Goal: Task Accomplishment & Management: Manage account settings

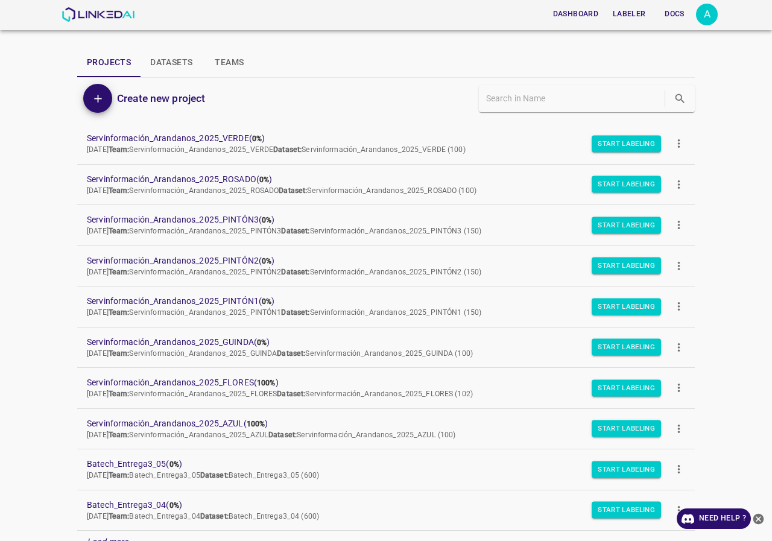
scroll to position [60, 0]
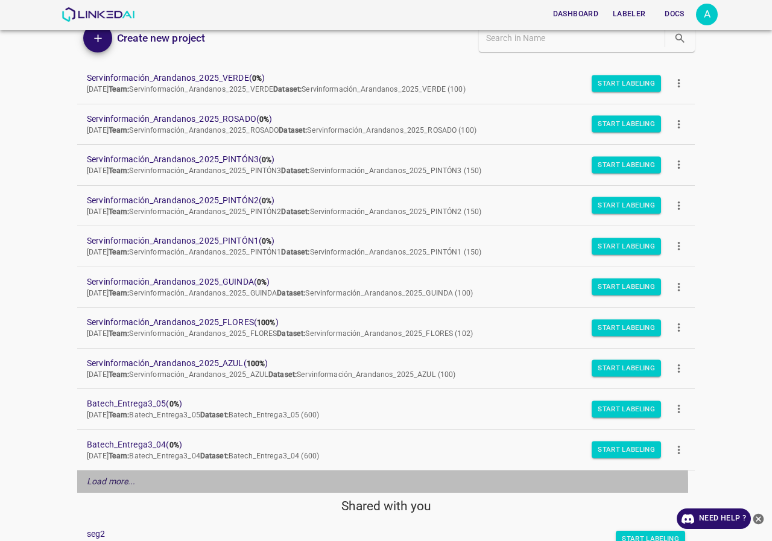
click at [116, 486] on em "Load more..." at bounding box center [111, 482] width 49 height 10
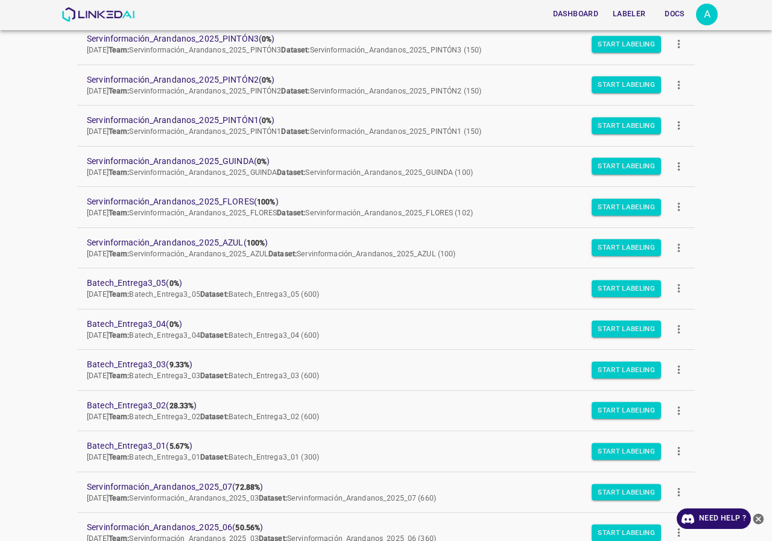
scroll to position [241, 0]
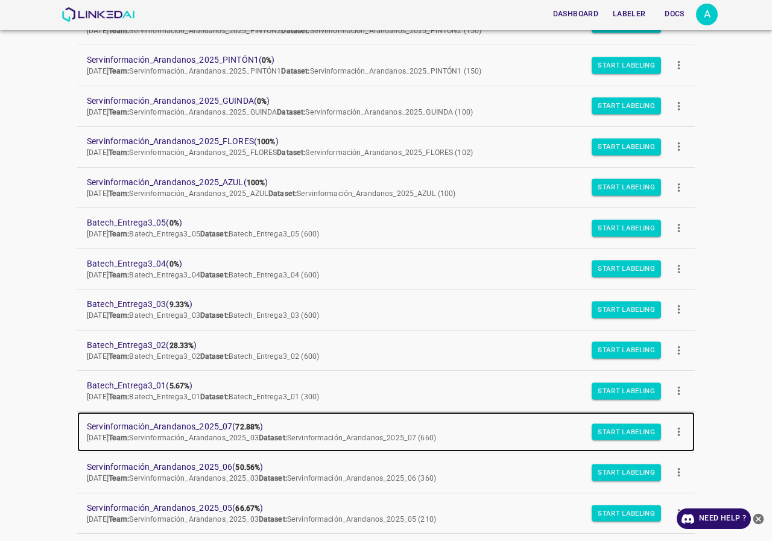
click at [175, 419] on link "Servinformación_Arandanos_2025_07 ( 72.88% ) Wed Aug 06 2025 Team: Servinformac…" at bounding box center [386, 432] width 618 height 40
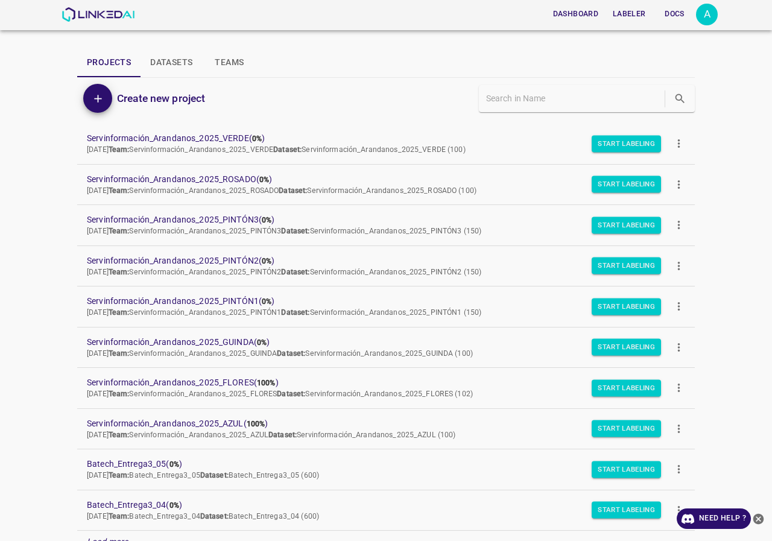
scroll to position [104, 0]
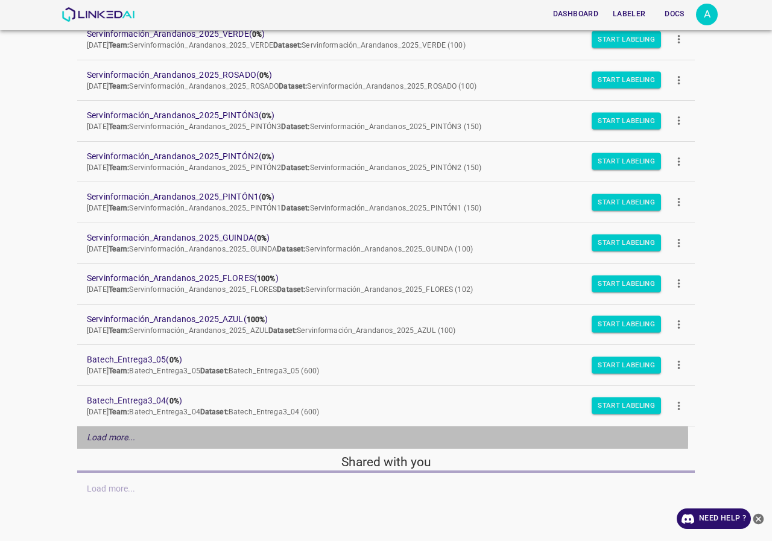
click at [113, 438] on em "Load more..." at bounding box center [111, 438] width 49 height 10
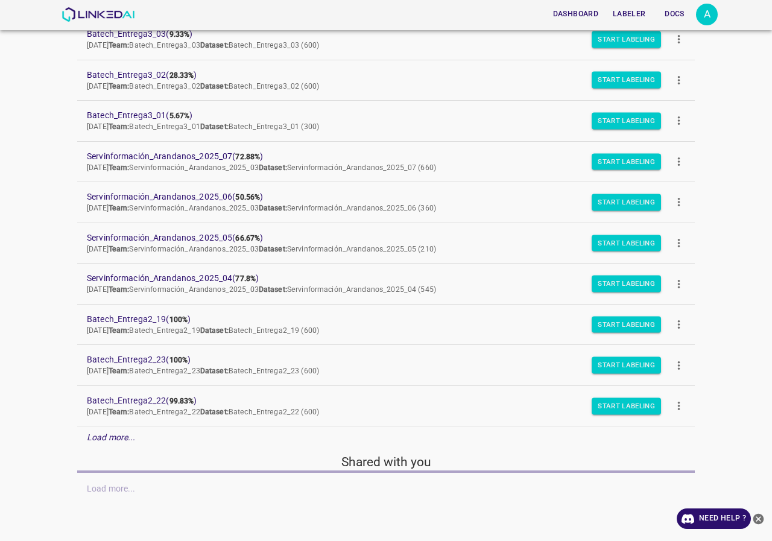
click at [134, 436] on em "Load more..." at bounding box center [111, 438] width 49 height 10
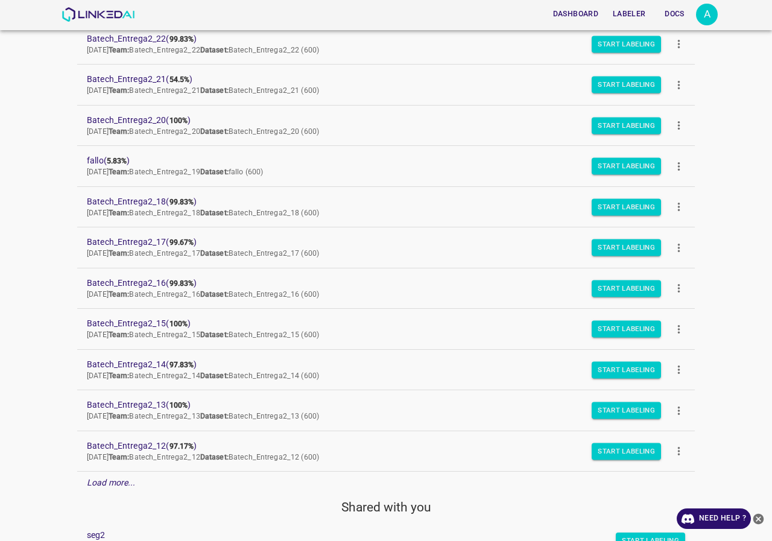
scroll to position [994, 0]
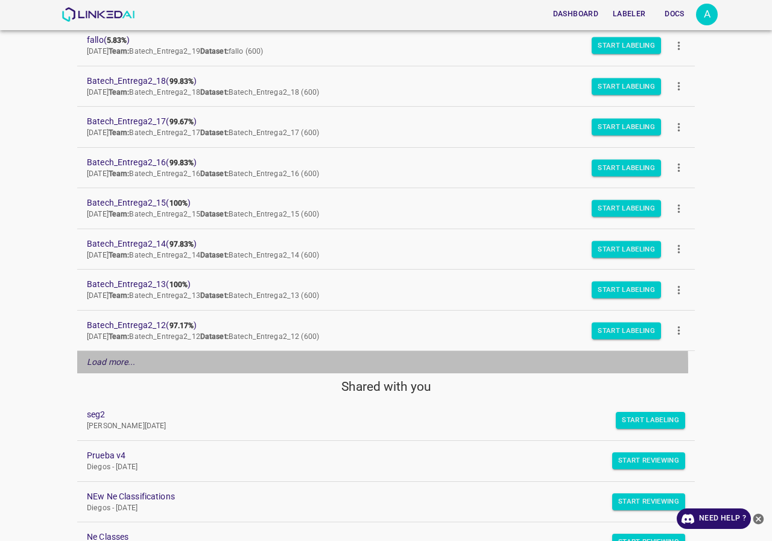
click at [123, 368] on p "Load more..." at bounding box center [111, 362] width 49 height 13
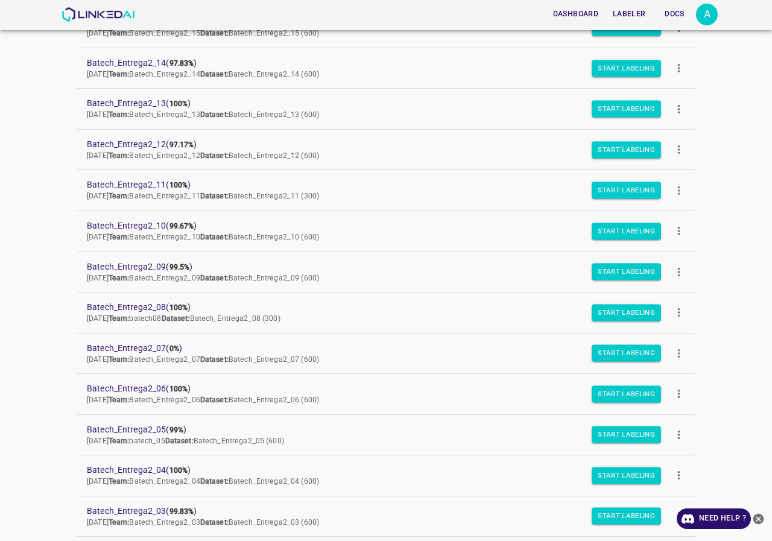
scroll to position [934, 0]
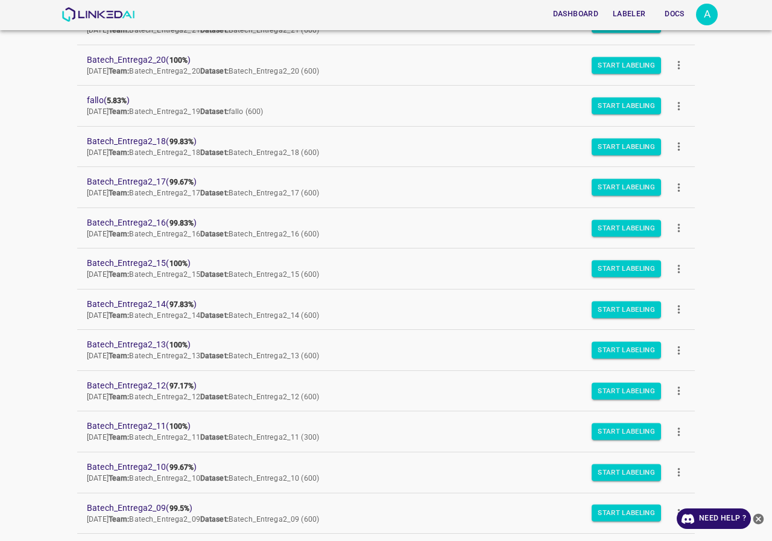
click at [21, 275] on div "Dashboard Labeler Docs A Projects Datasets Teams Create new project Servinforma…" at bounding box center [386, 270] width 772 height 541
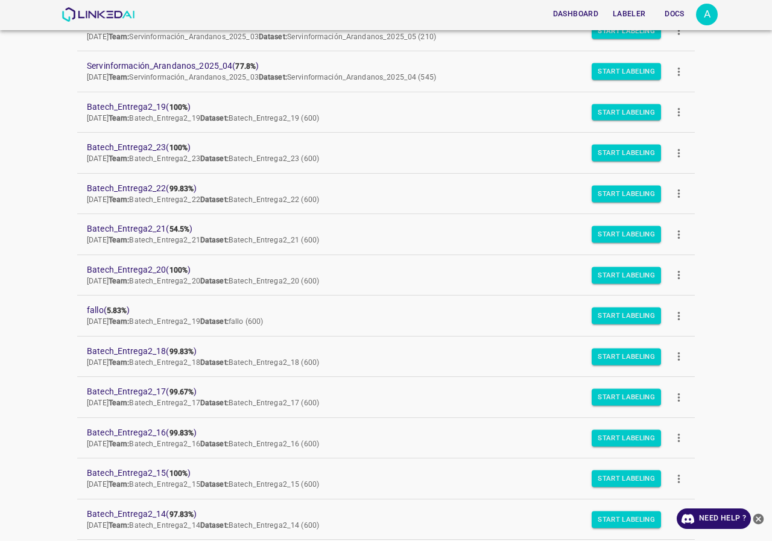
scroll to position [965, 0]
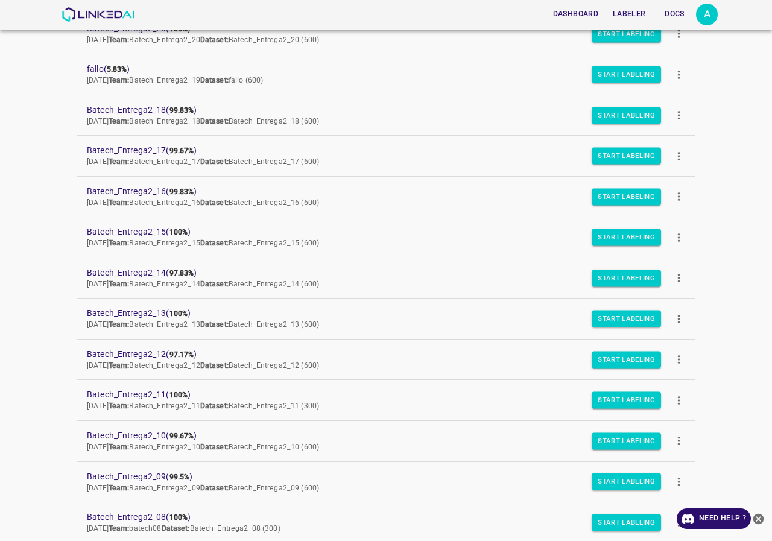
click at [8, 434] on div "Dashboard Labeler Docs A Projects Datasets Teams Create new project Servinforma…" at bounding box center [386, 270] width 772 height 541
click at [10, 439] on div "Dashboard Labeler Docs A Projects Datasets Teams Create new project Servinforma…" at bounding box center [386, 270] width 772 height 541
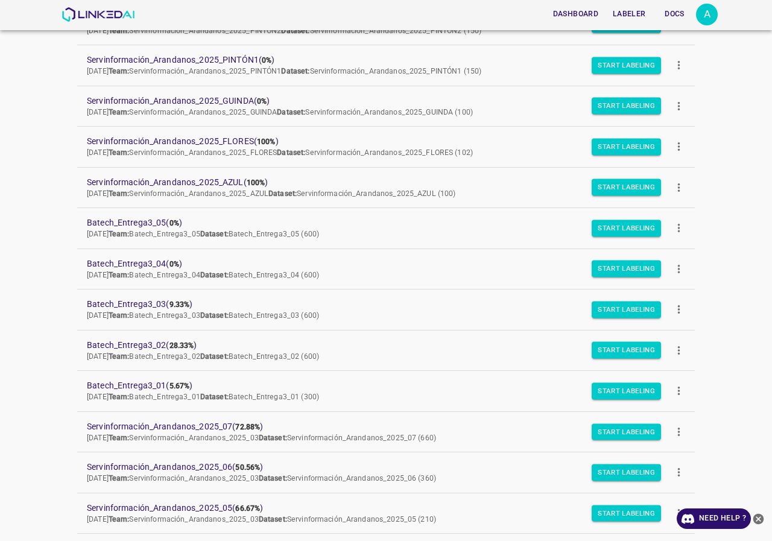
scroll to position [483, 0]
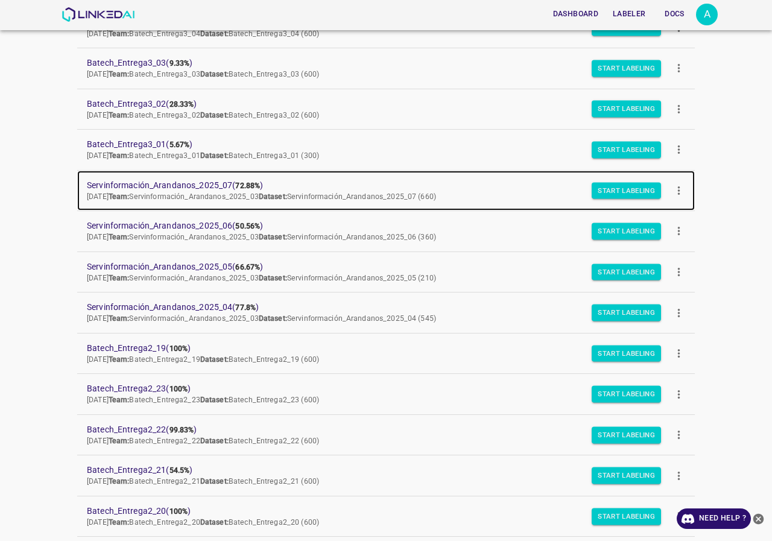
click at [219, 182] on span "Servinformación_Arandanos_2025_07 ( 72.88% )" at bounding box center [376, 185] width 579 height 13
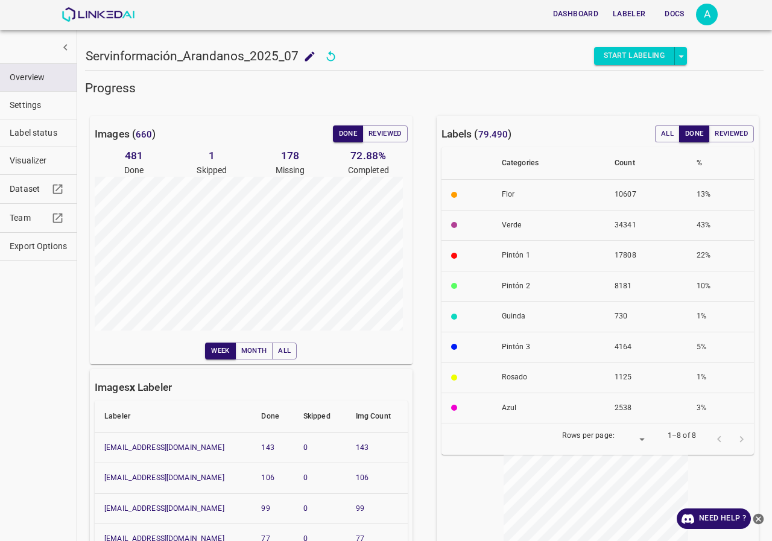
click at [33, 406] on div "Overview Settings Label status Visualizer Dataset Team Export Options" at bounding box center [38, 270] width 77 height 541
click at [46, 156] on span "Visualizer" at bounding box center [38, 160] width 57 height 13
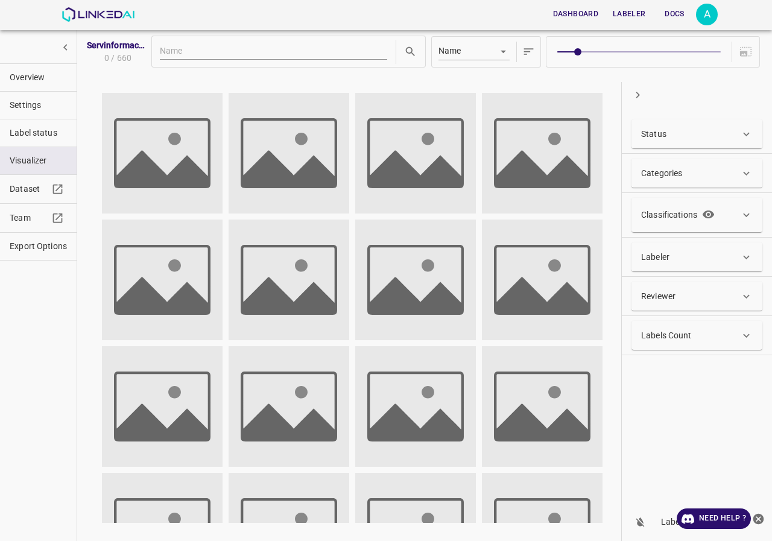
click at [687, 130] on div "Status" at bounding box center [690, 134] width 99 height 13
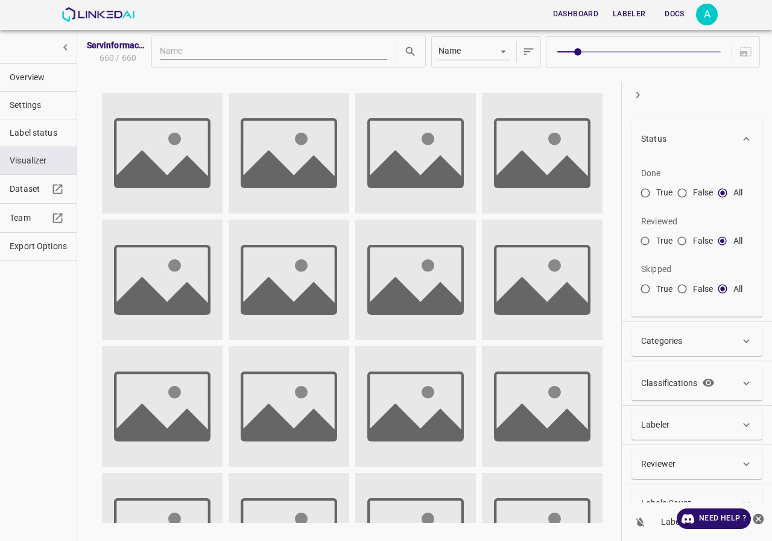
click at [684, 243] on input "False" at bounding box center [683, 244] width 22 height 22
radio input "true"
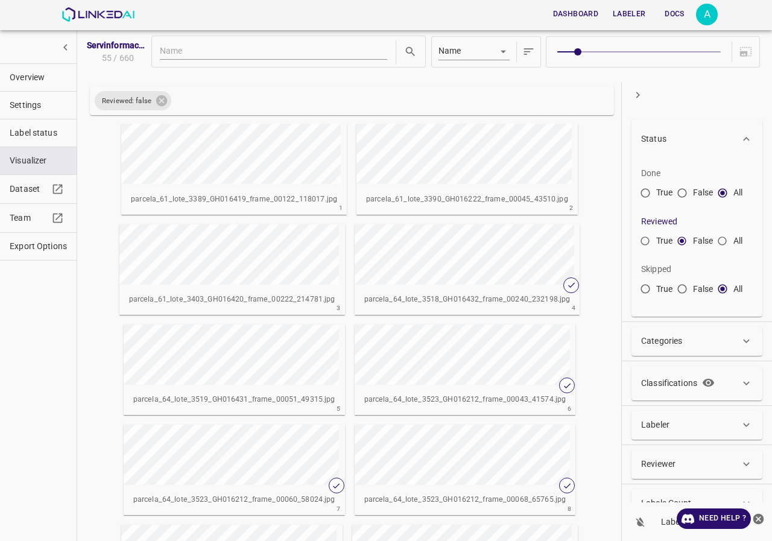
click at [652, 47] on span at bounding box center [639, 51] width 163 height 17
type input "6"
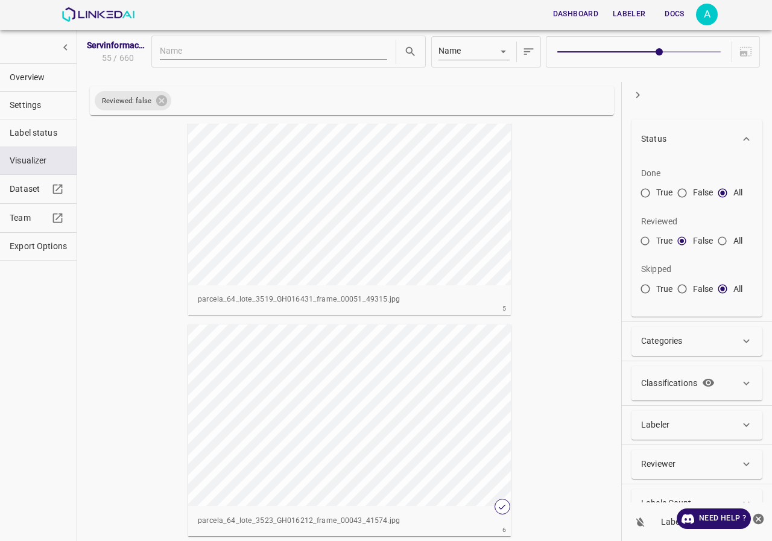
scroll to position [1086, 0]
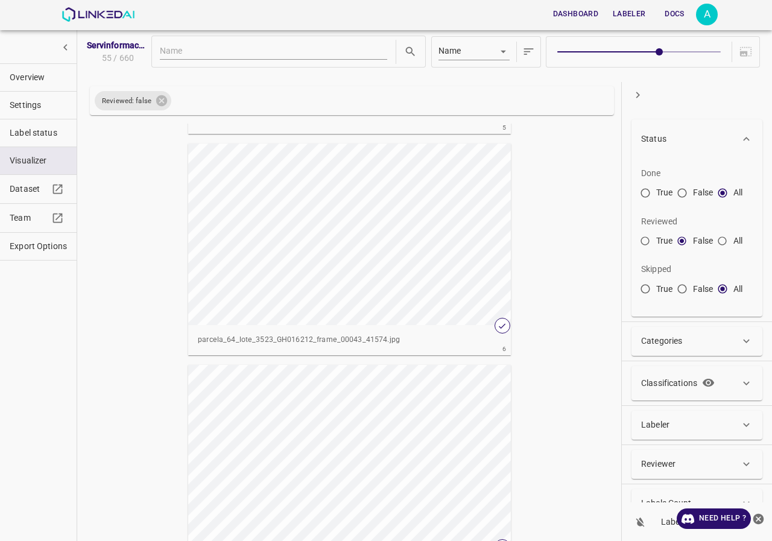
click at [261, 258] on div "button" at bounding box center [349, 235] width 323 height 182
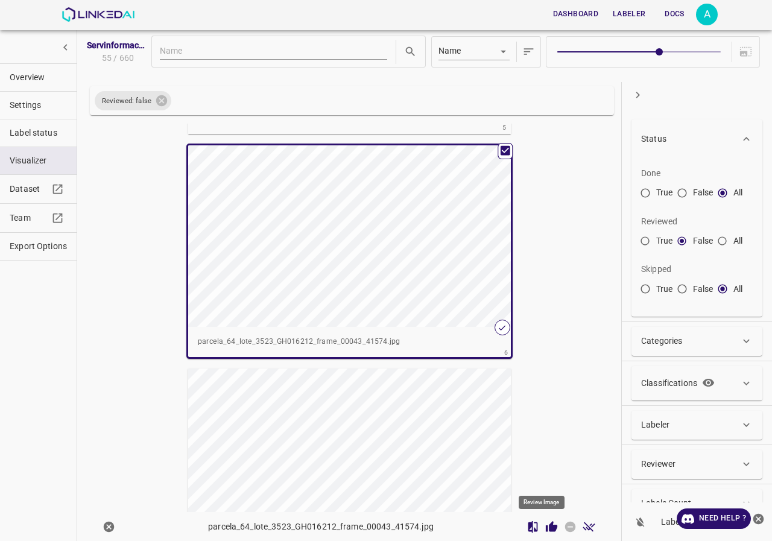
click at [546, 524] on icon "Review Image" at bounding box center [551, 526] width 11 height 11
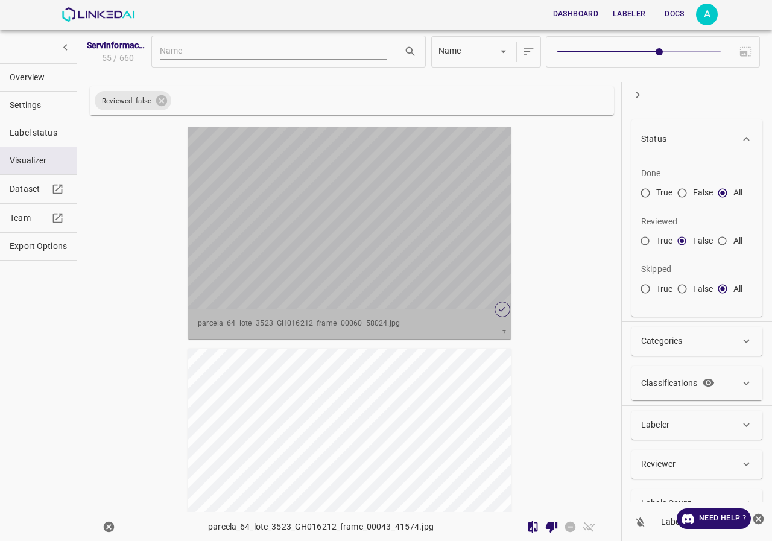
click at [365, 279] on div "button" at bounding box center [349, 218] width 323 height 182
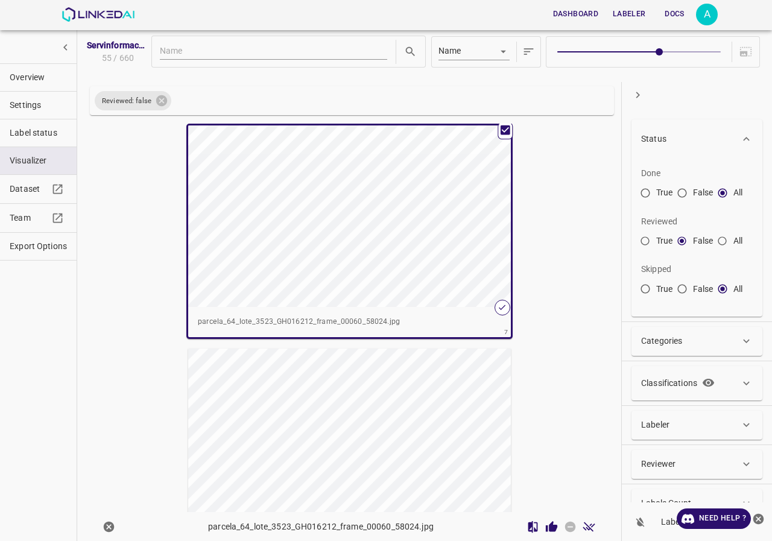
scroll to position [1324, 0]
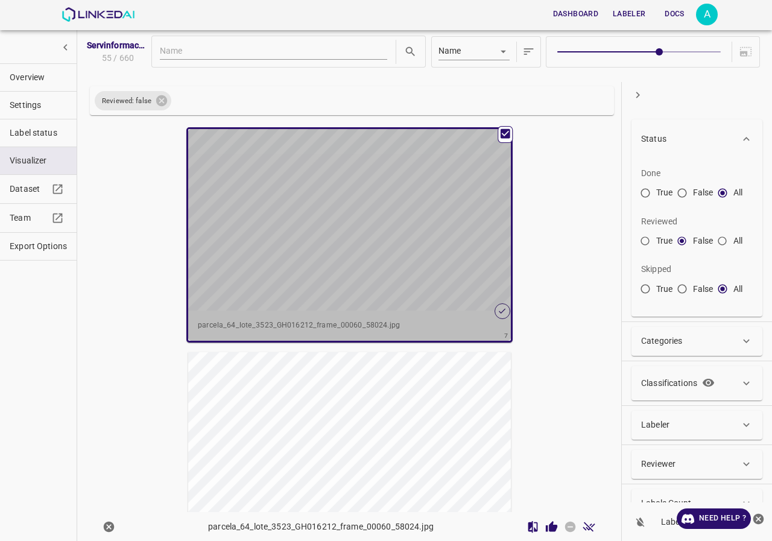
click at [365, 279] on div "button" at bounding box center [349, 220] width 323 height 182
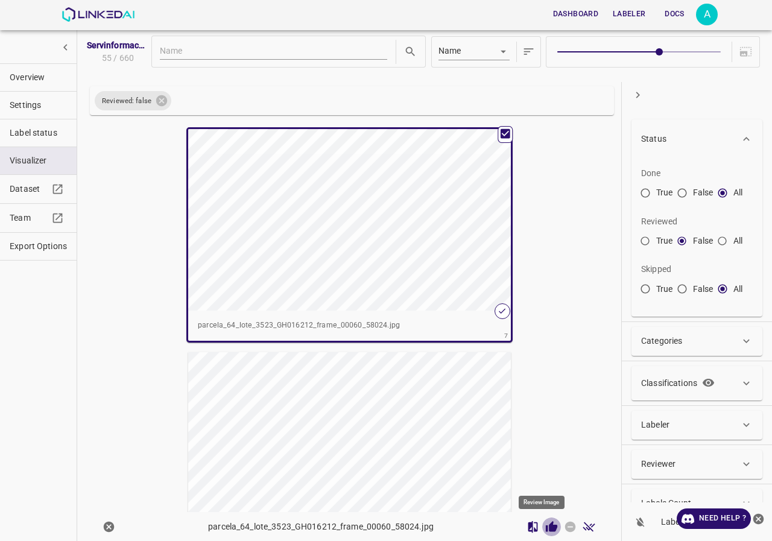
click at [546, 522] on icon "Review Image" at bounding box center [551, 527] width 13 height 13
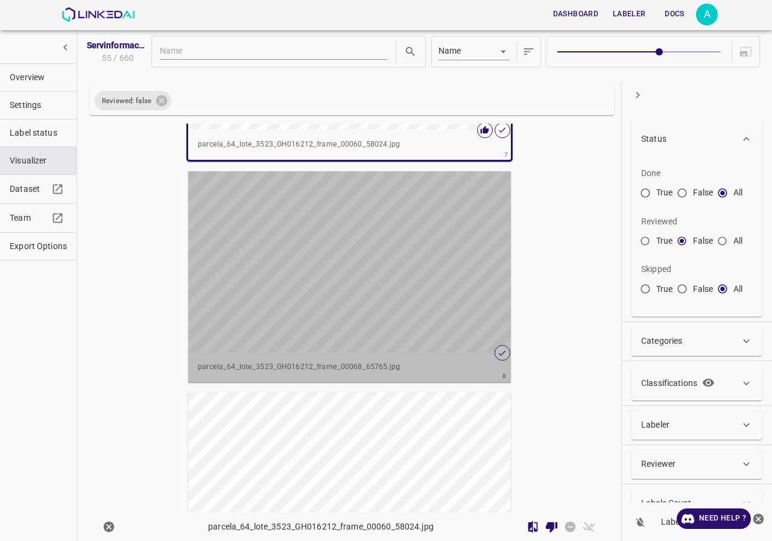
click at [294, 273] on div "button" at bounding box center [349, 262] width 323 height 182
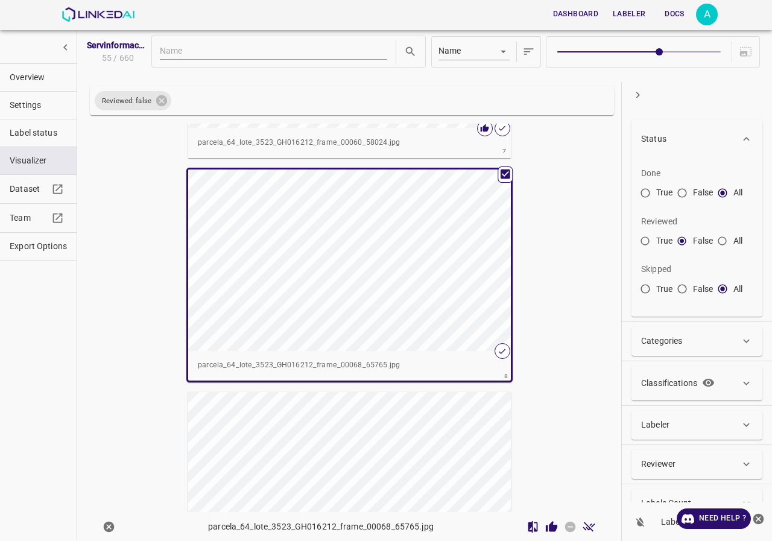
scroll to position [1503, 0]
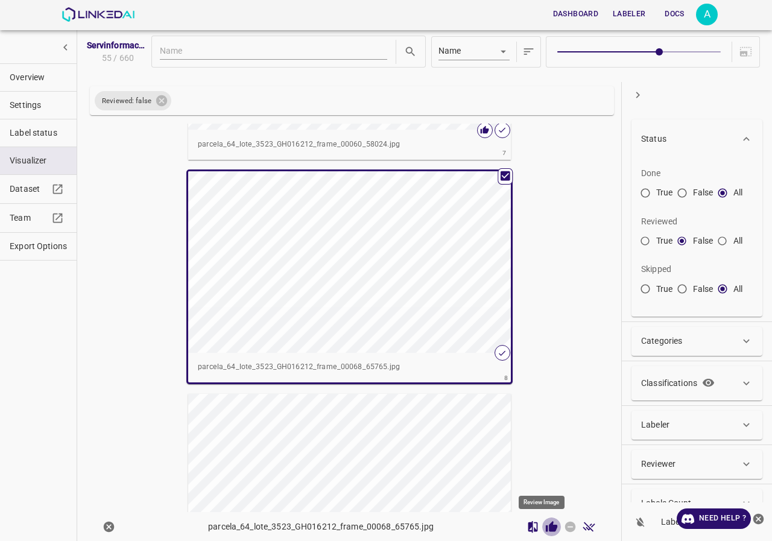
click at [546, 529] on icon "Review Image" at bounding box center [551, 526] width 11 height 11
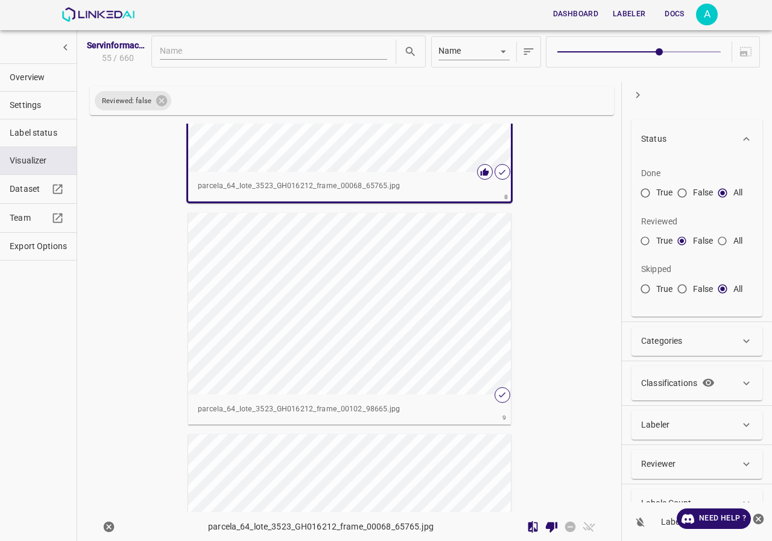
click at [431, 354] on div "button" at bounding box center [349, 304] width 323 height 182
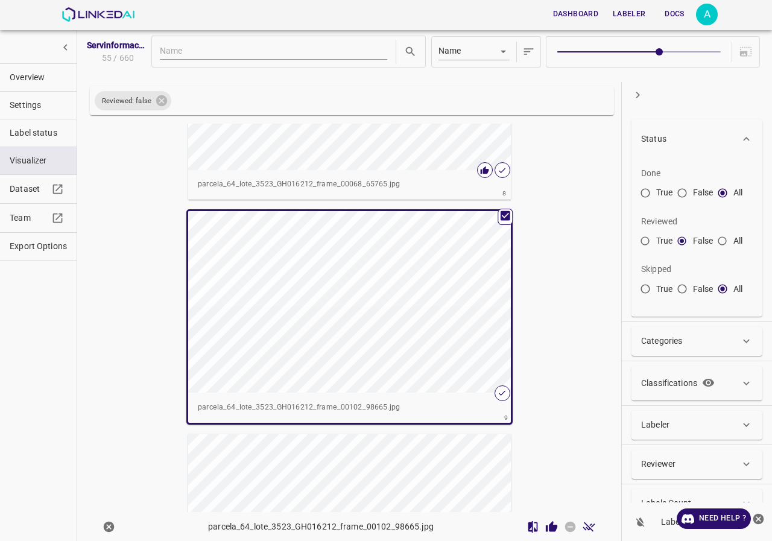
scroll to position [1682, 0]
click at [546, 531] on icon "Review Image" at bounding box center [551, 526] width 11 height 11
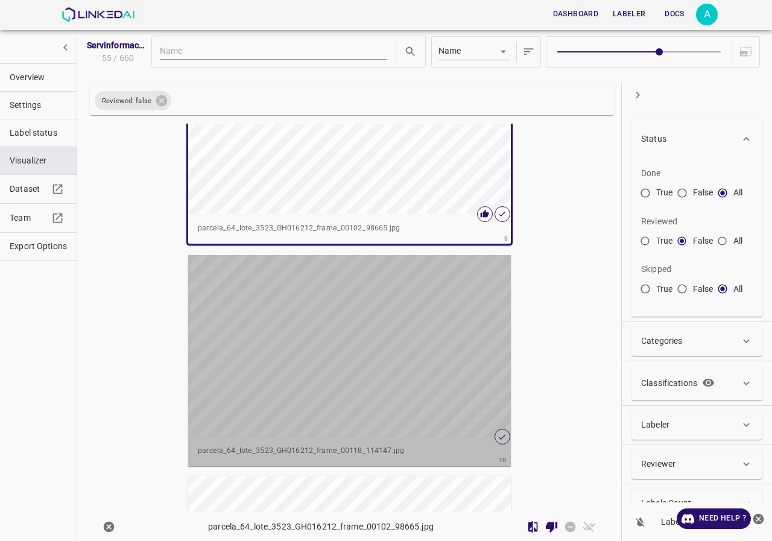
click at [390, 358] on div "button" at bounding box center [349, 346] width 323 height 182
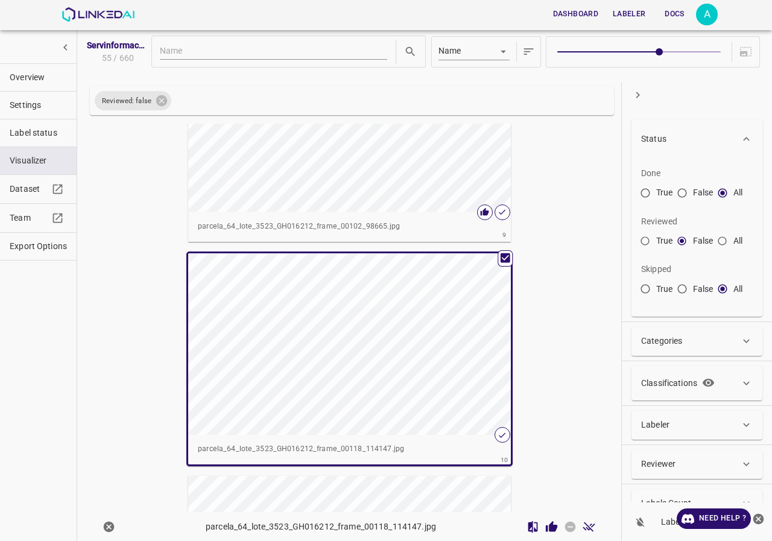
scroll to position [1861, 0]
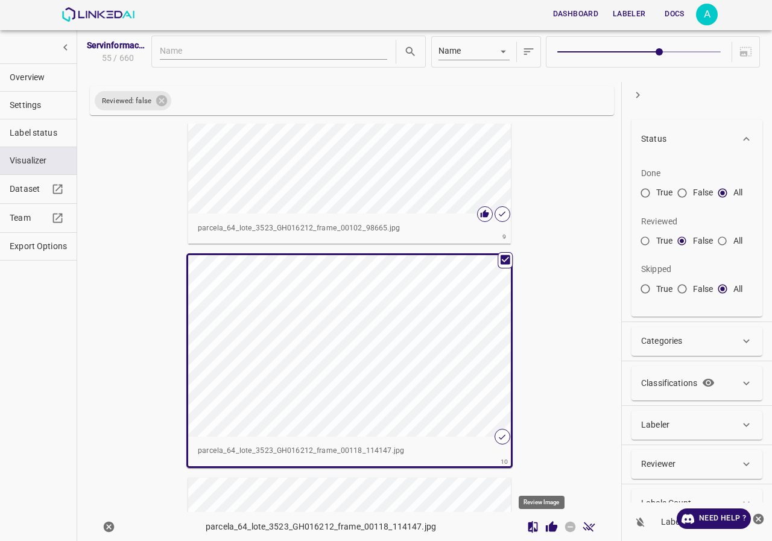
click at [545, 524] on icon "Review Image" at bounding box center [551, 527] width 13 height 13
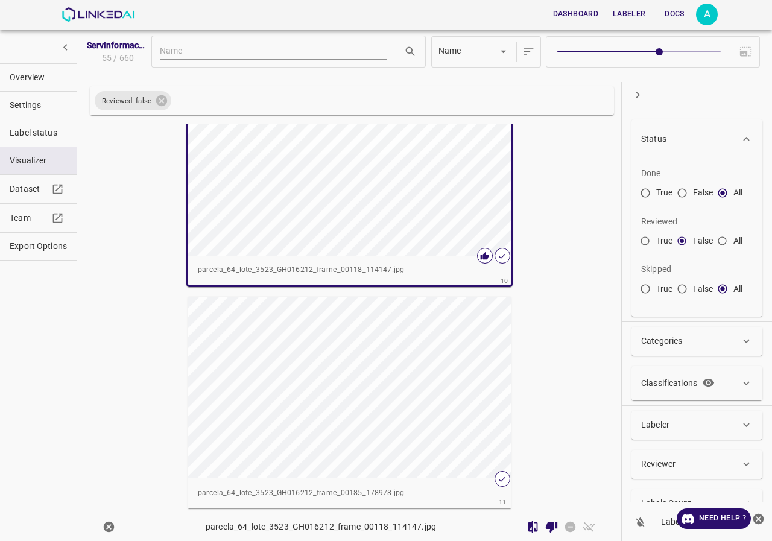
scroll to position [2103, 0]
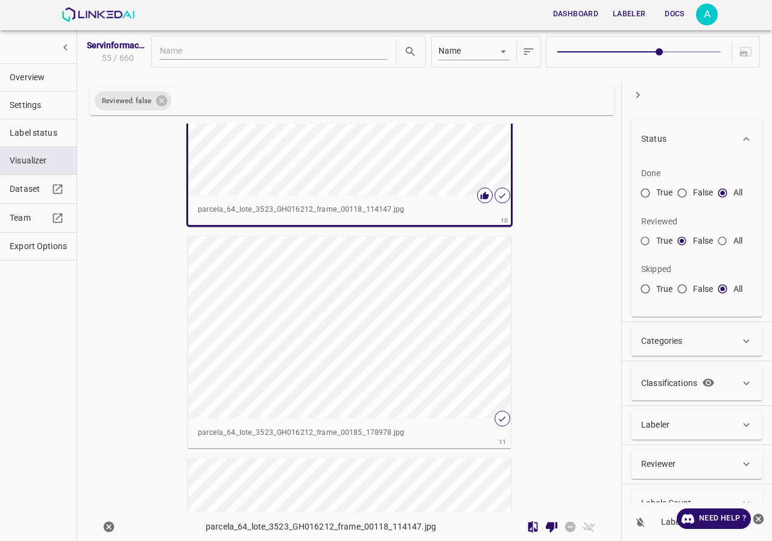
click at [375, 357] on div "button" at bounding box center [349, 328] width 323 height 182
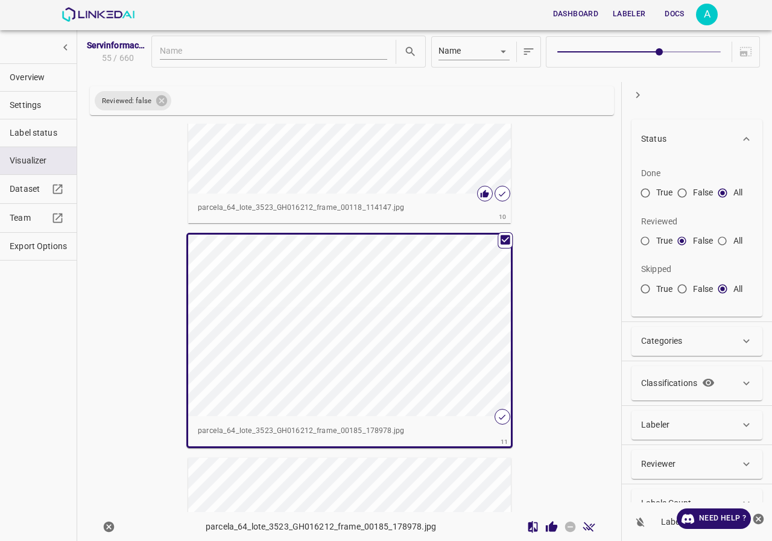
scroll to position [2101, 0]
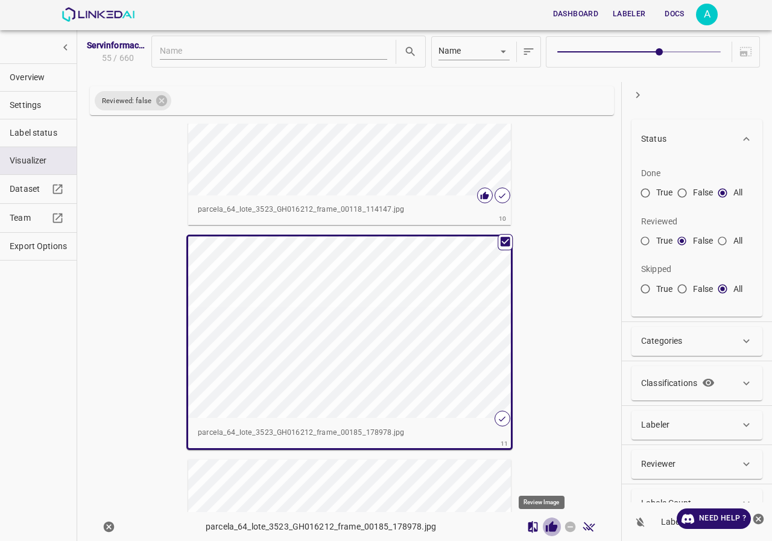
click at [546, 530] on icon "Review Image" at bounding box center [551, 526] width 11 height 11
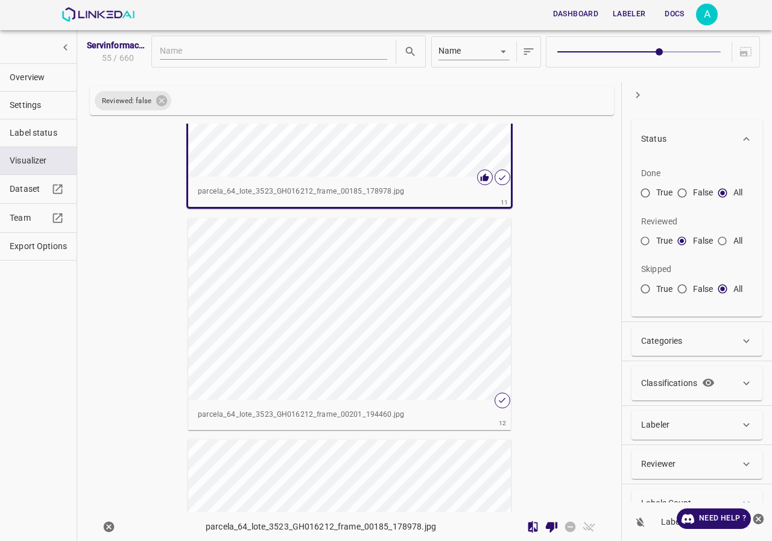
scroll to position [2403, 0]
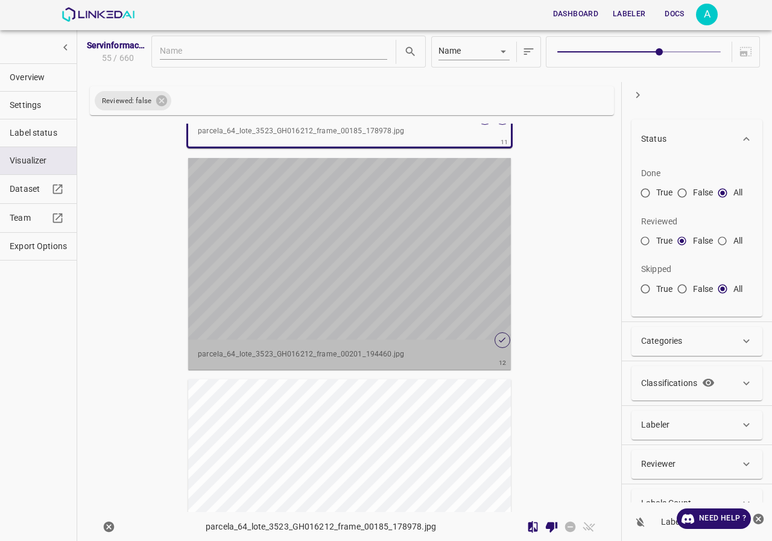
click at [409, 295] on div "button" at bounding box center [349, 249] width 323 height 182
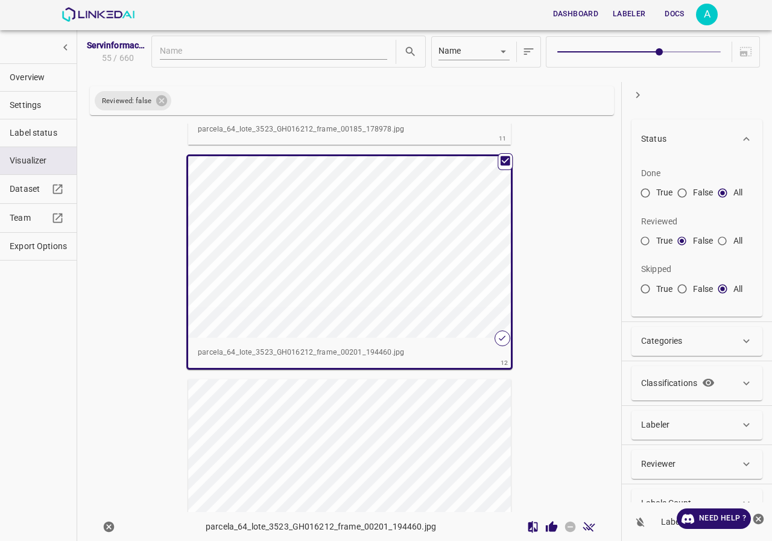
scroll to position [2401, 0]
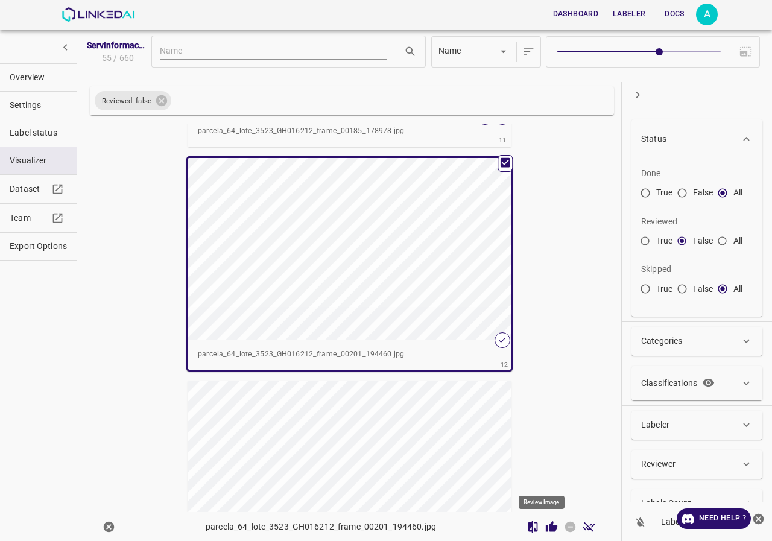
click at [546, 526] on icon "Review Image" at bounding box center [551, 526] width 11 height 11
click at [436, 275] on div "button" at bounding box center [349, 249] width 323 height 182
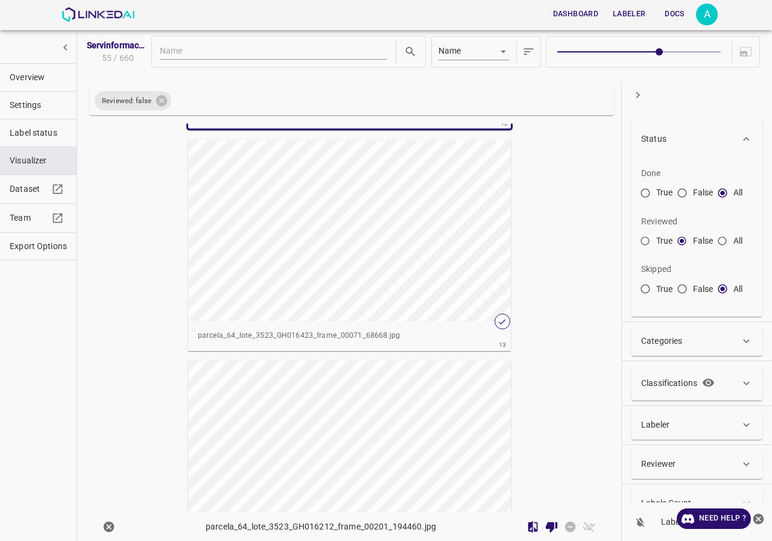
click at [346, 215] on div "button" at bounding box center [349, 231] width 323 height 182
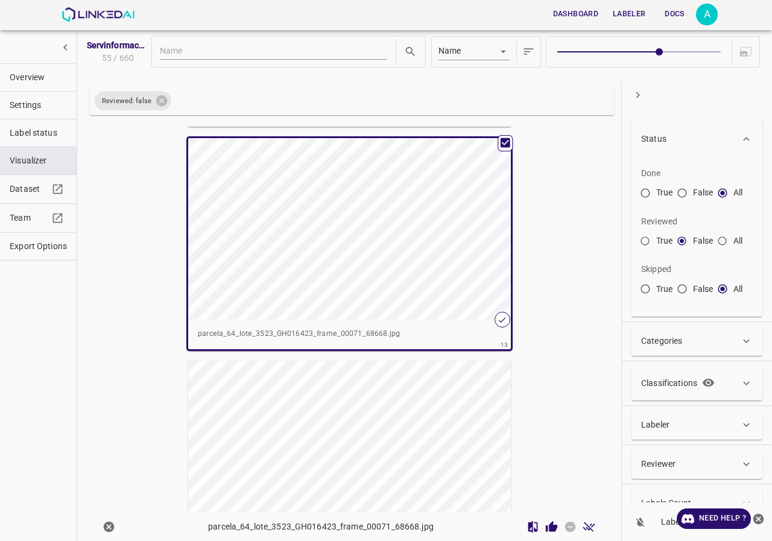
scroll to position [2640, 0]
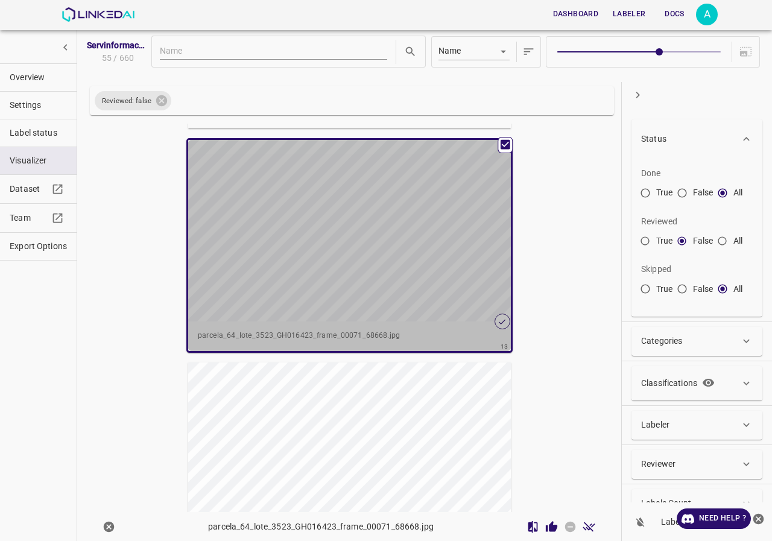
click at [443, 252] on div "button" at bounding box center [349, 231] width 323 height 182
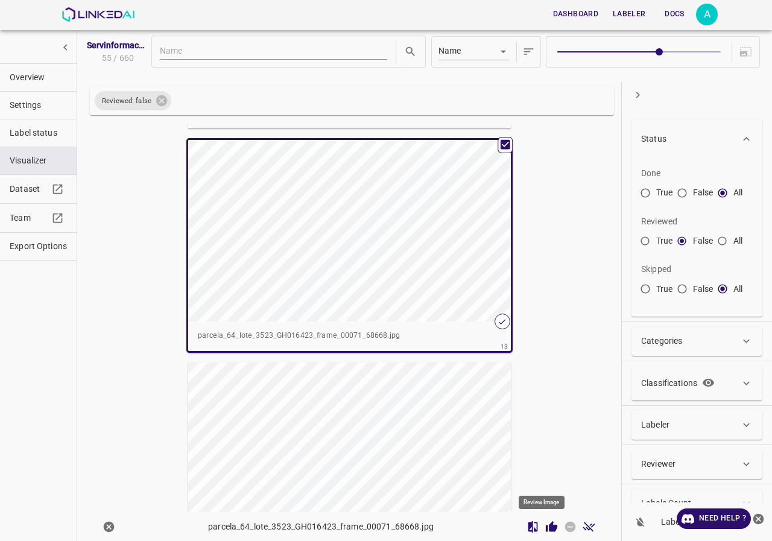
click at [546, 527] on icon "Review Image" at bounding box center [551, 526] width 11 height 11
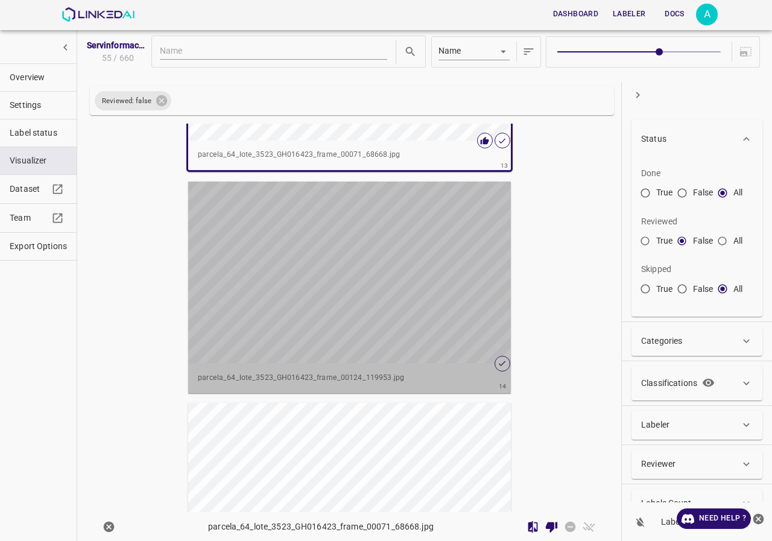
click at [424, 296] on div "button" at bounding box center [349, 273] width 323 height 182
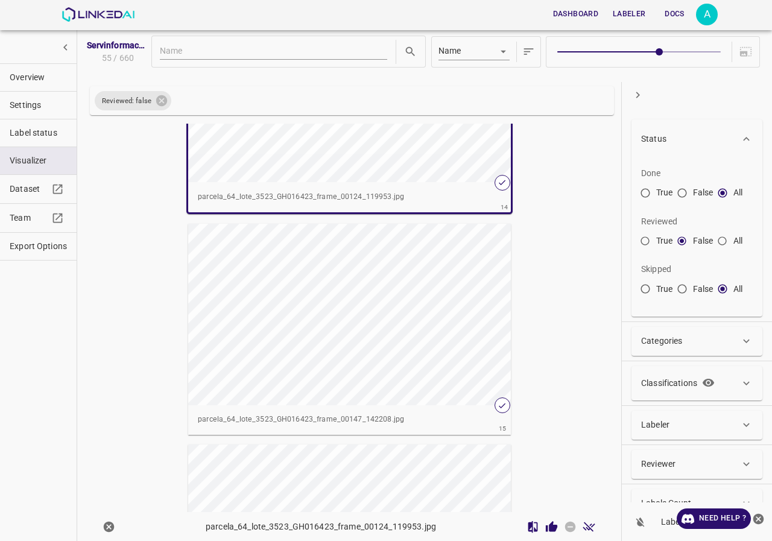
scroll to position [3061, 0]
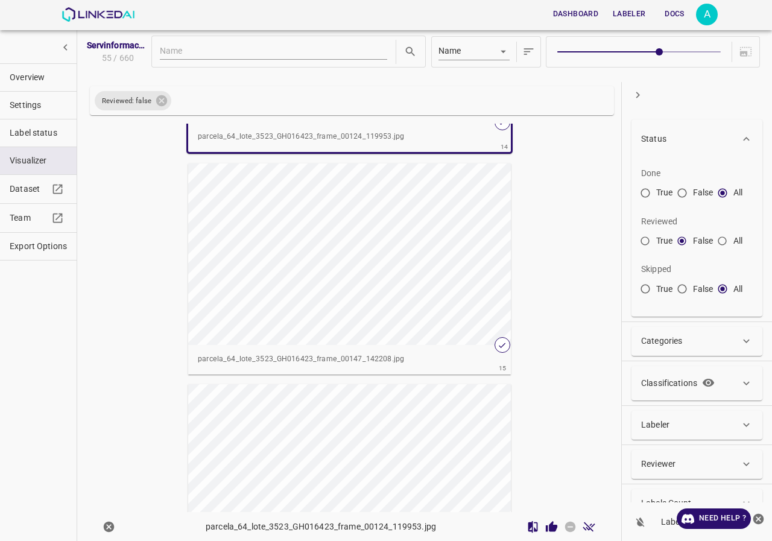
click at [357, 250] on div "button" at bounding box center [349, 255] width 323 height 182
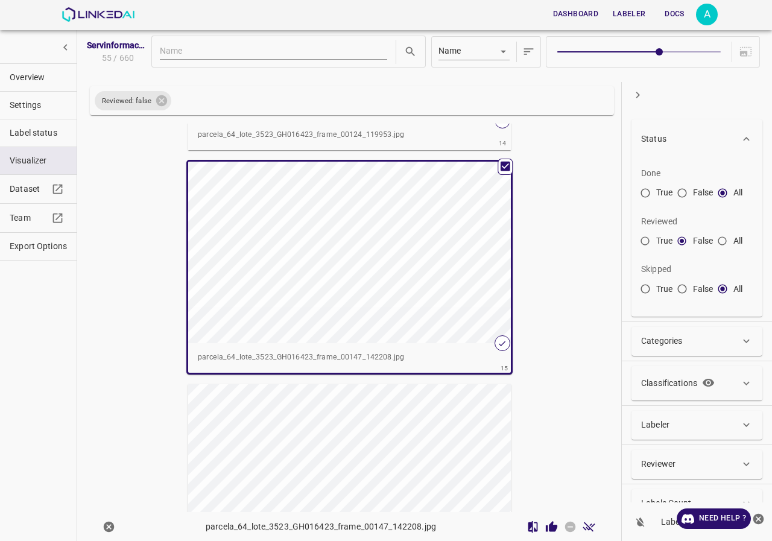
scroll to position [3059, 0]
click at [546, 529] on icon "Review Image" at bounding box center [551, 526] width 11 height 11
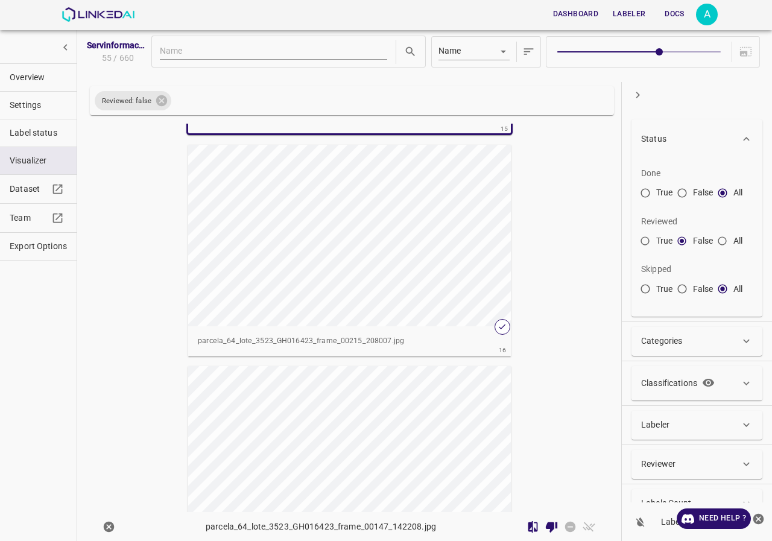
click at [396, 275] on div "button" at bounding box center [349, 236] width 323 height 182
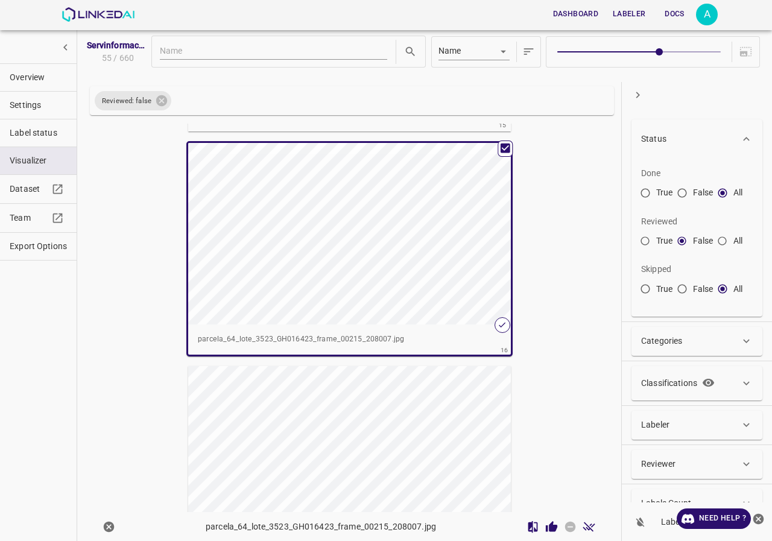
scroll to position [3299, 0]
click at [396, 275] on div "button" at bounding box center [349, 236] width 323 height 182
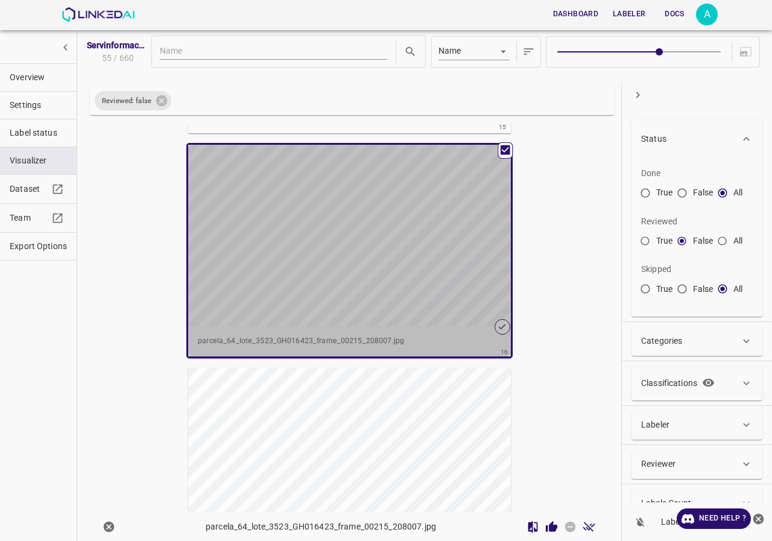
click at [396, 275] on div "button" at bounding box center [349, 236] width 323 height 182
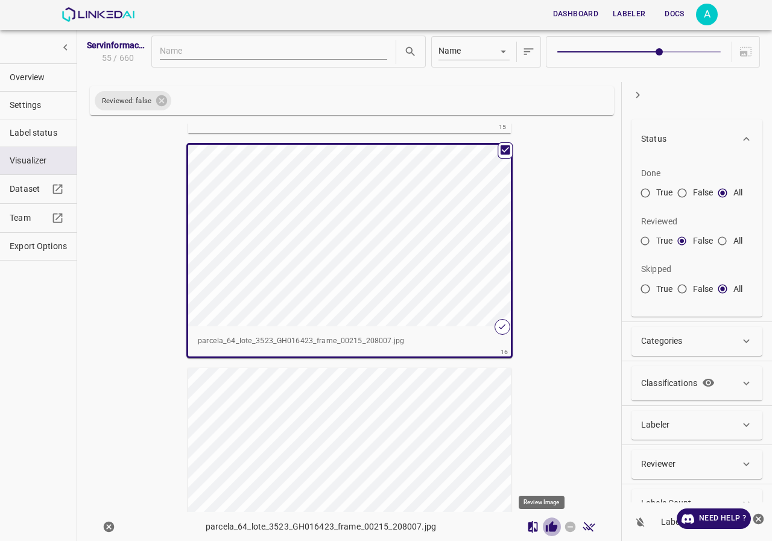
click at [545, 522] on icon "Review Image" at bounding box center [551, 527] width 13 height 13
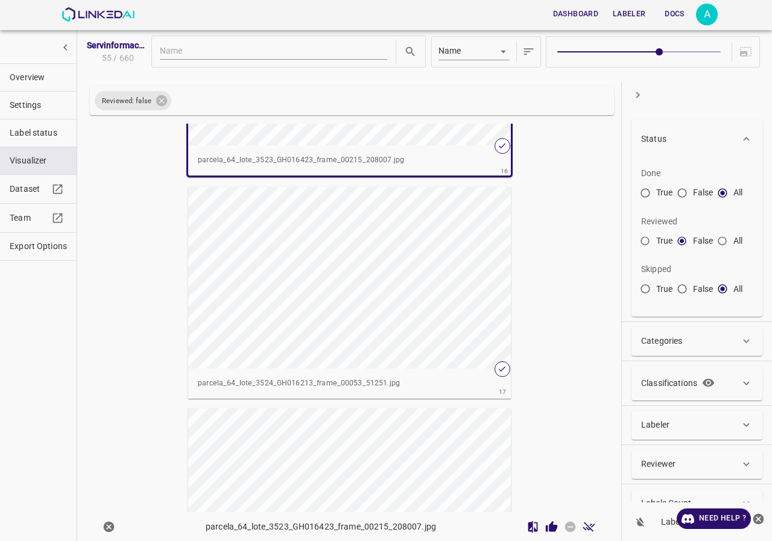
click at [422, 293] on div "button" at bounding box center [349, 278] width 323 height 182
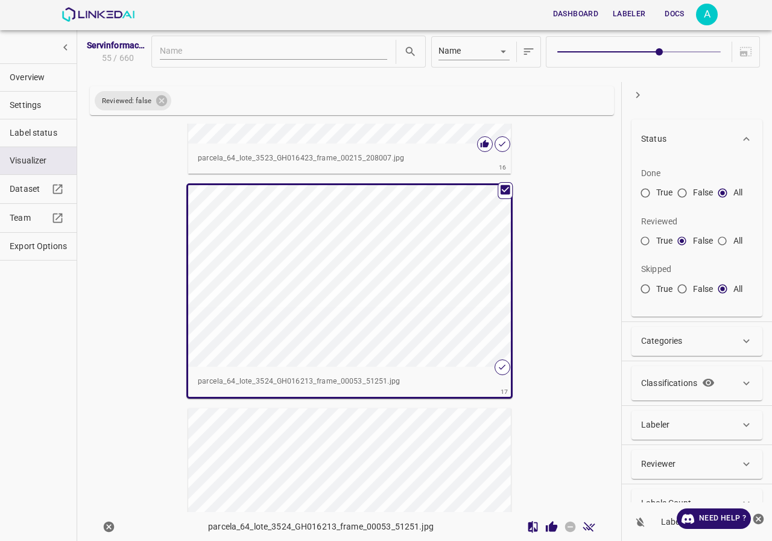
scroll to position [3478, 0]
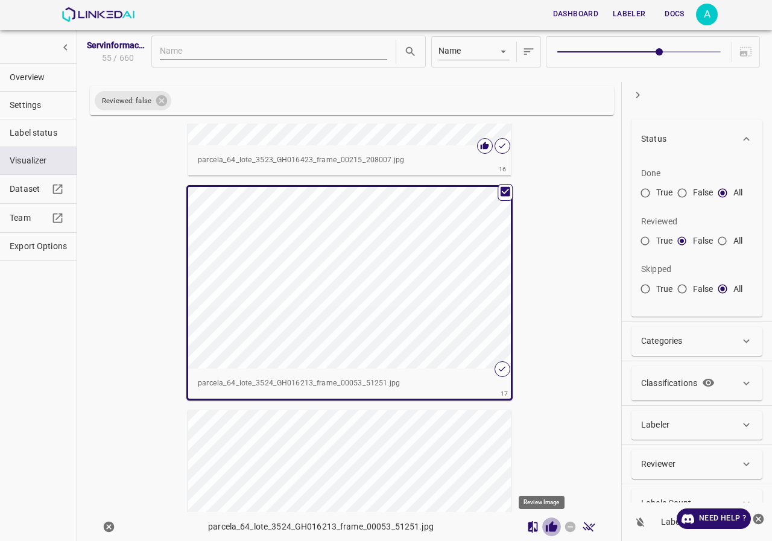
click at [546, 531] on icon "Review Image" at bounding box center [551, 526] width 11 height 11
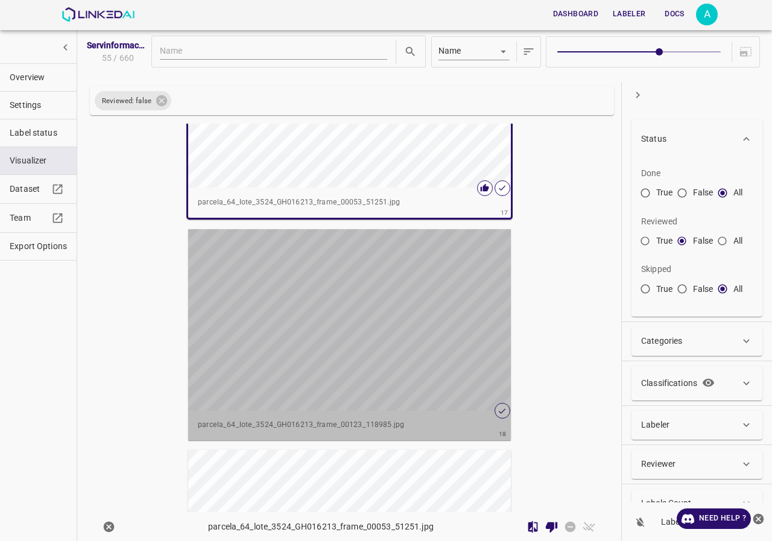
click at [436, 344] on div "button" at bounding box center [349, 320] width 323 height 182
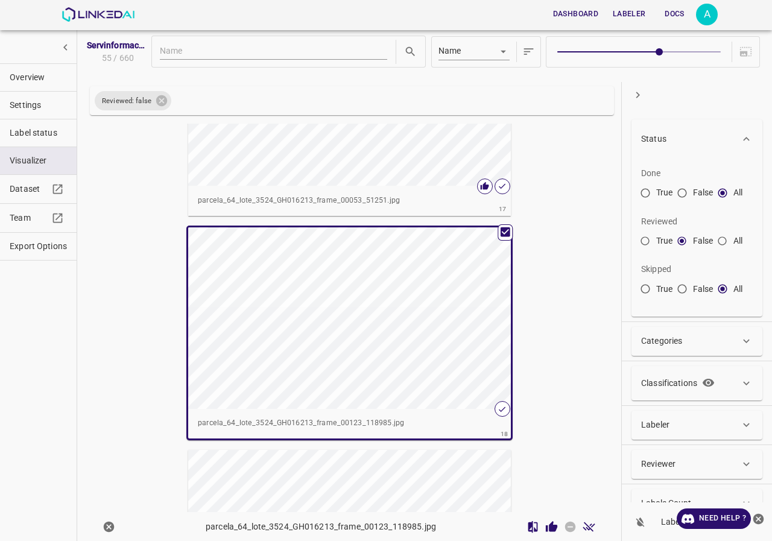
scroll to position [3657, 0]
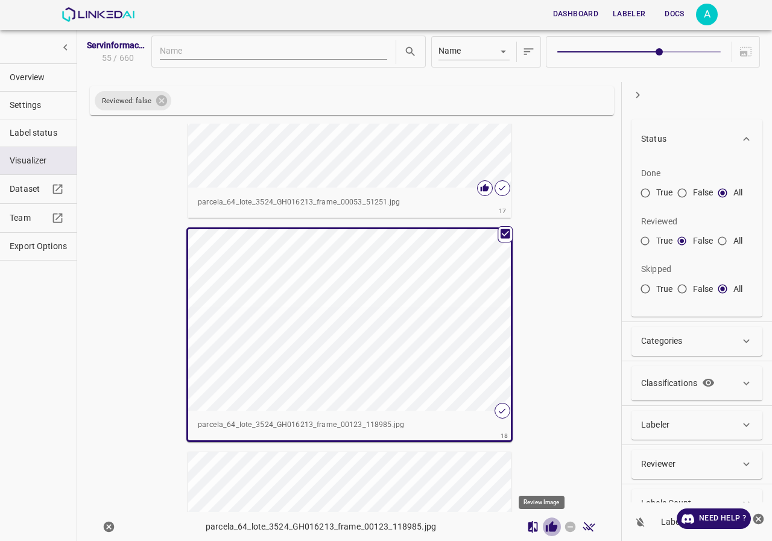
click at [547, 523] on icon "Review Image" at bounding box center [551, 527] width 13 height 13
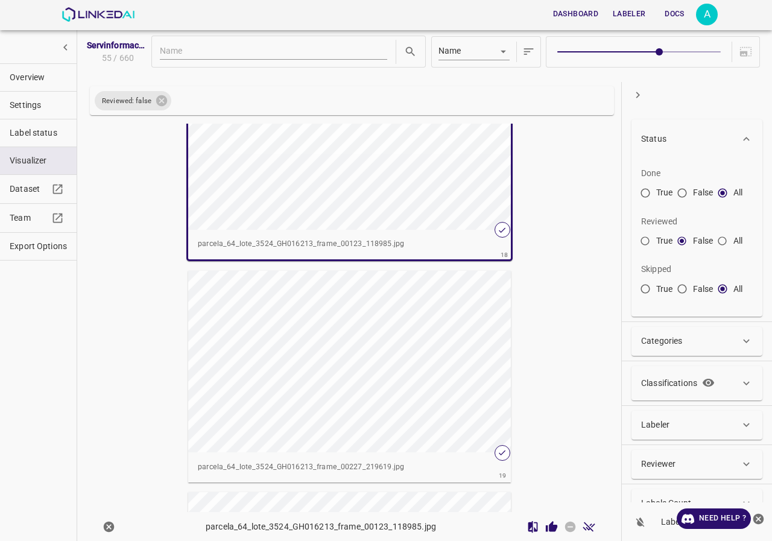
click at [454, 389] on div "button" at bounding box center [349, 362] width 323 height 182
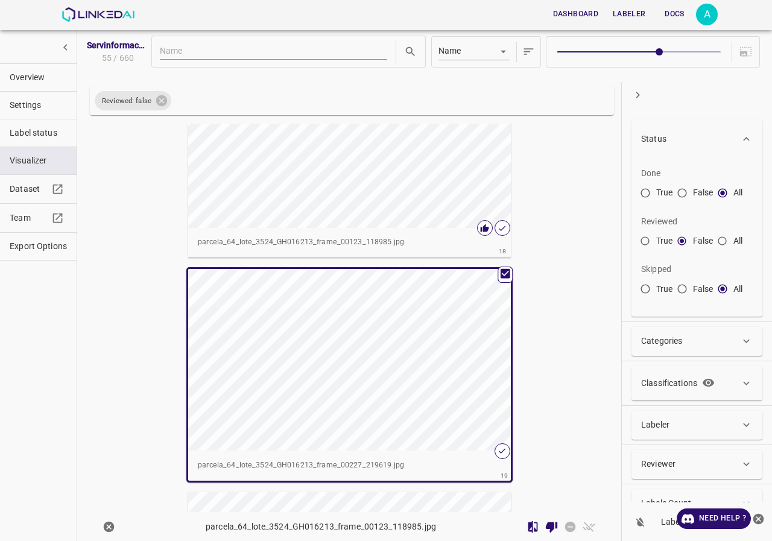
scroll to position [3836, 0]
click at [410, 442] on div "button" at bounding box center [349, 362] width 323 height 182
click at [546, 526] on icon "Review Image" at bounding box center [551, 526] width 11 height 11
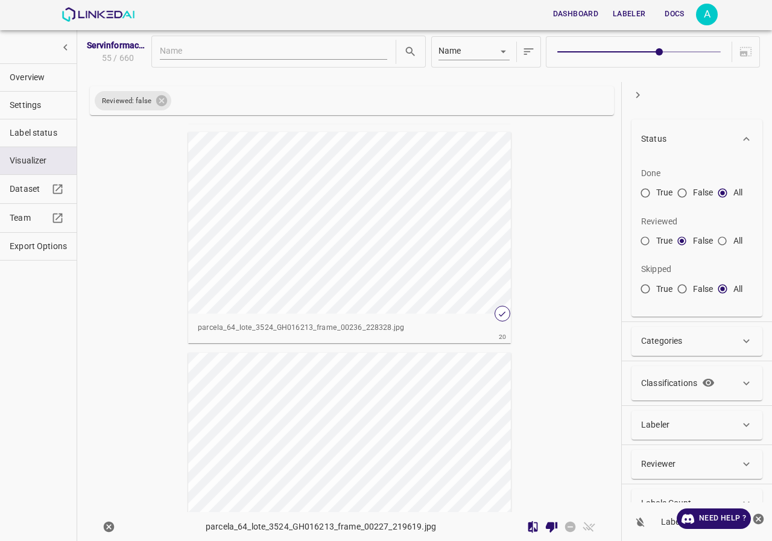
scroll to position [4379, 0]
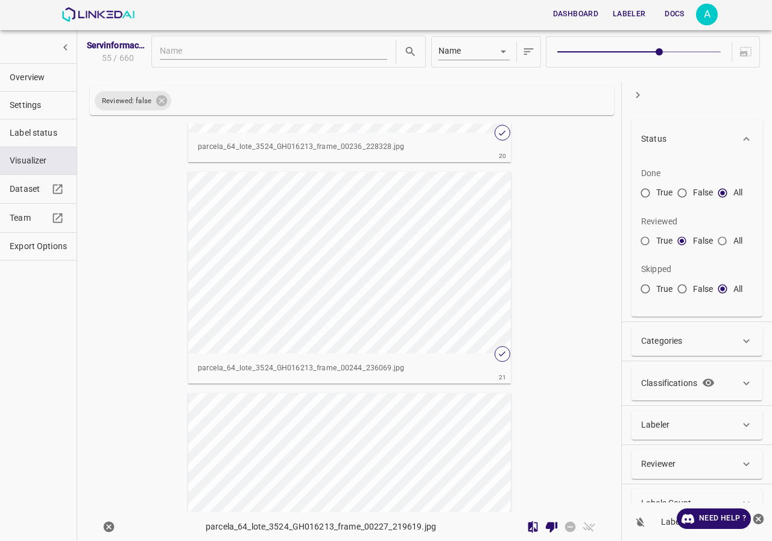
click at [390, 278] on div "button" at bounding box center [349, 263] width 323 height 182
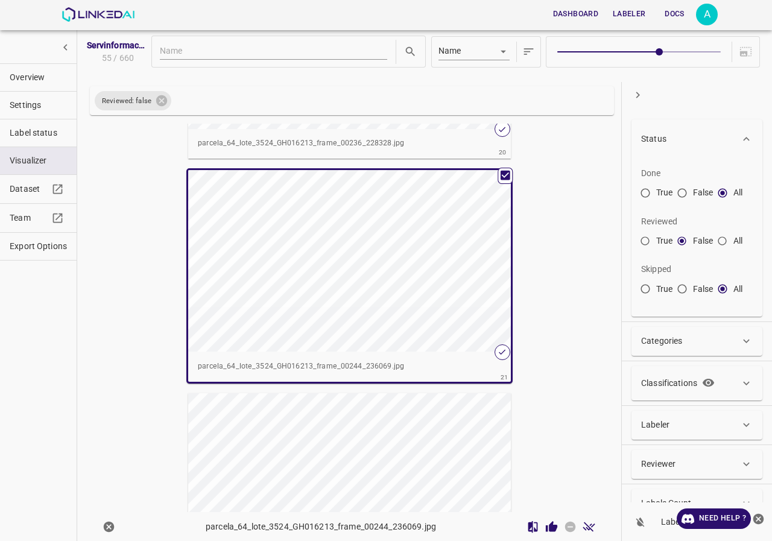
scroll to position [4376, 0]
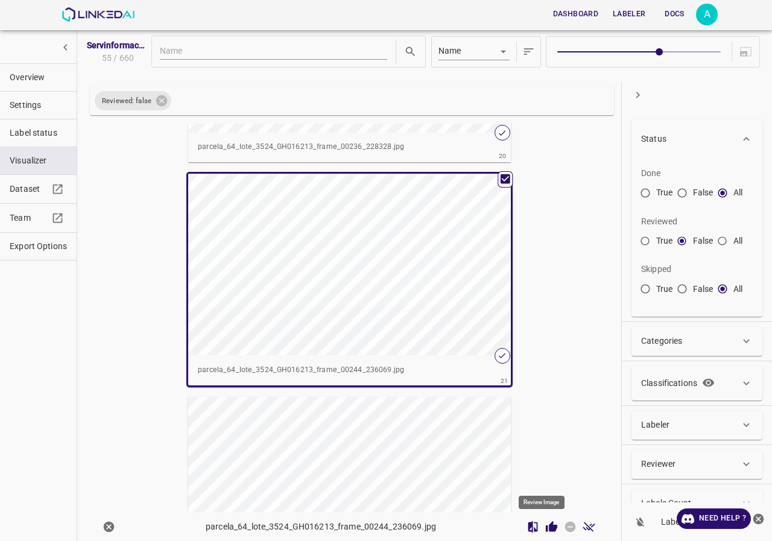
click at [545, 532] on icon "Review Image" at bounding box center [551, 527] width 13 height 13
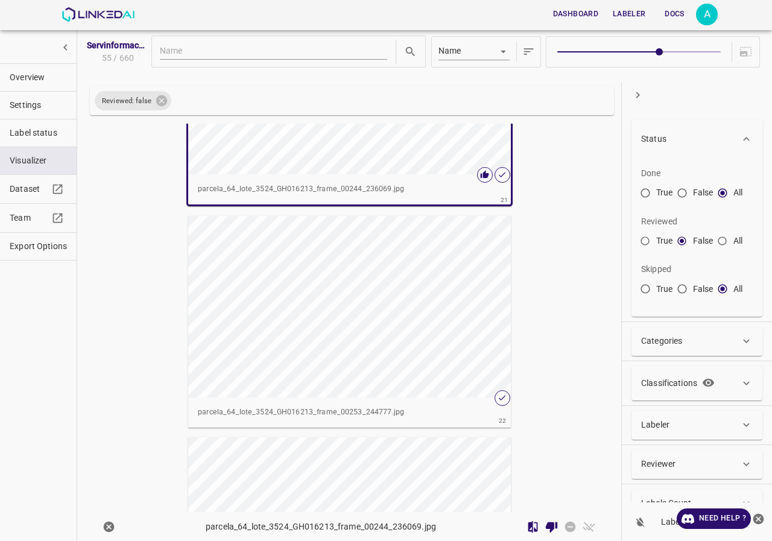
scroll to position [4617, 0]
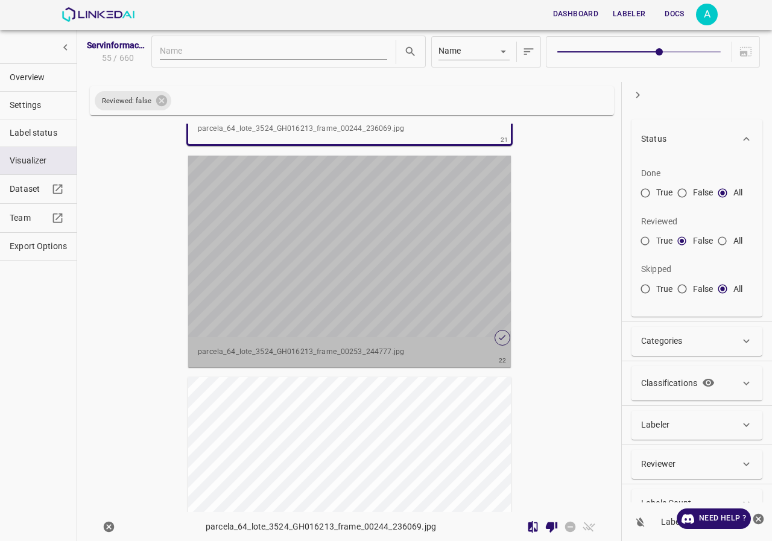
click at [396, 299] on div "button" at bounding box center [349, 247] width 323 height 182
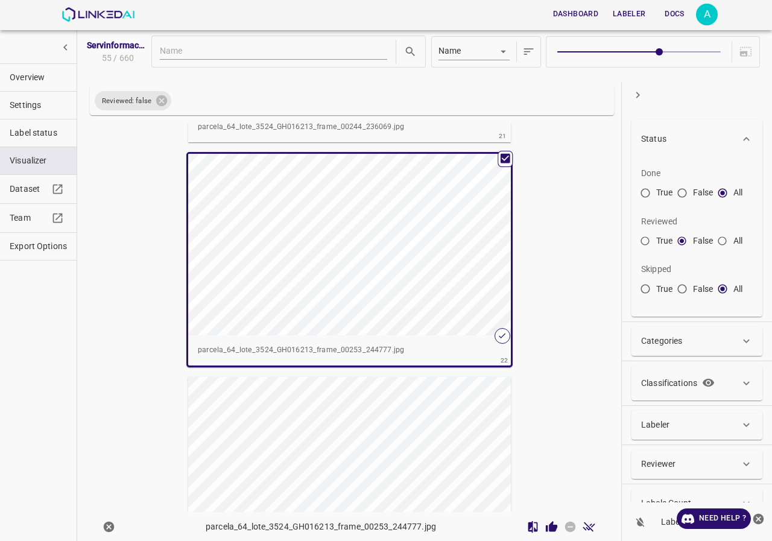
scroll to position [4615, 0]
click at [546, 530] on icon "Review Image" at bounding box center [551, 526] width 11 height 11
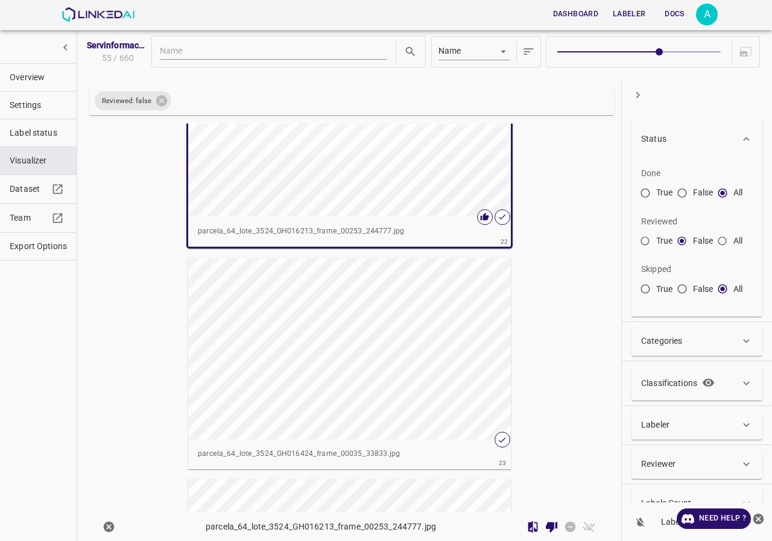
scroll to position [4796, 0]
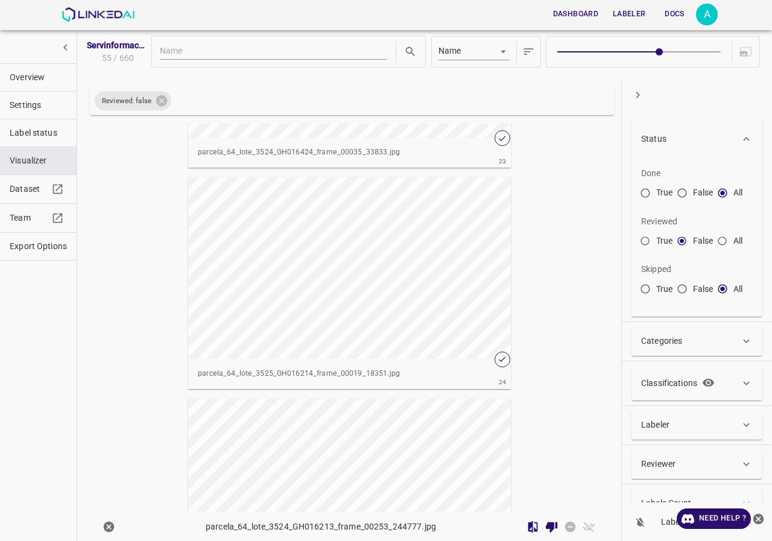
click at [382, 308] on div "button" at bounding box center [349, 268] width 323 height 182
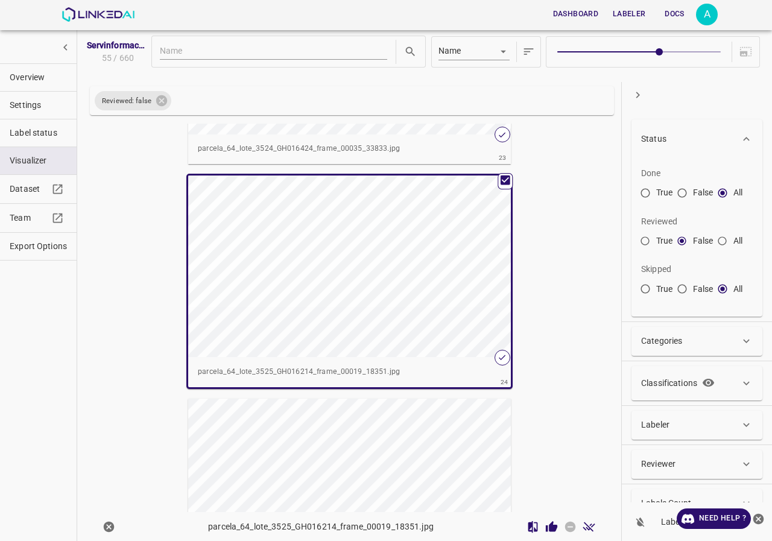
scroll to position [5034, 0]
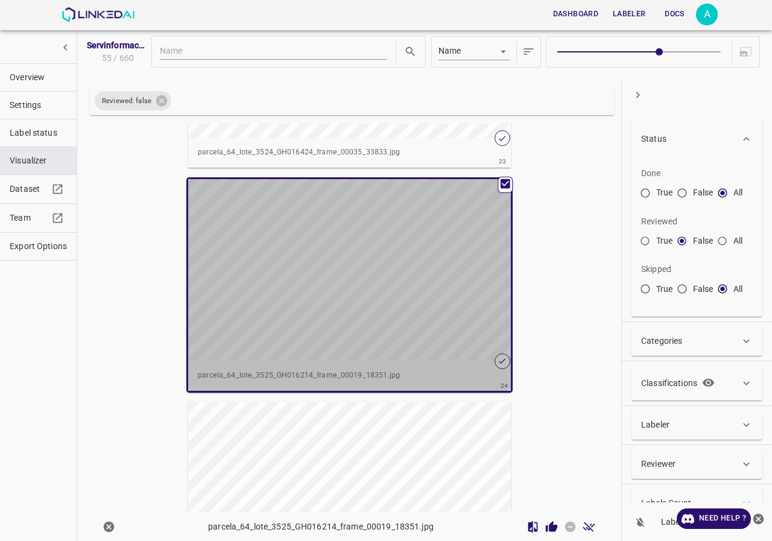
click at [429, 349] on div "button" at bounding box center [349, 270] width 323 height 182
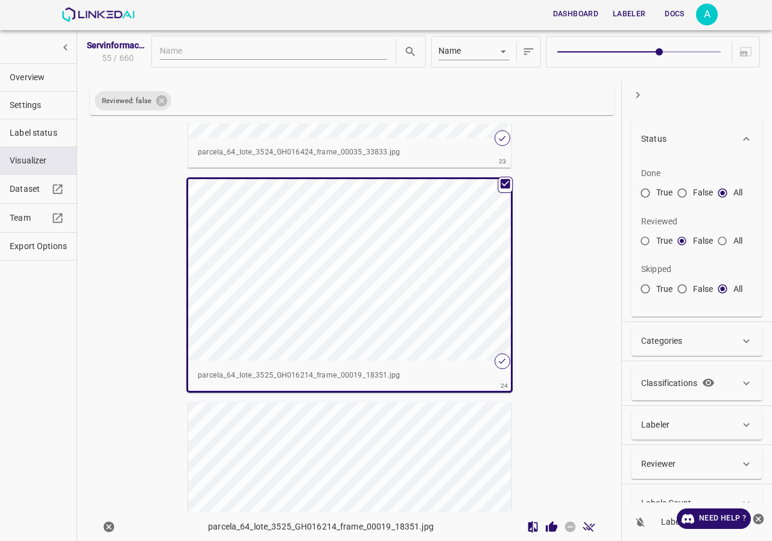
click at [546, 523] on icon "Review Image" at bounding box center [551, 526] width 11 height 11
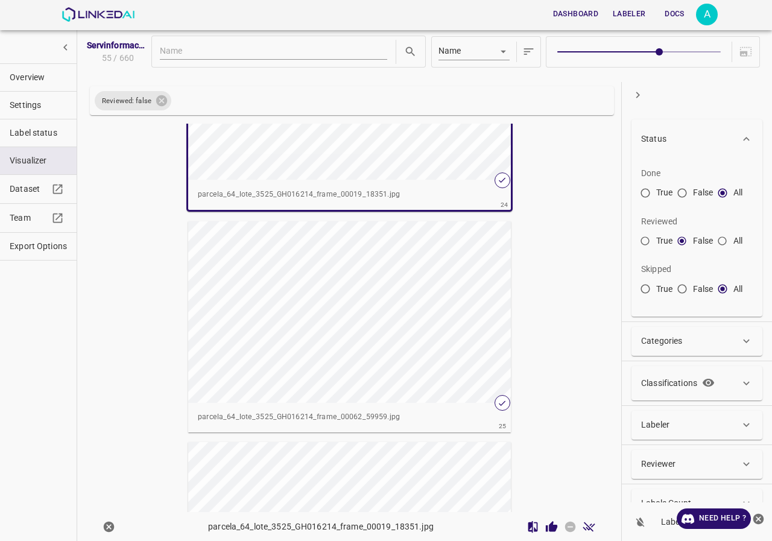
scroll to position [5275, 0]
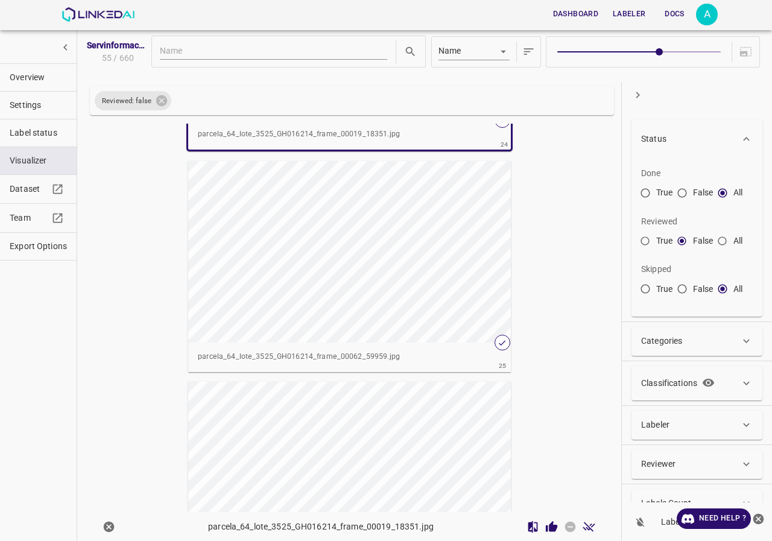
click at [414, 303] on div "button" at bounding box center [349, 252] width 323 height 182
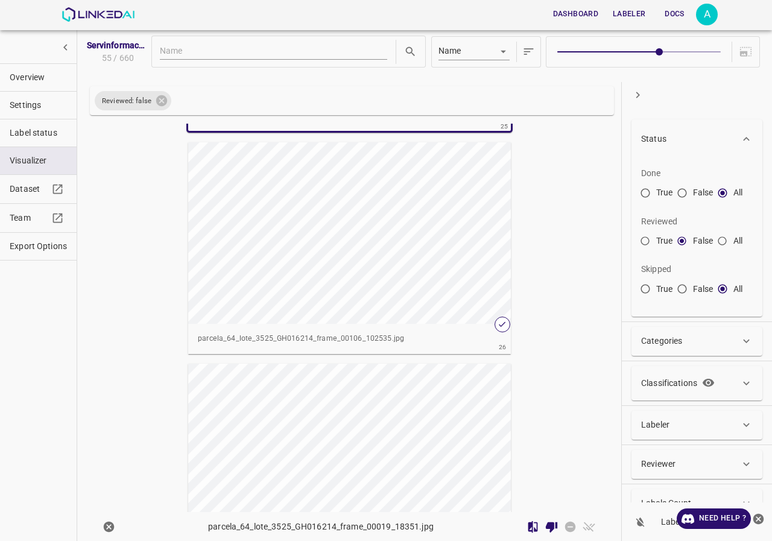
scroll to position [5575, 0]
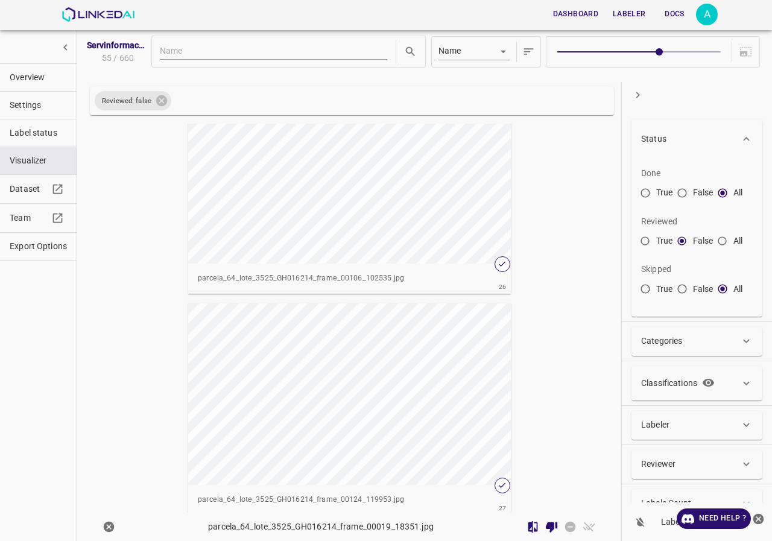
click at [422, 222] on div "button" at bounding box center [349, 173] width 323 height 182
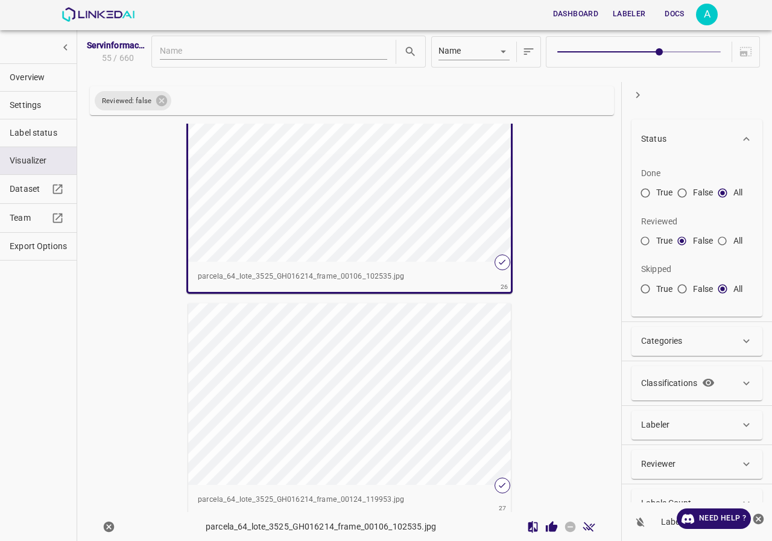
scroll to position [5573, 0]
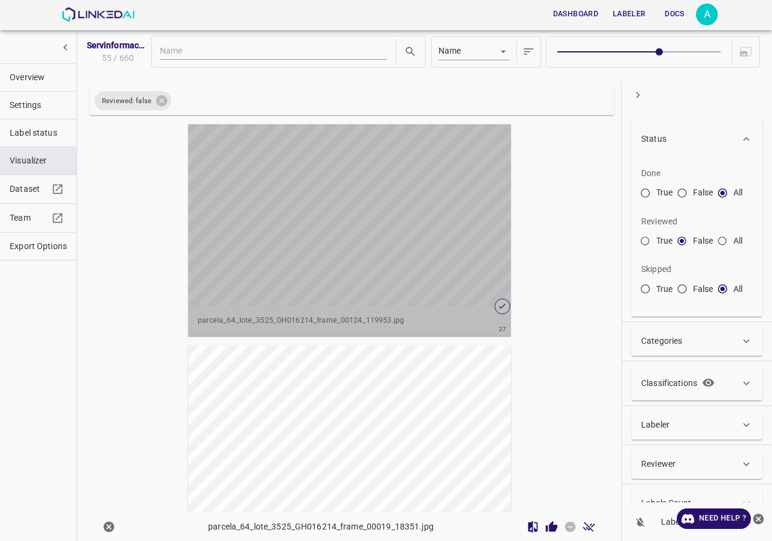
click at [371, 253] on div "button" at bounding box center [349, 215] width 323 height 182
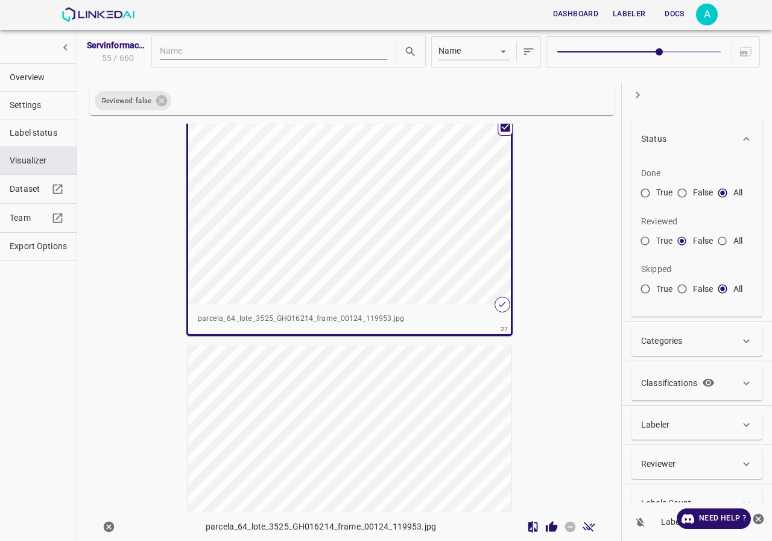
scroll to position [5751, 0]
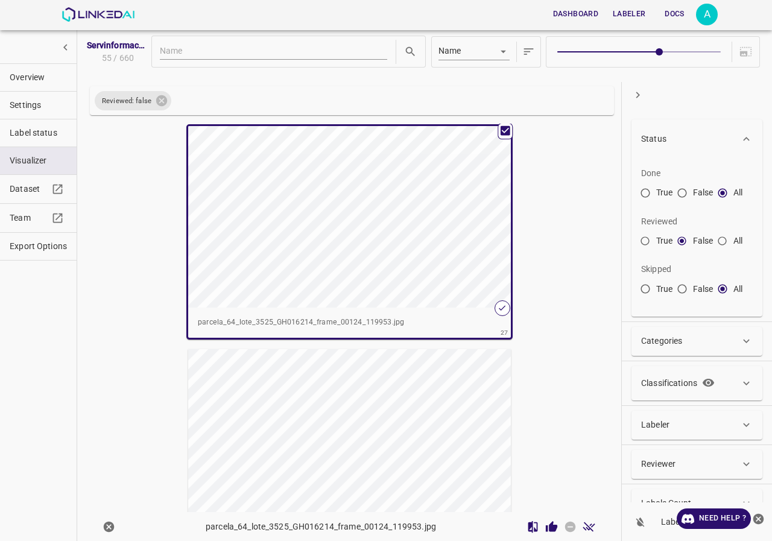
click at [547, 530] on icon "Review Image" at bounding box center [551, 527] width 13 height 13
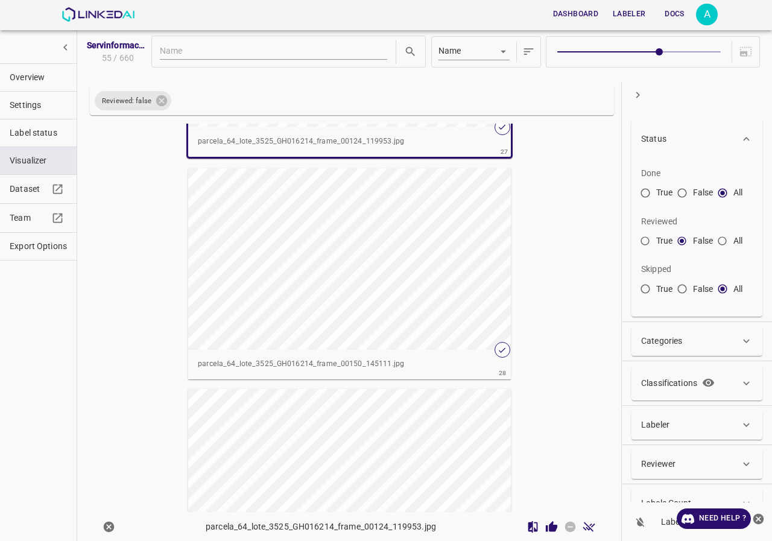
click at [393, 308] on div "button" at bounding box center [349, 259] width 323 height 182
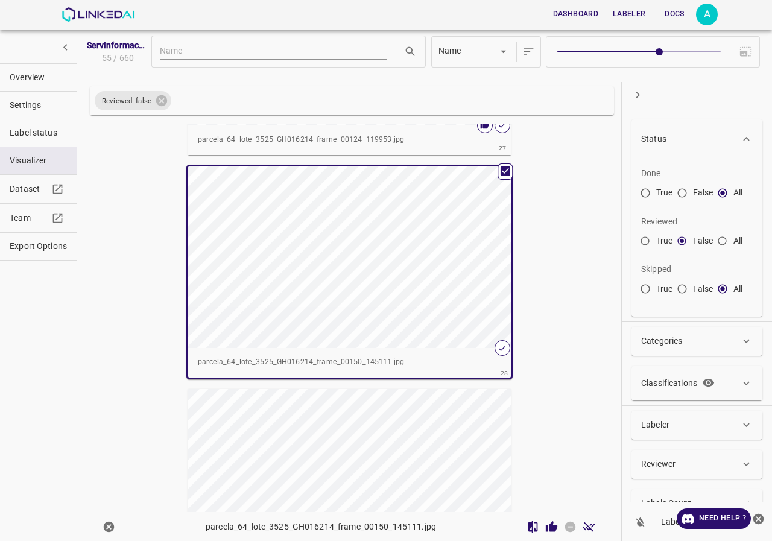
scroll to position [5930, 0]
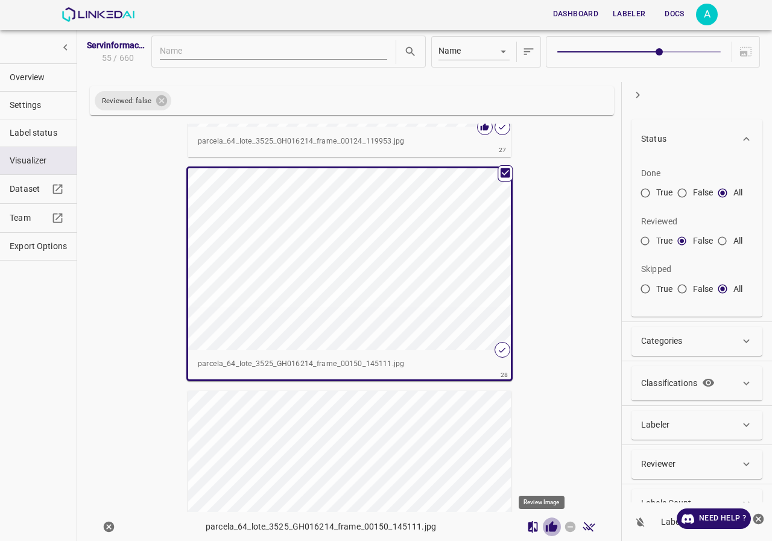
click at [547, 530] on icon "Review Image" at bounding box center [551, 526] width 11 height 11
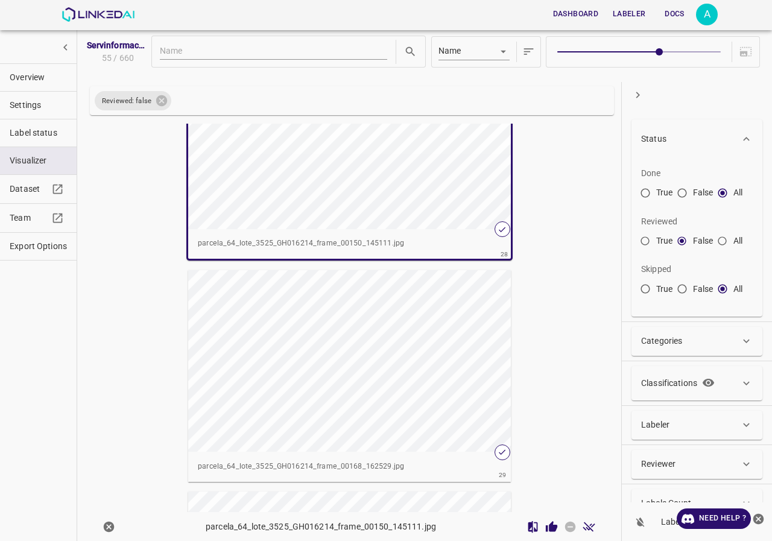
click at [433, 384] on div "button" at bounding box center [349, 361] width 323 height 182
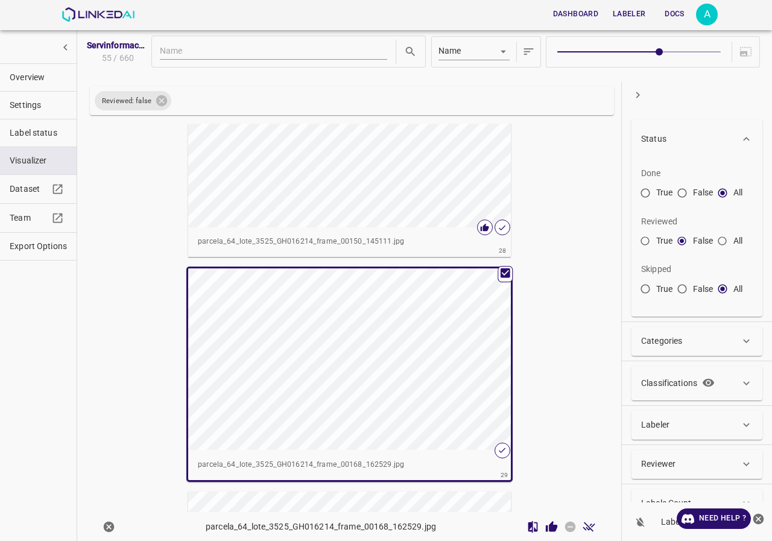
scroll to position [6049, 0]
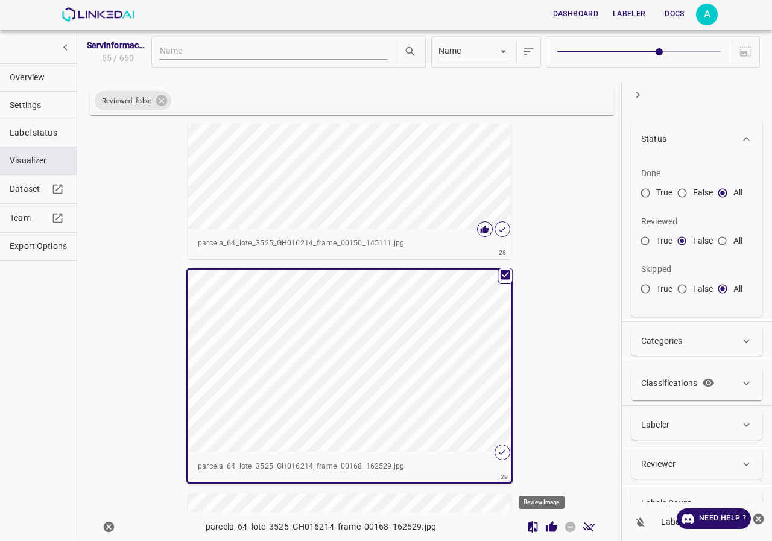
click at [546, 531] on icon "Review Image" at bounding box center [551, 526] width 11 height 11
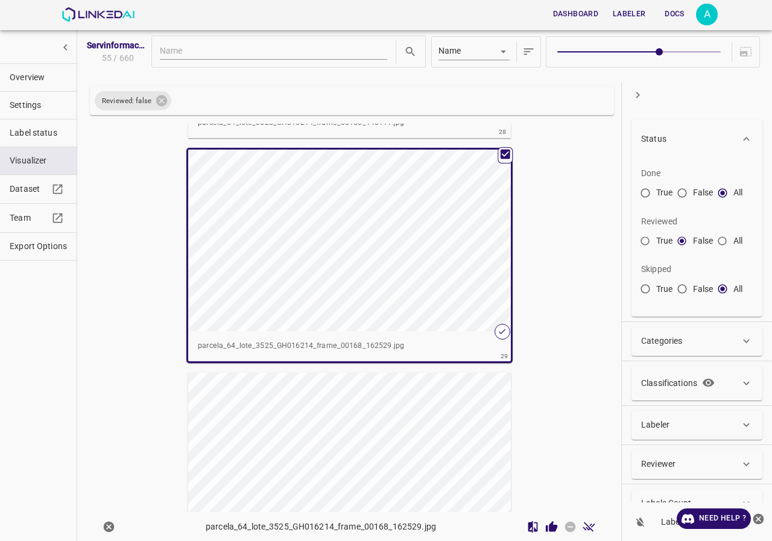
click at [397, 398] on div "button" at bounding box center [349, 464] width 323 height 182
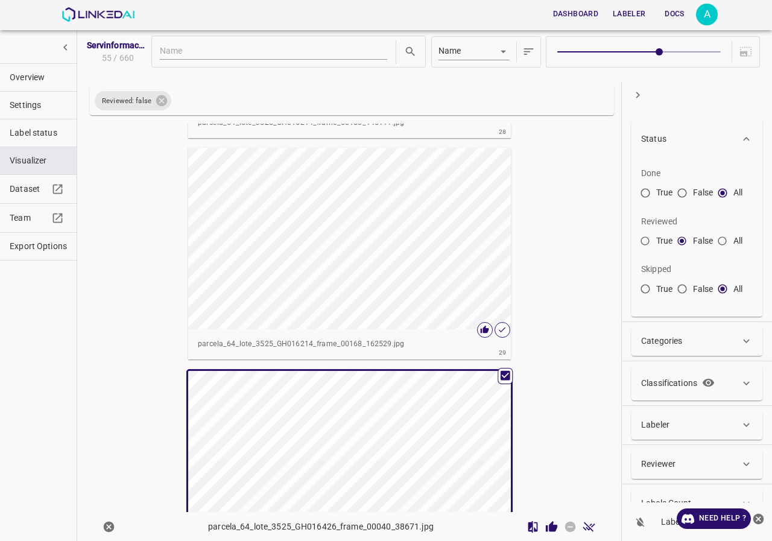
scroll to position [6228, 0]
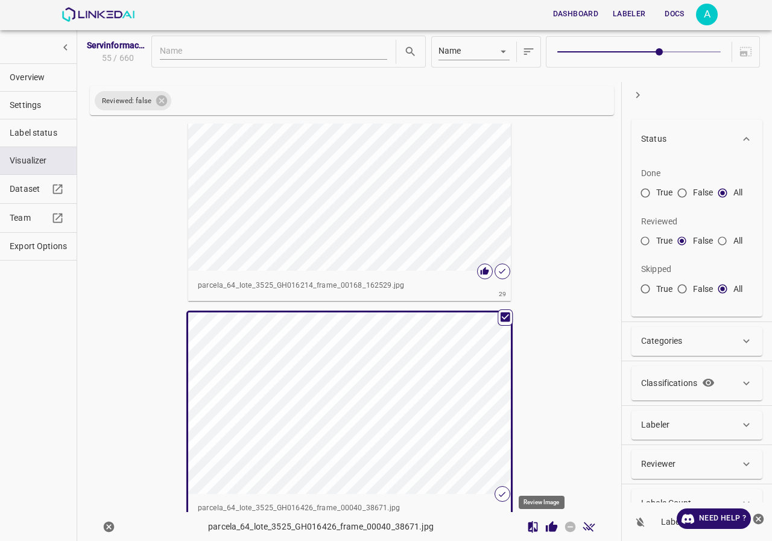
click at [545, 524] on icon "Review Image" at bounding box center [551, 527] width 13 height 13
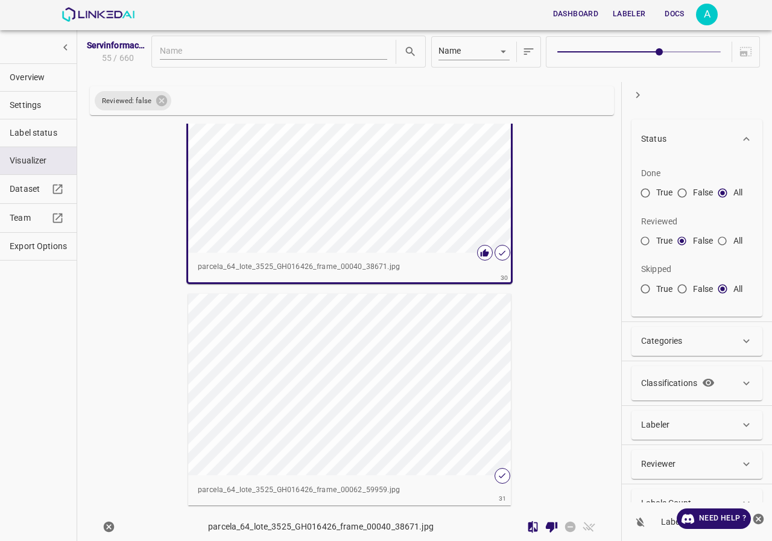
scroll to position [6530, 0]
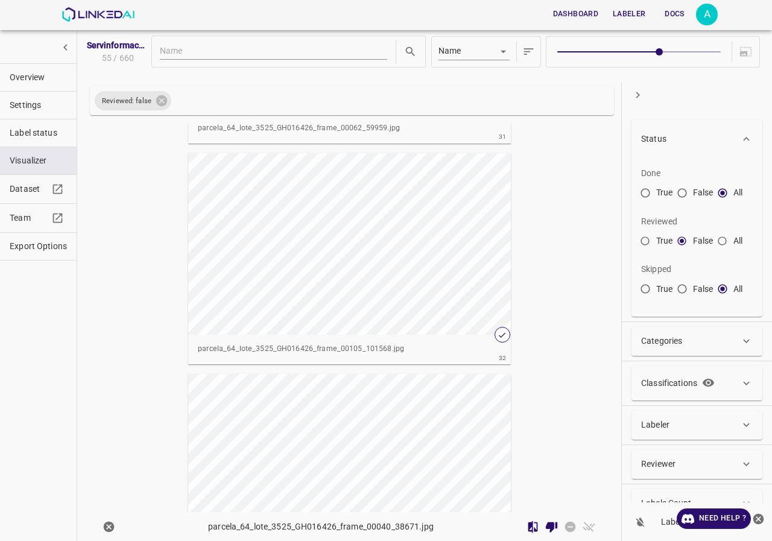
click at [413, 296] on div "button" at bounding box center [349, 244] width 323 height 182
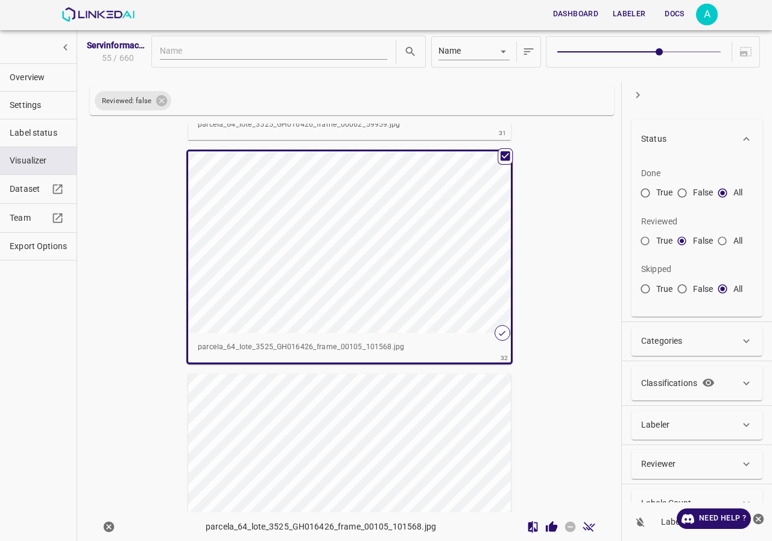
scroll to position [6828, 0]
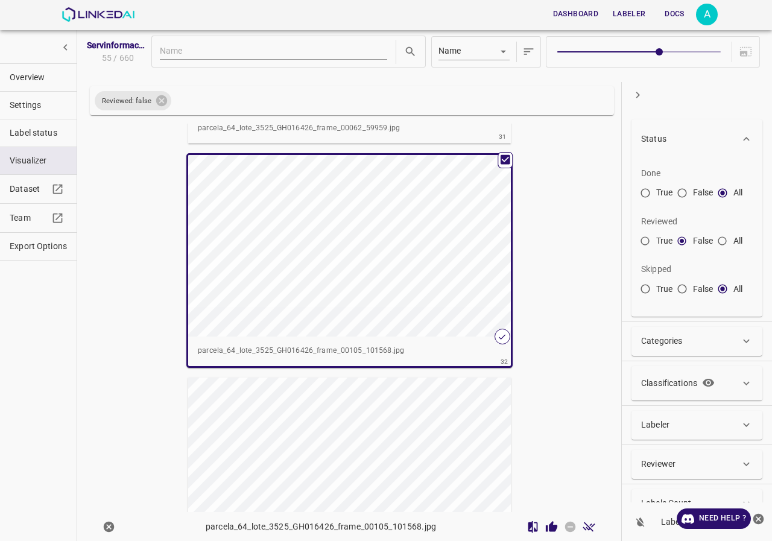
click at [385, 298] on div "button" at bounding box center [349, 246] width 323 height 182
click at [546, 526] on icon "Review Image" at bounding box center [551, 526] width 11 height 11
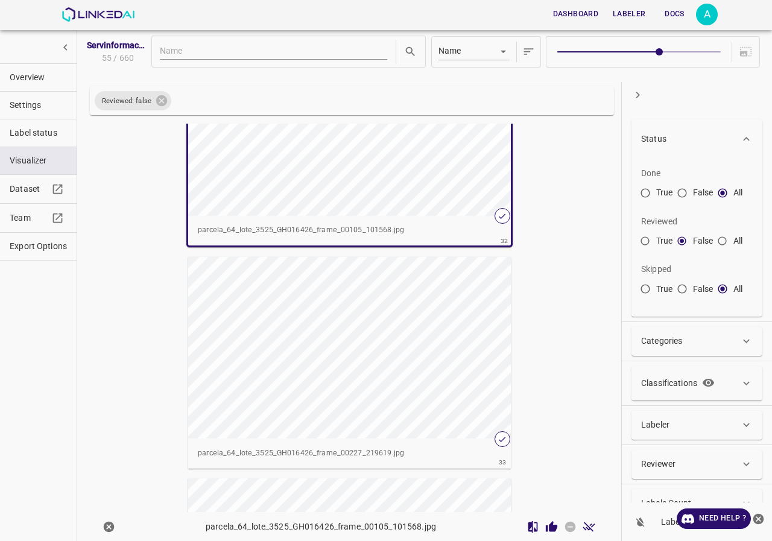
click at [425, 331] on div "button" at bounding box center [349, 348] width 323 height 182
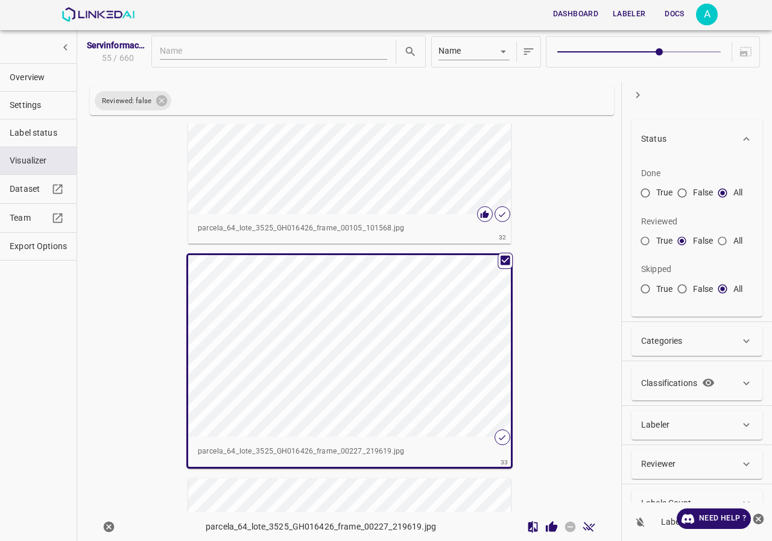
scroll to position [6947, 0]
click at [545, 524] on icon "Review Image" at bounding box center [551, 527] width 13 height 13
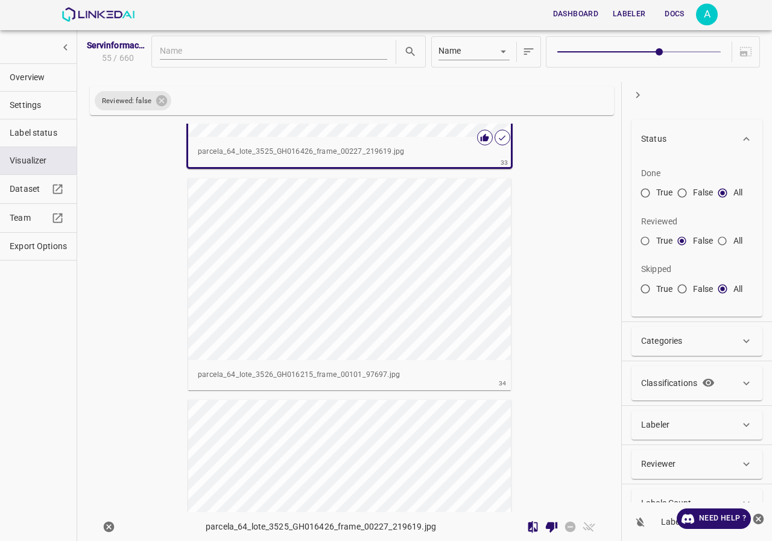
click at [432, 329] on div "button" at bounding box center [349, 270] width 323 height 182
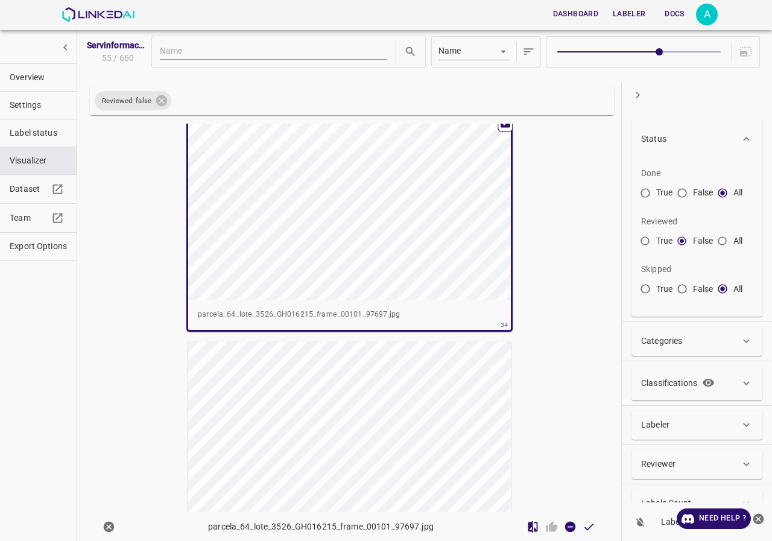
scroll to position [7488, 0]
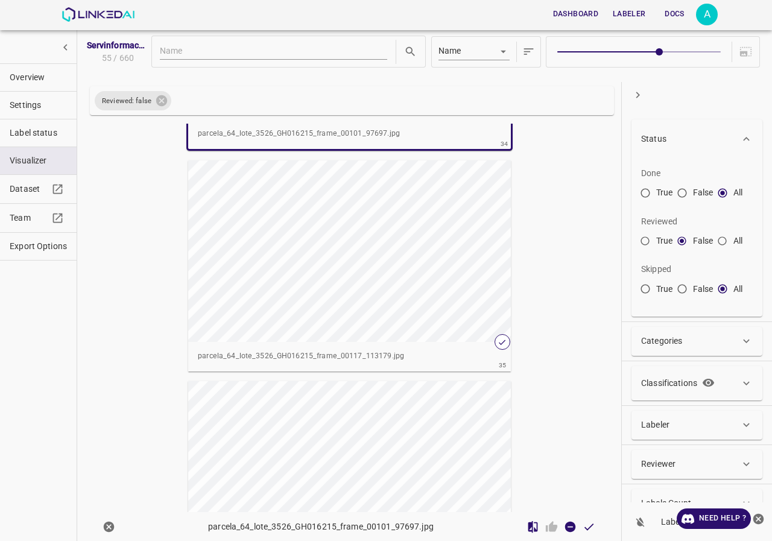
click at [451, 285] on div "button" at bounding box center [349, 251] width 323 height 182
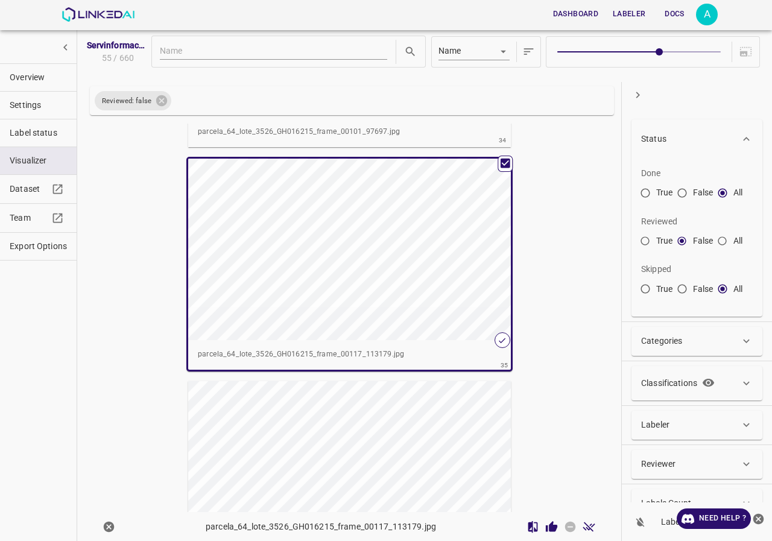
scroll to position [7486, 0]
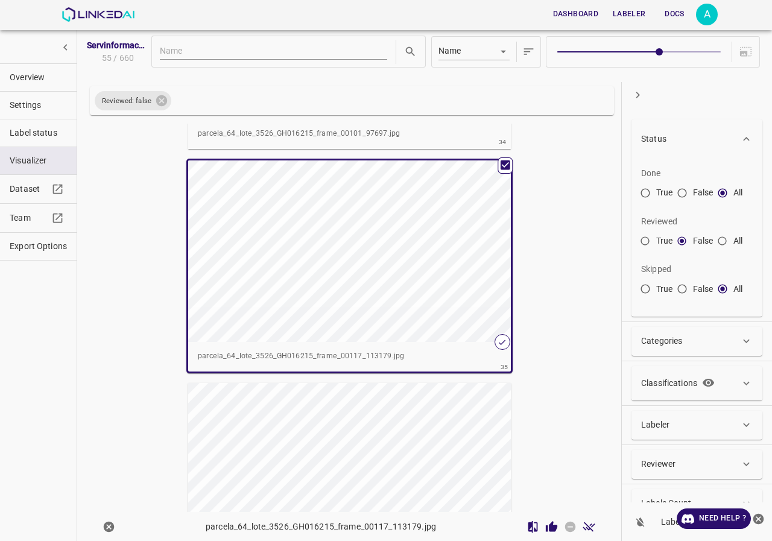
click at [445, 316] on div "button" at bounding box center [349, 251] width 323 height 182
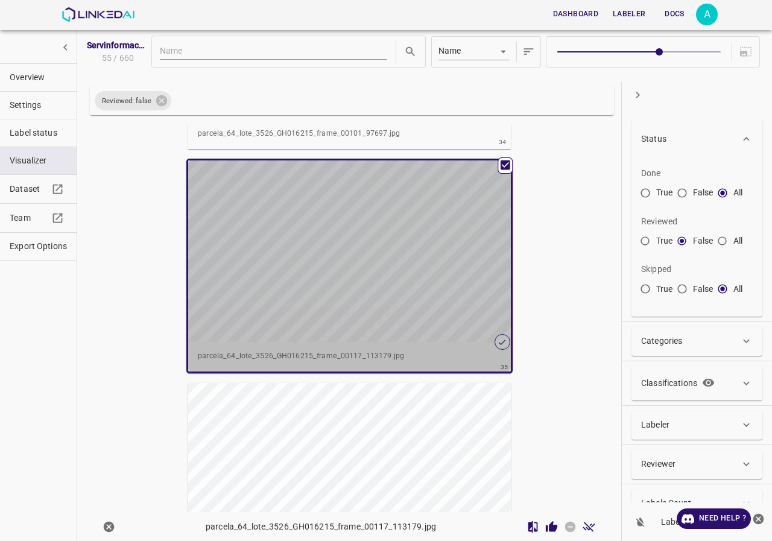
click at [445, 316] on div "button" at bounding box center [349, 251] width 323 height 182
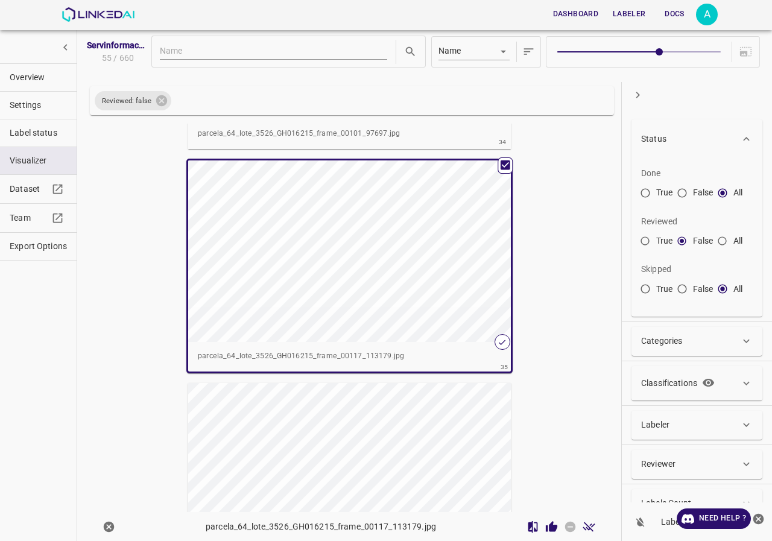
click at [546, 525] on icon "Review Image" at bounding box center [551, 526] width 11 height 11
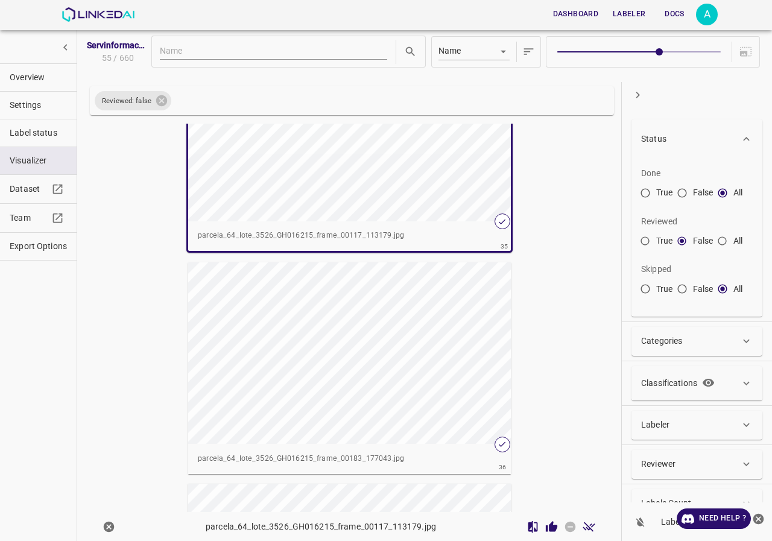
click at [343, 343] on div "button" at bounding box center [349, 353] width 323 height 182
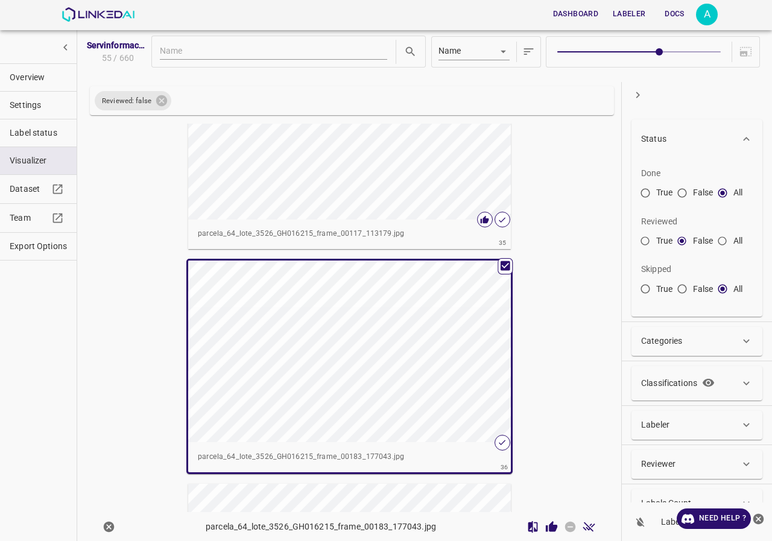
scroll to position [7665, 0]
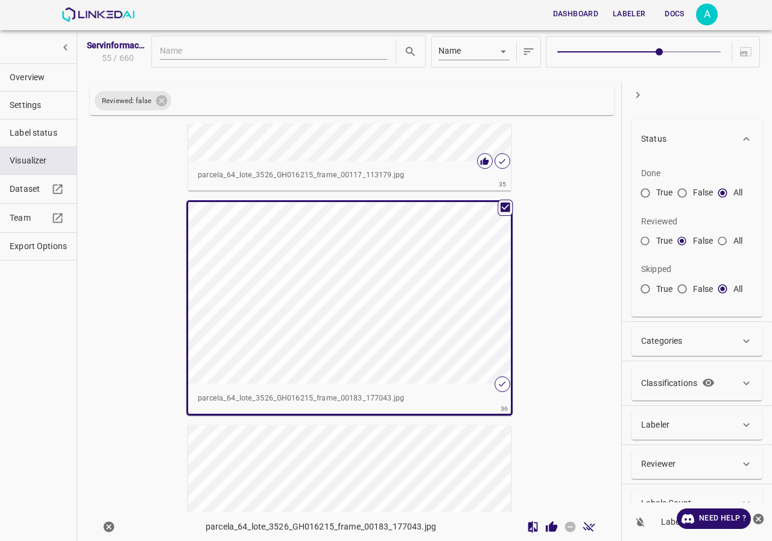
click at [546, 525] on icon "Review Image" at bounding box center [551, 526] width 11 height 11
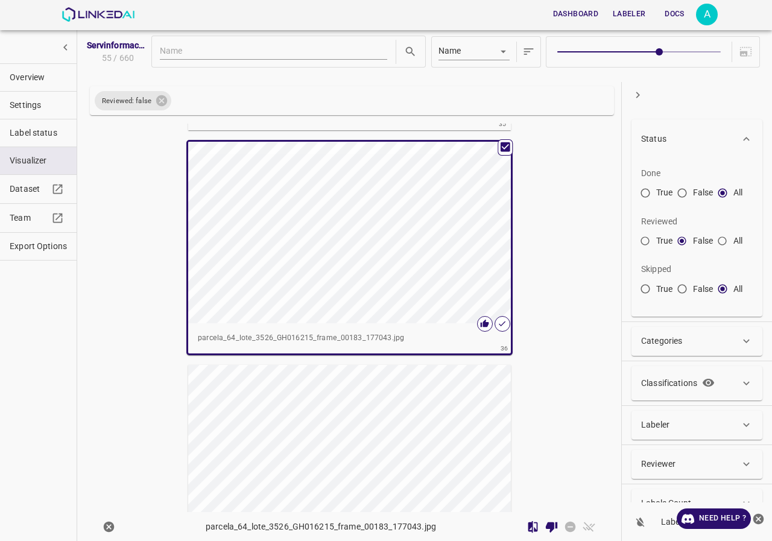
scroll to position [7907, 0]
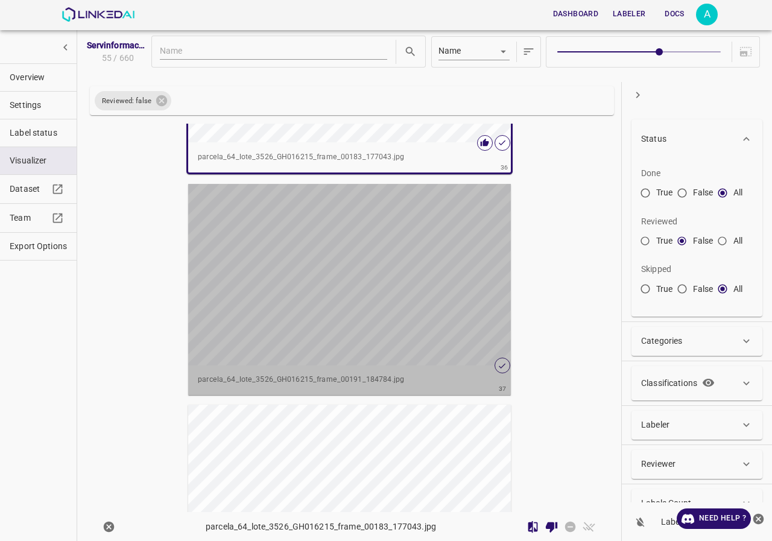
click at [362, 305] on div "button" at bounding box center [349, 275] width 323 height 182
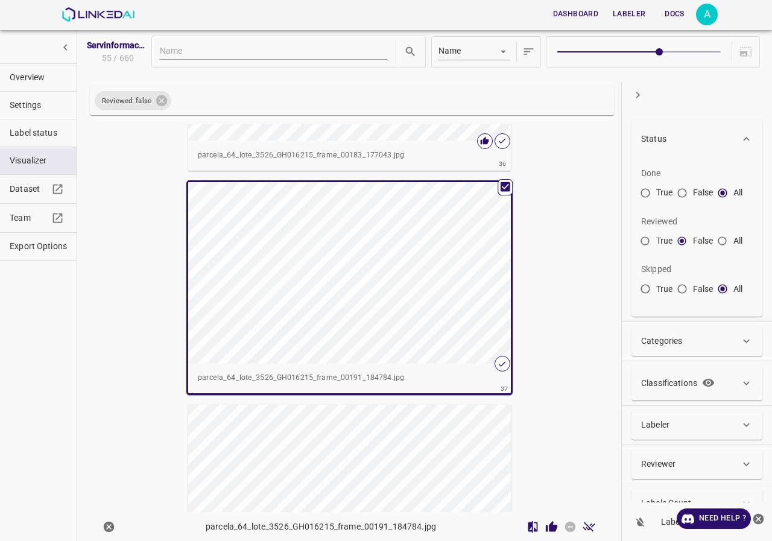
scroll to position [7905, 0]
click at [546, 528] on icon "Review Image" at bounding box center [551, 526] width 11 height 11
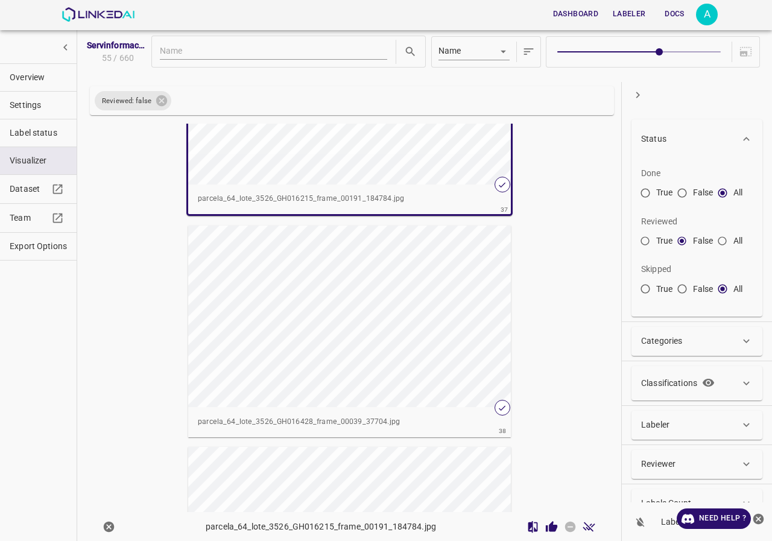
scroll to position [8146, 0]
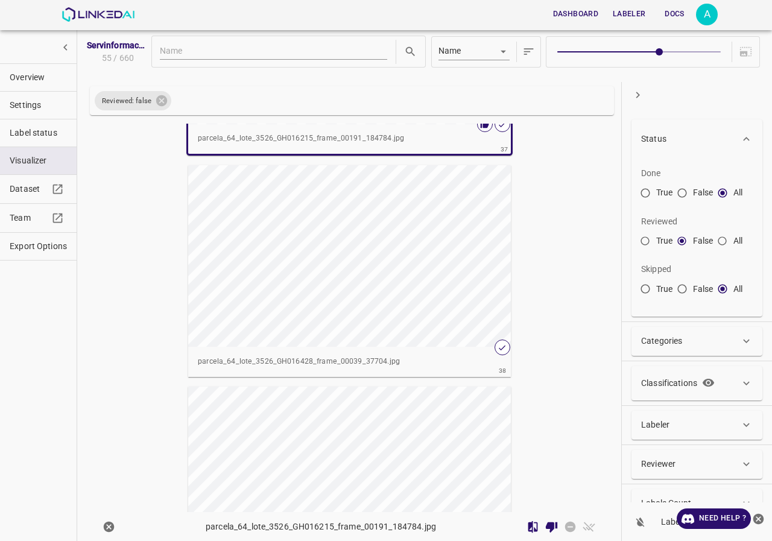
click at [371, 270] on div "button" at bounding box center [349, 256] width 323 height 182
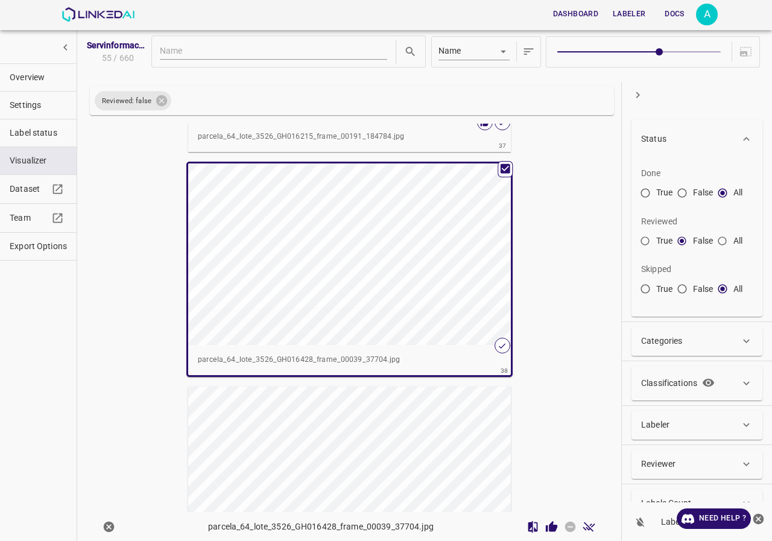
scroll to position [8144, 0]
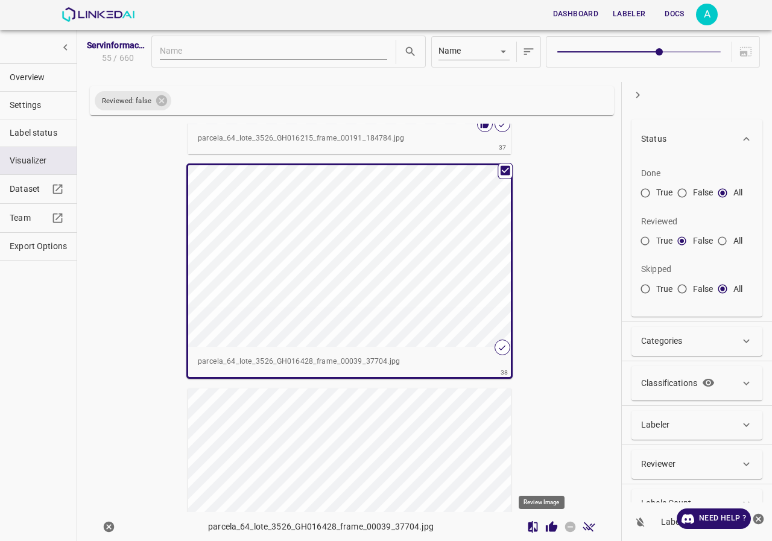
click at [546, 526] on icon "Review Image" at bounding box center [551, 526] width 11 height 11
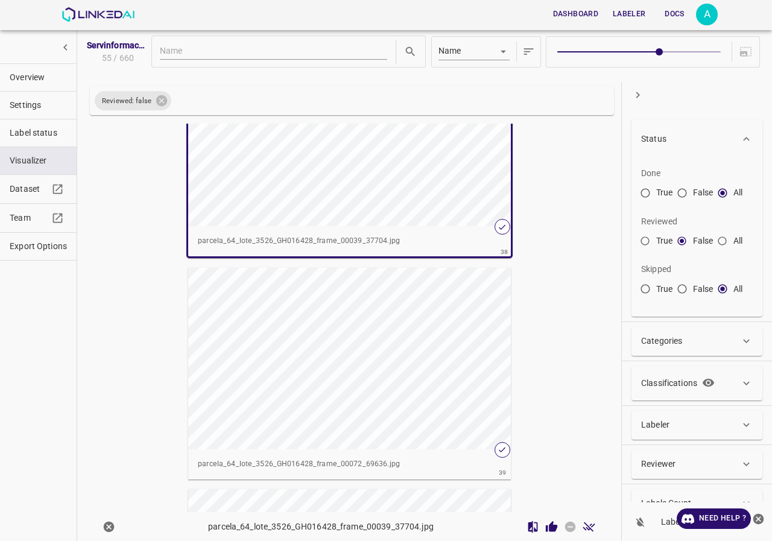
click at [363, 360] on div "button" at bounding box center [349, 359] width 323 height 182
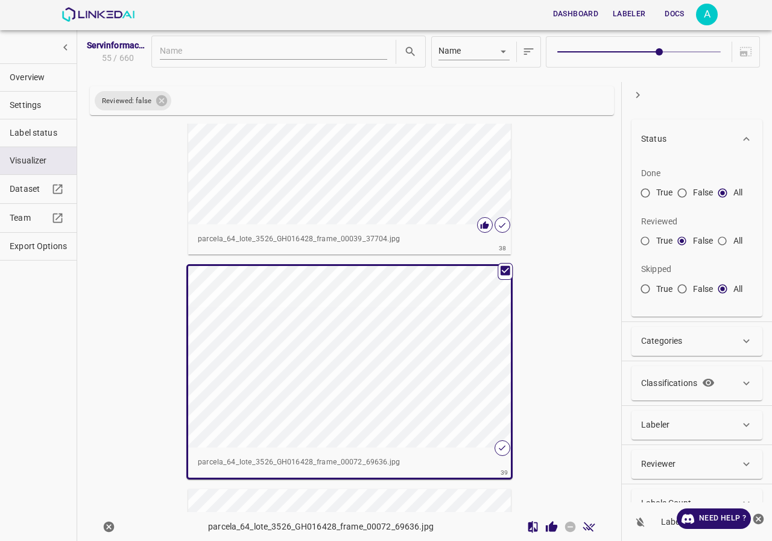
scroll to position [8263, 0]
click at [546, 523] on icon "Review Image" at bounding box center [551, 526] width 11 height 11
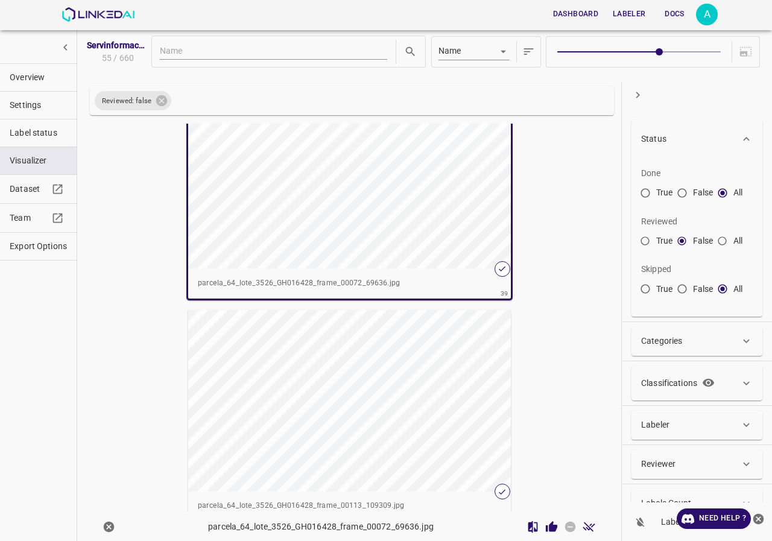
scroll to position [8505, 0]
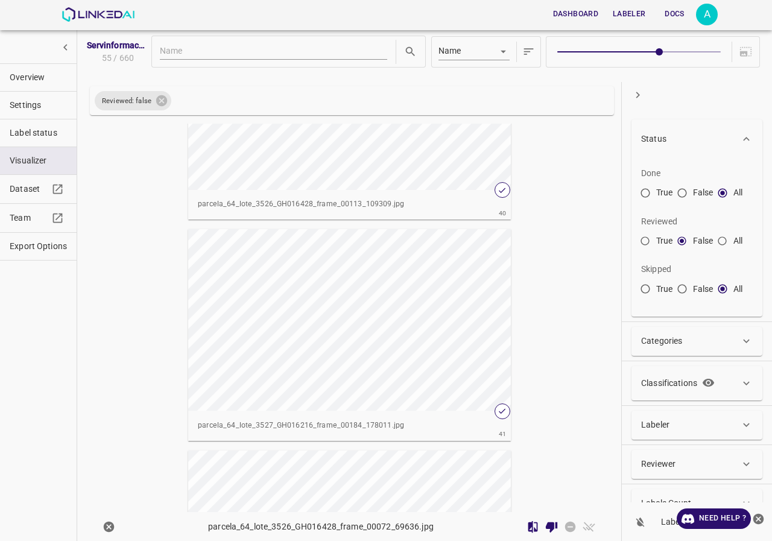
click at [319, 324] on div "button" at bounding box center [349, 320] width 323 height 182
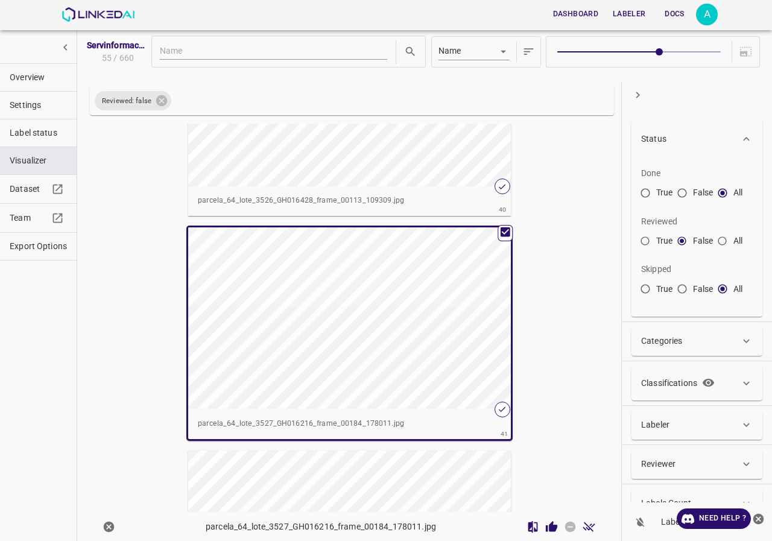
scroll to position [8742, 0]
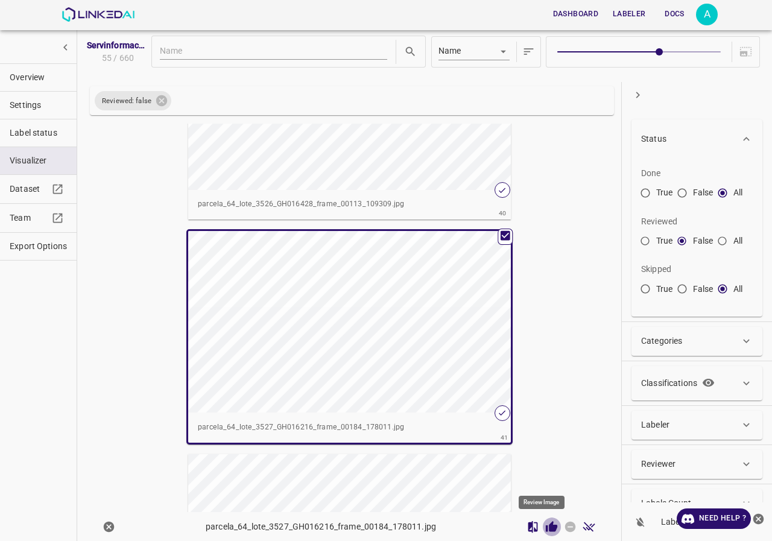
click at [546, 527] on icon "Review Image" at bounding box center [551, 526] width 11 height 11
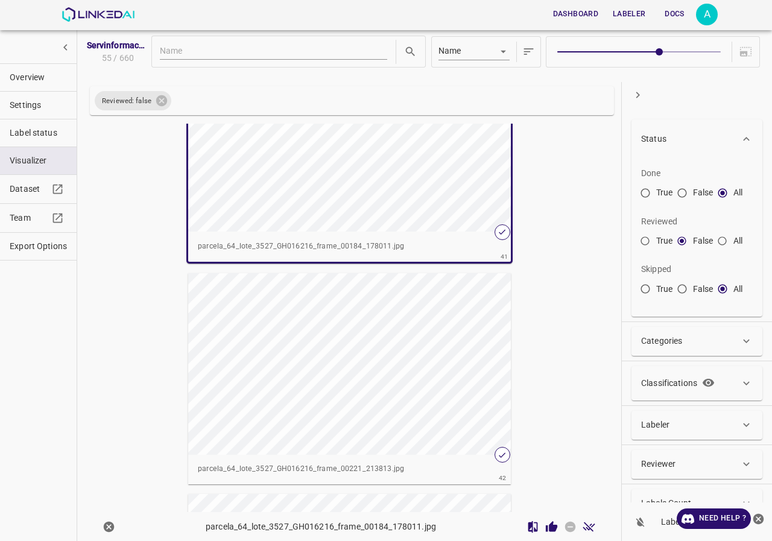
scroll to position [8984, 0]
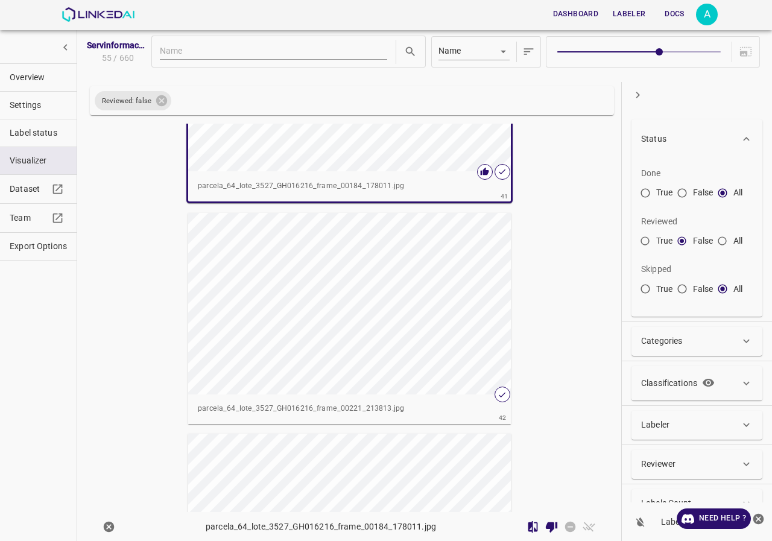
click at [412, 359] on div "button" at bounding box center [349, 304] width 323 height 182
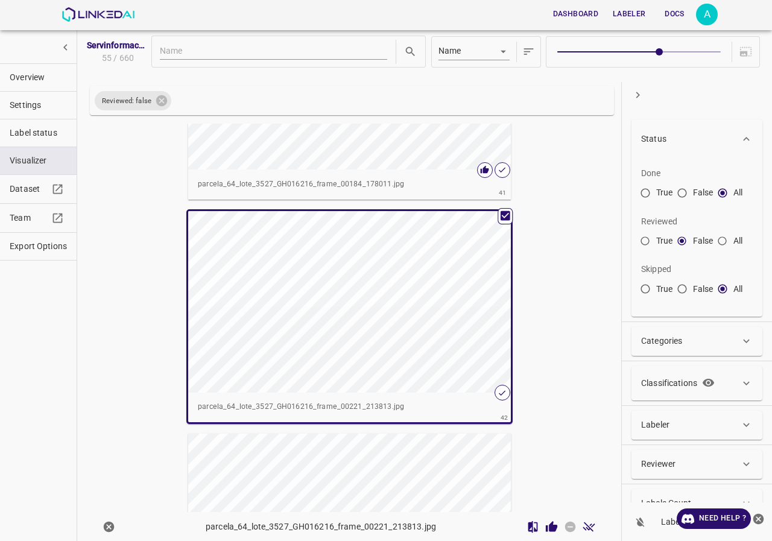
scroll to position [8982, 0]
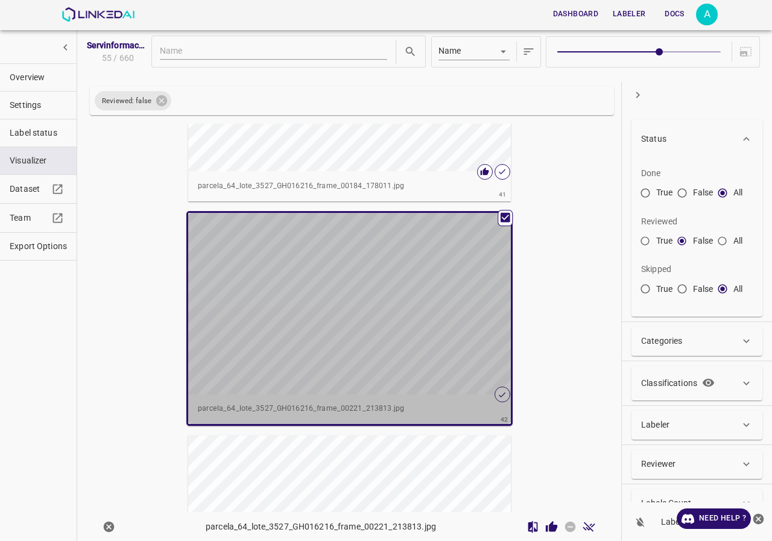
click at [412, 359] on div "button" at bounding box center [349, 304] width 323 height 182
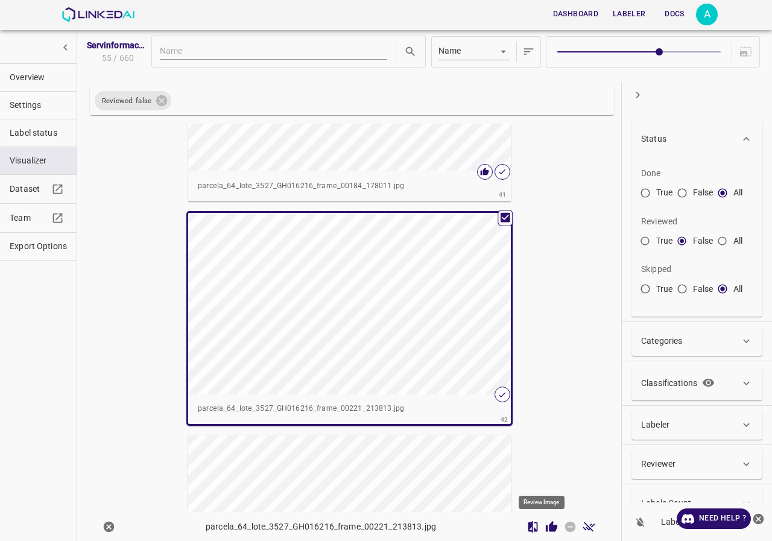
click at [546, 527] on icon "Review Image" at bounding box center [551, 526] width 11 height 11
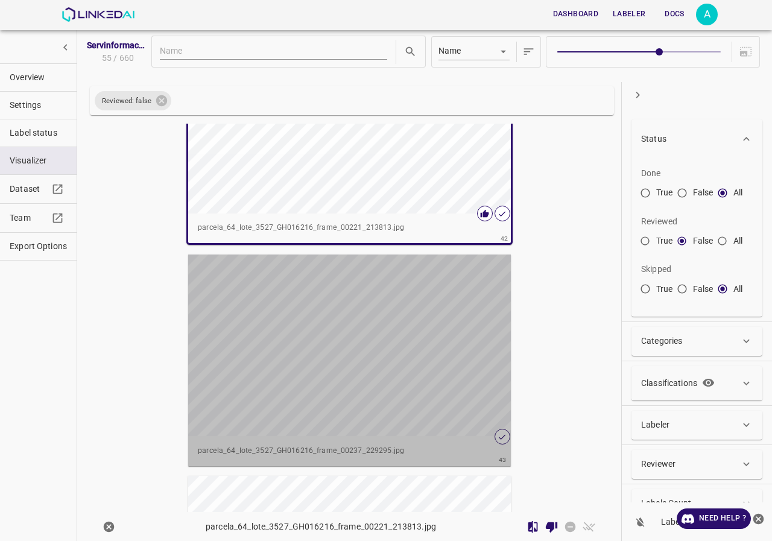
click at [431, 391] on div "button" at bounding box center [349, 346] width 323 height 182
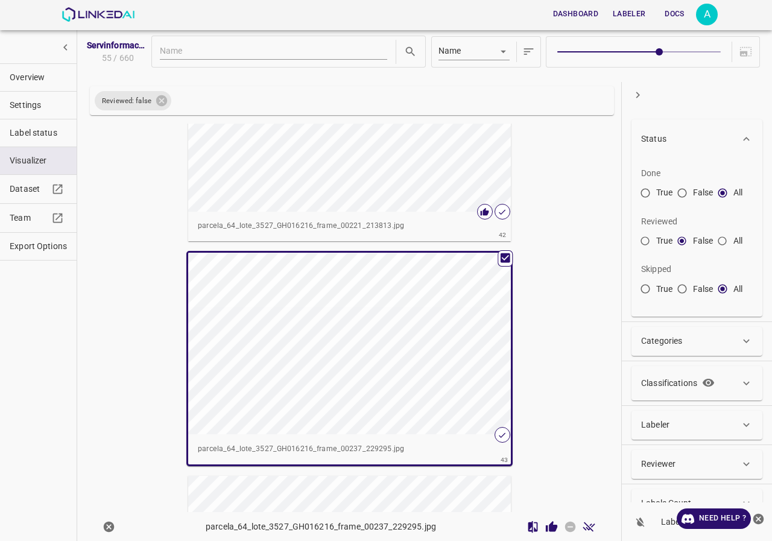
scroll to position [9161, 0]
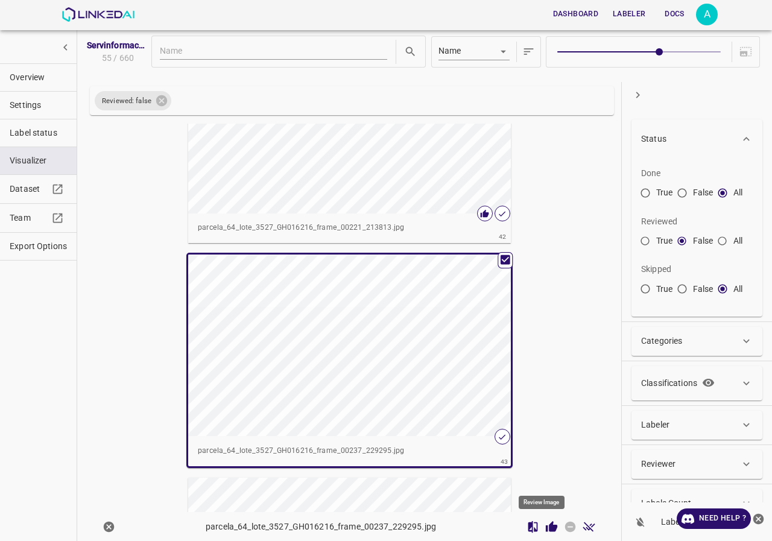
click at [546, 525] on icon "Review Image" at bounding box center [551, 526] width 11 height 11
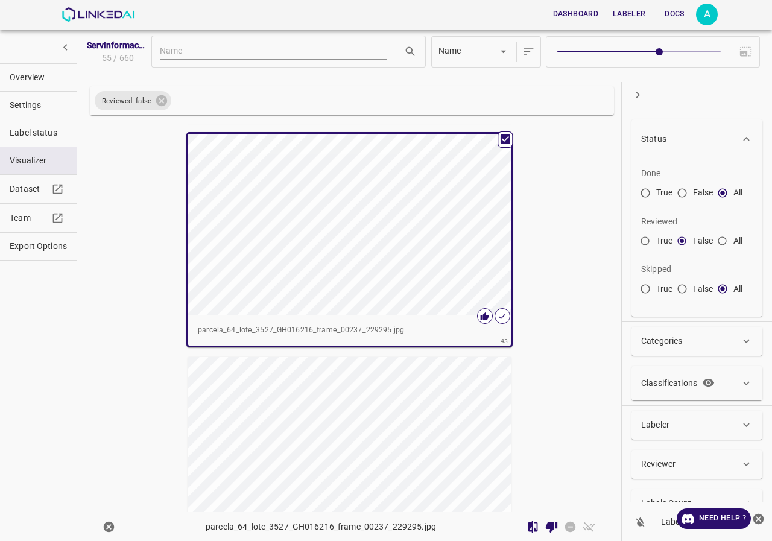
scroll to position [9402, 0]
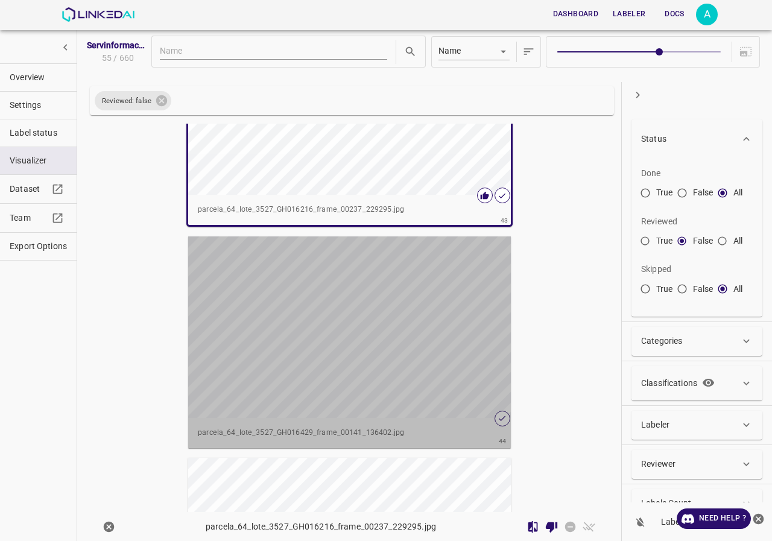
click at [395, 339] on div "button" at bounding box center [349, 328] width 323 height 182
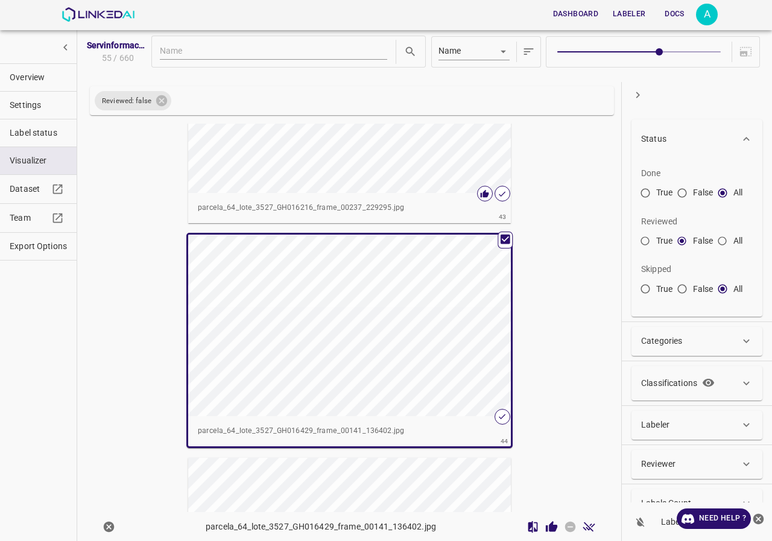
scroll to position [9401, 0]
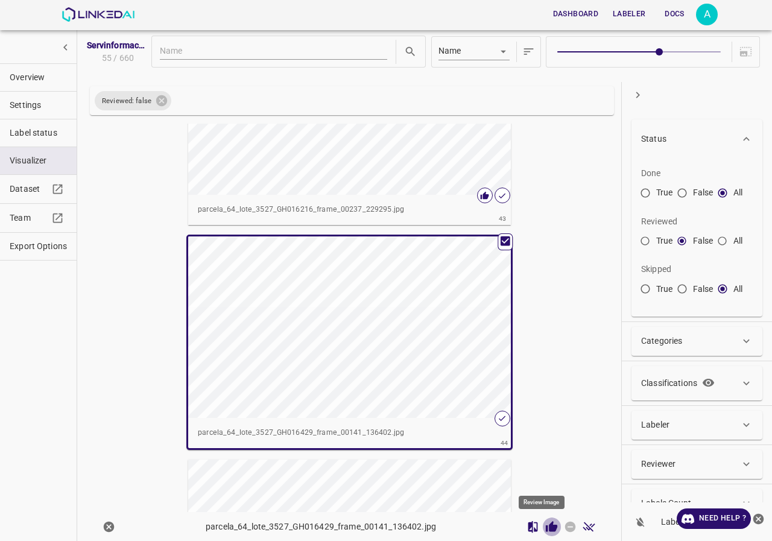
click at [545, 521] on icon "Review Image" at bounding box center [551, 527] width 13 height 13
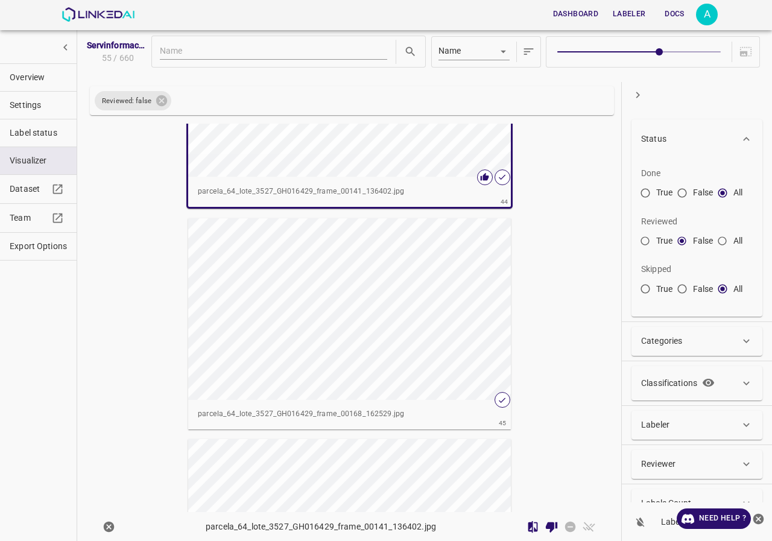
click at [383, 313] on div "button" at bounding box center [349, 309] width 323 height 182
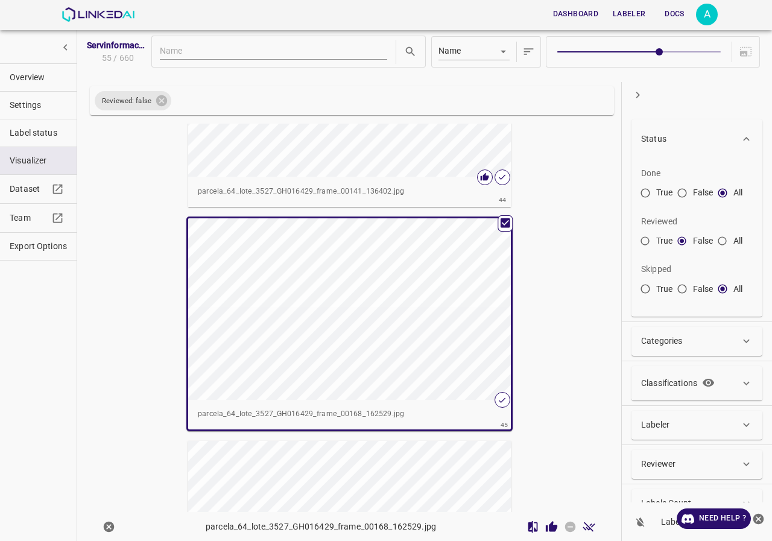
scroll to position [9761, 0]
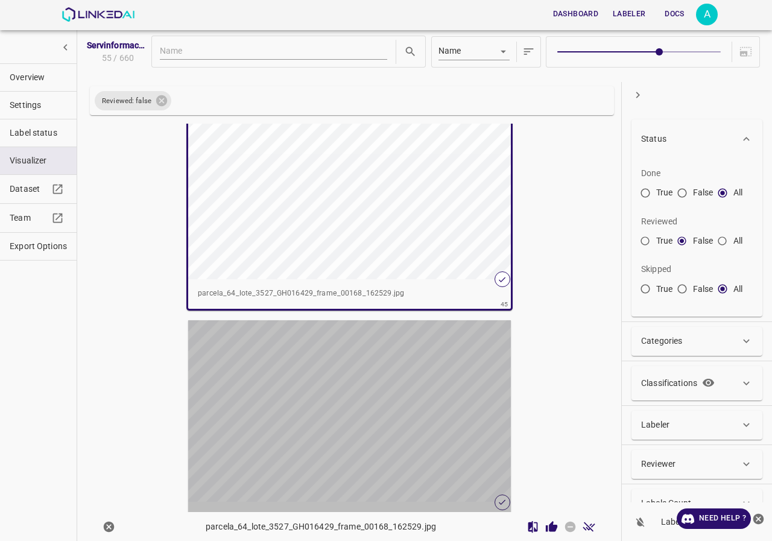
click at [381, 425] on div "button" at bounding box center [349, 411] width 323 height 182
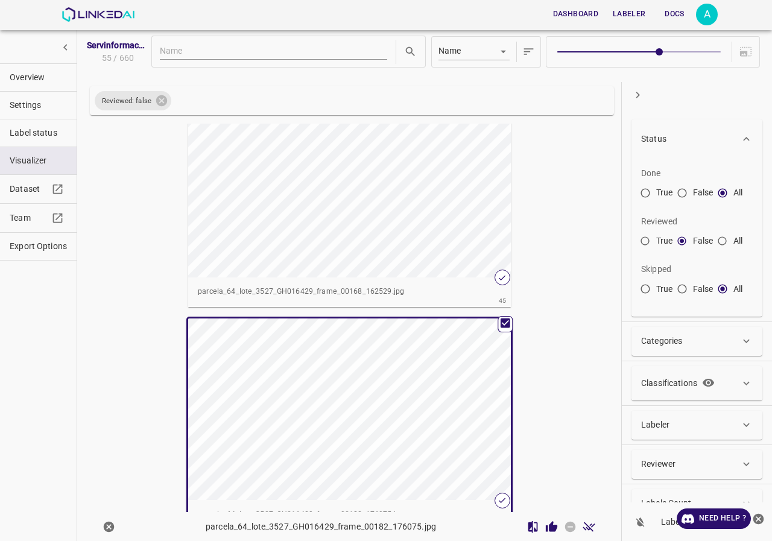
scroll to position [9759, 0]
click at [546, 526] on icon "Review Image" at bounding box center [551, 526] width 11 height 11
click at [396, 241] on div "button" at bounding box center [349, 189] width 323 height 182
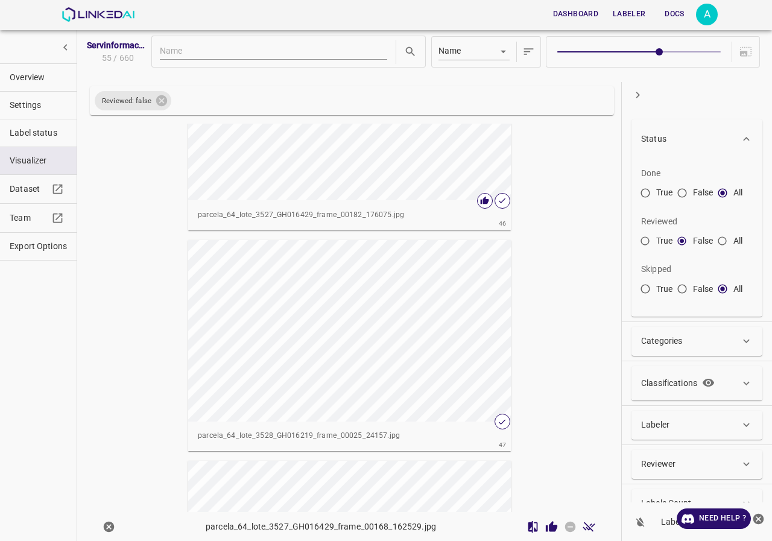
scroll to position [10123, 0]
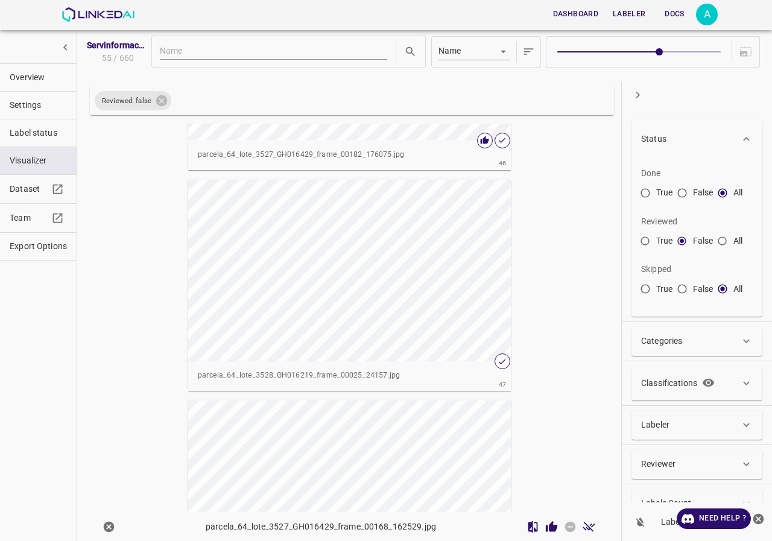
click at [413, 256] on div "button" at bounding box center [349, 271] width 323 height 182
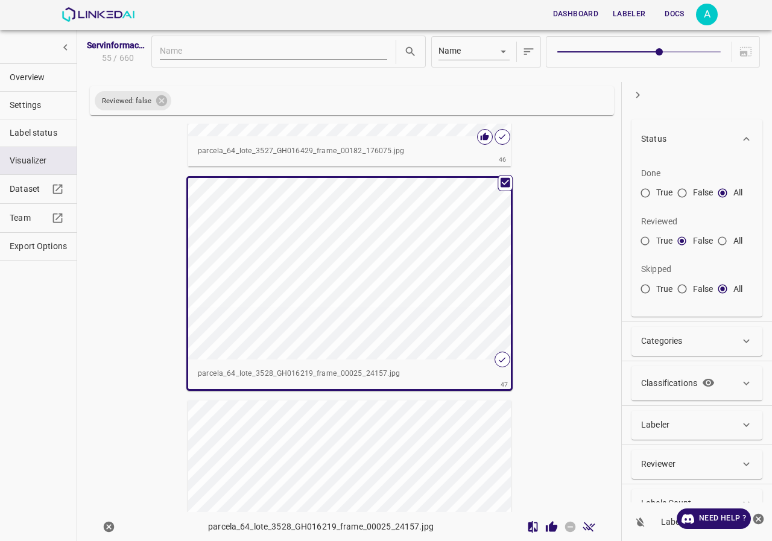
scroll to position [10119, 0]
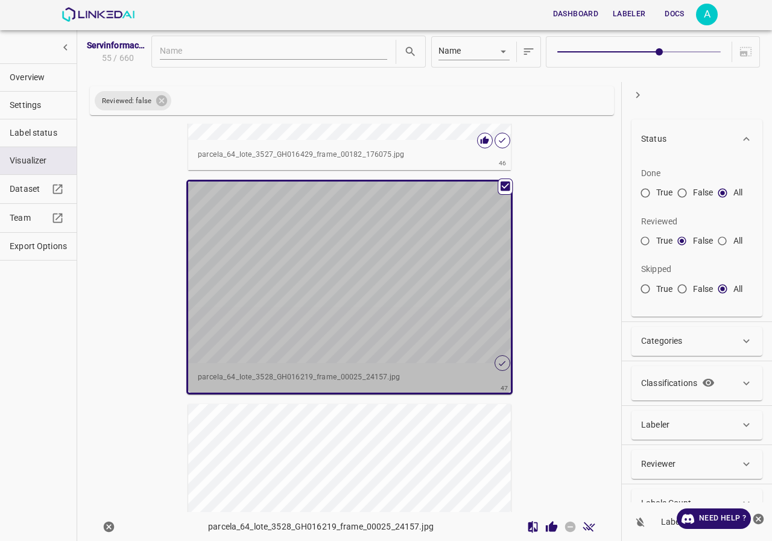
click at [413, 256] on div "button" at bounding box center [349, 273] width 323 height 182
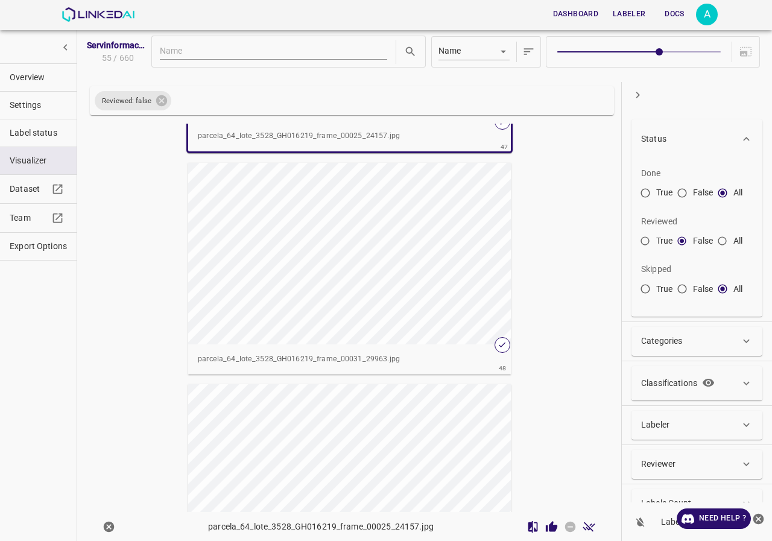
scroll to position [10421, 0]
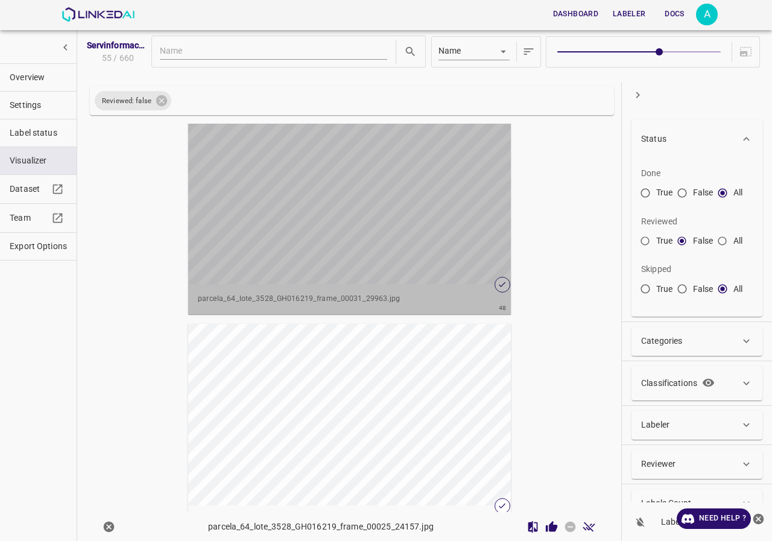
click at [422, 245] on div "button" at bounding box center [349, 194] width 323 height 182
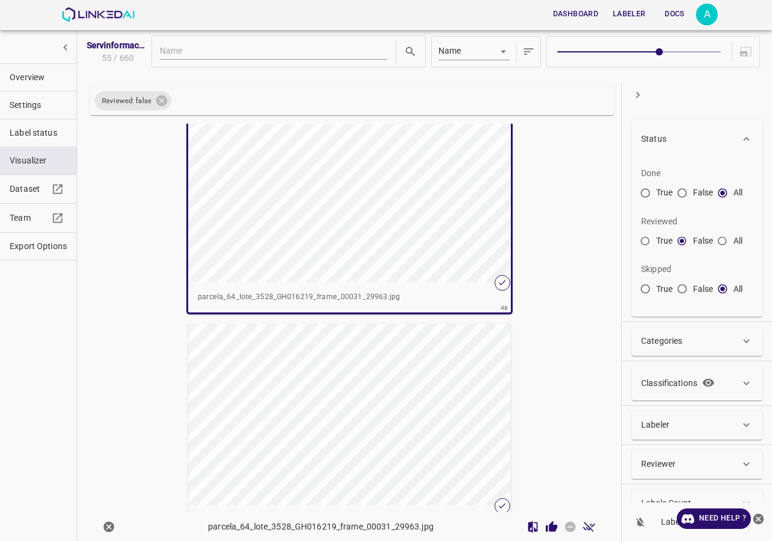
scroll to position [10419, 0]
click at [422, 245] on div "button" at bounding box center [349, 194] width 323 height 182
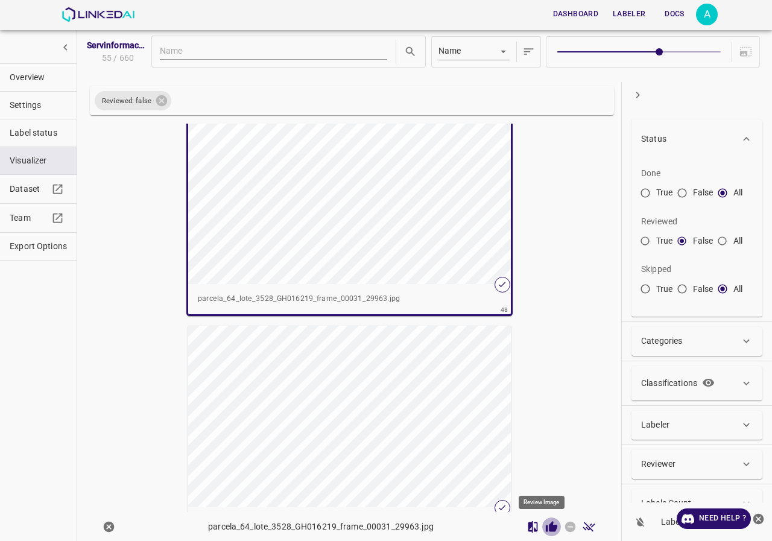
click at [547, 530] on icon "Review Image" at bounding box center [551, 526] width 11 height 11
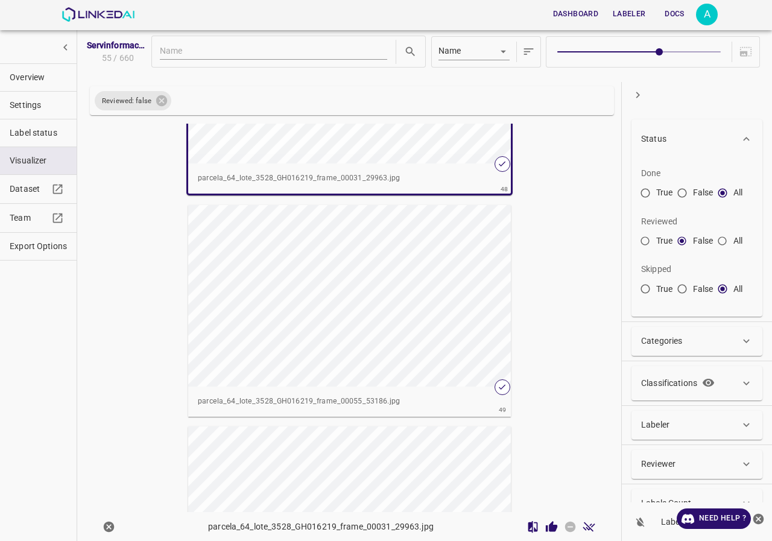
scroll to position [10600, 0]
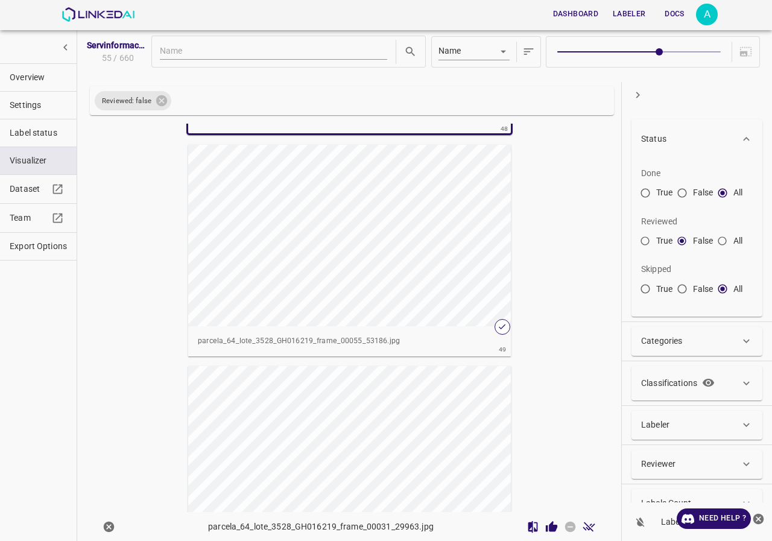
click at [354, 291] on div "button" at bounding box center [349, 236] width 323 height 182
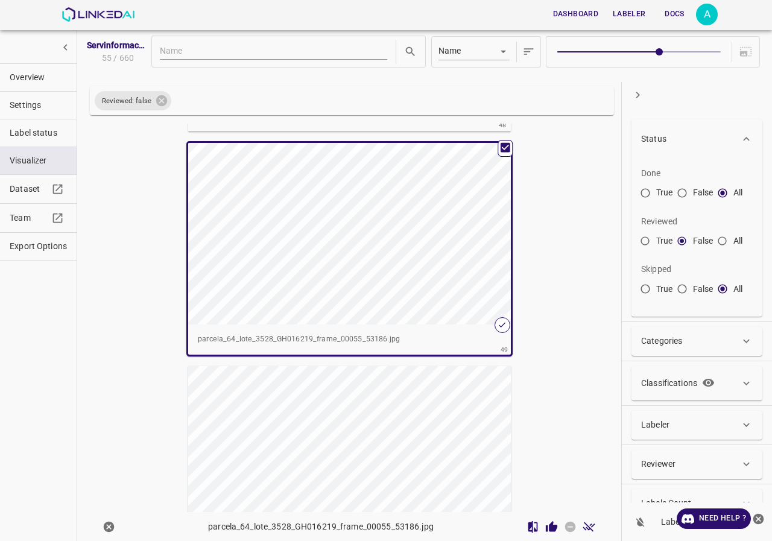
scroll to position [10598, 0]
click at [546, 531] on icon "Review Image" at bounding box center [551, 526] width 11 height 11
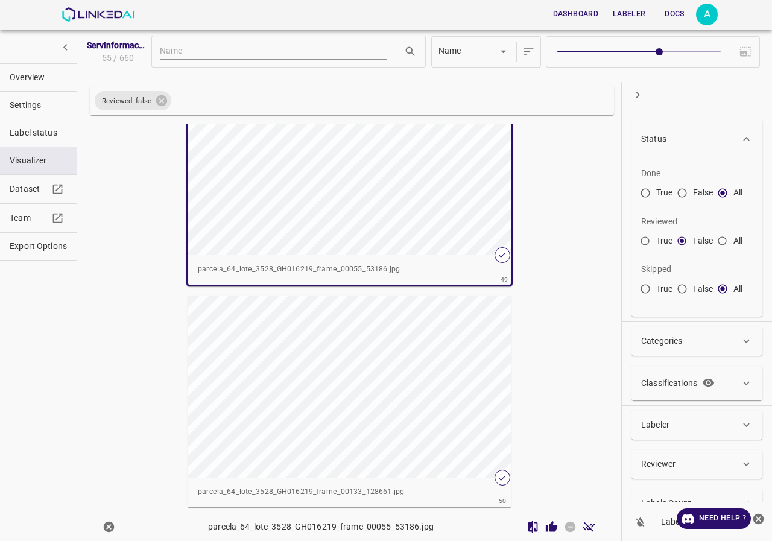
click at [412, 369] on div "button" at bounding box center [349, 387] width 323 height 182
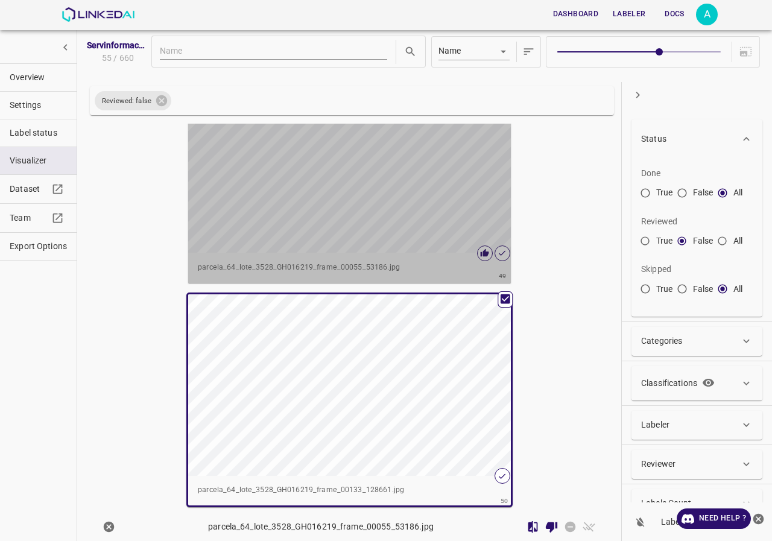
click at [400, 237] on div "button" at bounding box center [349, 162] width 323 height 182
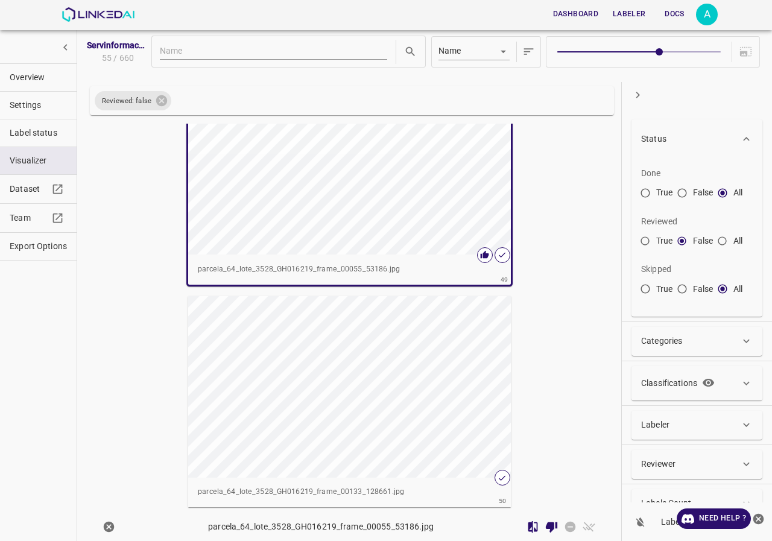
click at [420, 291] on span "parcela_64_lote_3528_GH016219_frame_00055_53186.jpg 49" at bounding box center [350, 178] width 336 height 225
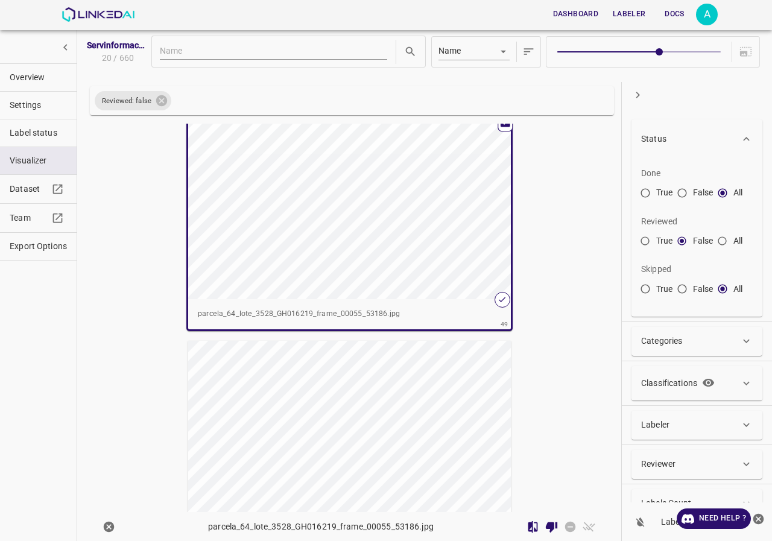
scroll to position [10625, 0]
click at [449, 416] on div "button" at bounding box center [349, 432] width 323 height 182
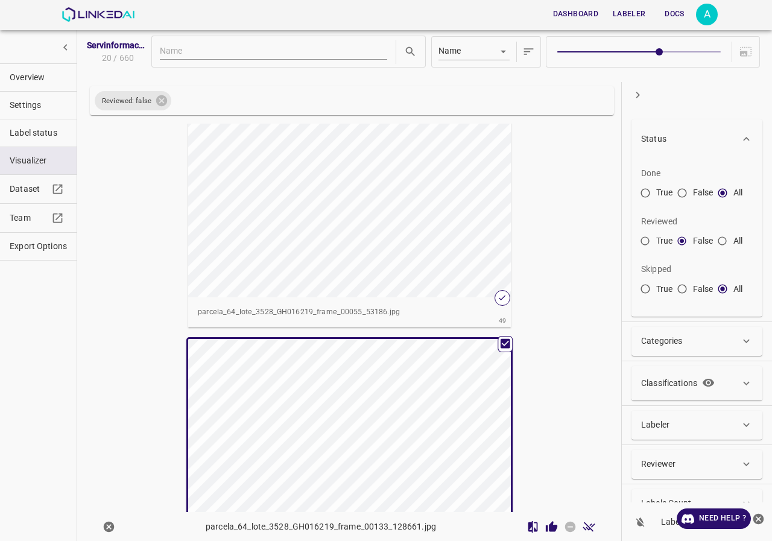
scroll to position [16, 0]
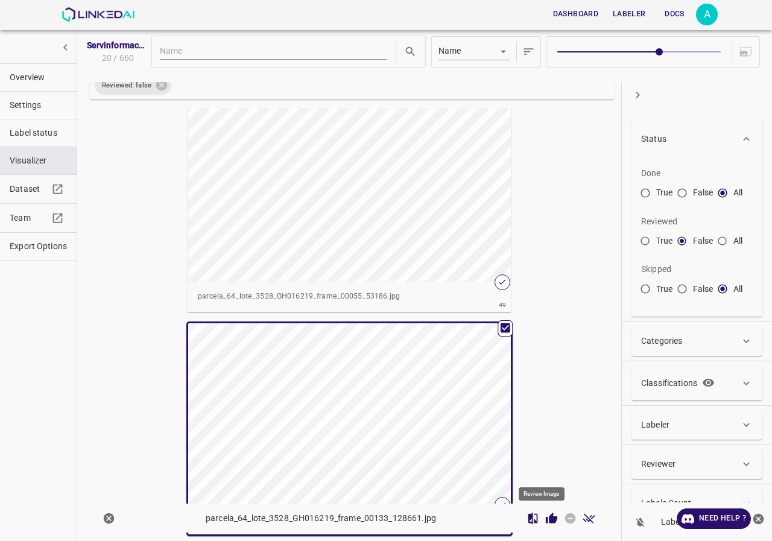
click at [546, 518] on icon "Review Image" at bounding box center [551, 517] width 11 height 11
click at [457, 431] on div "button" at bounding box center [349, 414] width 323 height 182
click at [161, 89] on icon at bounding box center [161, 85] width 11 height 11
radio input "false"
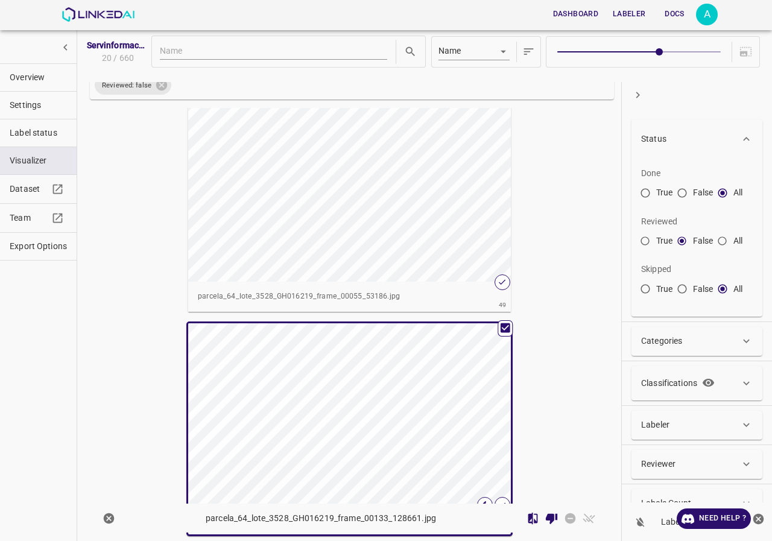
radio input "true"
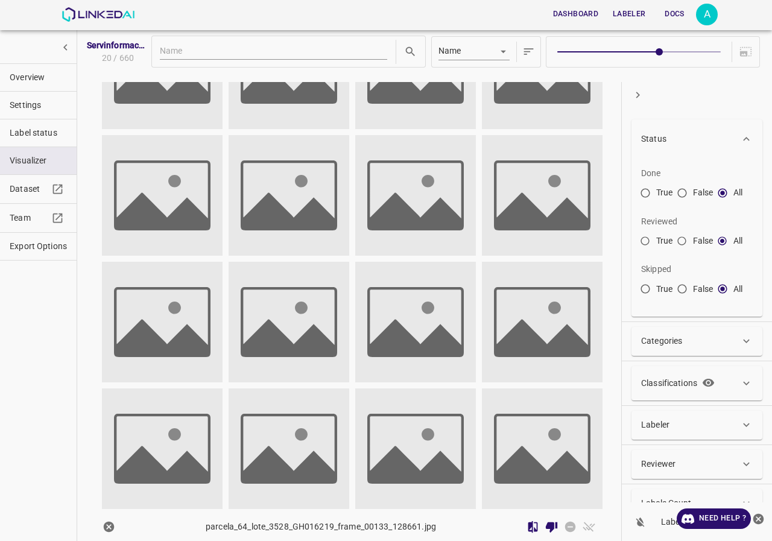
scroll to position [200, 0]
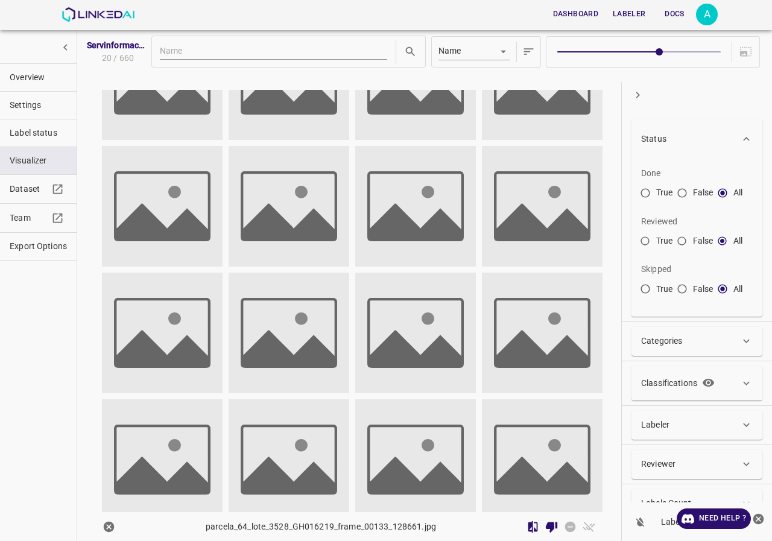
click at [50, 78] on span "Overview" at bounding box center [38, 77] width 57 height 13
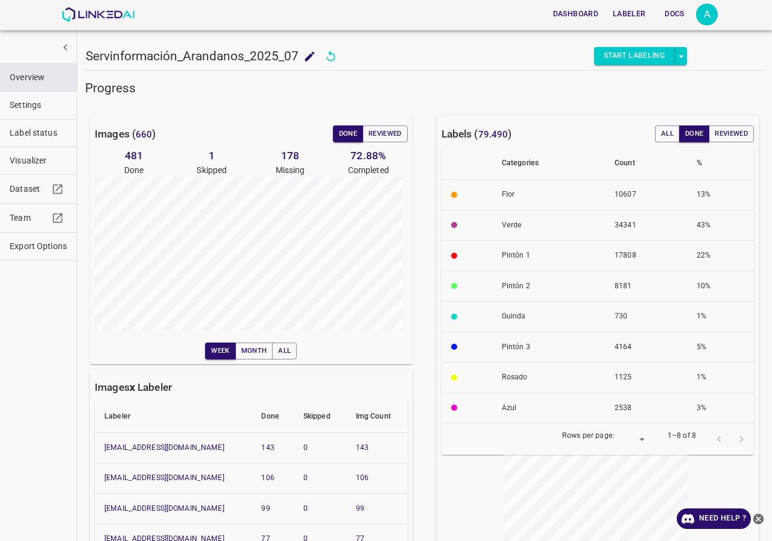
click at [30, 159] on span "Visualizer" at bounding box center [38, 160] width 57 height 13
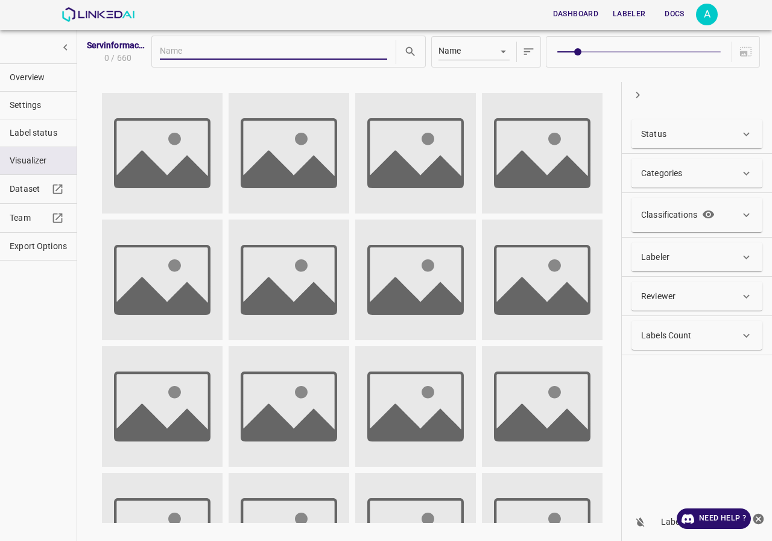
click at [704, 129] on div "Status" at bounding box center [690, 134] width 99 height 13
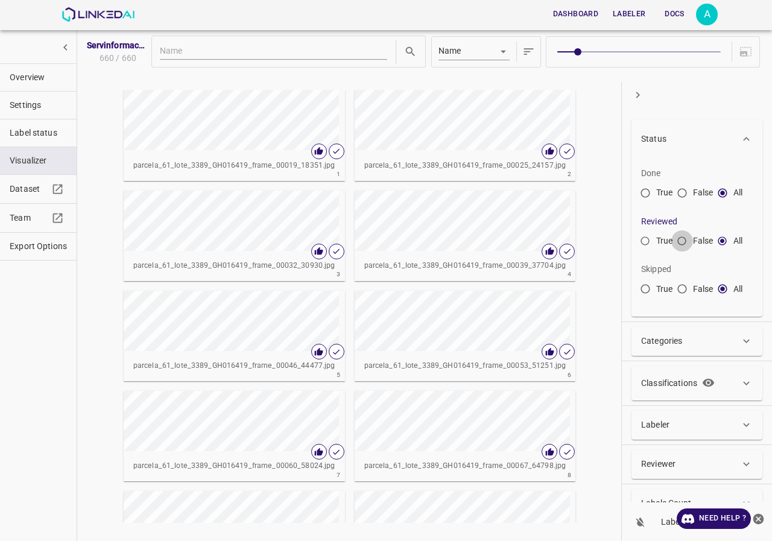
click at [683, 239] on input "False" at bounding box center [683, 244] width 22 height 22
radio input "true"
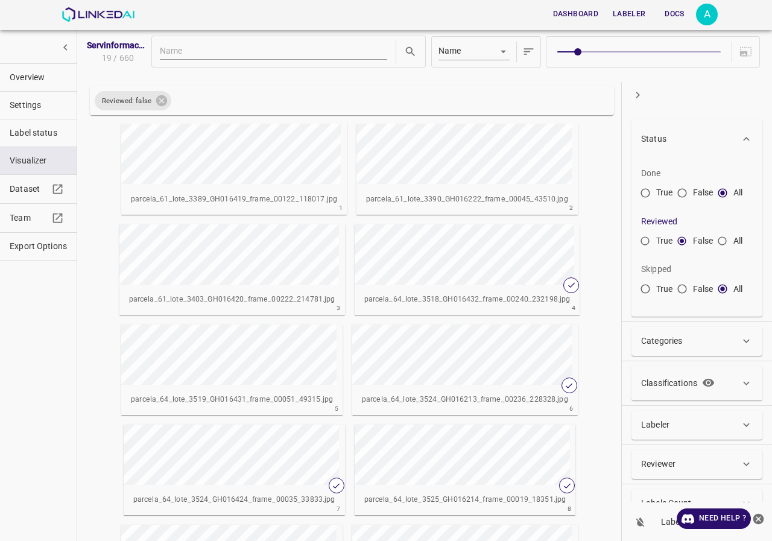
click at [60, 133] on span "Label status" at bounding box center [38, 133] width 57 height 13
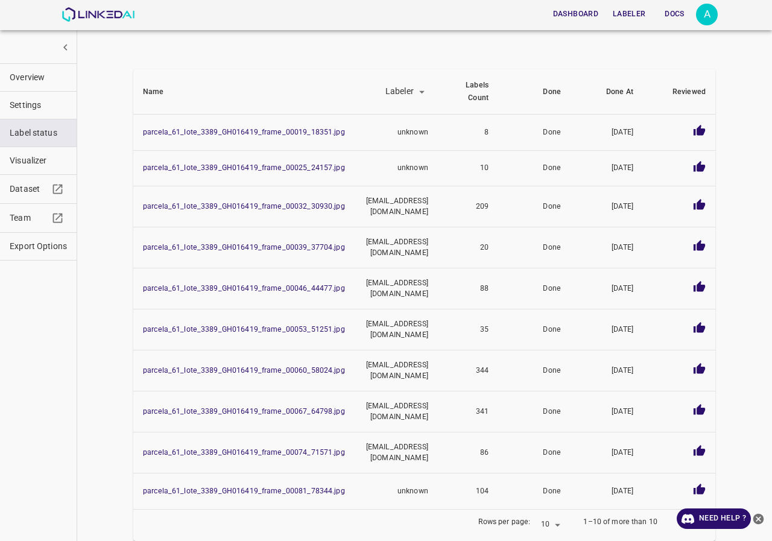
scroll to position [0, 0]
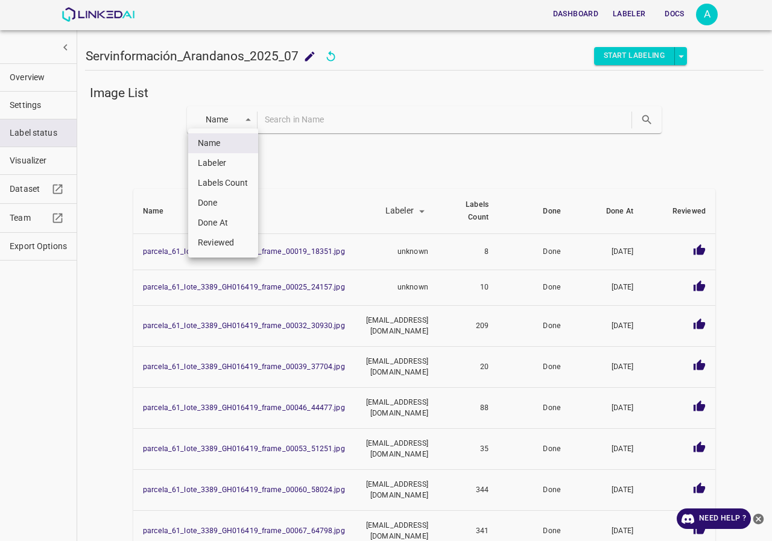
click at [219, 116] on body "Dashboard Labeler Docs A Servinformación_Arandanos_2025_07 Servinformación_Aran…" at bounding box center [386, 270] width 772 height 541
click at [215, 197] on li "Done" at bounding box center [223, 203] width 70 height 20
type input "done"
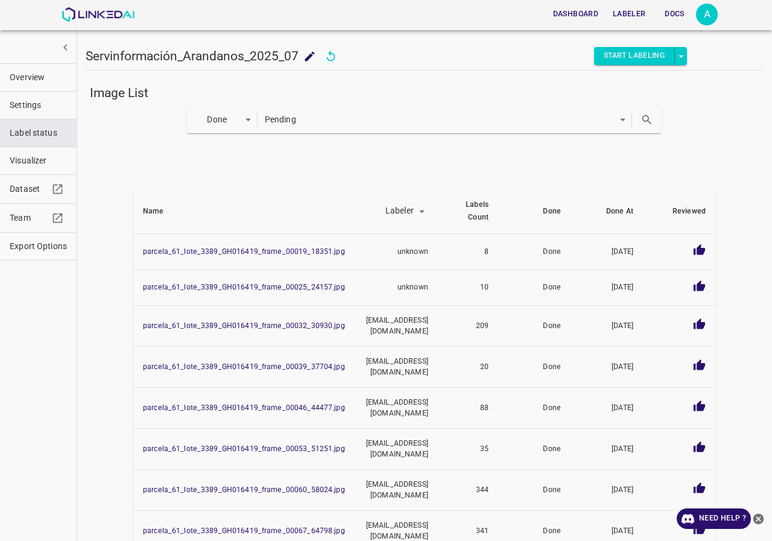
click at [643, 124] on icon "search" at bounding box center [647, 119] width 13 height 13
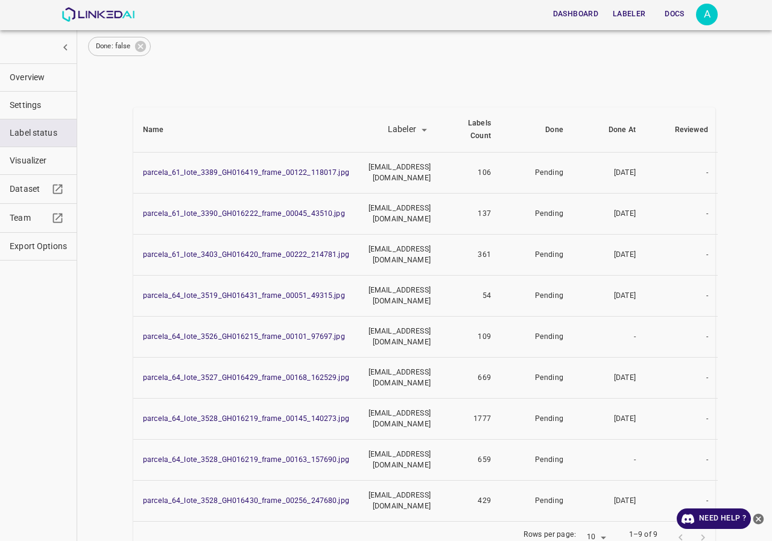
scroll to position [107, 0]
click at [762, 520] on icon "close-help" at bounding box center [759, 518] width 11 height 11
click at [55, 167] on button "Visualizer" at bounding box center [38, 160] width 77 height 27
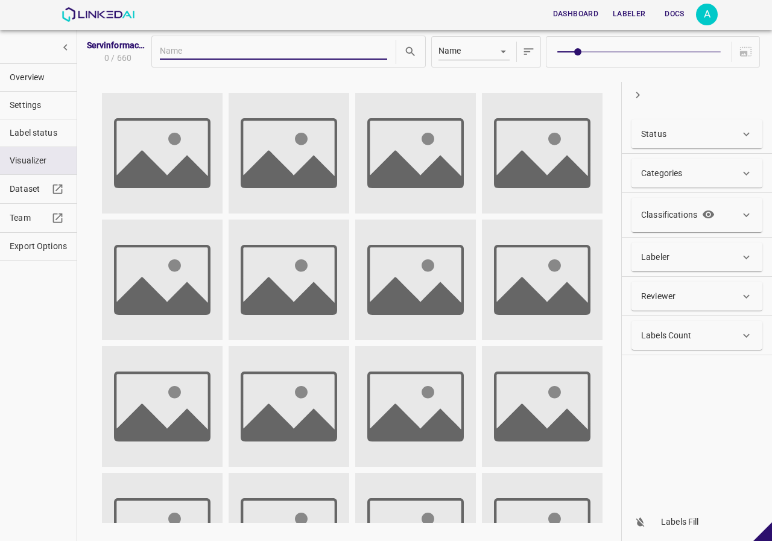
scroll to position [0, 0]
click at [685, 258] on div "Labeler" at bounding box center [690, 257] width 99 height 13
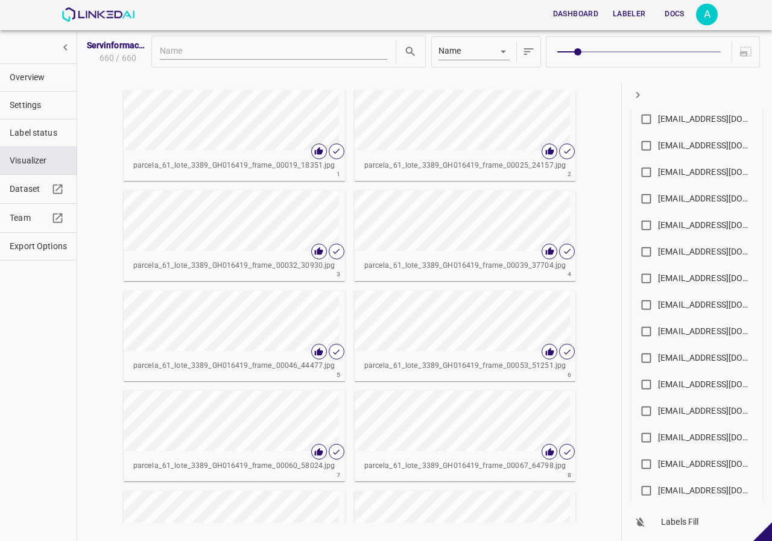
scroll to position [664, 0]
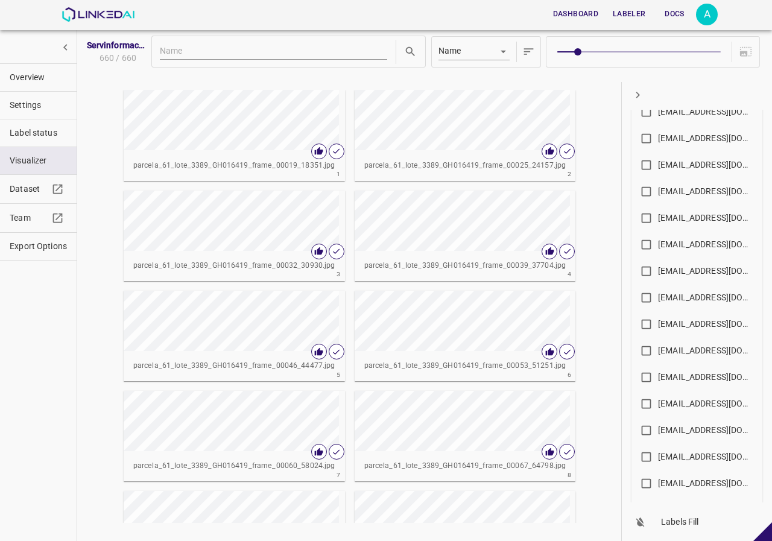
click at [683, 301] on div "riverossanchessebastian@gmail.com" at bounding box center [706, 297] width 97 height 13
click at [658, 301] on input "riverossanchessebastian@gmail.com" at bounding box center [647, 300] width 24 height 24
checkbox input "true"
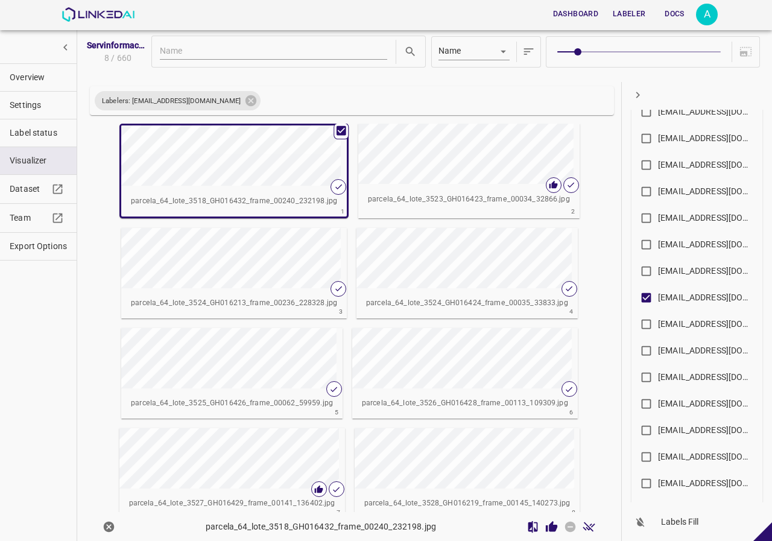
scroll to position [16, 0]
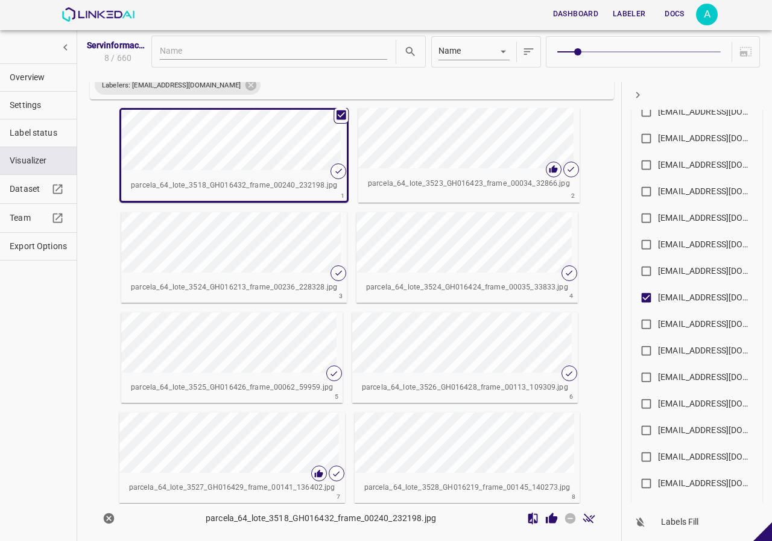
click at [199, 148] on div "button" at bounding box center [174, 140] width 107 height 60
click at [49, 87] on button "Overview" at bounding box center [38, 77] width 77 height 27
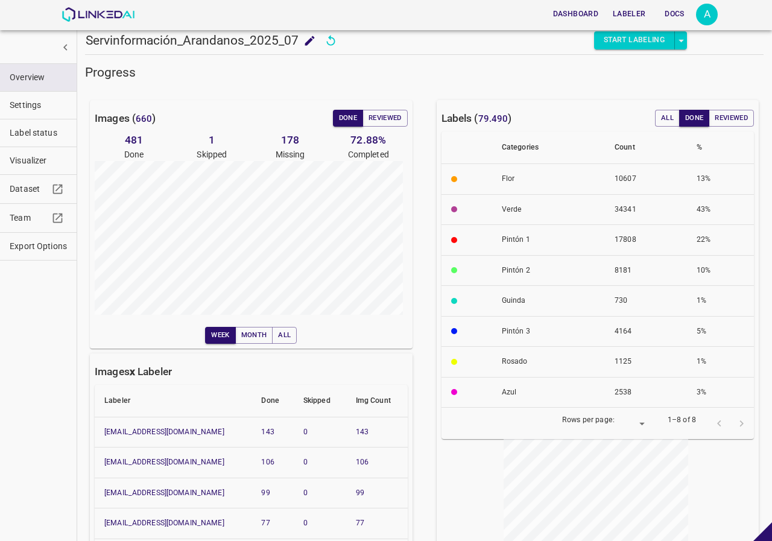
scroll to position [87, 0]
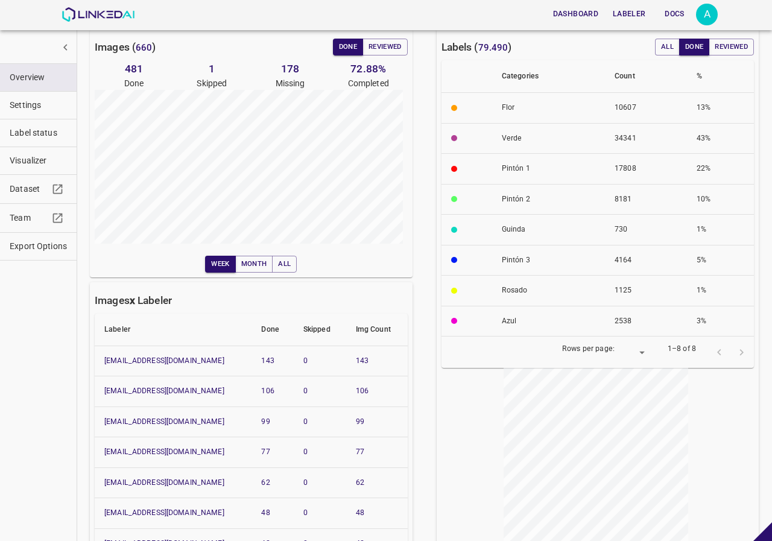
click at [17, 327] on div "Overview Settings Label status Visualizer Dataset Team Export Options" at bounding box center [38, 270] width 77 height 541
click at [36, 153] on button "Visualizer" at bounding box center [38, 160] width 77 height 27
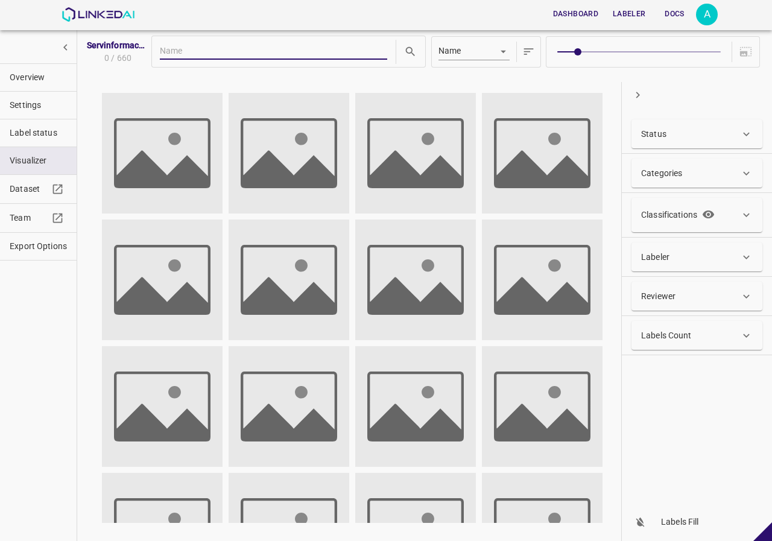
scroll to position [0, 0]
click at [45, 128] on span "Label status" at bounding box center [38, 133] width 57 height 13
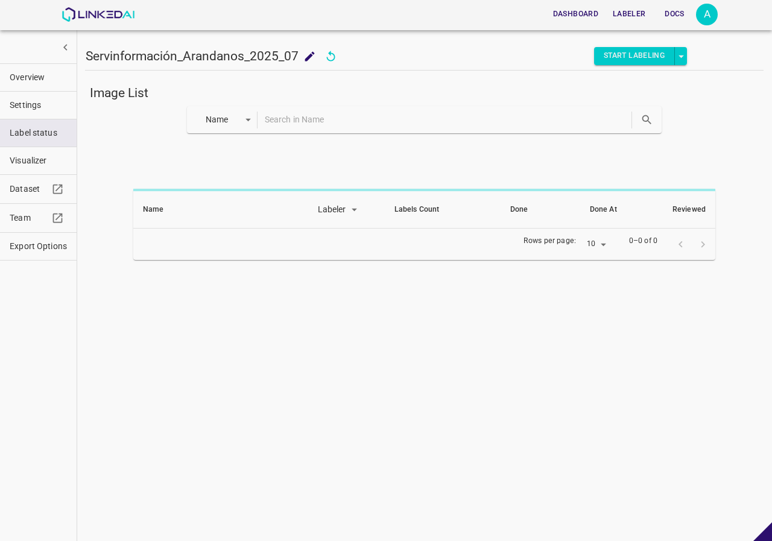
click at [249, 116] on body "Dashboard Labeler Docs A Servinformación_Arandanos_2025_07 Servinformación_Aran…" at bounding box center [386, 270] width 772 height 541
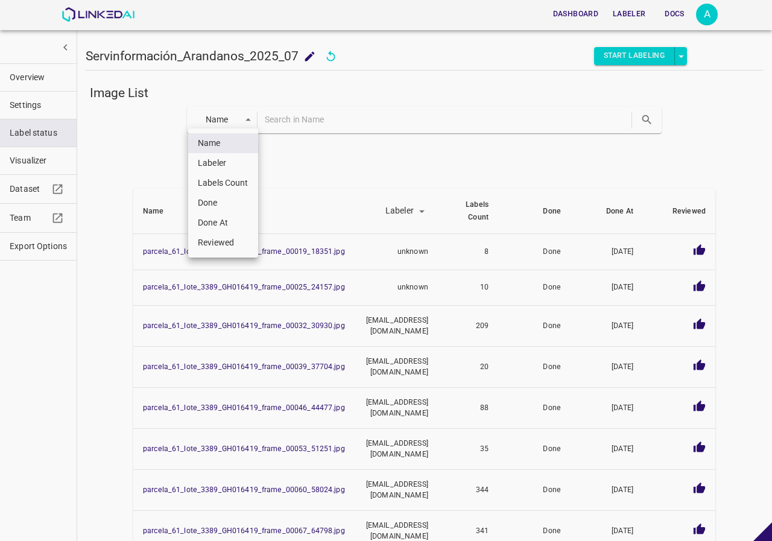
click at [201, 199] on li "Done" at bounding box center [223, 203] width 70 height 20
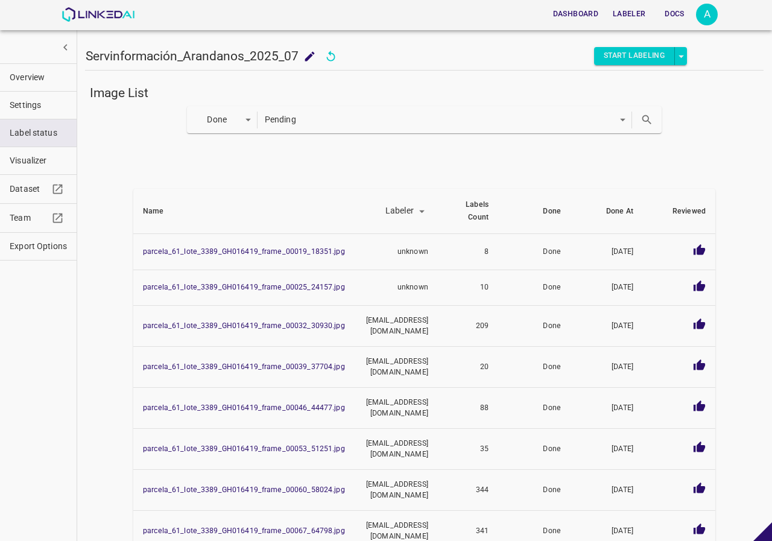
click at [644, 122] on icon "search" at bounding box center [647, 119] width 13 height 13
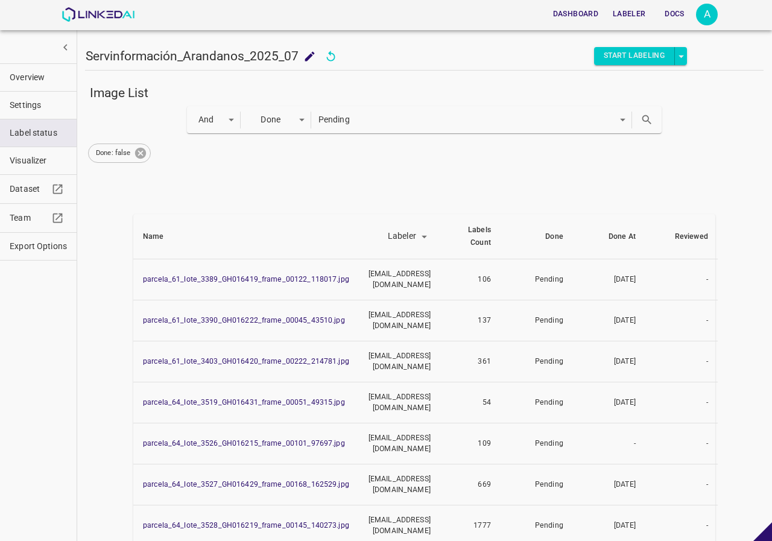
click at [139, 156] on icon at bounding box center [140, 153] width 11 height 11
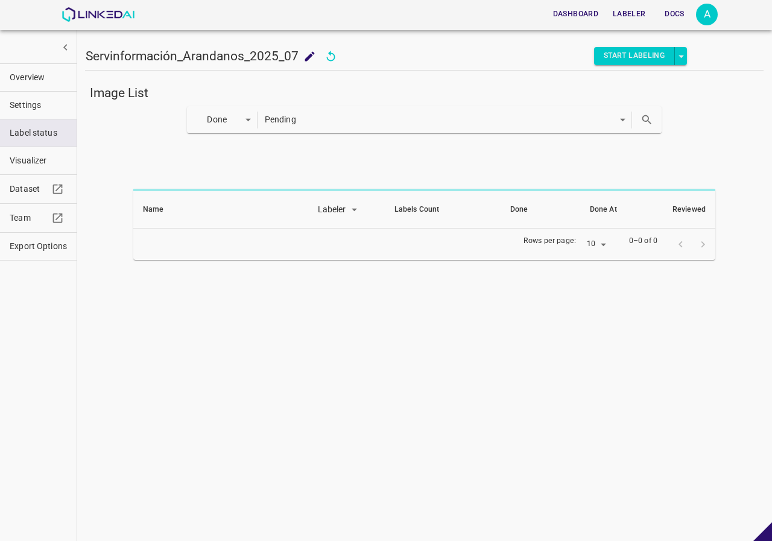
click at [212, 124] on body "Dashboard Labeler Docs A Servinformación_Arandanos_2025_07 Servinformación_Aran…" at bounding box center [386, 270] width 772 height 541
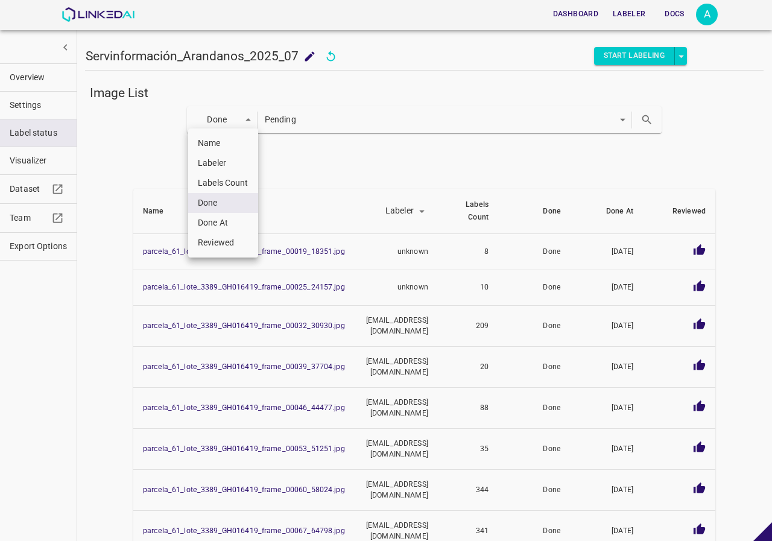
click at [231, 167] on li "Labeler" at bounding box center [223, 163] width 70 height 20
type input "labeler"
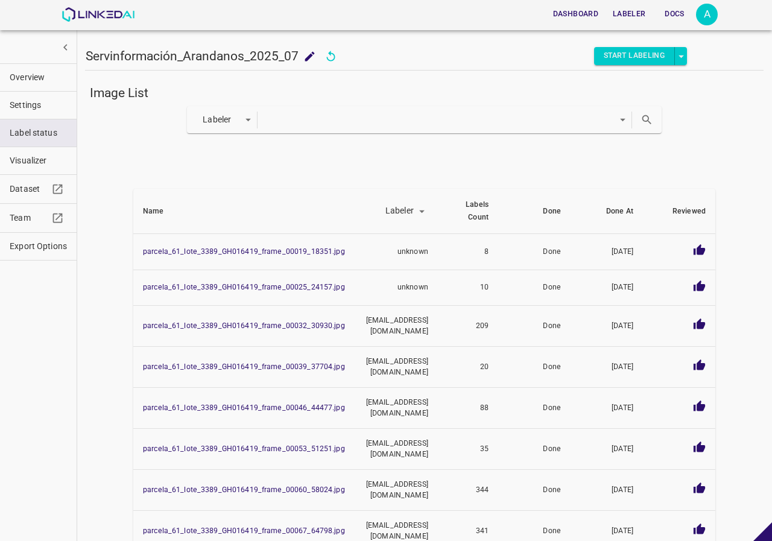
click at [649, 121] on button "search" at bounding box center [647, 119] width 25 height 25
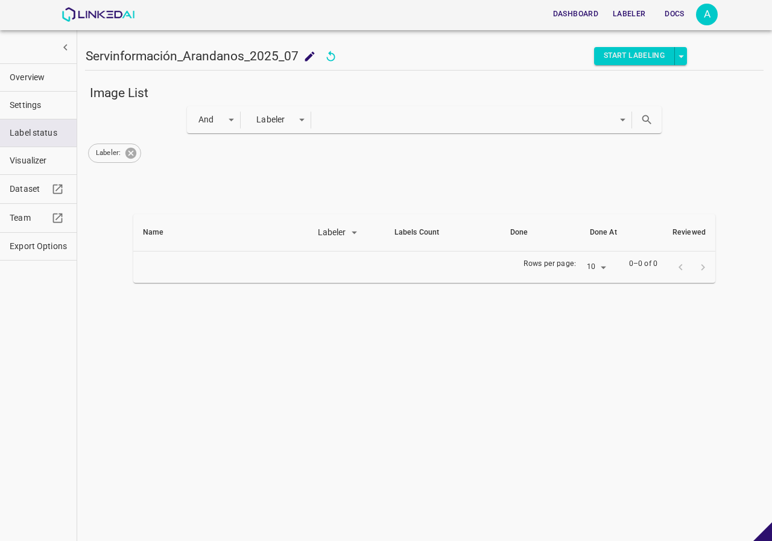
click at [134, 154] on icon at bounding box center [131, 153] width 11 height 11
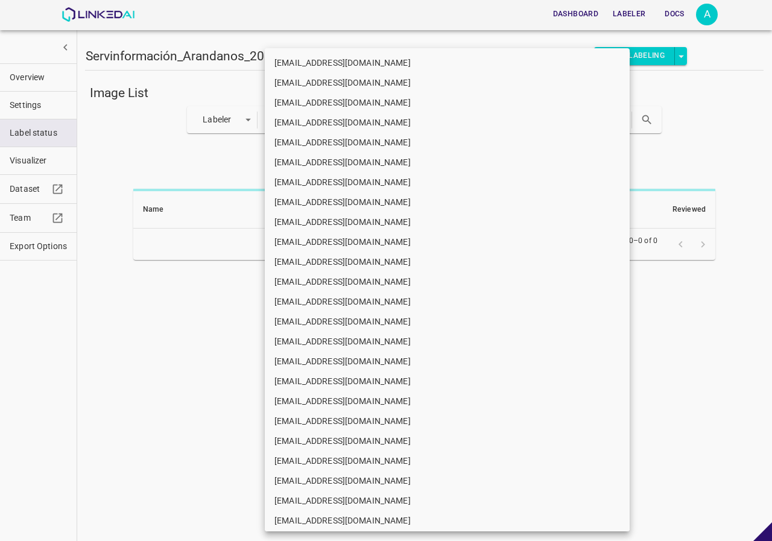
click at [363, 121] on body "Dashboard Labeler Docs A Servinformación_Arandanos_2025_07 Servinformación_Aran…" at bounding box center [386, 270] width 772 height 541
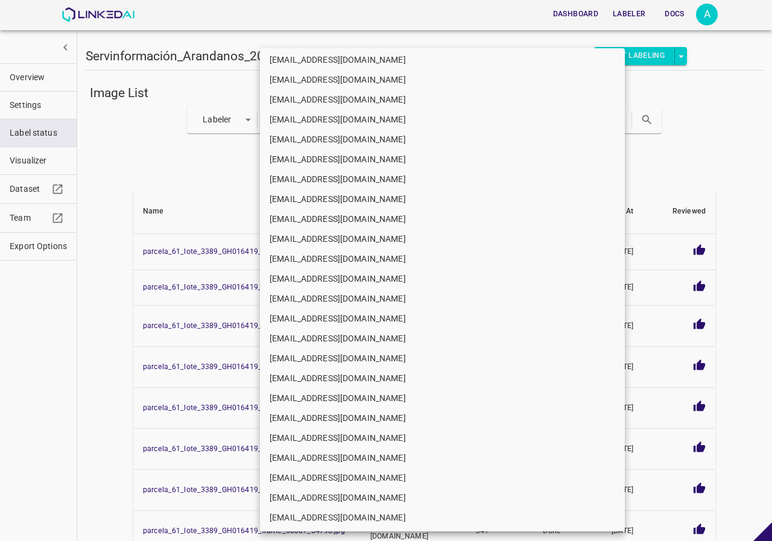
scroll to position [303, 0]
click at [350, 250] on li "riverossanchessebastian@gmail.com" at bounding box center [442, 258] width 365 height 20
type input "5d6fc720-6a52-4bde-9d8d-c880c0269b1f"
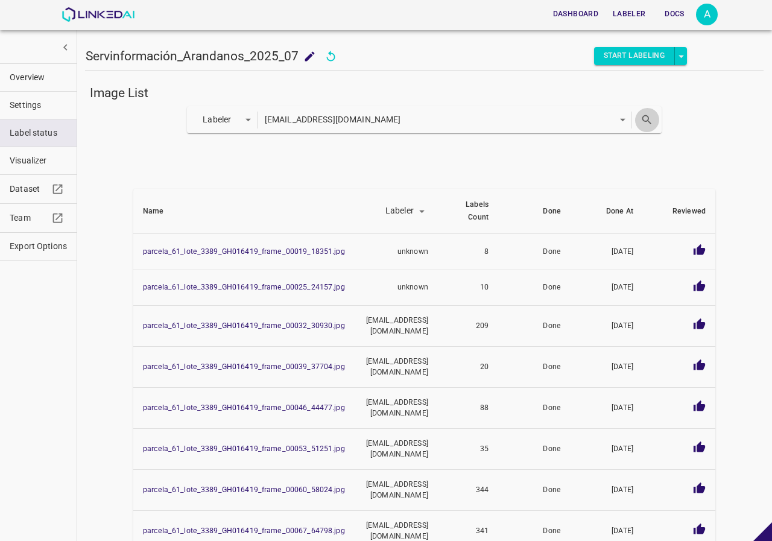
click at [635, 126] on button "search" at bounding box center [647, 119] width 25 height 25
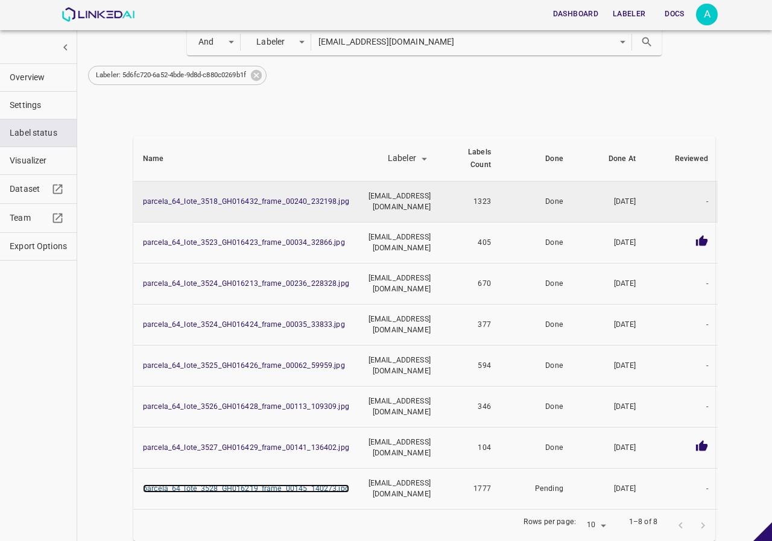
scroll to position [0, 0]
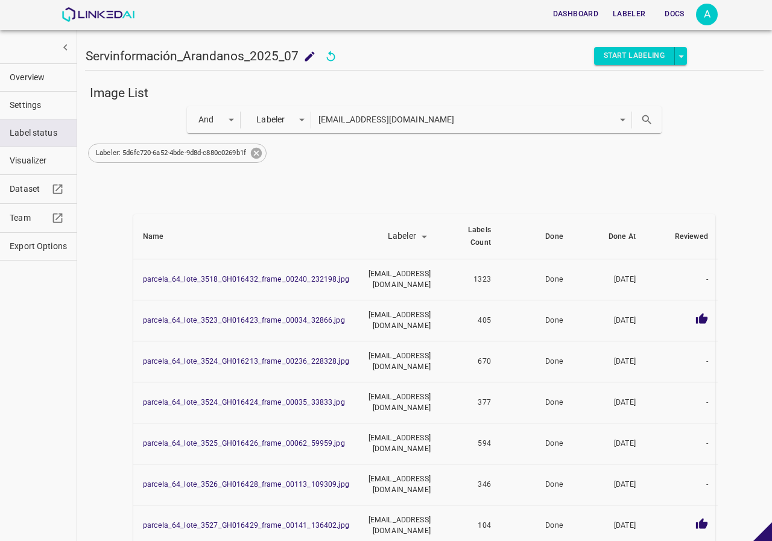
click at [255, 154] on icon at bounding box center [256, 153] width 13 height 13
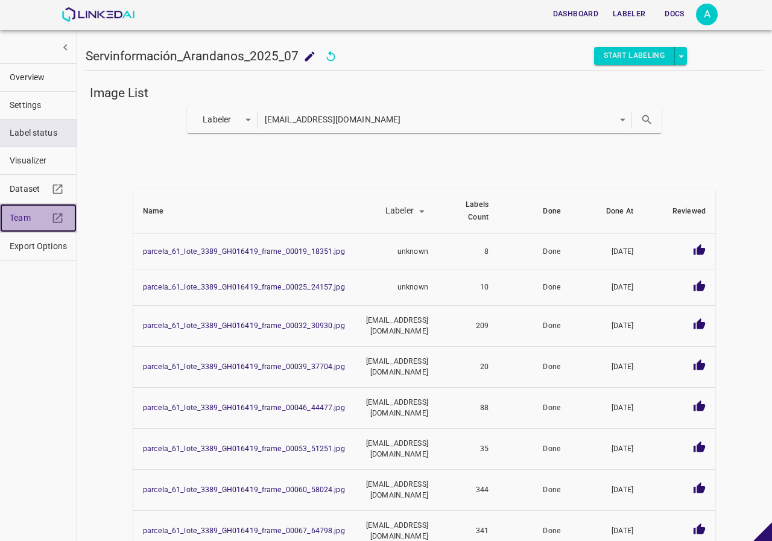
click at [24, 224] on link "Team" at bounding box center [38, 218] width 77 height 28
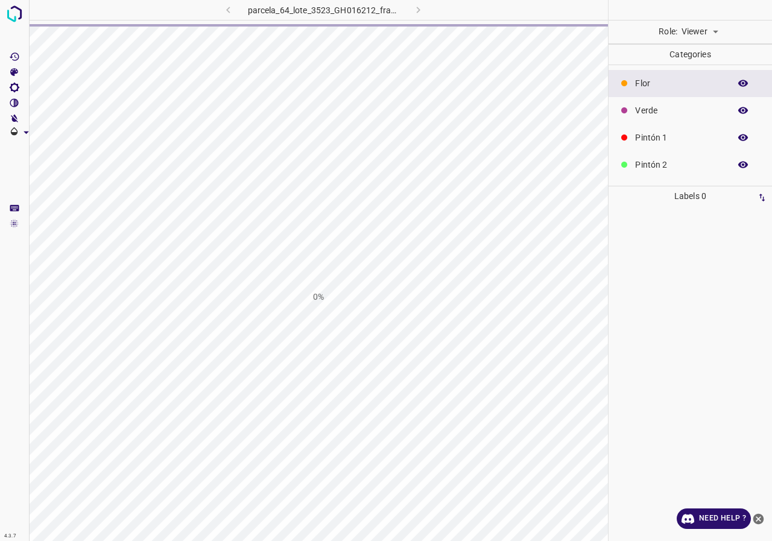
click at [712, 32] on body "4.3.7 parcela_64_lote_3523_GH016212_frame_00060_58024.jpg 0% Role: Viewer viewe…" at bounding box center [386, 270] width 772 height 541
click at [709, 56] on li "Reviewer" at bounding box center [700, 58] width 54 height 20
type input "reviewer"
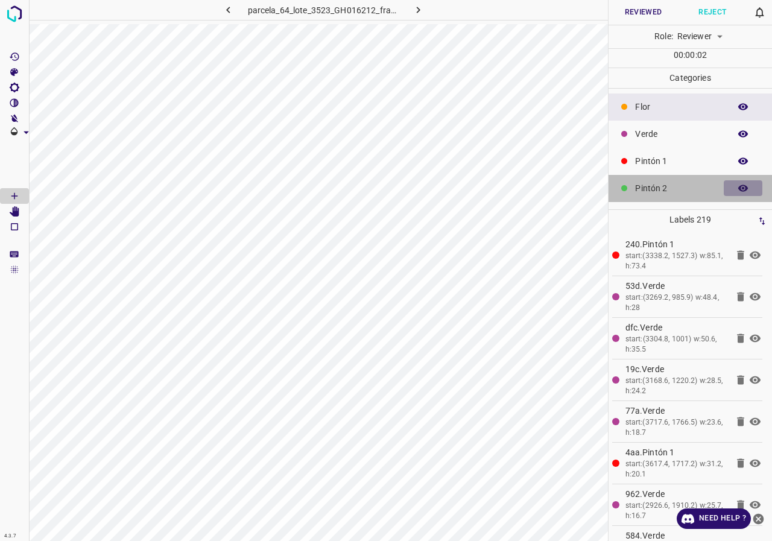
click at [738, 187] on icon "button" at bounding box center [743, 188] width 11 height 11
click at [739, 187] on icon "button" at bounding box center [744, 188] width 10 height 8
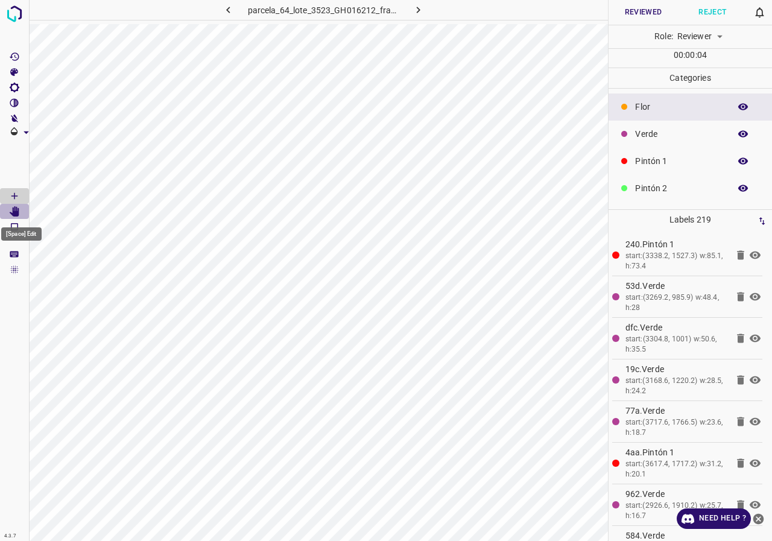
click at [11, 208] on icon "[Space] Edit" at bounding box center [14, 211] width 11 height 11
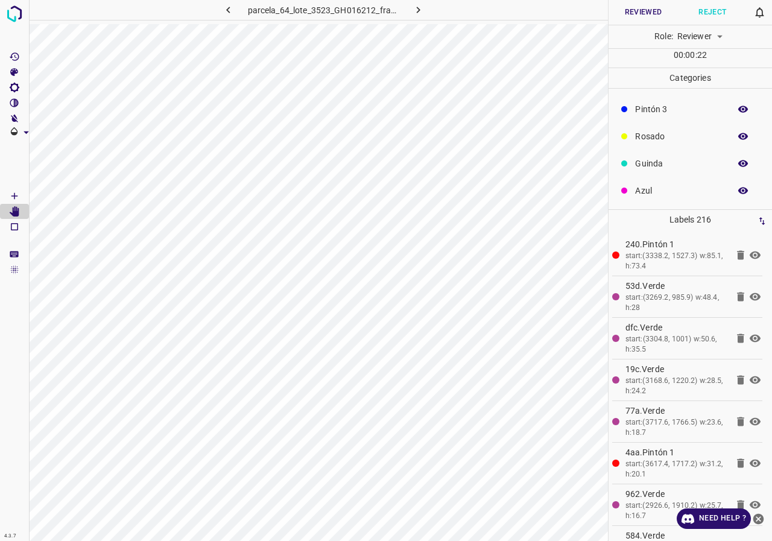
click at [738, 133] on icon "button" at bounding box center [743, 136] width 11 height 11
click at [738, 159] on icon "button" at bounding box center [743, 163] width 11 height 11
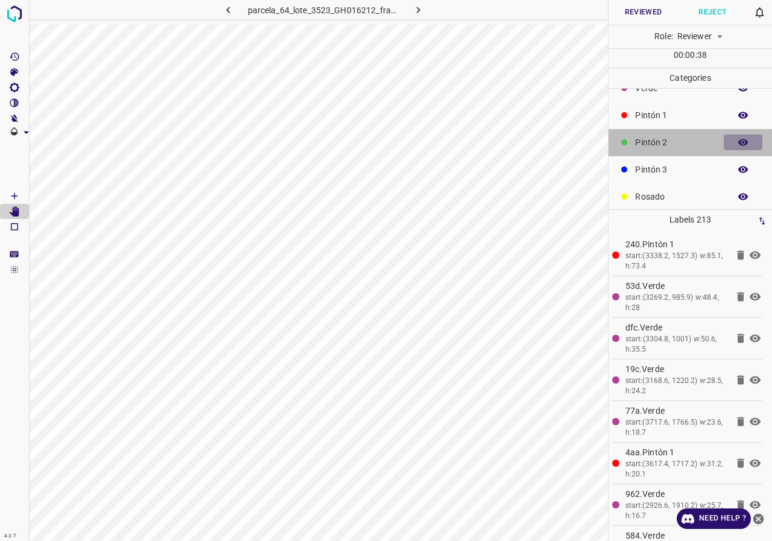
click at [727, 146] on button "button" at bounding box center [743, 143] width 39 height 16
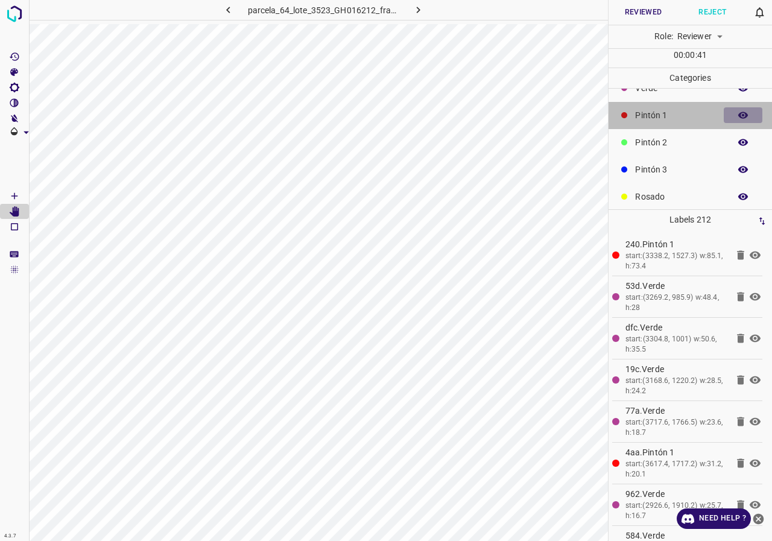
click at [741, 115] on button "button" at bounding box center [743, 115] width 39 height 16
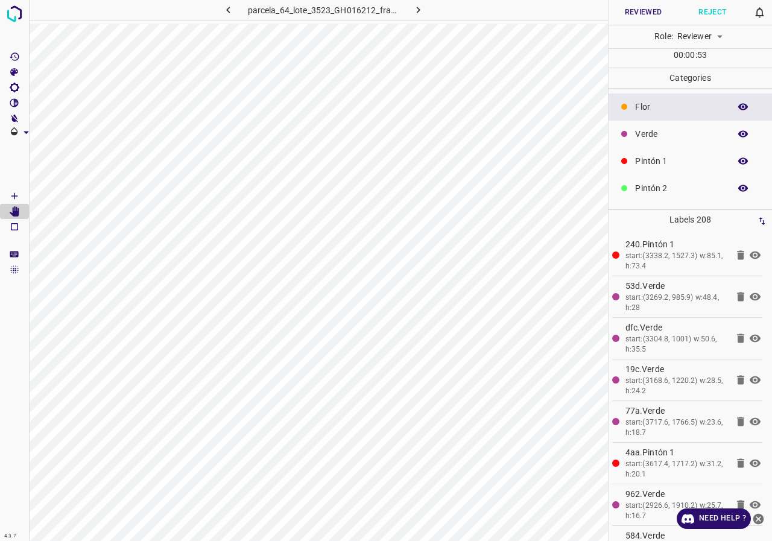
scroll to position [106, 0]
click at [738, 187] on icon "button" at bounding box center [743, 190] width 11 height 11
click at [740, 192] on button "button" at bounding box center [743, 191] width 39 height 16
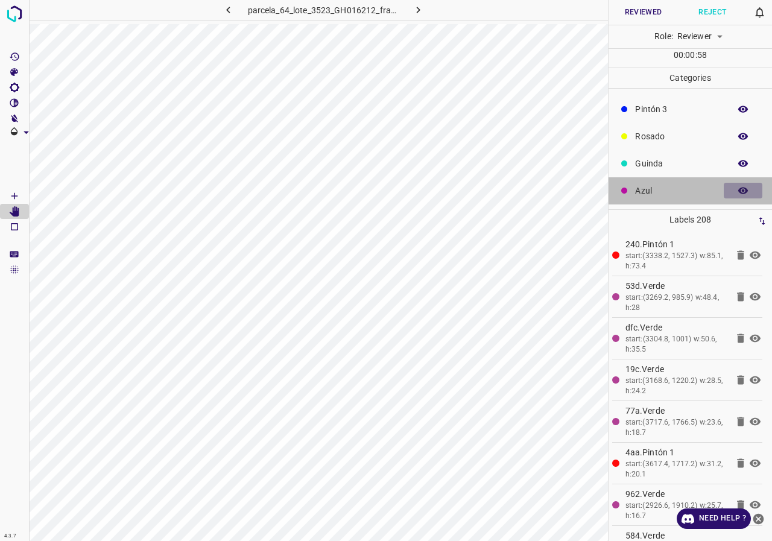
click at [740, 192] on button "button" at bounding box center [743, 191] width 39 height 16
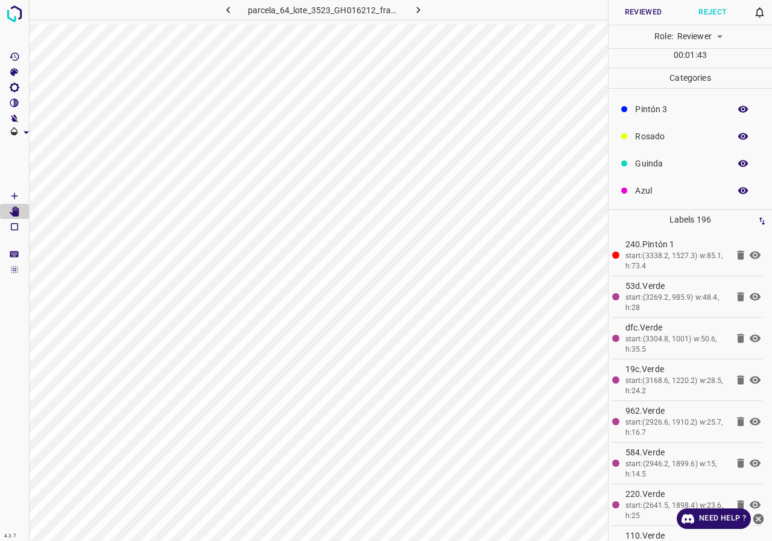
click at [608, 13] on div at bounding box center [541, 10] width 133 height 20
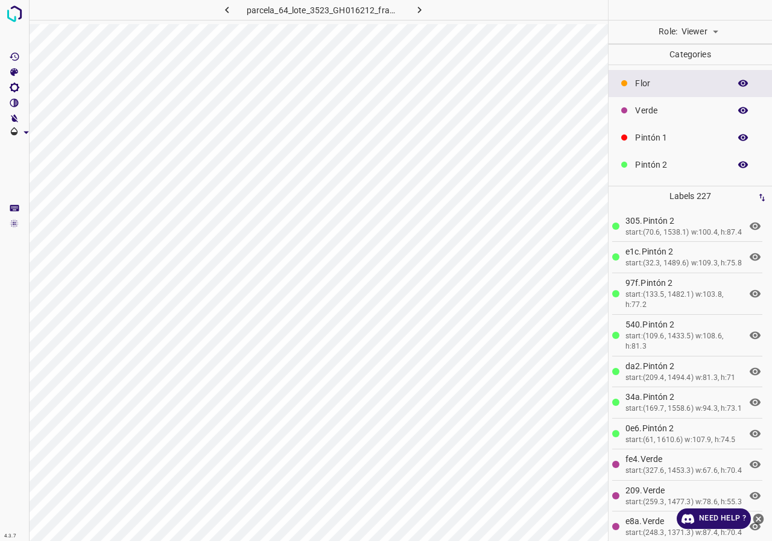
scroll to position [106, 0]
click at [738, 144] on icon "button" at bounding box center [743, 140] width 11 height 11
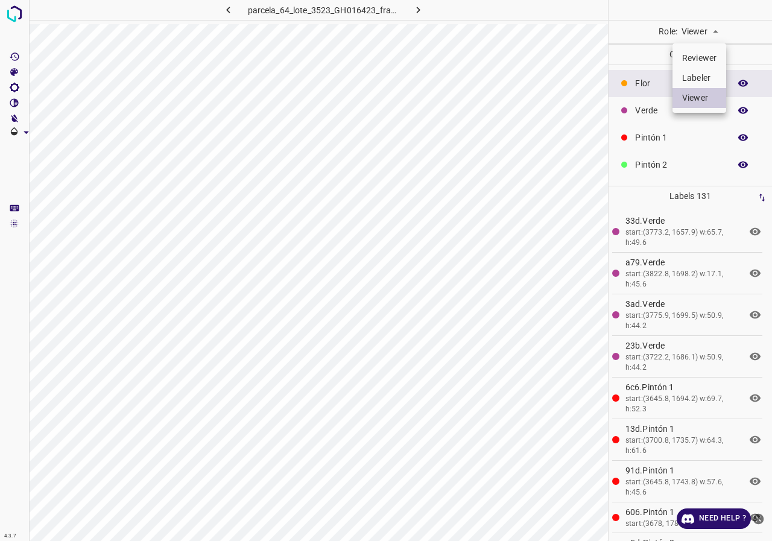
click at [717, 30] on body "4.3.7 parcela_64_lote_3523_GH016423_frame_00071_68668.jpg Role: Viewer viewer C…" at bounding box center [386, 270] width 772 height 541
click at [708, 51] on li "Reviewer" at bounding box center [700, 58] width 54 height 20
type input "reviewer"
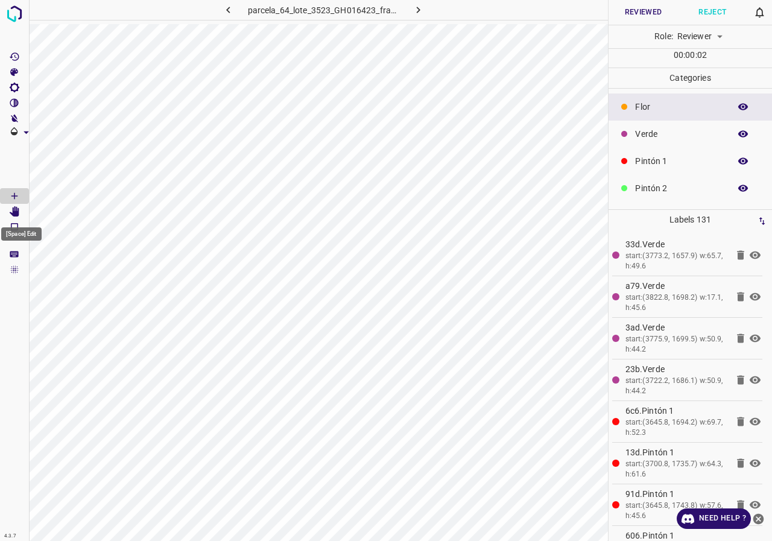
click at [16, 215] on icon "[Space] Edit" at bounding box center [15, 211] width 10 height 11
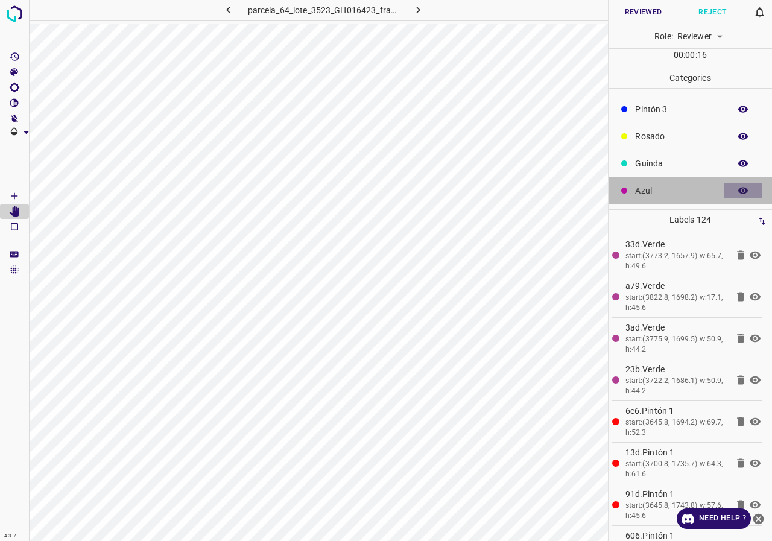
click at [738, 186] on icon "button" at bounding box center [743, 190] width 11 height 11
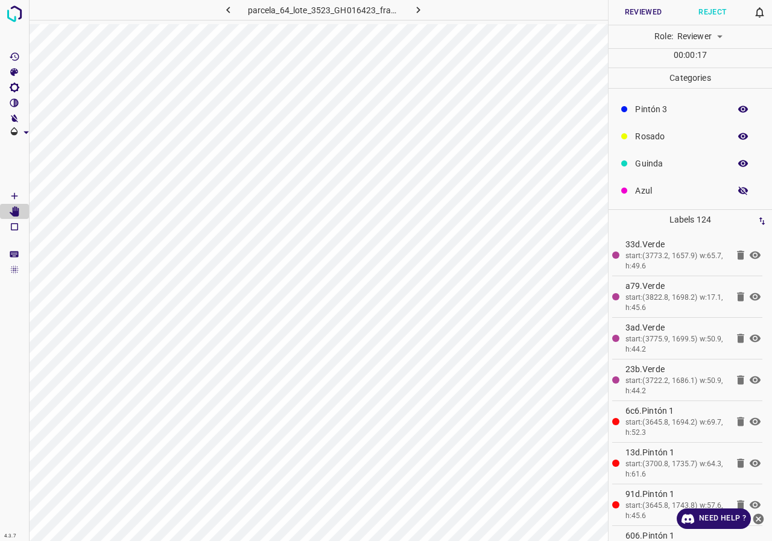
click at [738, 186] on icon "button" at bounding box center [743, 190] width 11 height 11
click at [653, 200] on div "Azul" at bounding box center [691, 190] width 164 height 27
click at [653, 126] on div "Verde" at bounding box center [691, 134] width 164 height 27
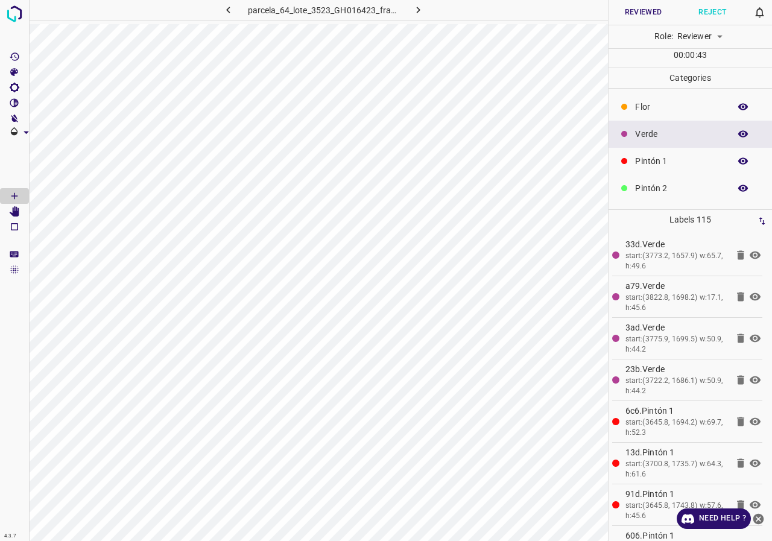
scroll to position [60, 0]
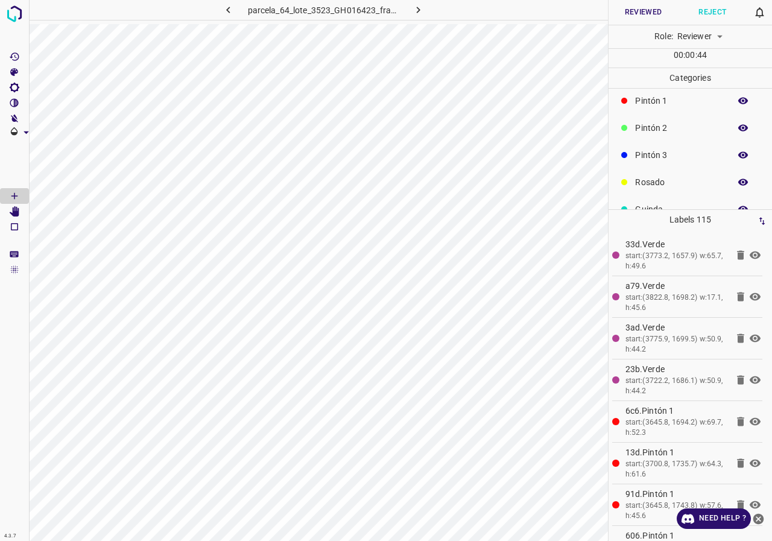
click at [739, 156] on icon "button" at bounding box center [744, 155] width 10 height 7
click at [739, 156] on icon "button" at bounding box center [744, 155] width 10 height 8
click at [739, 156] on icon "button" at bounding box center [744, 155] width 10 height 7
click at [739, 156] on icon "button" at bounding box center [744, 155] width 10 height 8
click at [25, 209] on Edit"] "[Space] Edit" at bounding box center [14, 212] width 29 height 16
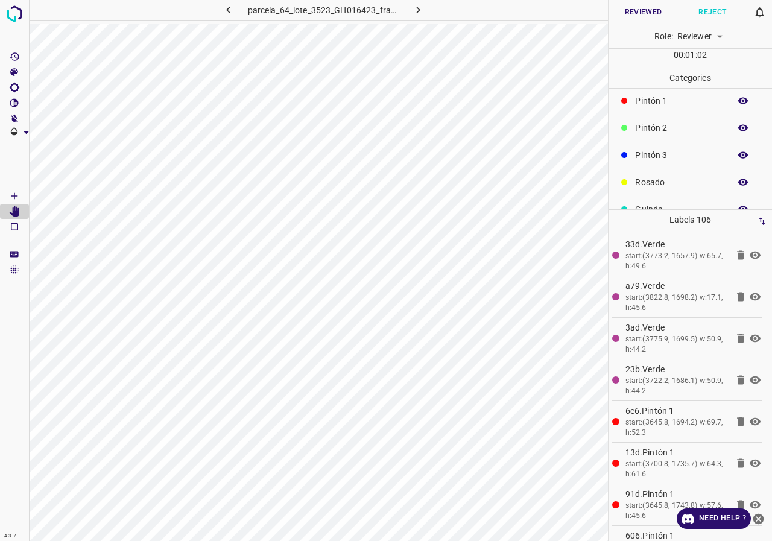
scroll to position [106, 0]
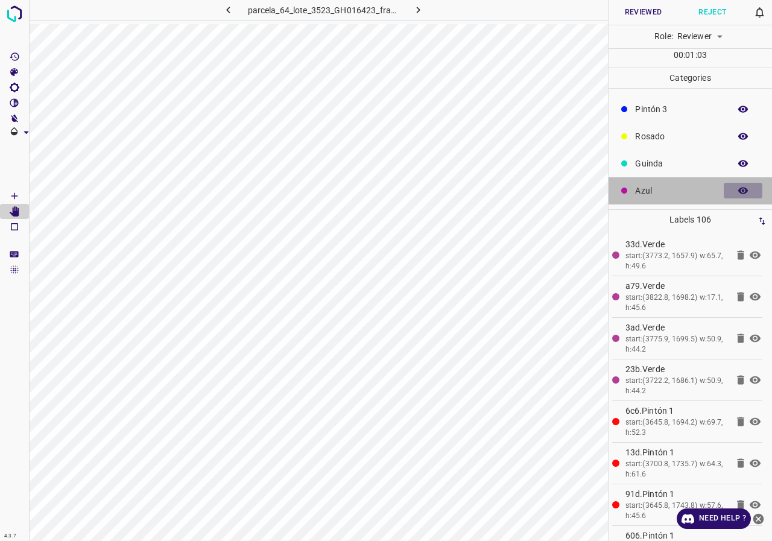
click at [740, 193] on button "button" at bounding box center [743, 191] width 39 height 16
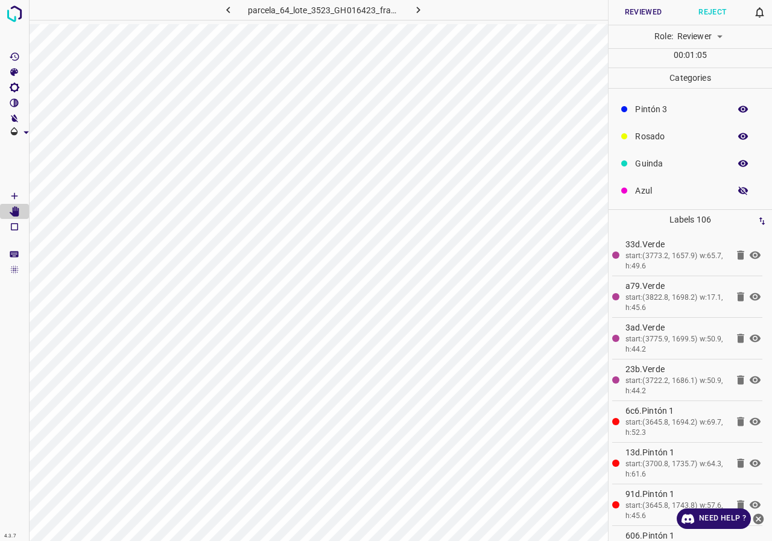
click at [740, 193] on button "button" at bounding box center [743, 191] width 39 height 16
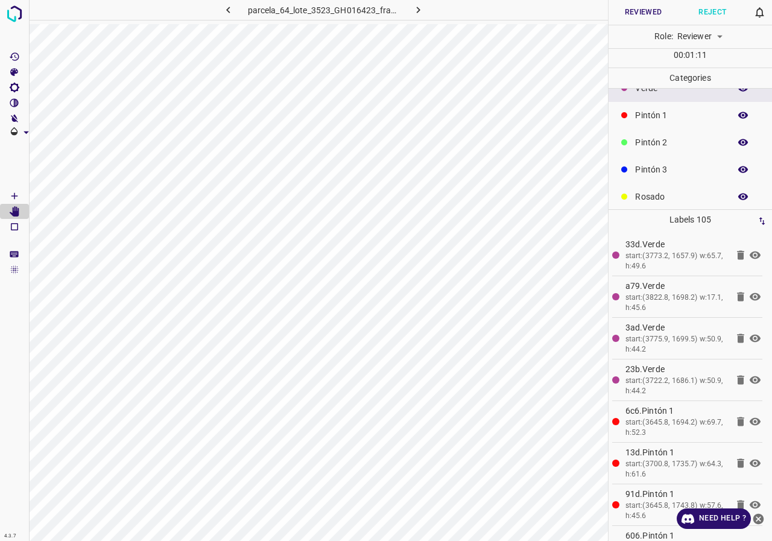
click at [738, 117] on icon "button" at bounding box center [743, 115] width 11 height 11
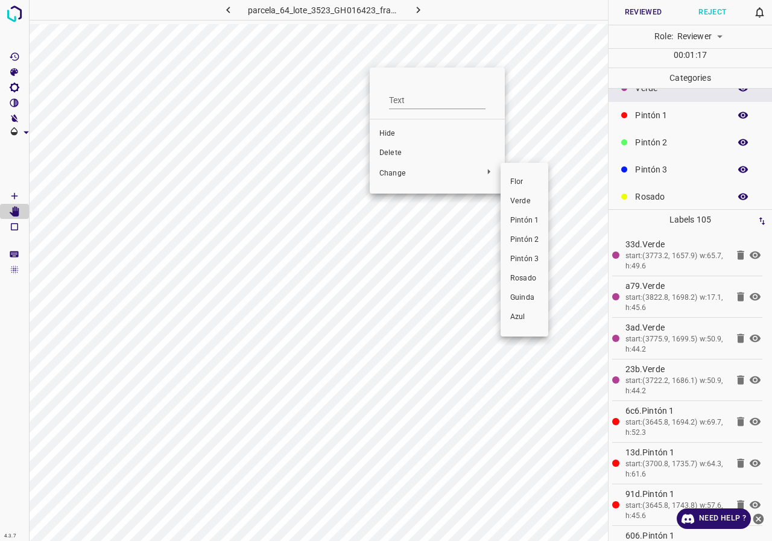
click at [537, 206] on span "Verde" at bounding box center [524, 201] width 28 height 11
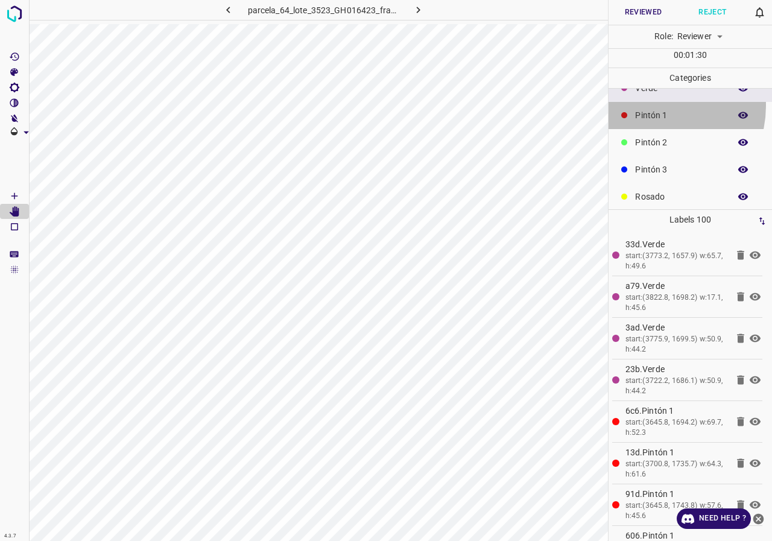
drag, startPoint x: 656, startPoint y: 106, endPoint x: 638, endPoint y: 109, distance: 18.4
click at [638, 109] on div "Pintón 1" at bounding box center [691, 115] width 164 height 27
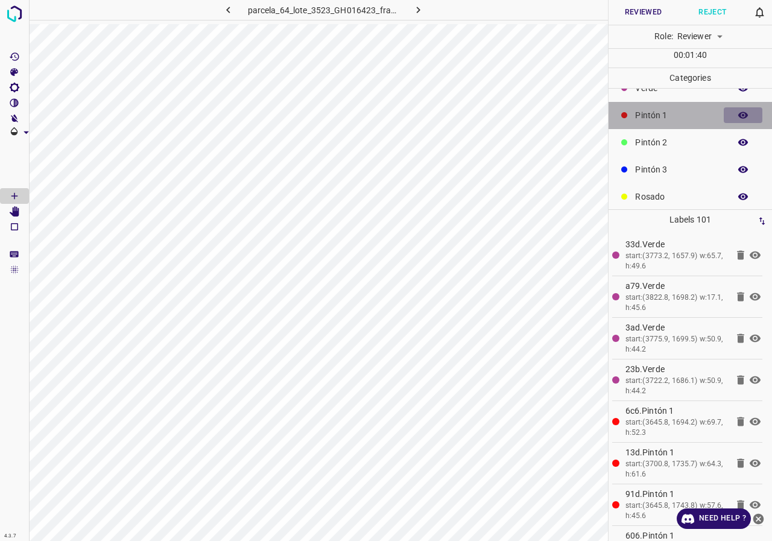
click at [739, 115] on icon "button" at bounding box center [744, 115] width 10 height 7
click at [739, 115] on icon "button" at bounding box center [744, 115] width 10 height 8
click at [739, 115] on icon "button" at bounding box center [744, 115] width 10 height 7
click at [739, 115] on icon "button" at bounding box center [744, 115] width 10 height 8
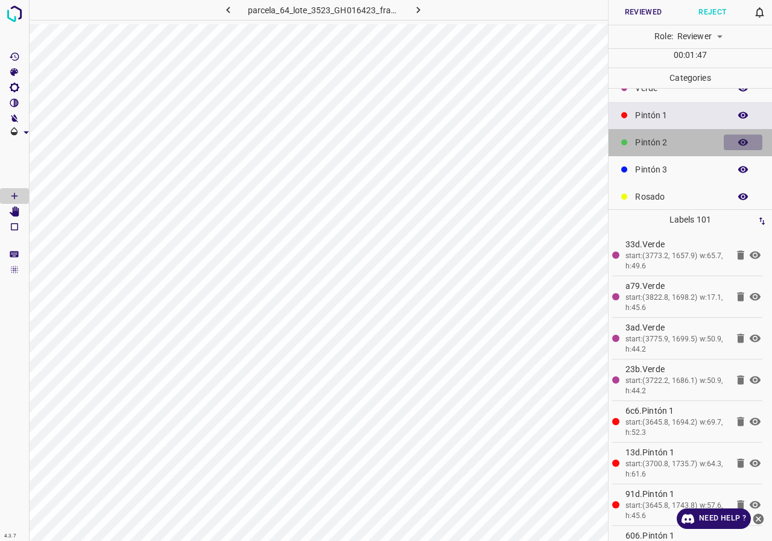
click at [739, 142] on icon "button" at bounding box center [744, 142] width 10 height 7
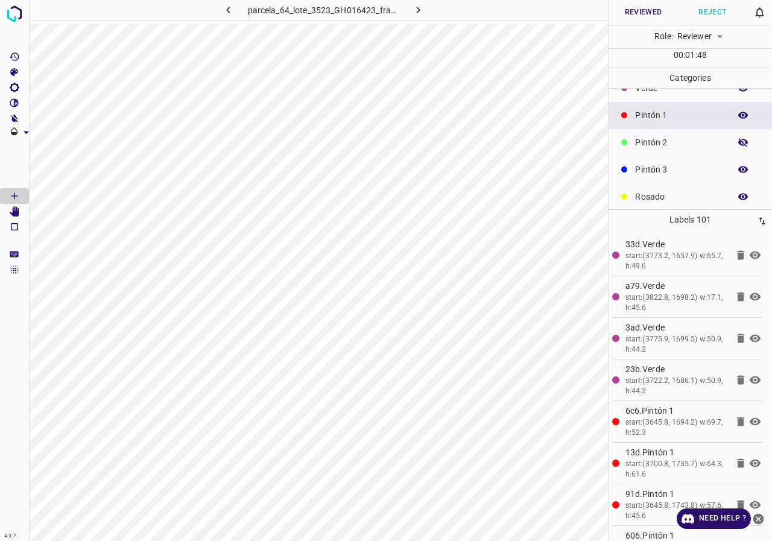
click at [738, 142] on icon "button" at bounding box center [743, 142] width 11 height 11
click at [738, 164] on icon "button" at bounding box center [743, 169] width 11 height 11
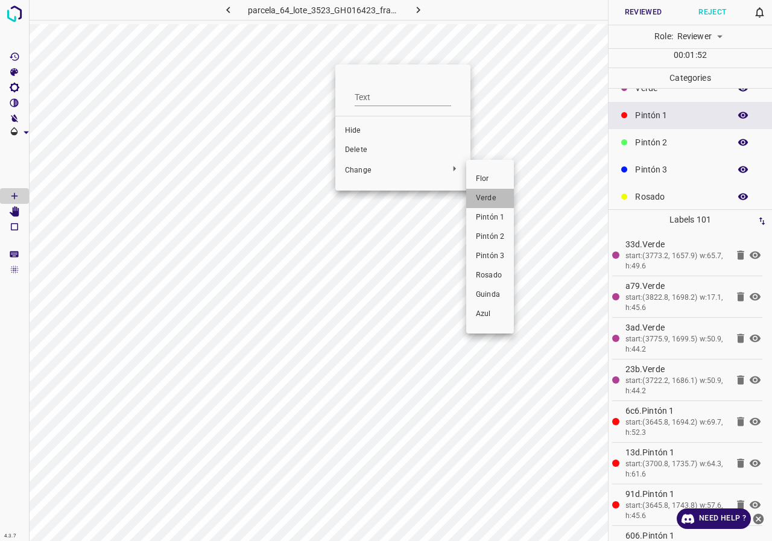
click at [501, 203] on span "Verde" at bounding box center [490, 198] width 28 height 11
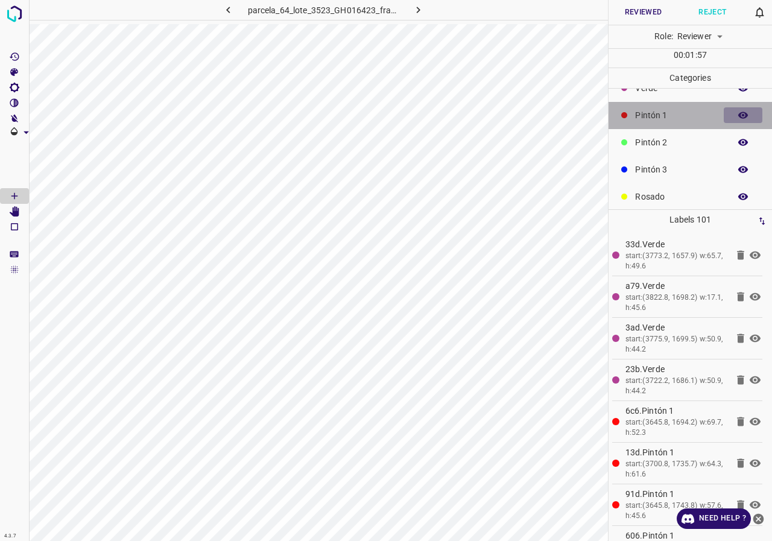
click at [739, 115] on icon "button" at bounding box center [744, 115] width 10 height 7
drag, startPoint x: 732, startPoint y: 115, endPoint x: 658, endPoint y: 116, distance: 74.2
click at [738, 115] on icon "button" at bounding box center [743, 115] width 11 height 11
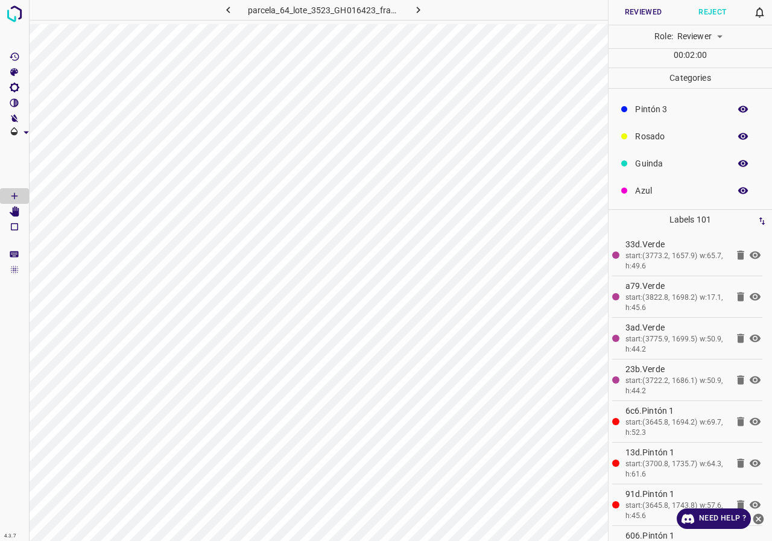
click at [738, 169] on button "button" at bounding box center [743, 164] width 39 height 16
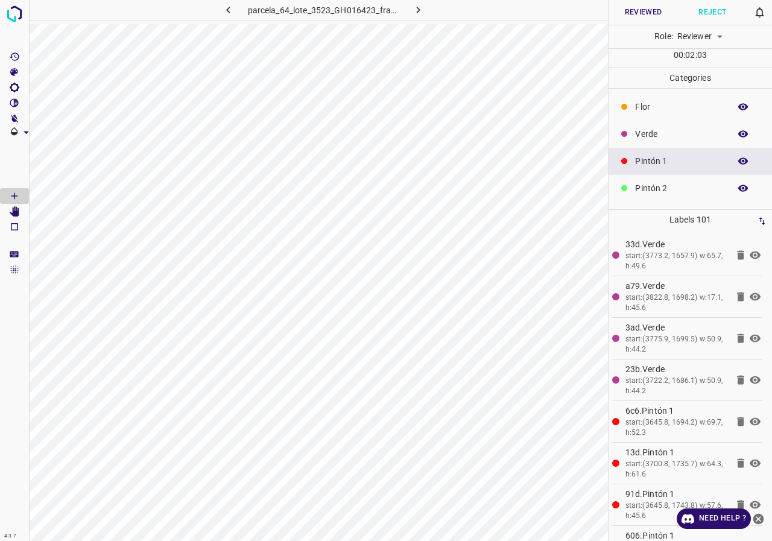
click at [738, 133] on icon "button" at bounding box center [743, 134] width 11 height 11
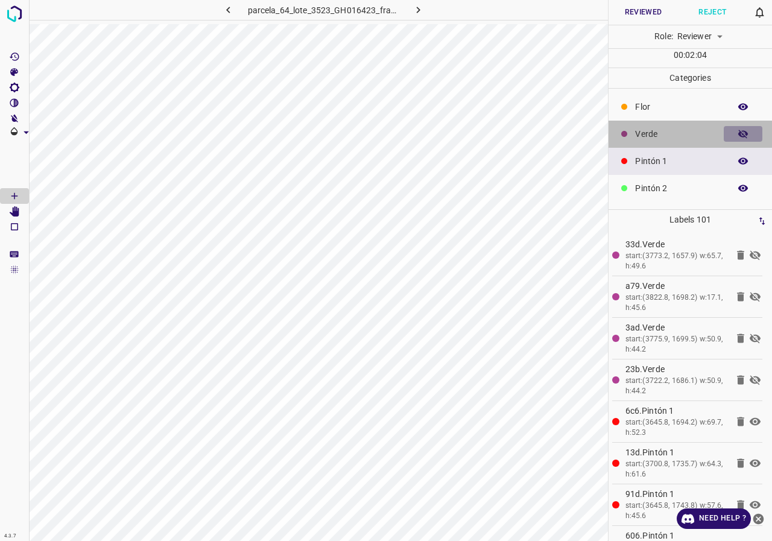
click at [738, 133] on icon "button" at bounding box center [743, 134] width 11 height 11
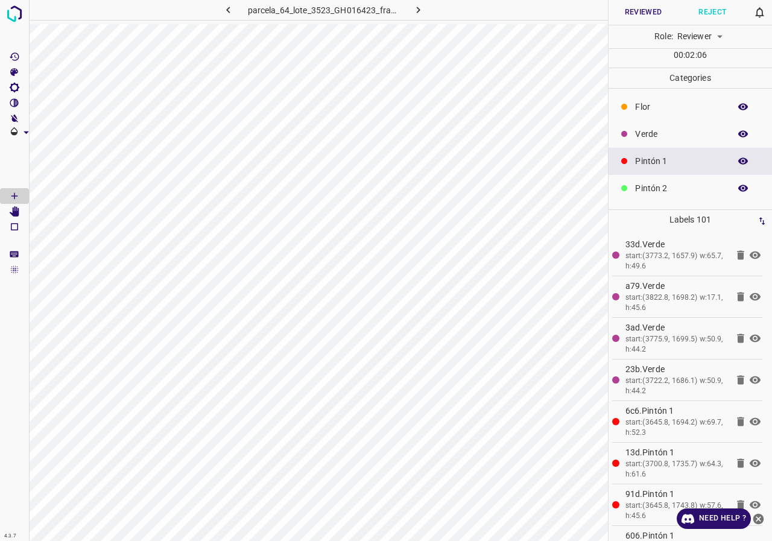
click at [738, 136] on icon "button" at bounding box center [743, 134] width 11 height 11
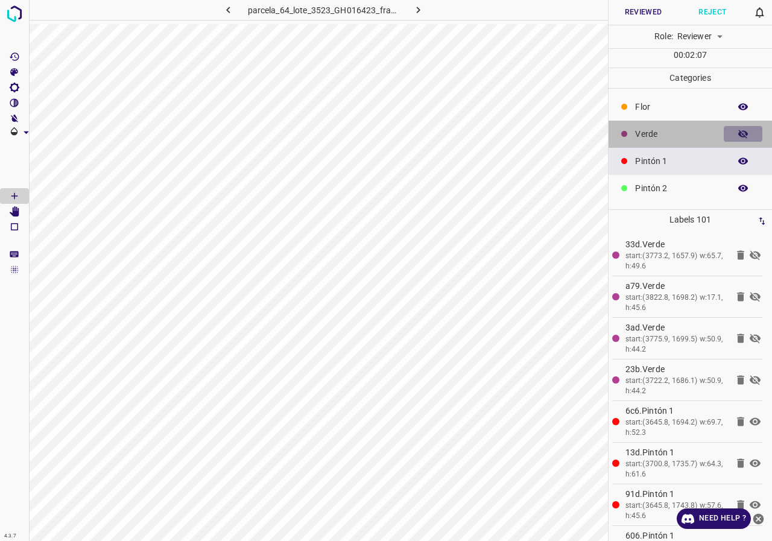
click at [738, 136] on icon "button" at bounding box center [743, 134] width 11 height 11
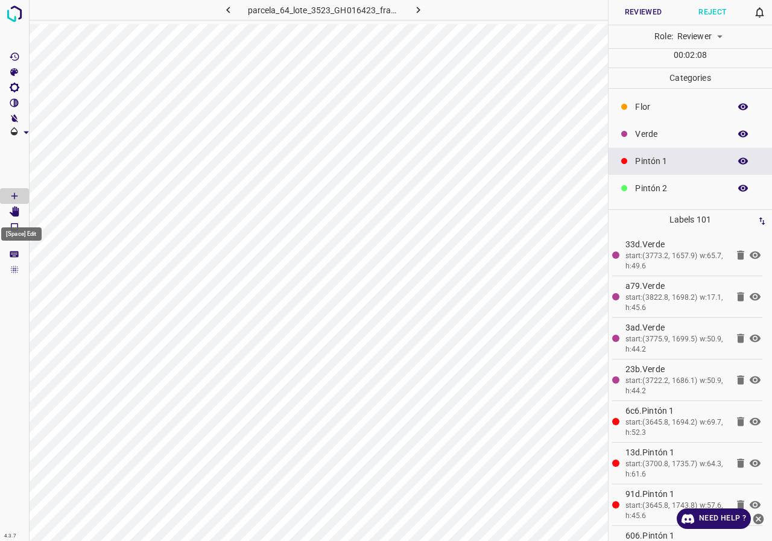
click at [17, 213] on icon "[Space] Edit" at bounding box center [15, 211] width 10 height 11
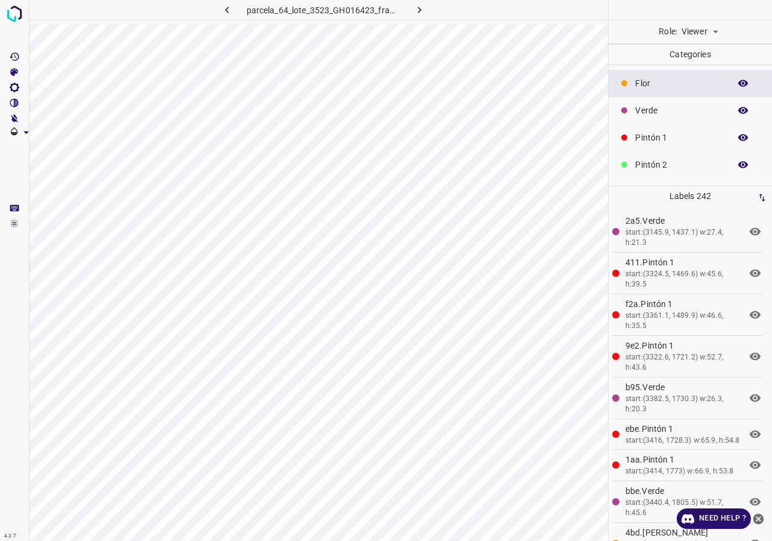
click at [688, 27] on body "4.3.7 parcela_64_lote_3523_GH016423_frame_00124_119953.jpg Role: Viewer viewer …" at bounding box center [386, 270] width 772 height 541
click at [699, 65] on li "Reviewer" at bounding box center [700, 58] width 54 height 20
type input "reviewer"
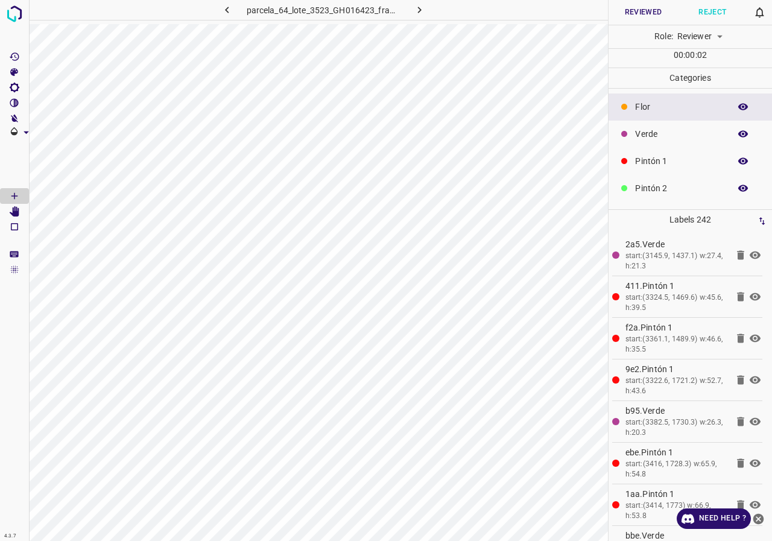
click at [739, 156] on icon "button" at bounding box center [743, 161] width 11 height 11
click at [19, 200] on icon "[Space] Draw" at bounding box center [14, 196] width 11 height 11
click at [11, 210] on icon "[Space] Edit" at bounding box center [14, 211] width 11 height 11
click at [649, 19] on button "Reviewed" at bounding box center [643, 12] width 69 height 25
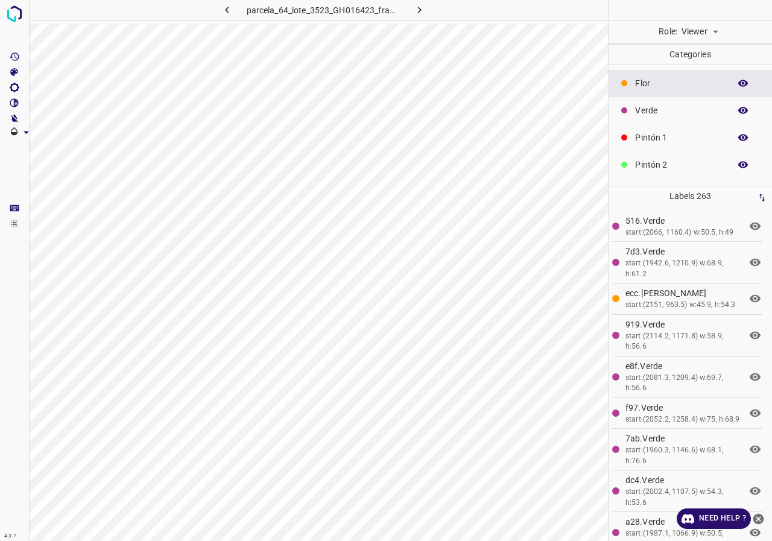
click at [700, 19] on div at bounding box center [691, 10] width 164 height 20
click at [698, 30] on body "4.3.7 parcela_64_lote_3523_GH016423_frame_00147_142208.jpg Role: Viewer viewer …" at bounding box center [386, 270] width 772 height 541
click at [702, 58] on li "Reviewer" at bounding box center [700, 58] width 54 height 20
type input "reviewer"
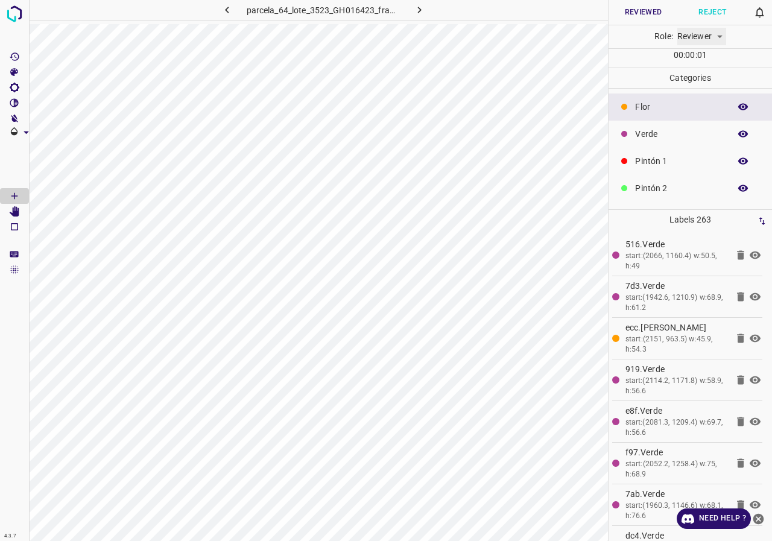
scroll to position [106, 0]
click at [744, 114] on button "button" at bounding box center [743, 109] width 39 height 16
click at [744, 113] on button "button" at bounding box center [743, 109] width 39 height 16
click at [672, 165] on p "Pintón 1" at bounding box center [679, 161] width 89 height 13
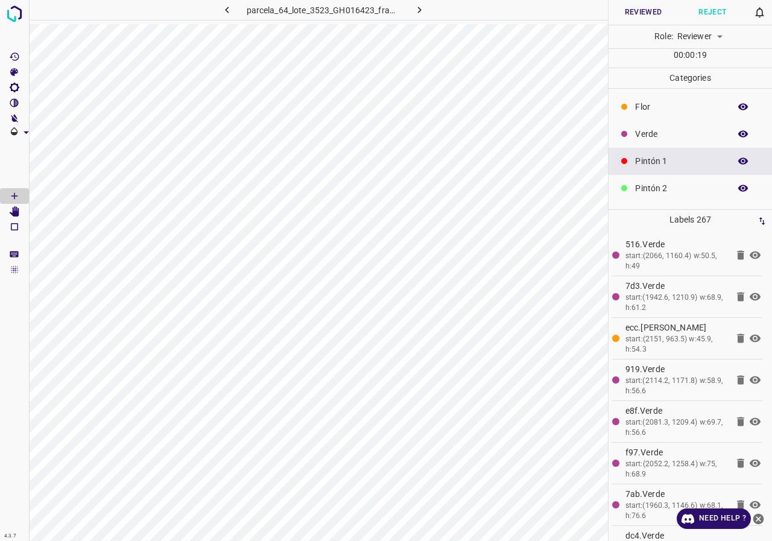
click at [679, 140] on div "Verde" at bounding box center [691, 134] width 164 height 27
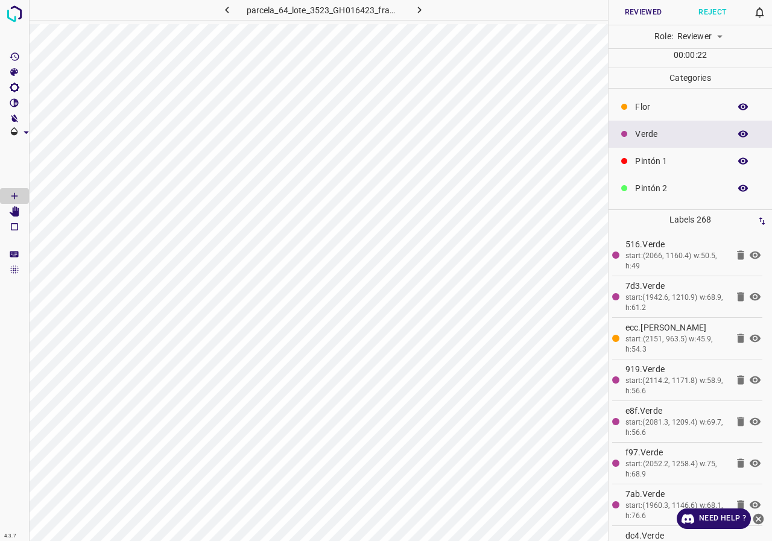
click at [684, 167] on p "Pintón 1" at bounding box center [679, 161] width 89 height 13
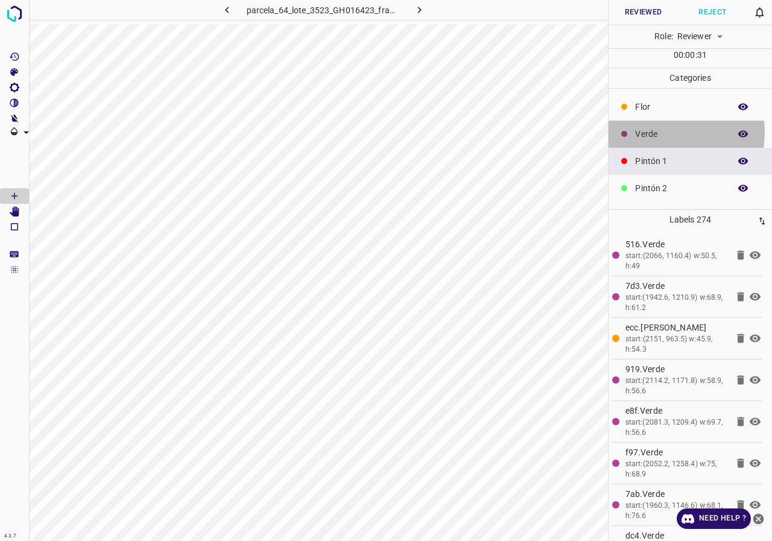
drag, startPoint x: 670, startPoint y: 132, endPoint x: 663, endPoint y: 134, distance: 6.9
click at [663, 134] on p "Verde" at bounding box center [679, 134] width 89 height 13
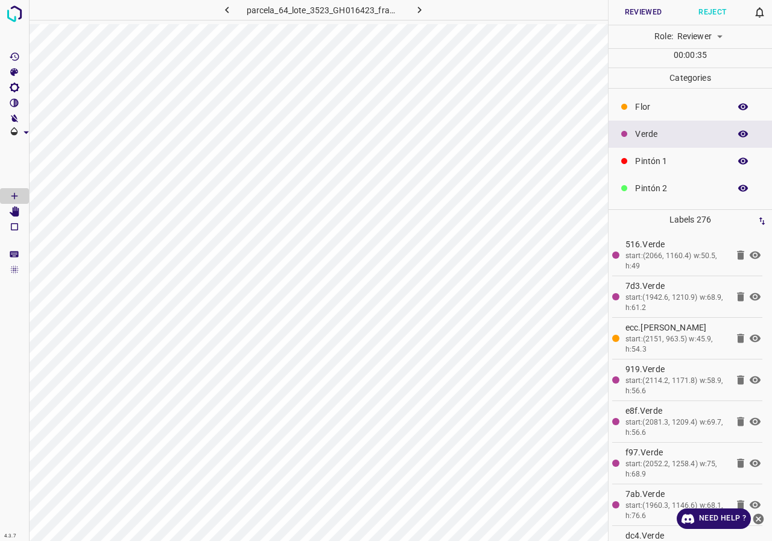
click at [652, 162] on p "Pintón 1" at bounding box center [679, 161] width 89 height 13
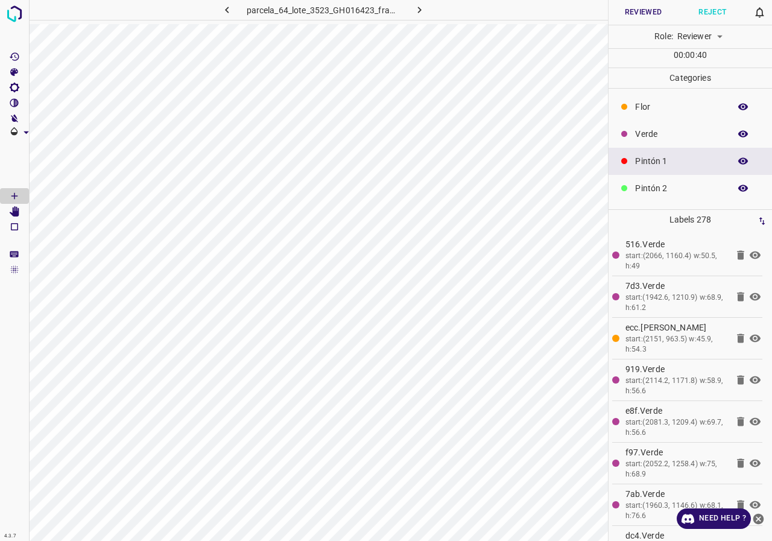
scroll to position [106, 0]
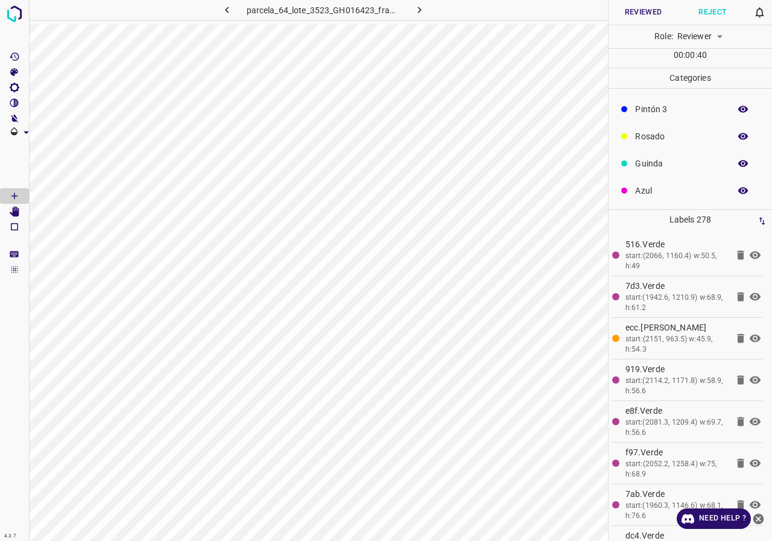
click at [675, 188] on p "Azul" at bounding box center [679, 191] width 89 height 13
click at [655, 114] on p "Pintón 3" at bounding box center [679, 109] width 89 height 13
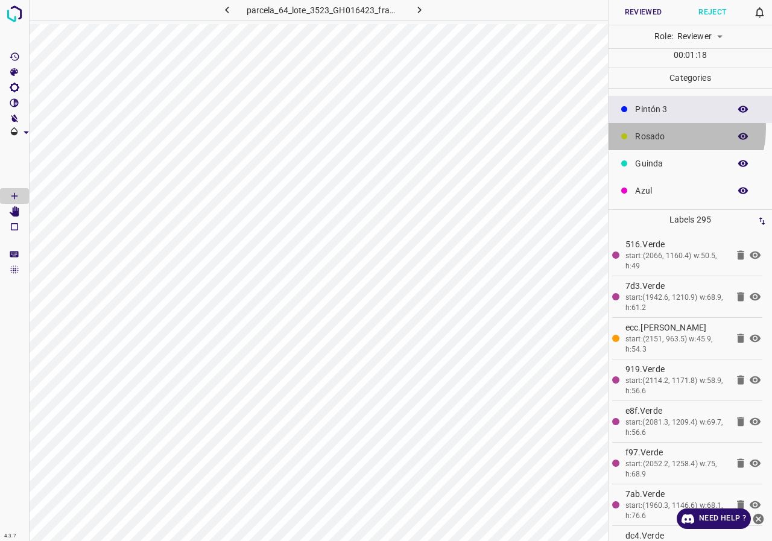
click at [664, 129] on div "Rosado" at bounding box center [691, 136] width 164 height 27
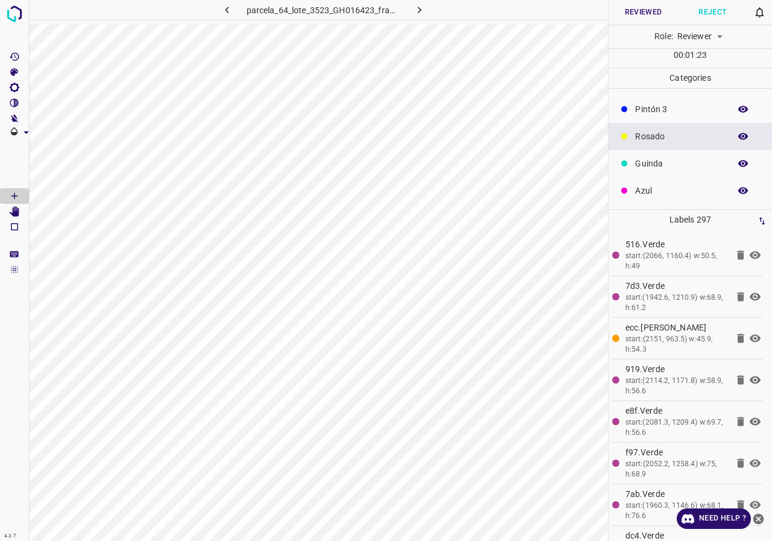
scroll to position [46, 0]
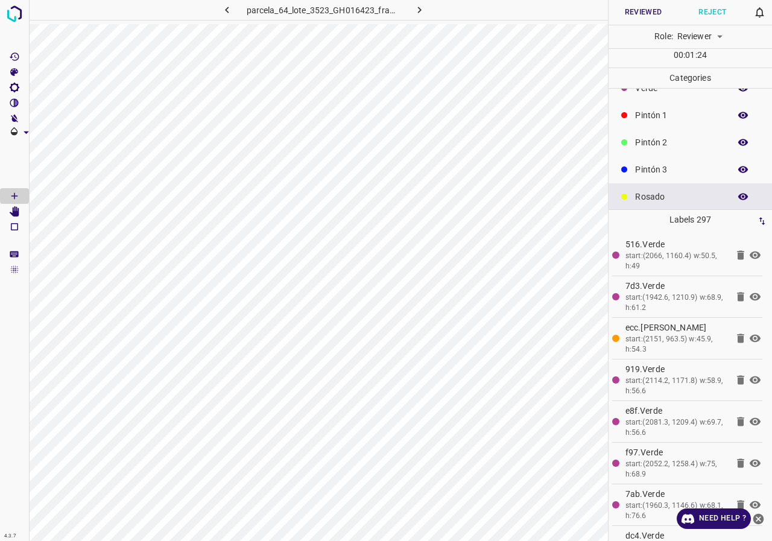
click at [667, 107] on div "Pintón 1" at bounding box center [691, 115] width 164 height 27
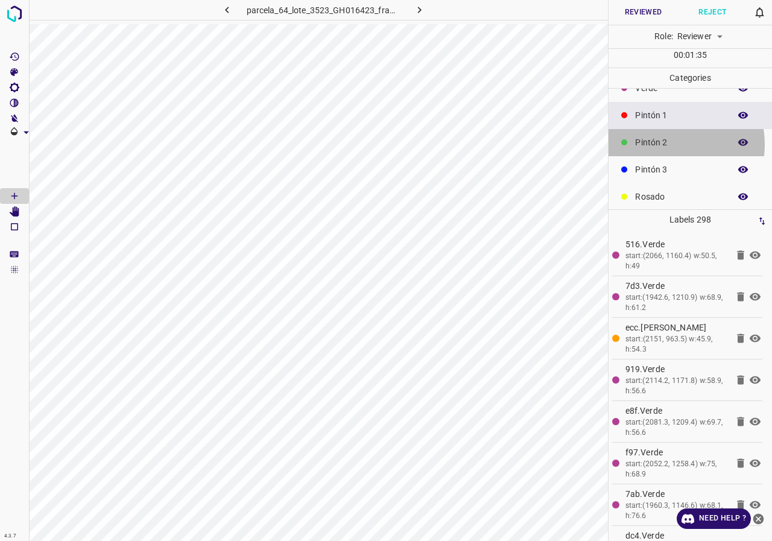
click at [669, 144] on p "Pintón 2" at bounding box center [679, 142] width 89 height 13
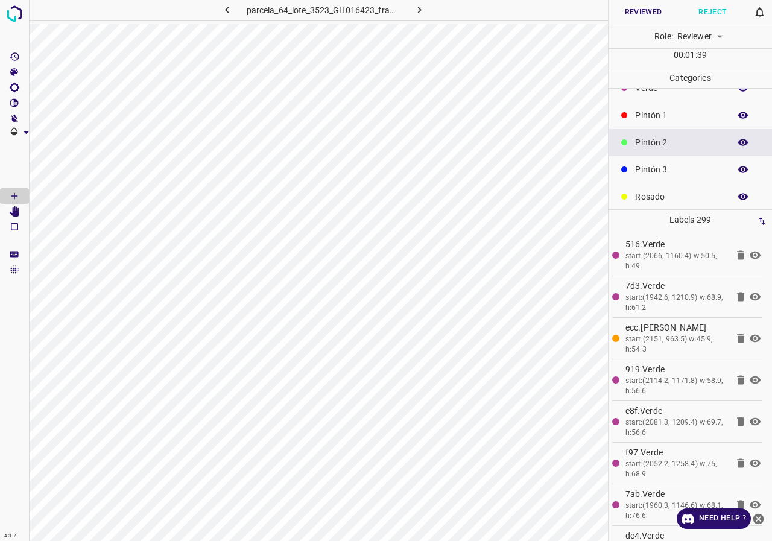
scroll to position [0, 0]
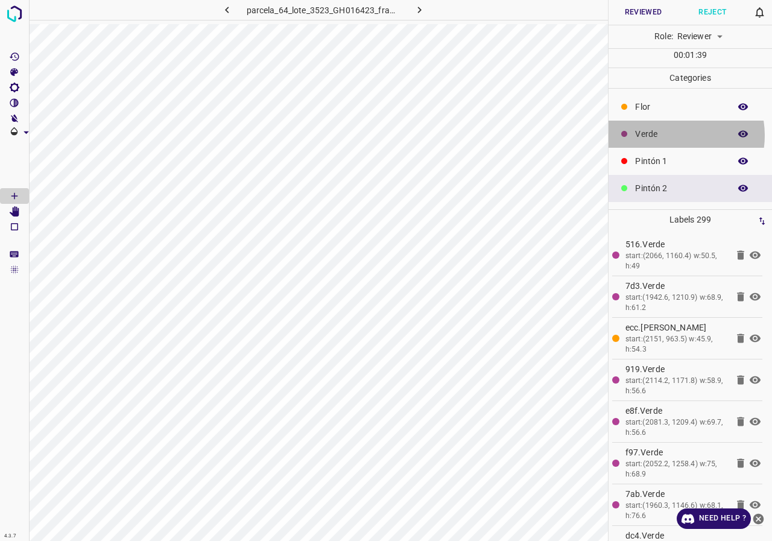
drag, startPoint x: 675, startPoint y: 135, endPoint x: 668, endPoint y: 141, distance: 9.0
click at [668, 141] on div "Verde" at bounding box center [691, 134] width 164 height 27
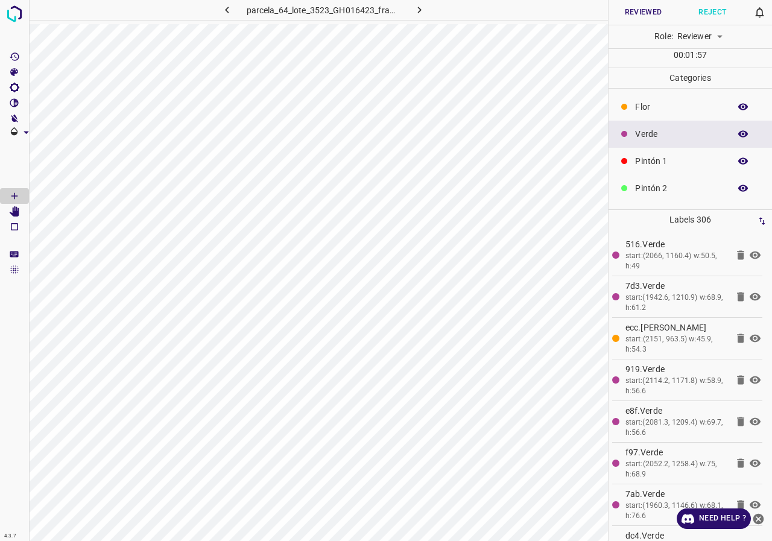
click at [663, 157] on p "Pintón 1" at bounding box center [679, 161] width 89 height 13
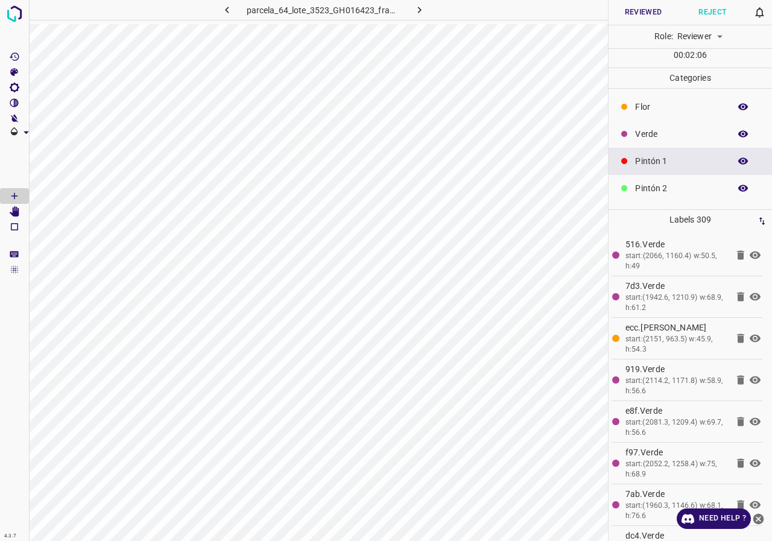
click at [685, 132] on p "Verde" at bounding box center [679, 134] width 89 height 13
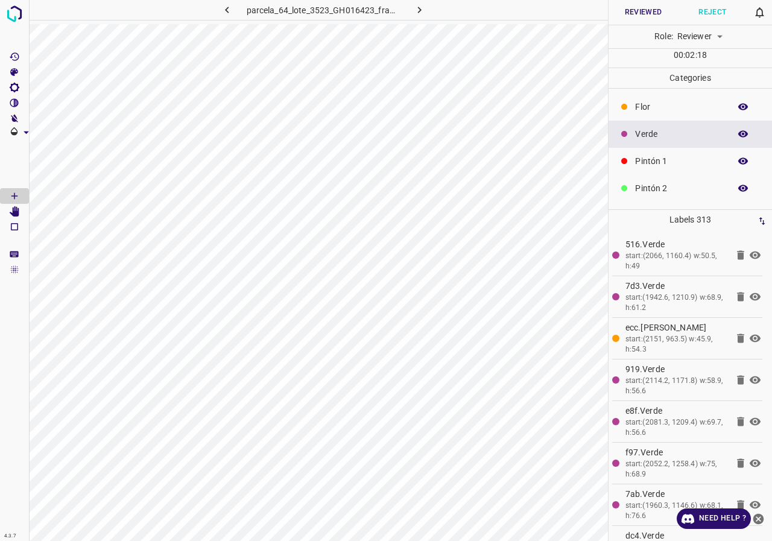
scroll to position [106, 0]
click at [624, 109] on icon at bounding box center [624, 109] width 6 height 6
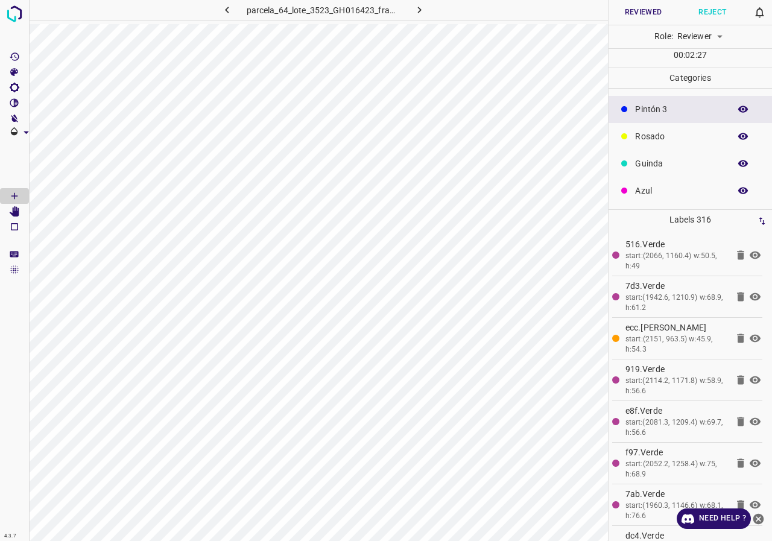
click at [656, 130] on p "Rosado" at bounding box center [679, 136] width 89 height 13
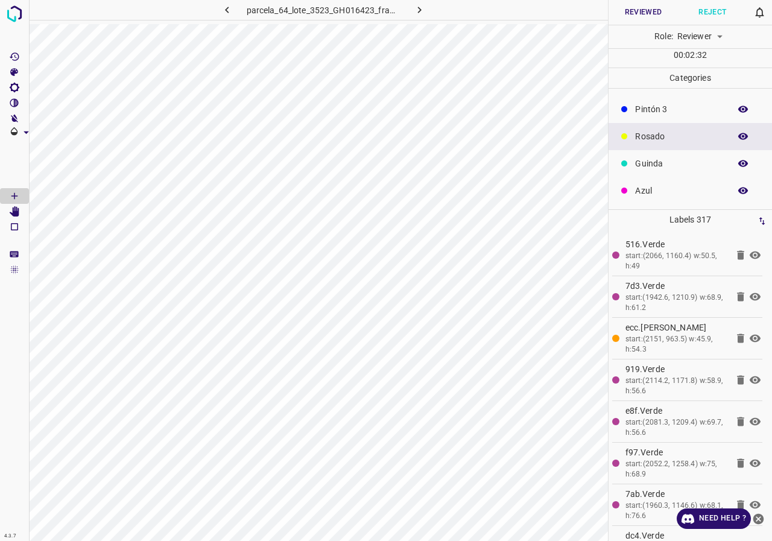
click at [672, 168] on p "Guinda" at bounding box center [679, 163] width 89 height 13
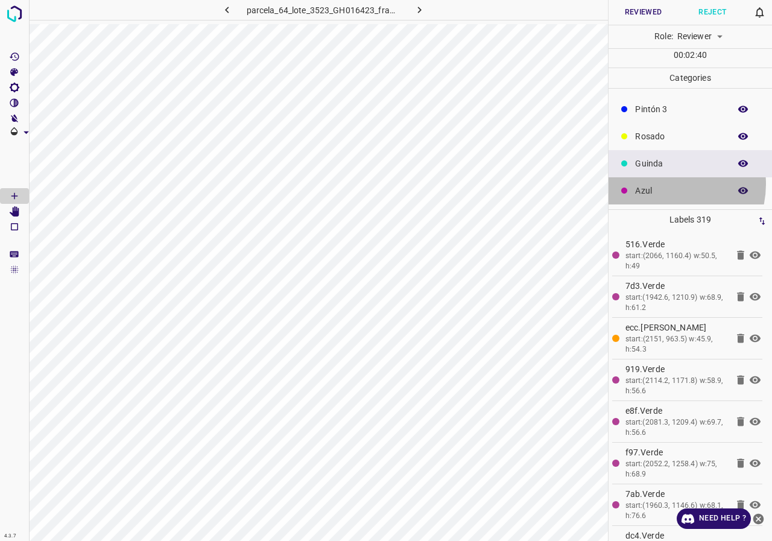
click at [666, 185] on p "Azul" at bounding box center [679, 191] width 89 height 13
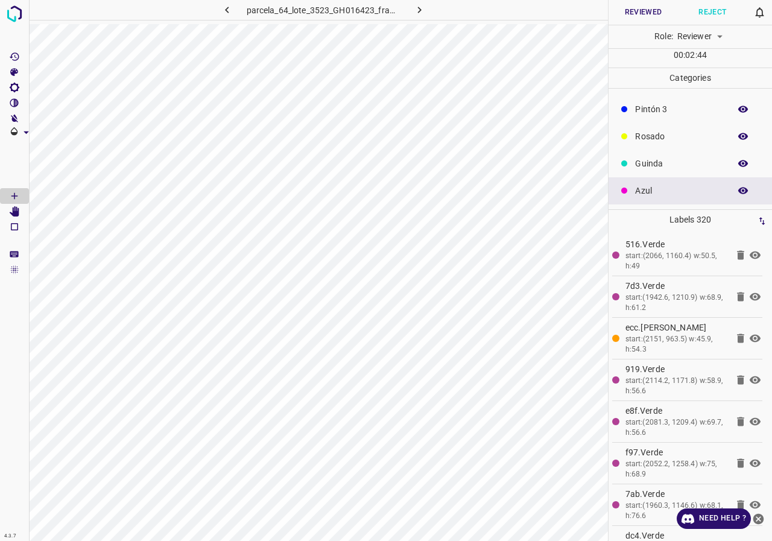
click at [670, 111] on p "Pintón 3" at bounding box center [679, 109] width 89 height 13
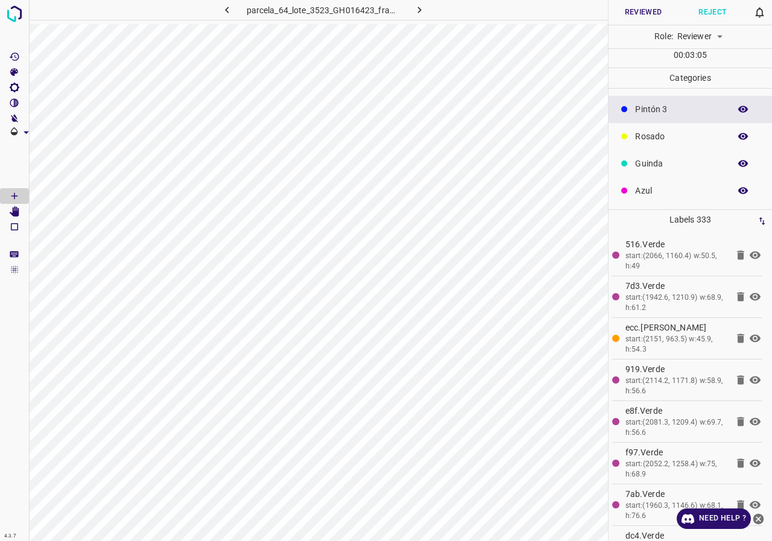
scroll to position [0, 0]
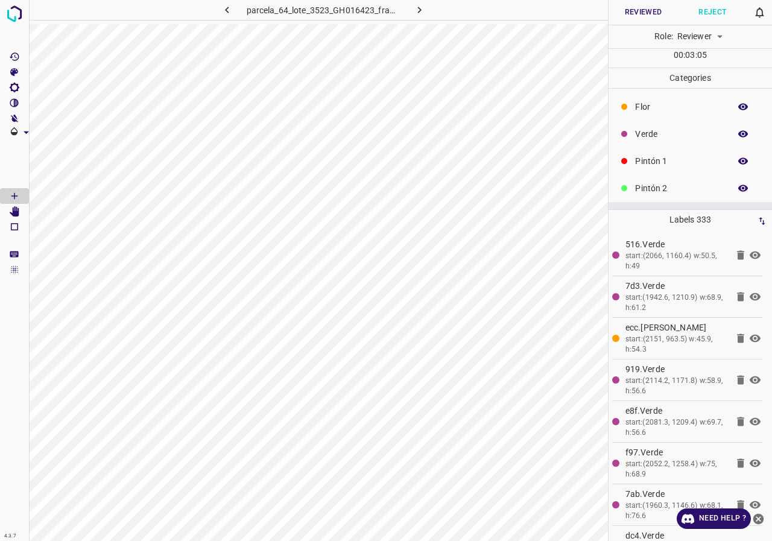
click at [652, 183] on p "Pintón 2" at bounding box center [679, 188] width 89 height 13
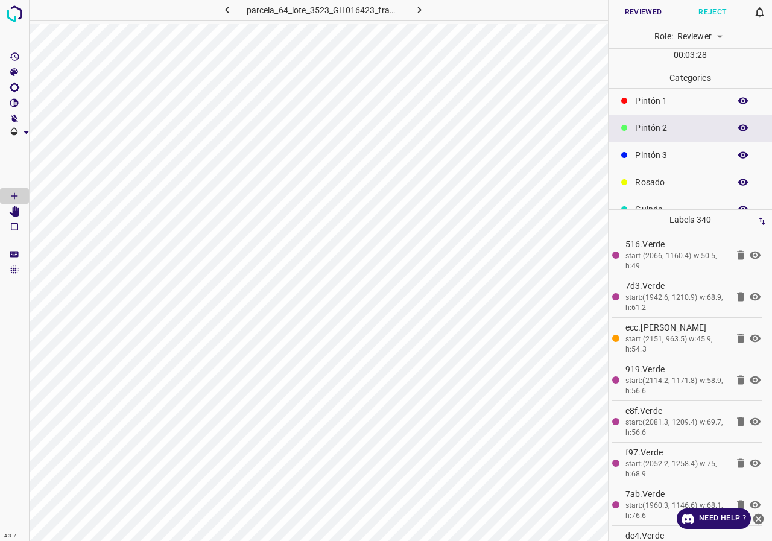
click at [659, 146] on div "Pintón 3" at bounding box center [691, 155] width 164 height 27
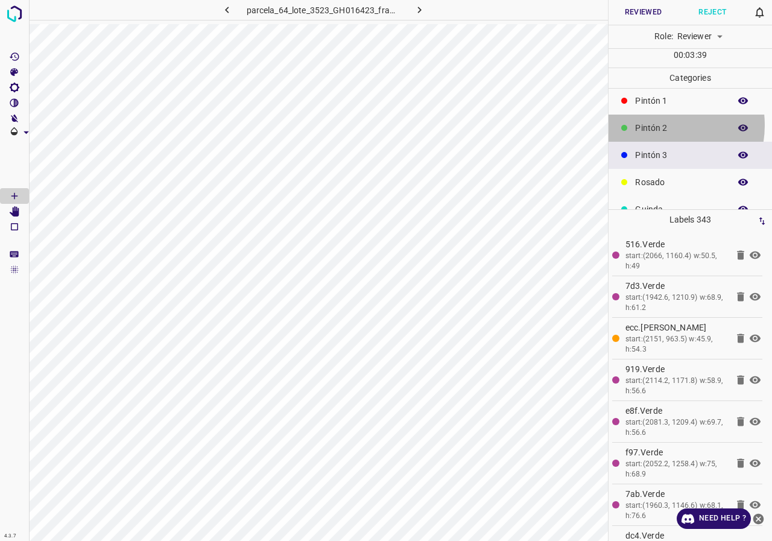
click at [661, 126] on p "Pintón 2" at bounding box center [679, 128] width 89 height 13
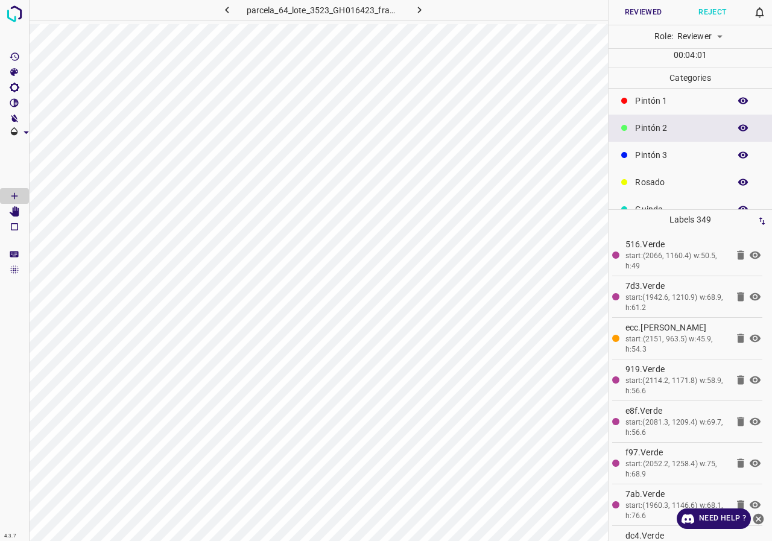
scroll to position [0, 0]
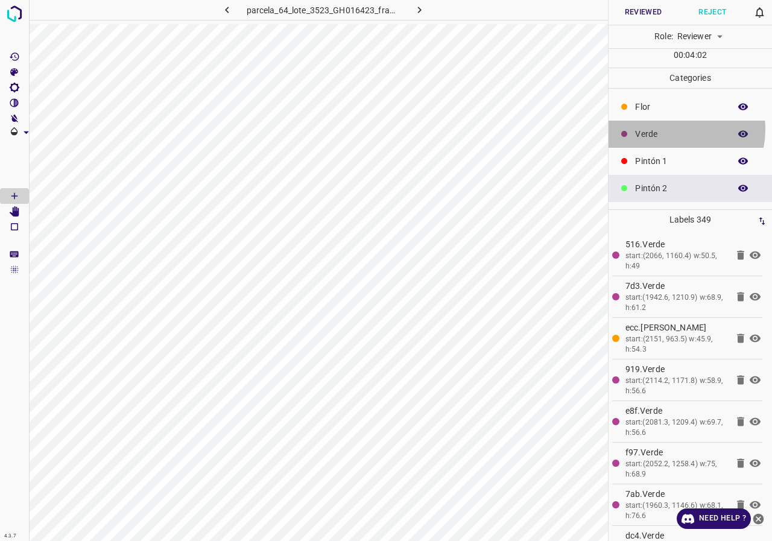
drag, startPoint x: 676, startPoint y: 129, endPoint x: 670, endPoint y: 137, distance: 9.5
click at [670, 137] on p "Verde" at bounding box center [679, 134] width 89 height 13
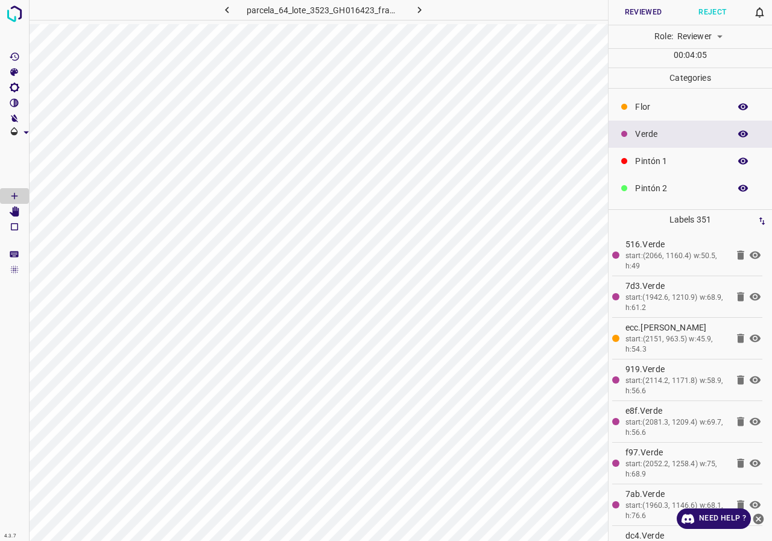
click at [675, 166] on p "Pintón 1" at bounding box center [679, 161] width 89 height 13
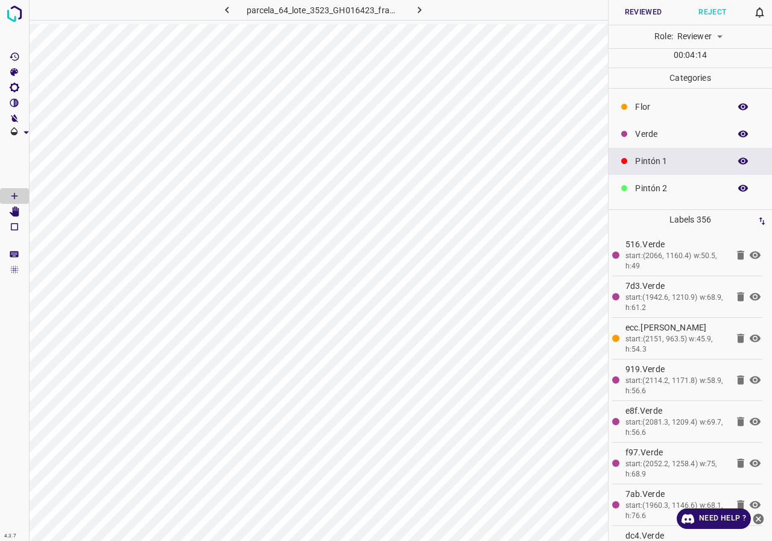
click at [634, 133] on div "Verde" at bounding box center [691, 134] width 164 height 27
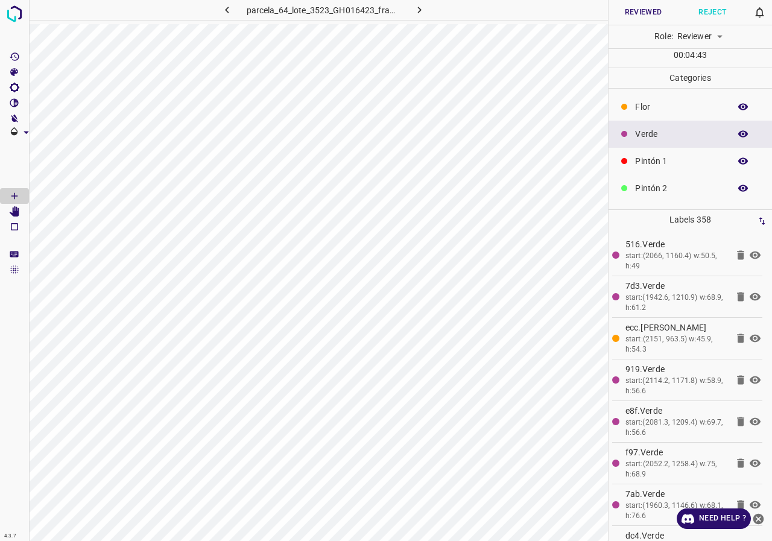
scroll to position [106, 0]
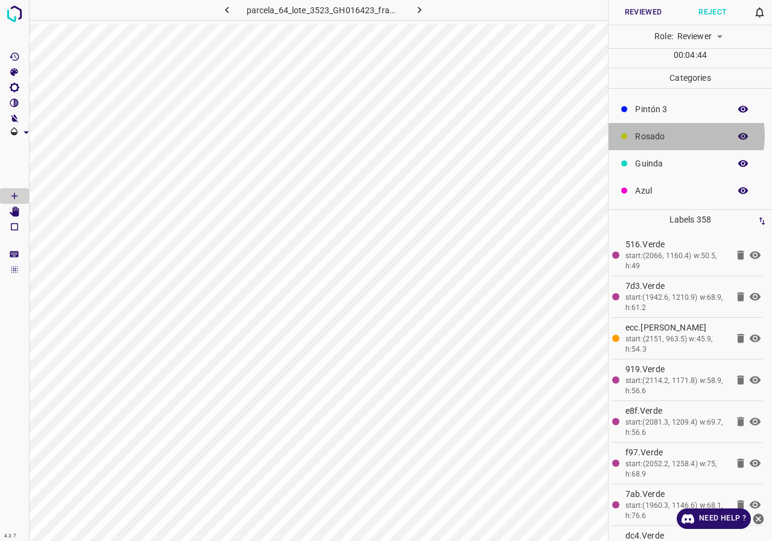
click at [667, 135] on p "Rosado" at bounding box center [679, 136] width 89 height 13
click at [675, 162] on p "Guinda" at bounding box center [679, 163] width 89 height 13
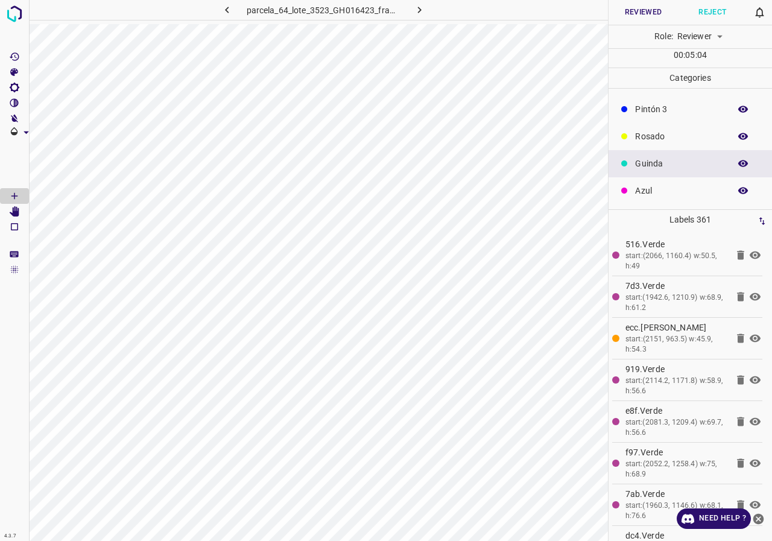
click at [728, 109] on button "button" at bounding box center [743, 109] width 39 height 16
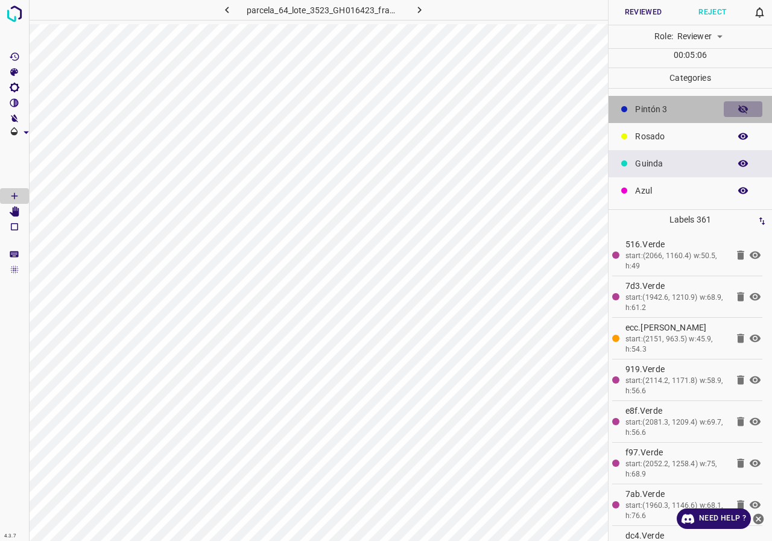
click at [728, 109] on button "button" at bounding box center [743, 109] width 39 height 16
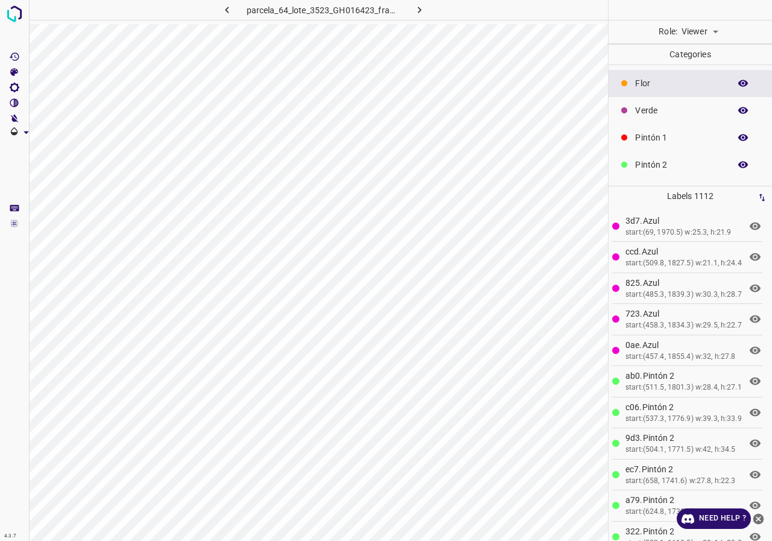
scroll to position [106, 0]
click at [738, 91] on icon "button" at bounding box center [743, 85] width 11 height 11
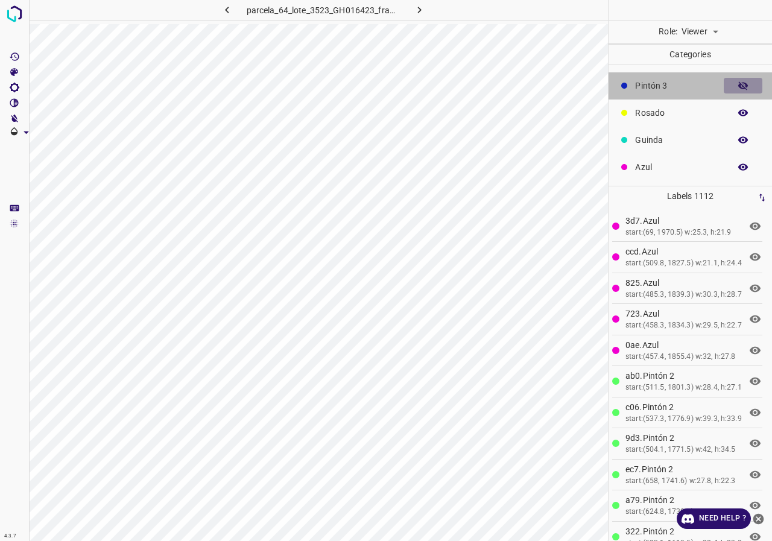
click at [738, 91] on icon "button" at bounding box center [743, 85] width 11 height 11
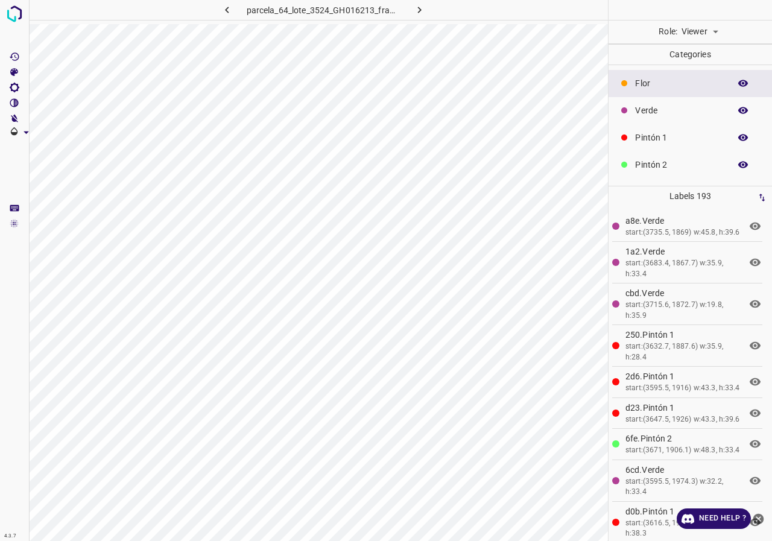
scroll to position [106, 0]
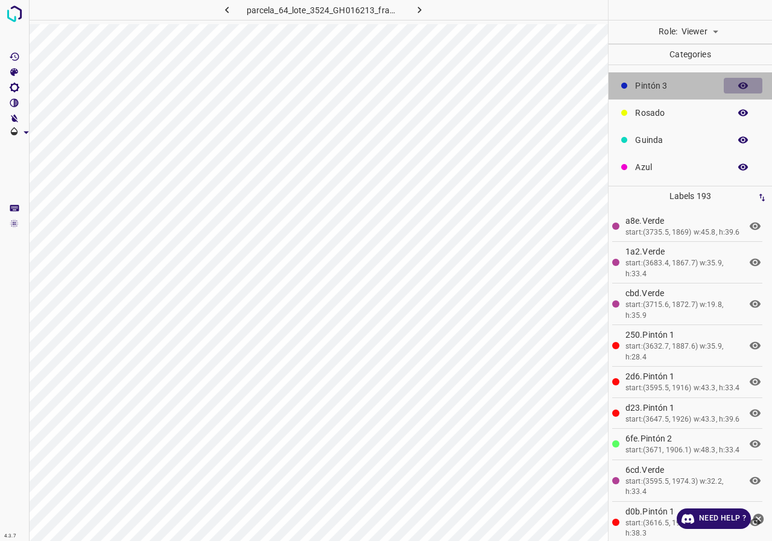
click at [727, 86] on button "button" at bounding box center [743, 86] width 39 height 16
click at [715, 34] on body "4.3.7 parcela_64_lote_3524_GH016213_frame_00227_219619.jpg Role: Viewer viewer …" at bounding box center [386, 270] width 772 height 541
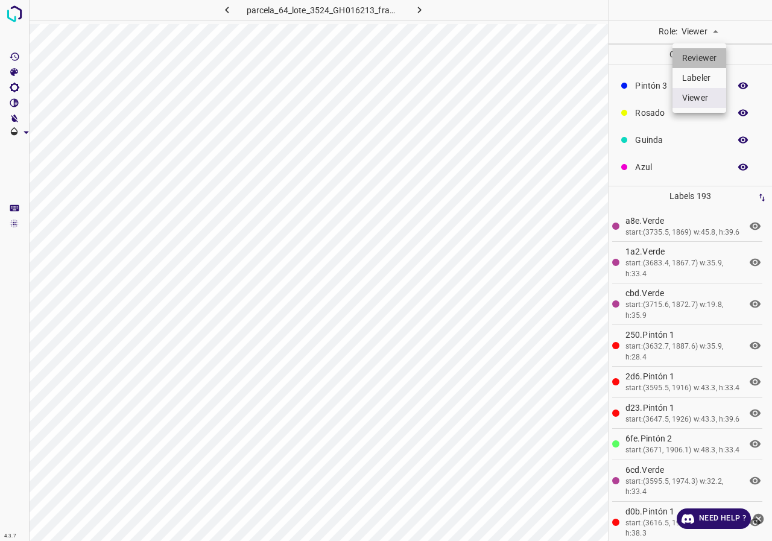
click at [701, 62] on li "Reviewer" at bounding box center [700, 58] width 54 height 20
type input "reviewer"
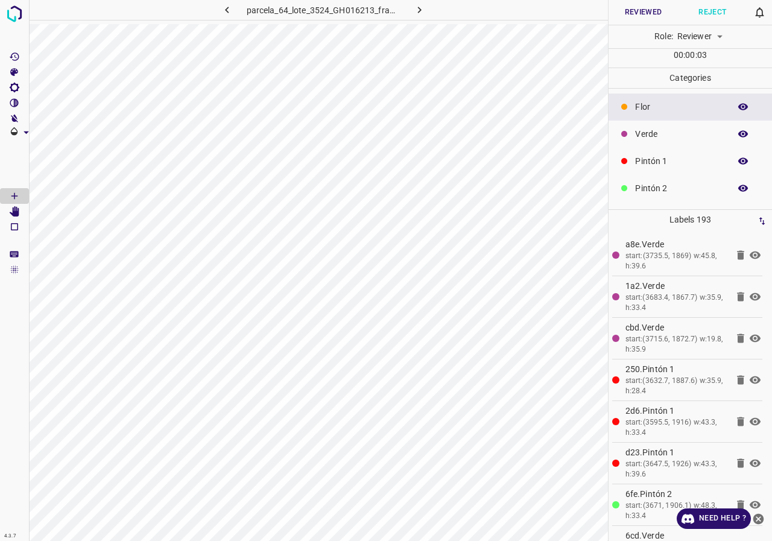
scroll to position [60, 0]
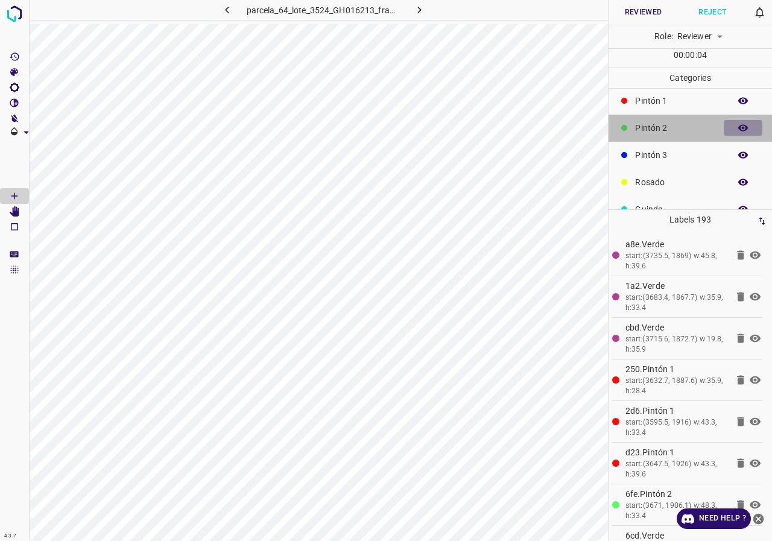
click at [739, 127] on icon "button" at bounding box center [744, 128] width 10 height 7
click at [739, 127] on icon "button" at bounding box center [744, 128] width 10 height 8
click at [738, 151] on icon "button" at bounding box center [743, 155] width 11 height 11
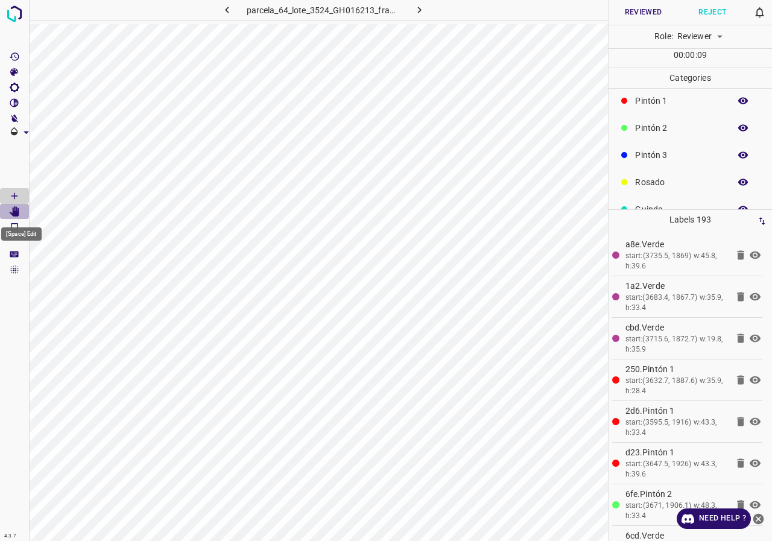
click at [17, 217] on Edit"] "[Space] Edit" at bounding box center [14, 212] width 29 height 16
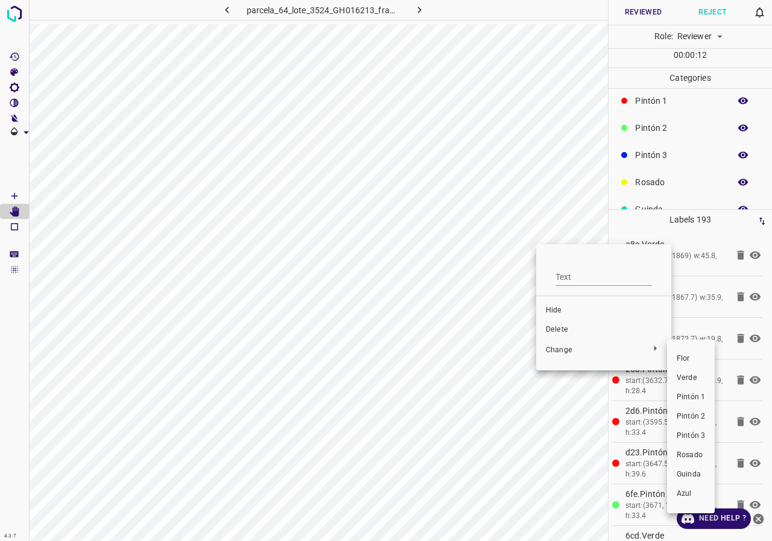
click at [685, 384] on li "Verde" at bounding box center [691, 378] width 48 height 19
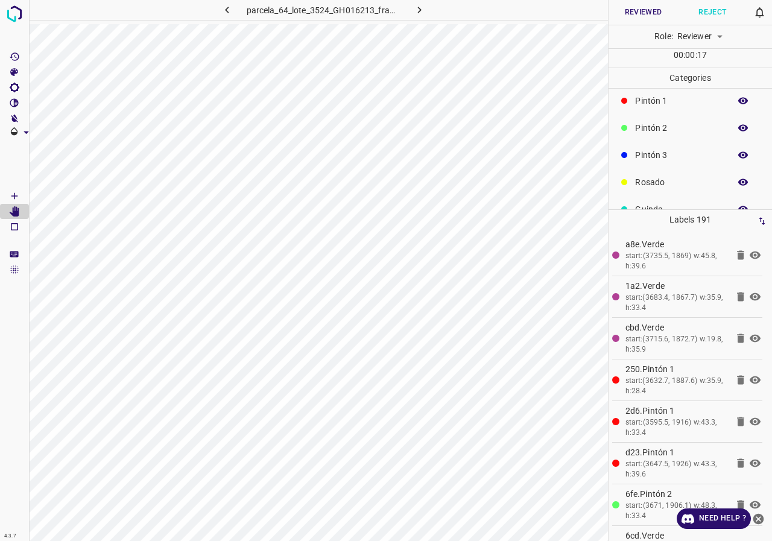
click at [742, 102] on button "button" at bounding box center [743, 101] width 39 height 16
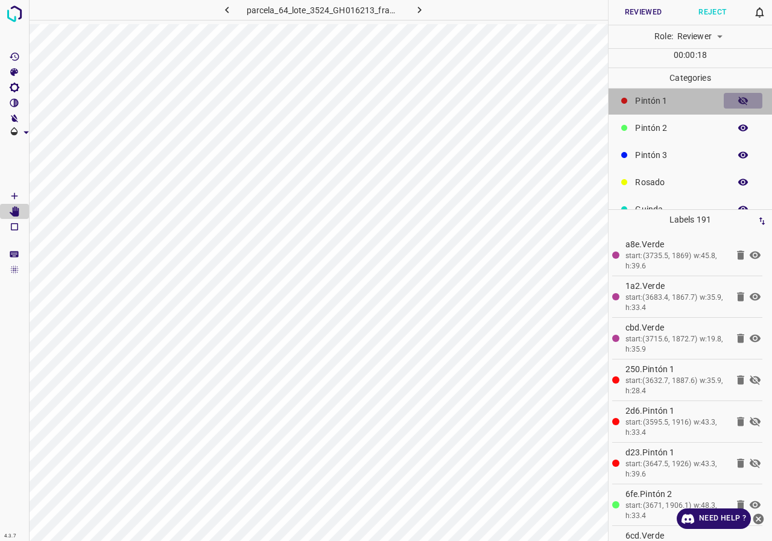
click at [742, 102] on button "button" at bounding box center [743, 101] width 39 height 16
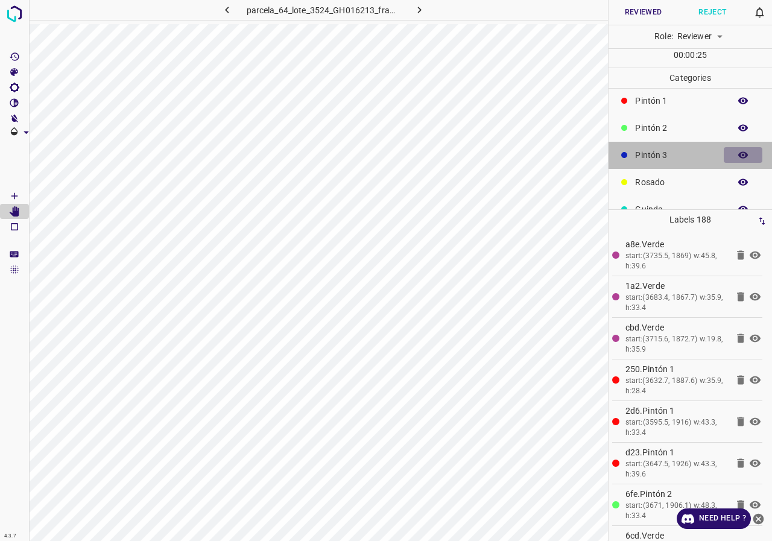
click at [738, 150] on icon "button" at bounding box center [743, 155] width 11 height 11
click at [726, 152] on button "button" at bounding box center [743, 155] width 39 height 16
click at [727, 154] on button "button" at bounding box center [743, 155] width 39 height 16
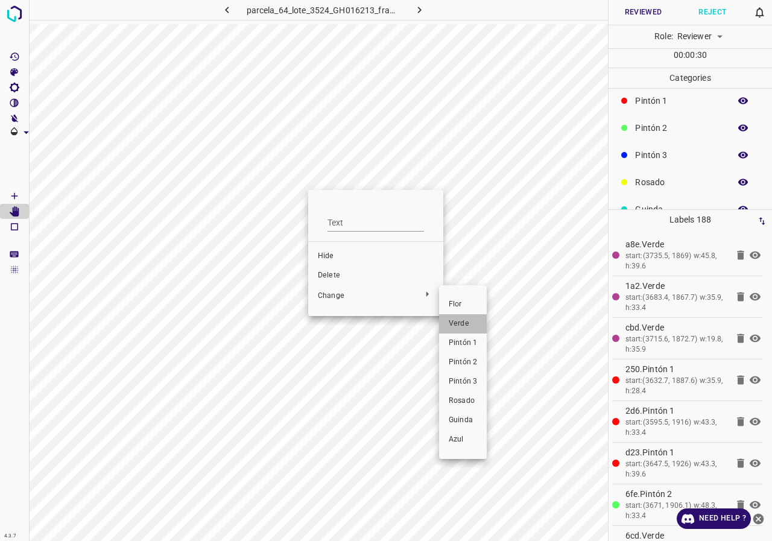
click at [456, 323] on span "Verde" at bounding box center [463, 324] width 28 height 11
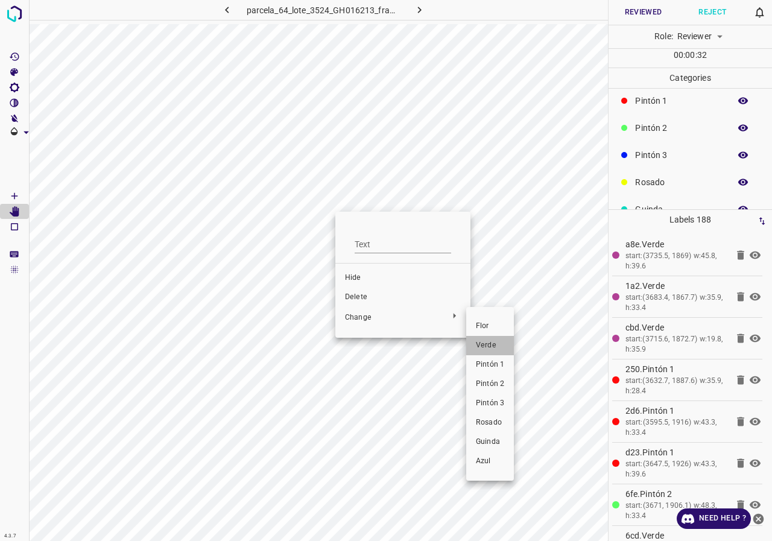
click at [485, 342] on span "Verde" at bounding box center [490, 345] width 28 height 11
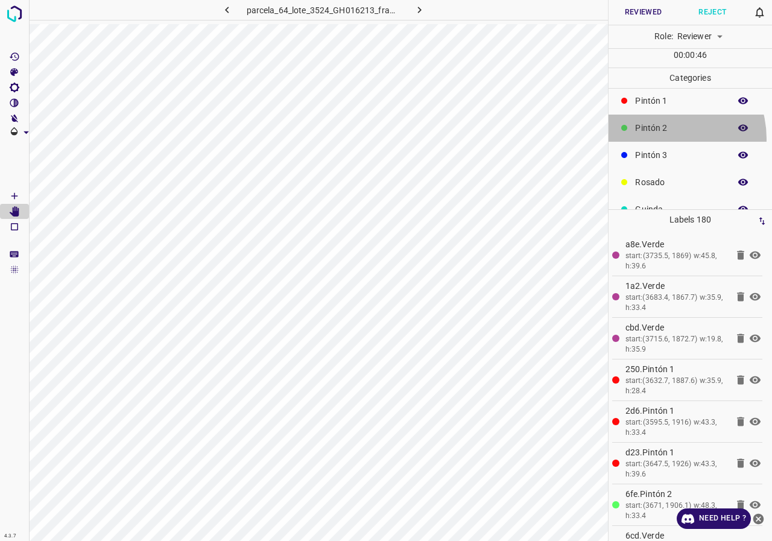
click at [659, 139] on div "Pintón 2" at bounding box center [691, 128] width 164 height 27
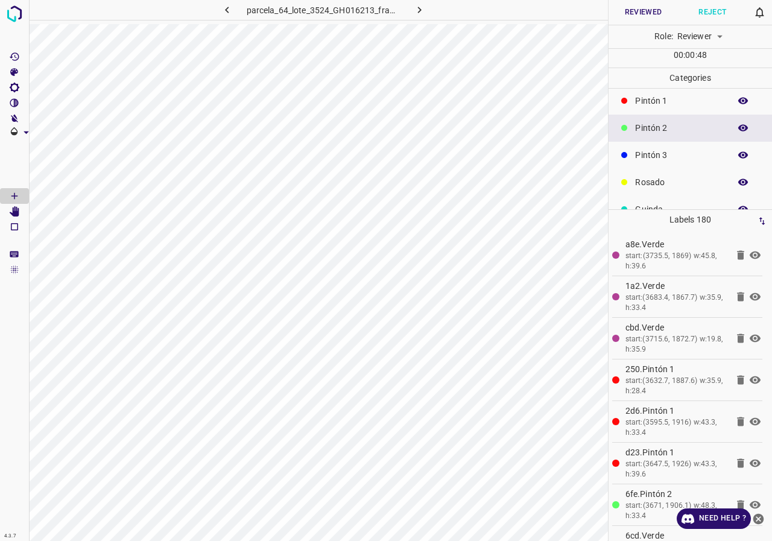
drag, startPoint x: 669, startPoint y: 106, endPoint x: 661, endPoint y: 109, distance: 8.1
click at [661, 109] on div "Pintón 1" at bounding box center [691, 100] width 164 height 27
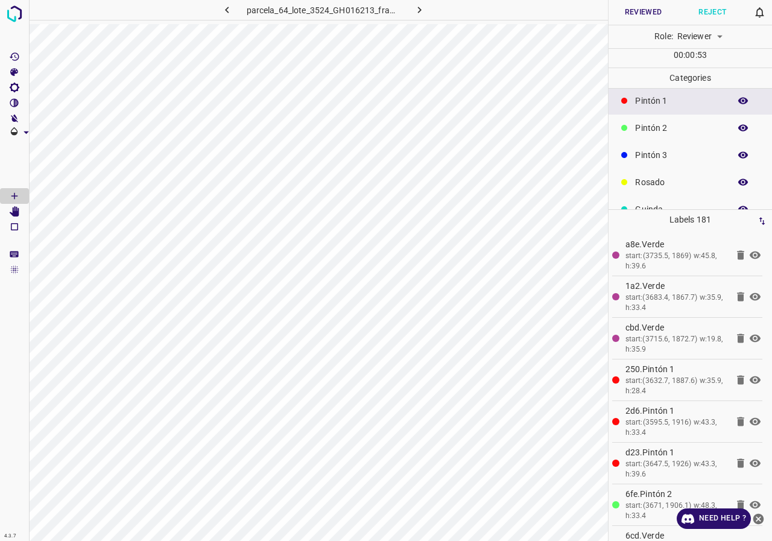
click at [739, 153] on icon "button" at bounding box center [744, 155] width 10 height 7
click at [738, 153] on icon "button" at bounding box center [743, 155] width 11 height 11
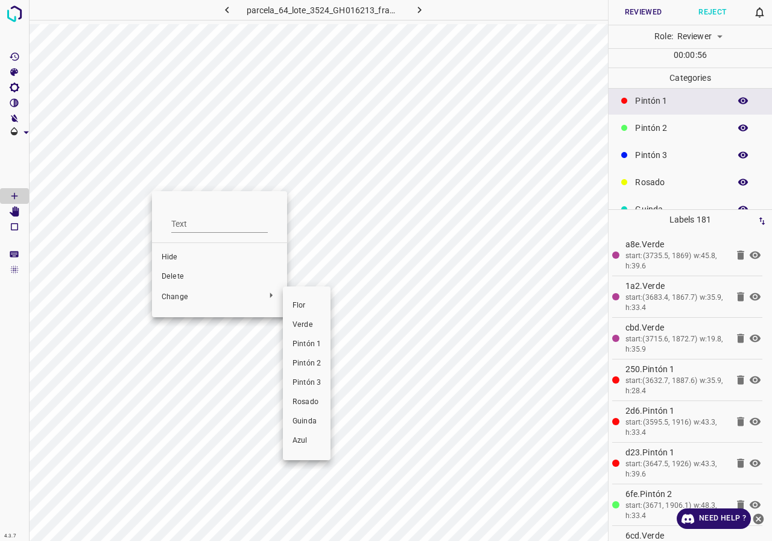
click at [304, 328] on span "Verde" at bounding box center [307, 325] width 28 height 11
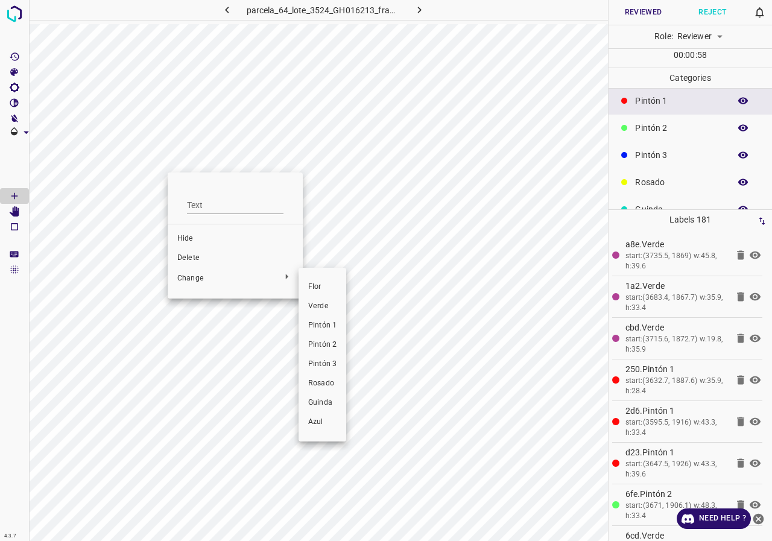
click at [320, 307] on span "Verde" at bounding box center [322, 306] width 28 height 11
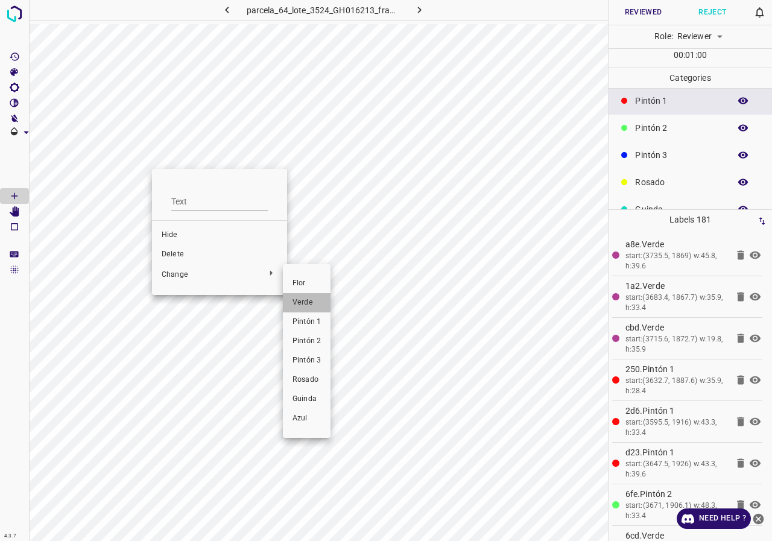
click at [308, 300] on span "Verde" at bounding box center [307, 302] width 28 height 11
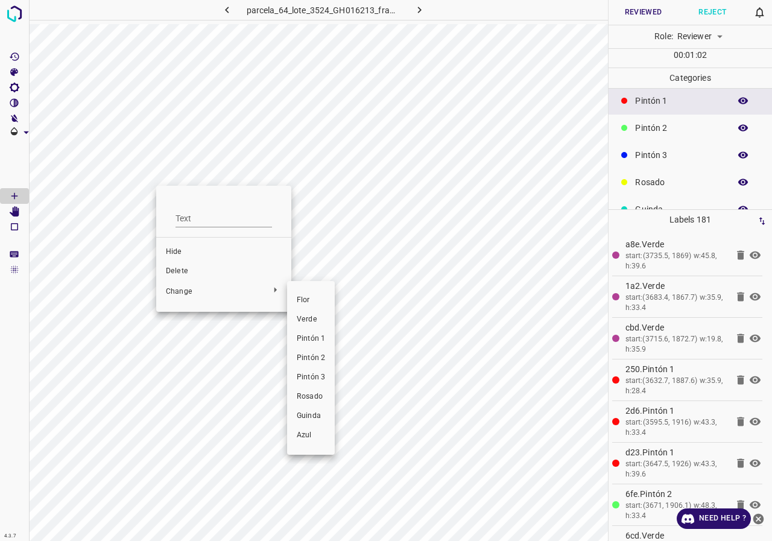
click at [320, 317] on span "Verde" at bounding box center [311, 319] width 28 height 11
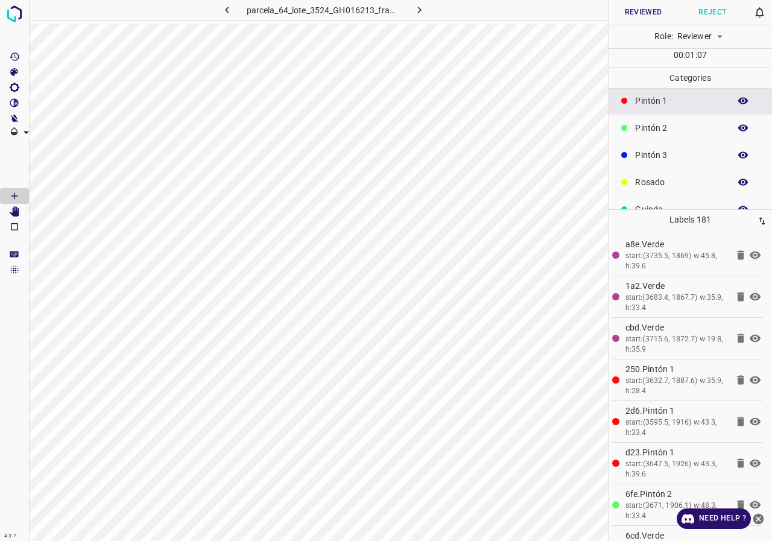
click at [10, 210] on icon "[Space] Edit" at bounding box center [14, 211] width 11 height 11
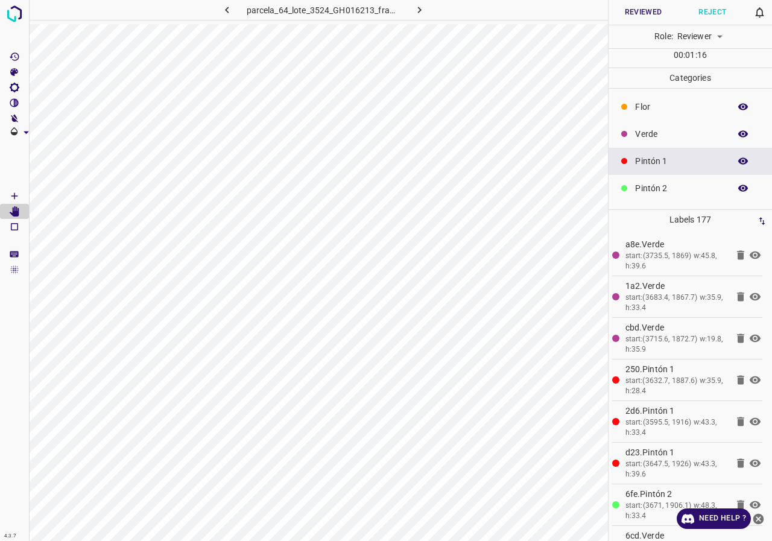
click at [652, 136] on p "Verde" at bounding box center [679, 134] width 89 height 13
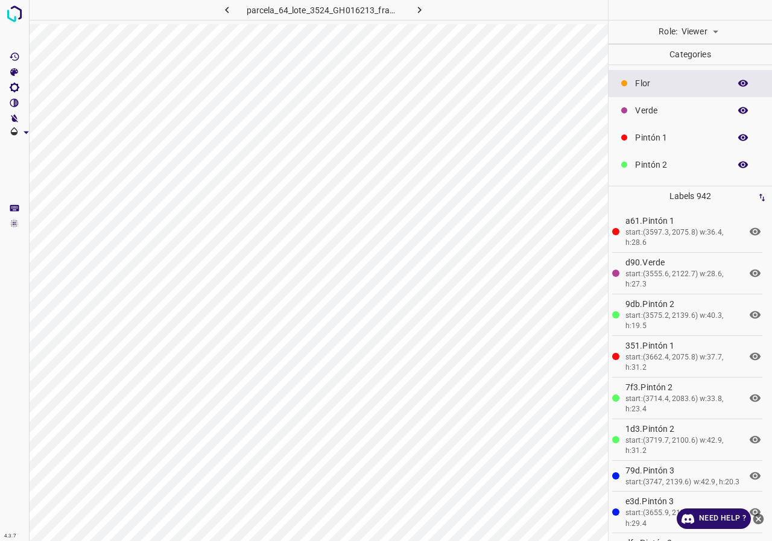
scroll to position [60, 0]
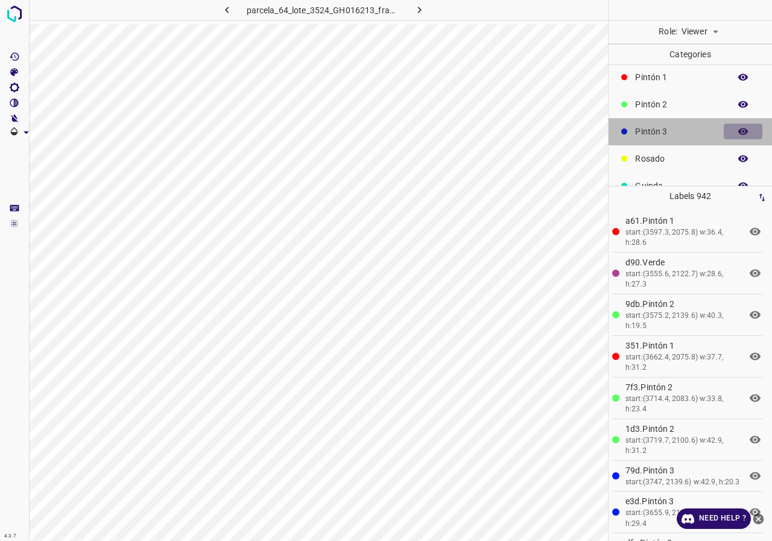
click at [738, 132] on icon "button" at bounding box center [743, 131] width 11 height 11
click at [739, 132] on icon "button" at bounding box center [744, 131] width 10 height 8
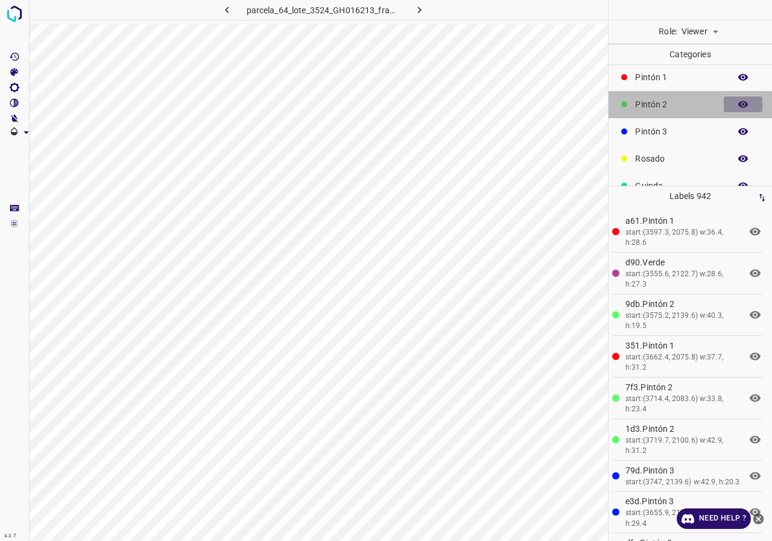
click at [741, 104] on button "button" at bounding box center [743, 105] width 39 height 16
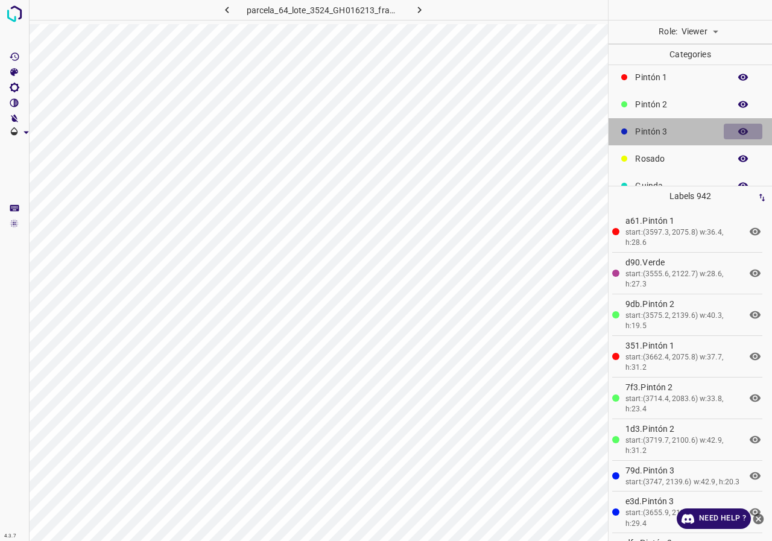
click at [738, 130] on icon "button" at bounding box center [743, 131] width 11 height 11
click at [739, 130] on icon "button" at bounding box center [744, 131] width 10 height 8
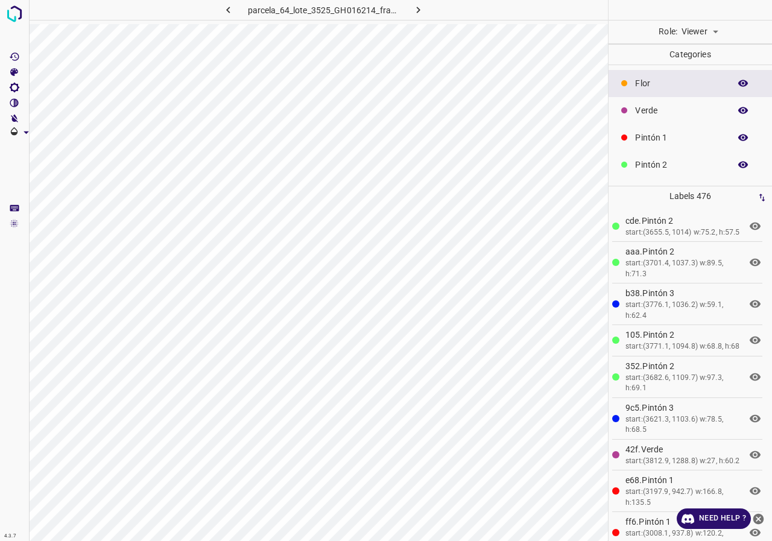
scroll to position [106, 0]
click at [738, 161] on button "button" at bounding box center [743, 167] width 39 height 16
click at [695, 40] on body "4.3.7 parcela_64_lote_3525_GH016214_frame_00019_18351.jpg Role: Viewer viewer C…" at bounding box center [386, 270] width 772 height 541
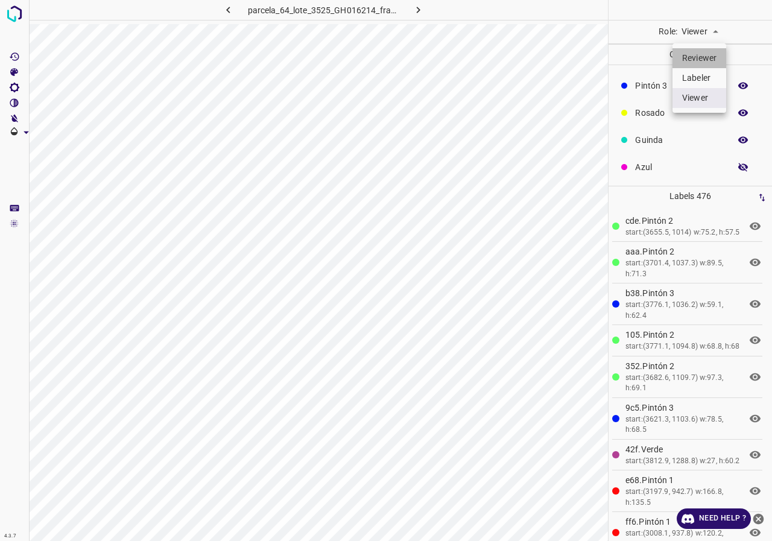
click at [704, 59] on li "Reviewer" at bounding box center [700, 58] width 54 height 20
type input "reviewer"
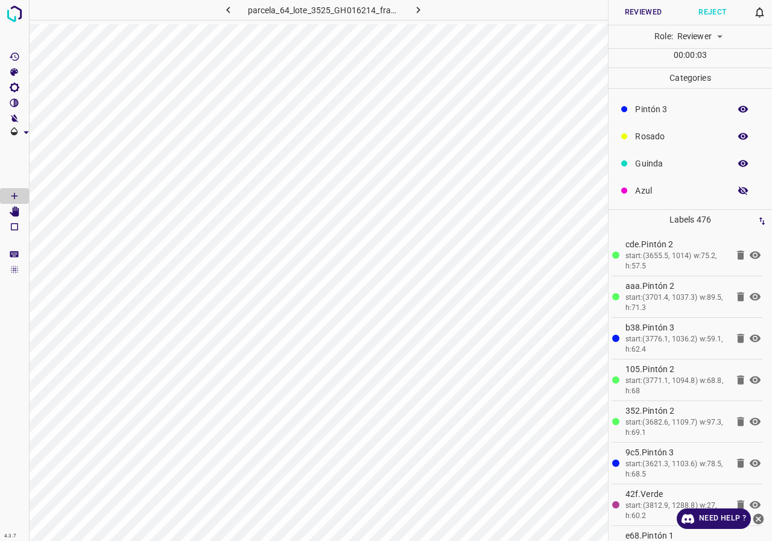
click at [19, 211] on icon "[Space] Edit" at bounding box center [15, 211] width 10 height 11
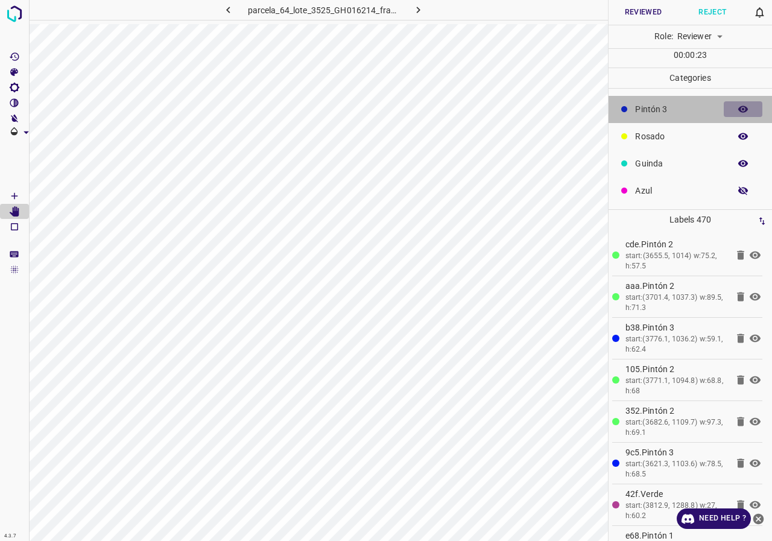
click at [739, 110] on icon "button" at bounding box center [743, 109] width 11 height 11
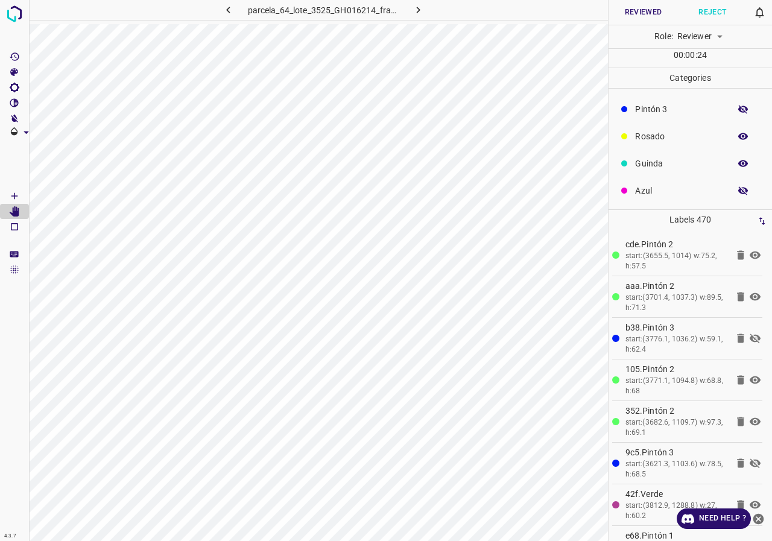
click at [739, 110] on icon "button" at bounding box center [743, 109] width 11 height 11
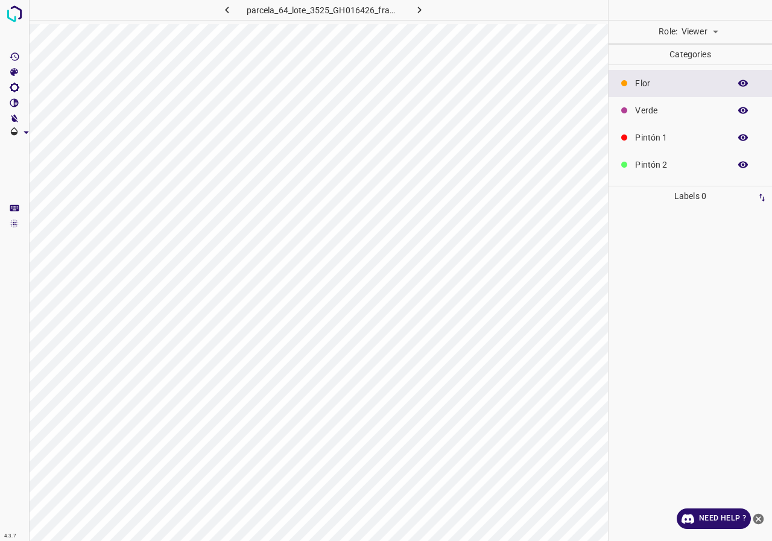
click at [711, 35] on body "4.3.7 parcela_64_lote_3525_GH016426_frame_00105_101568.jpg Role: Viewer viewer …" at bounding box center [386, 270] width 772 height 541
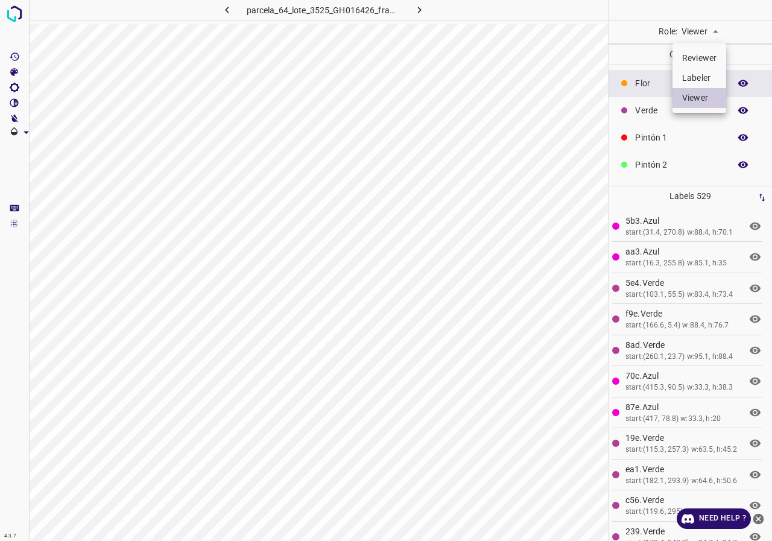
click at [703, 63] on li "Reviewer" at bounding box center [700, 58] width 54 height 20
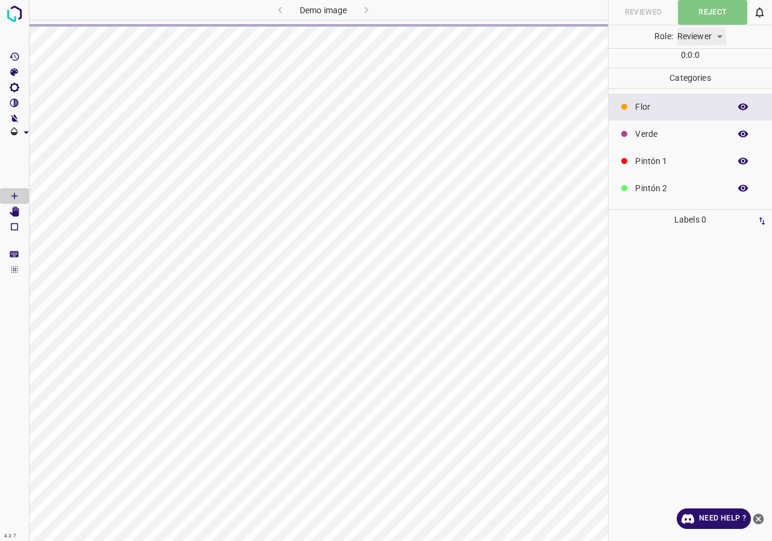
type input "reviewer"
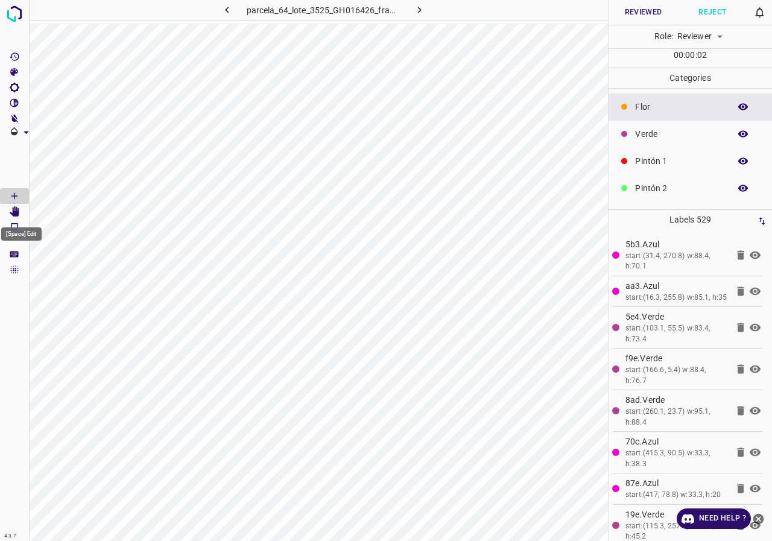
click at [19, 209] on icon "[Space] Edit" at bounding box center [15, 211] width 10 height 11
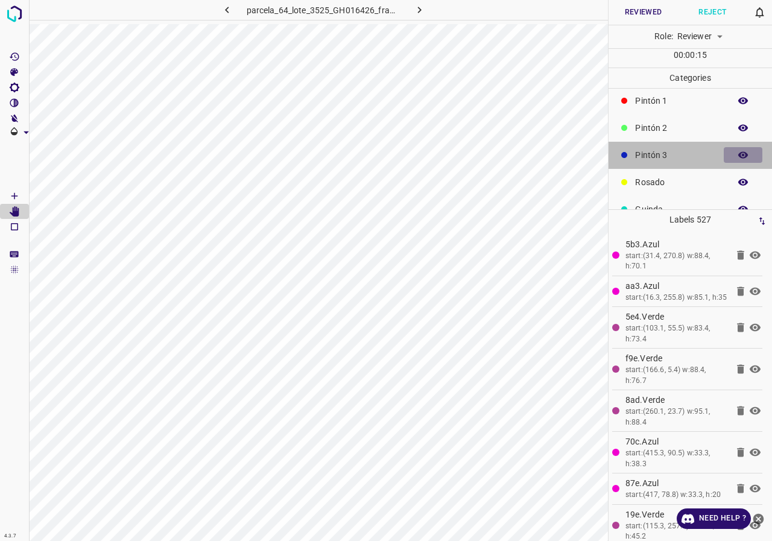
click at [739, 150] on icon "button" at bounding box center [743, 155] width 11 height 11
click at [738, 183] on icon "button" at bounding box center [743, 182] width 11 height 11
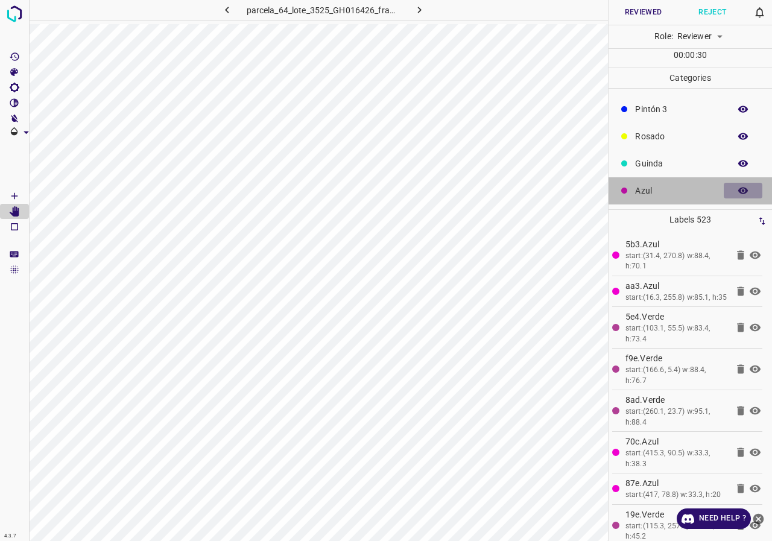
click at [738, 189] on icon "button" at bounding box center [743, 190] width 11 height 11
click at [728, 189] on button "button" at bounding box center [743, 191] width 39 height 16
click at [726, 188] on button "button" at bounding box center [743, 191] width 39 height 16
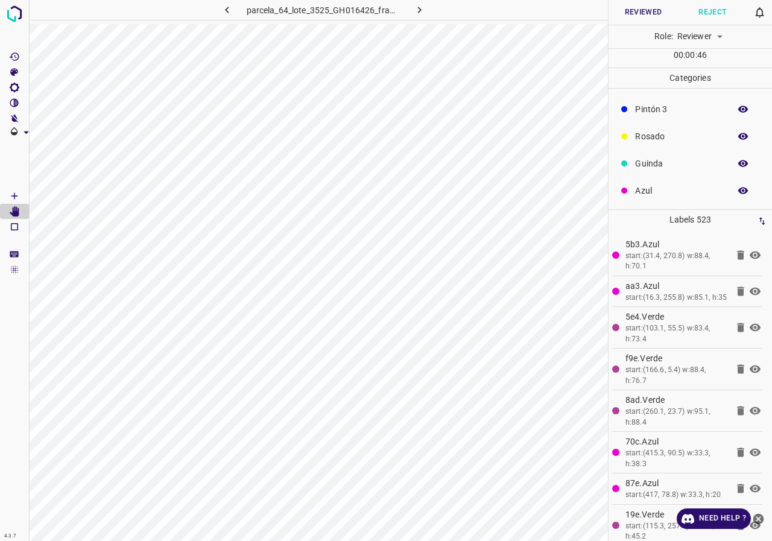
click at [739, 189] on icon "button" at bounding box center [744, 191] width 10 height 7
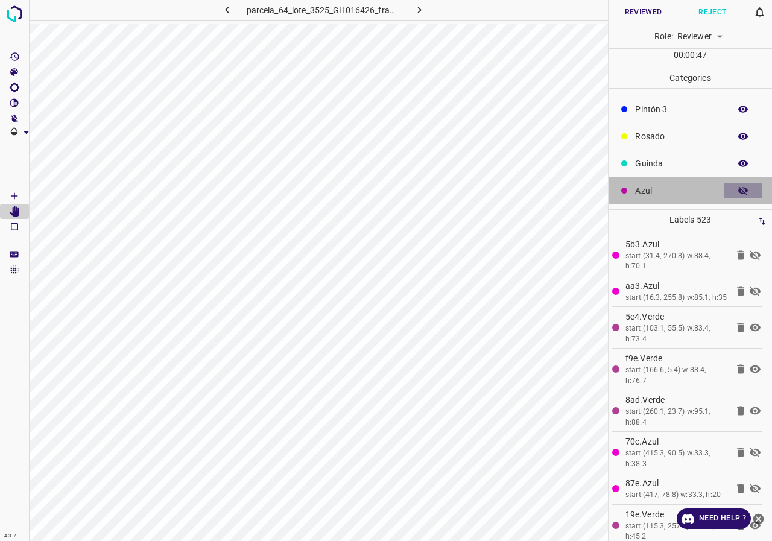
click at [739, 189] on icon "button" at bounding box center [744, 190] width 10 height 8
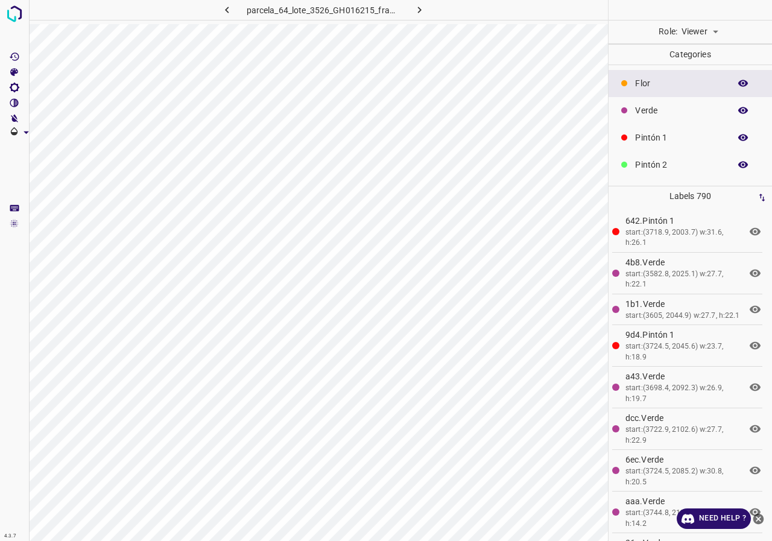
click at [709, 45] on p "Categories" at bounding box center [691, 55] width 164 height 20
click at [710, 37] on body "4.3.7 parcela_64_lote_3526_GH016215_frame_00117_113179.jpg Role: Viewer viewer …" at bounding box center [386, 270] width 772 height 541
click at [704, 62] on li "Reviewer" at bounding box center [700, 58] width 54 height 20
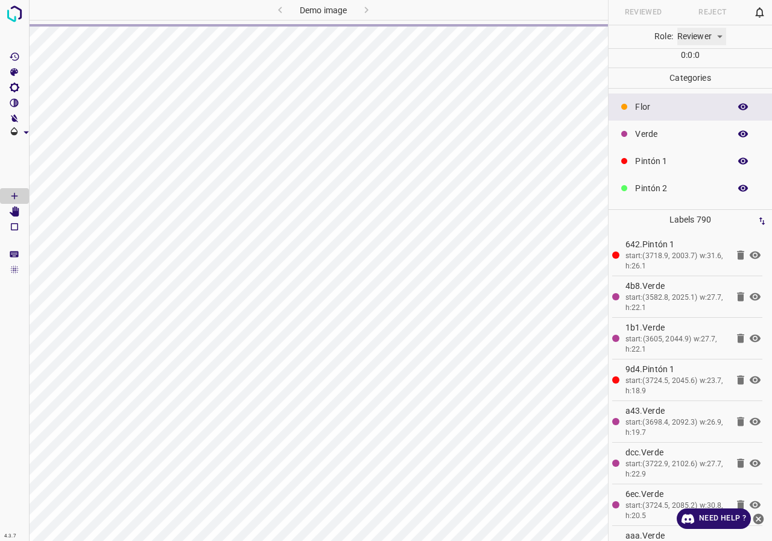
type input "reviewer"
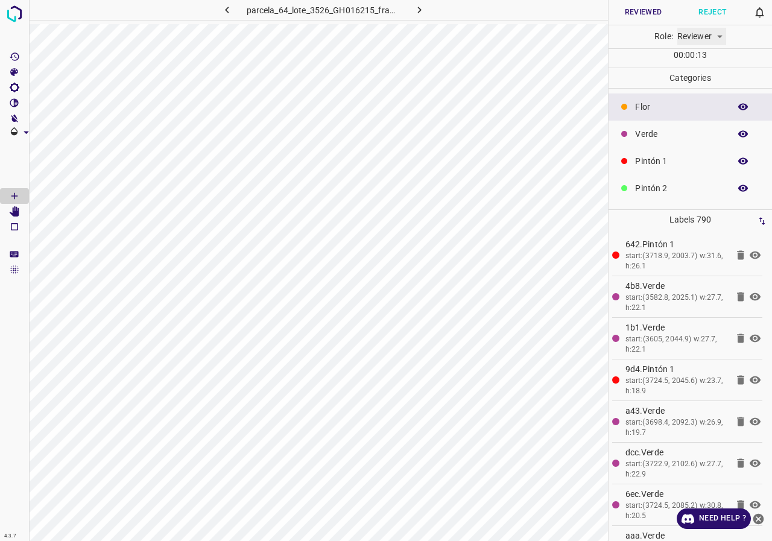
scroll to position [106, 0]
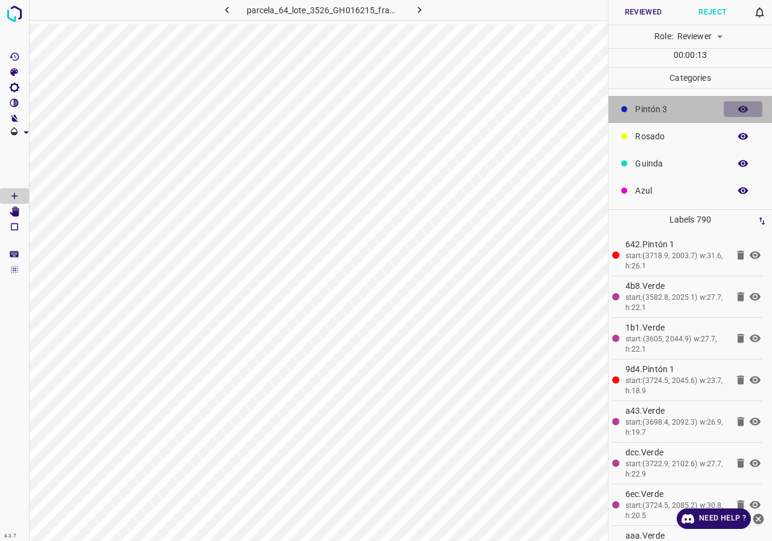
click at [734, 115] on button "button" at bounding box center [743, 109] width 39 height 16
click at [740, 109] on button "button" at bounding box center [743, 109] width 39 height 16
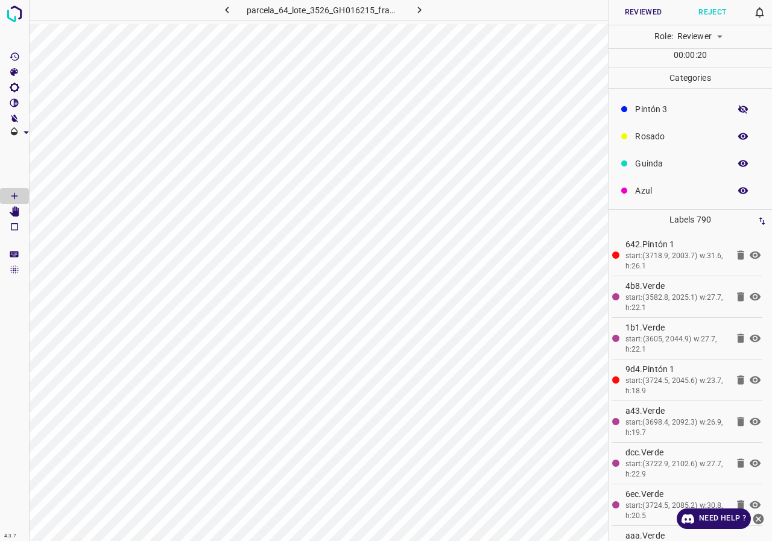
click at [740, 109] on button "button" at bounding box center [743, 109] width 39 height 16
click at [11, 211] on icon "[Space] Edit" at bounding box center [14, 211] width 11 height 11
click at [739, 110] on icon "button" at bounding box center [744, 109] width 10 height 7
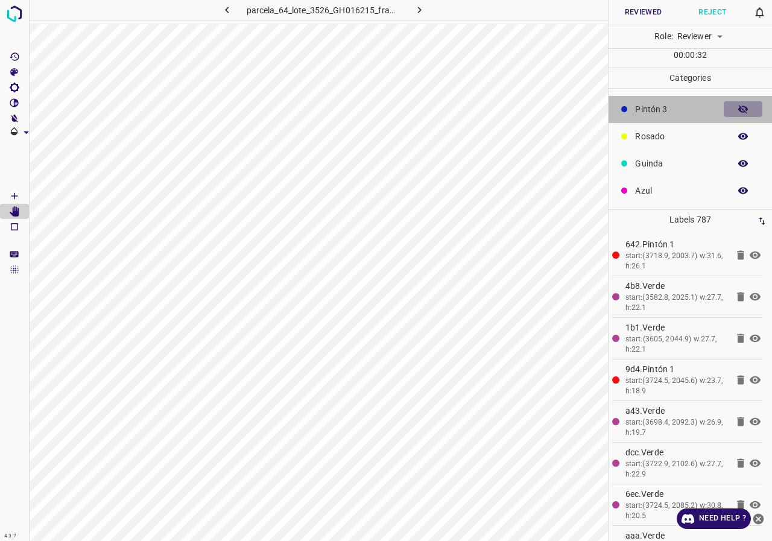
click at [739, 110] on icon "button" at bounding box center [744, 109] width 10 height 8
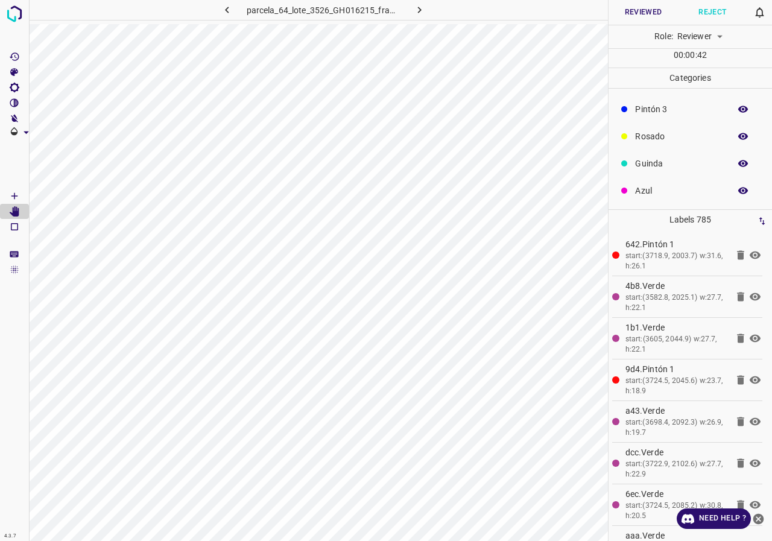
click at [738, 105] on icon "button" at bounding box center [743, 109] width 11 height 11
click at [739, 188] on icon "button" at bounding box center [744, 191] width 10 height 7
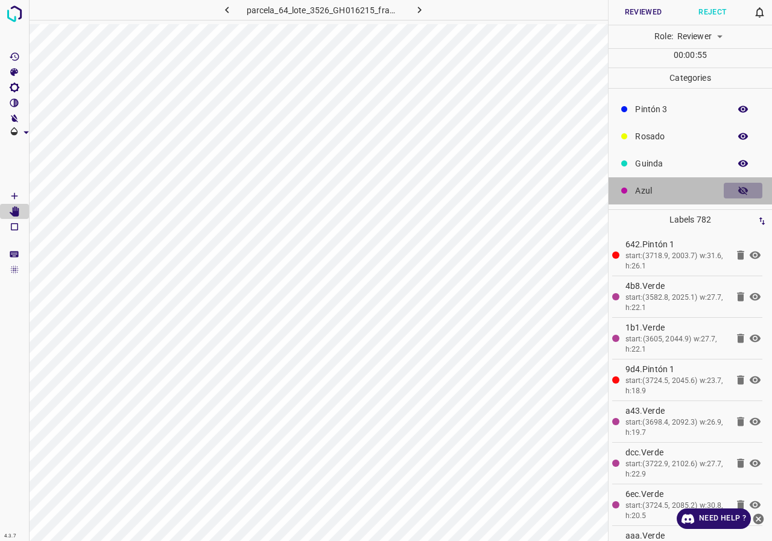
click at [739, 188] on icon "button" at bounding box center [744, 190] width 10 height 8
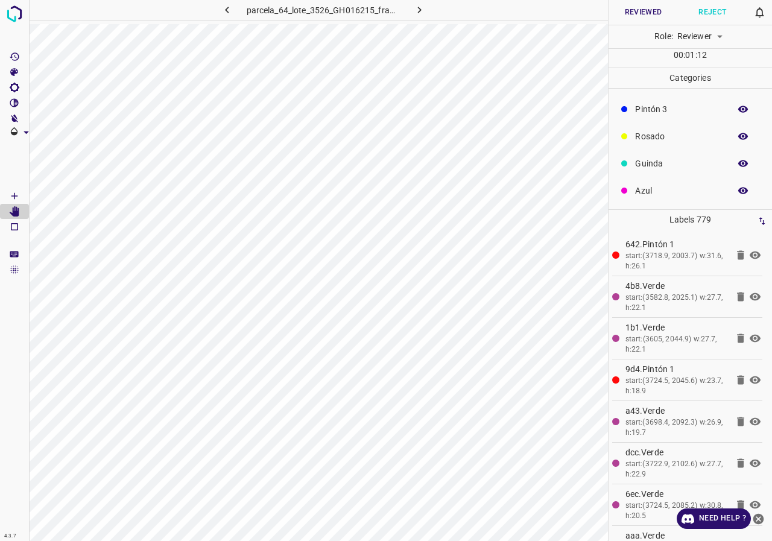
click at [738, 109] on icon "button" at bounding box center [743, 109] width 11 height 11
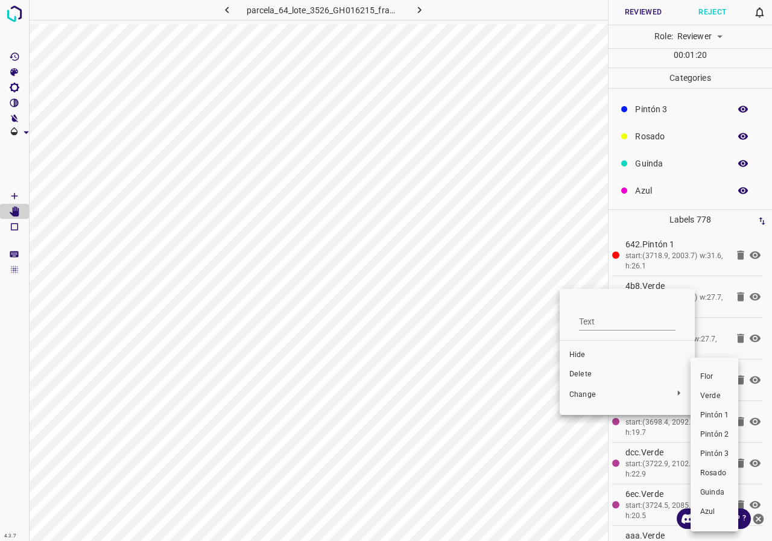
click at [702, 396] on span "Verde" at bounding box center [715, 396] width 28 height 11
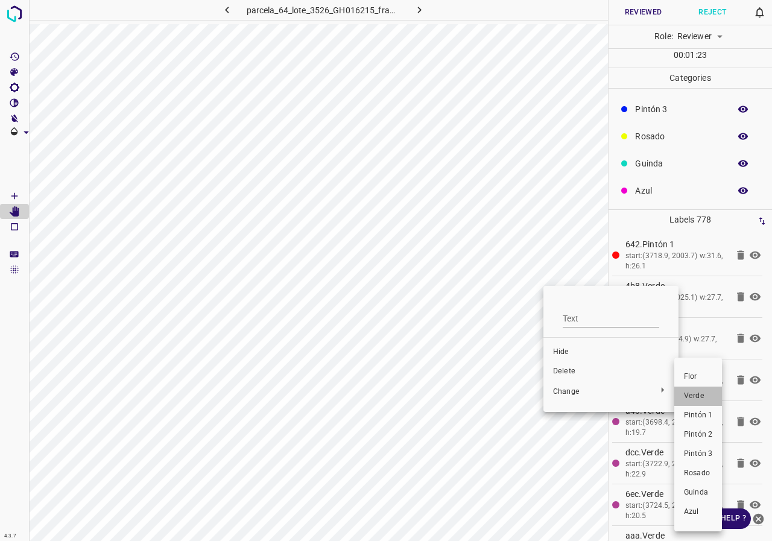
click at [695, 399] on span "Verde" at bounding box center [698, 396] width 28 height 11
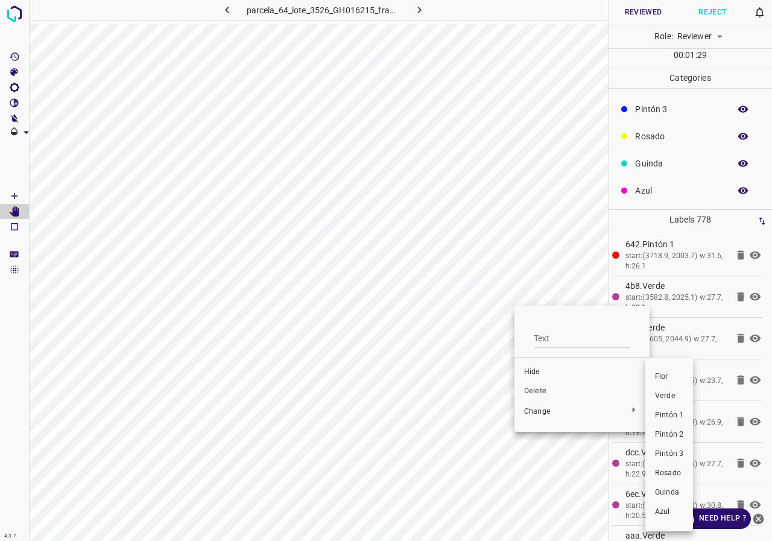
click at [675, 401] on span "Verde" at bounding box center [669, 396] width 28 height 11
click at [668, 400] on span "Verde" at bounding box center [673, 396] width 28 height 11
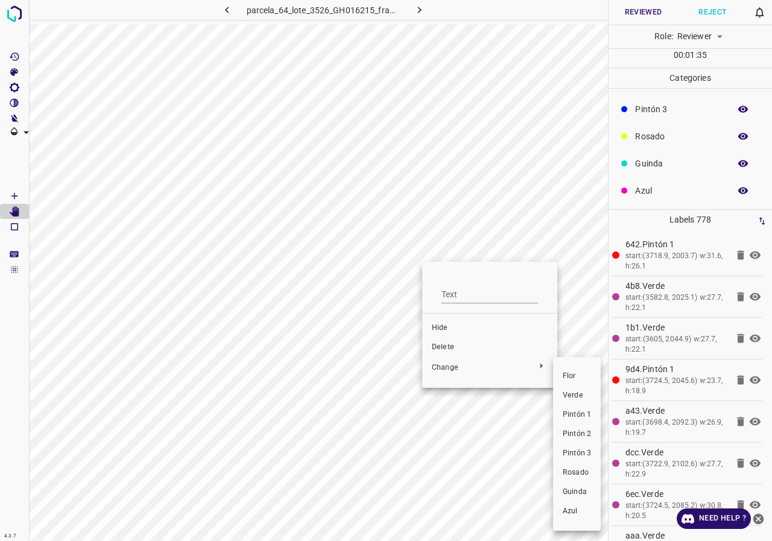
click at [583, 399] on span "Verde" at bounding box center [577, 395] width 28 height 11
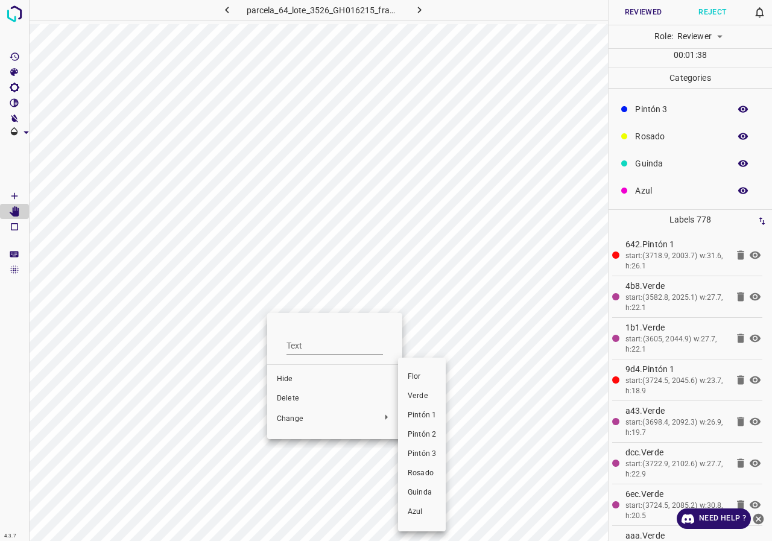
click at [418, 394] on span "Verde" at bounding box center [422, 396] width 28 height 11
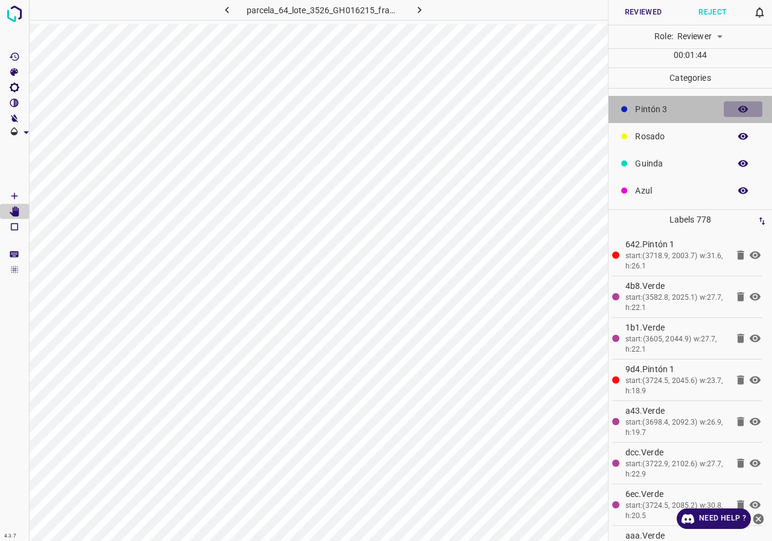
click at [739, 108] on icon "button" at bounding box center [744, 109] width 10 height 7
click at [739, 108] on icon "button" at bounding box center [744, 109] width 10 height 8
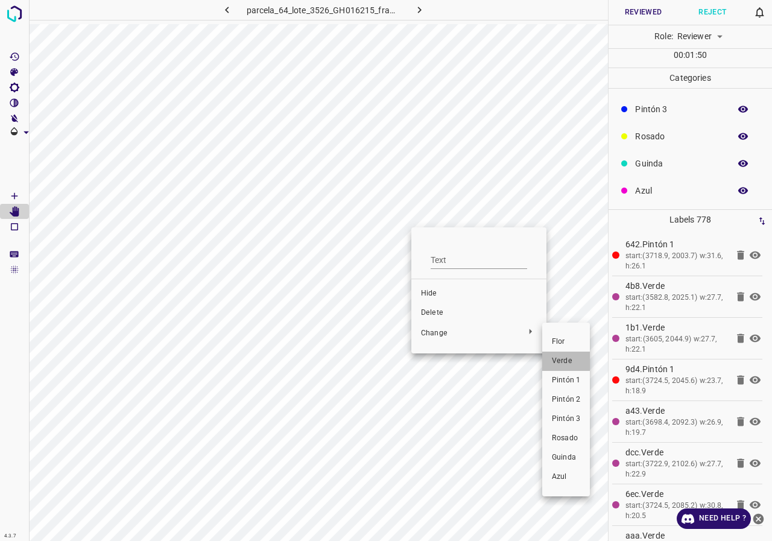
click at [576, 364] on span "Verde" at bounding box center [566, 361] width 28 height 11
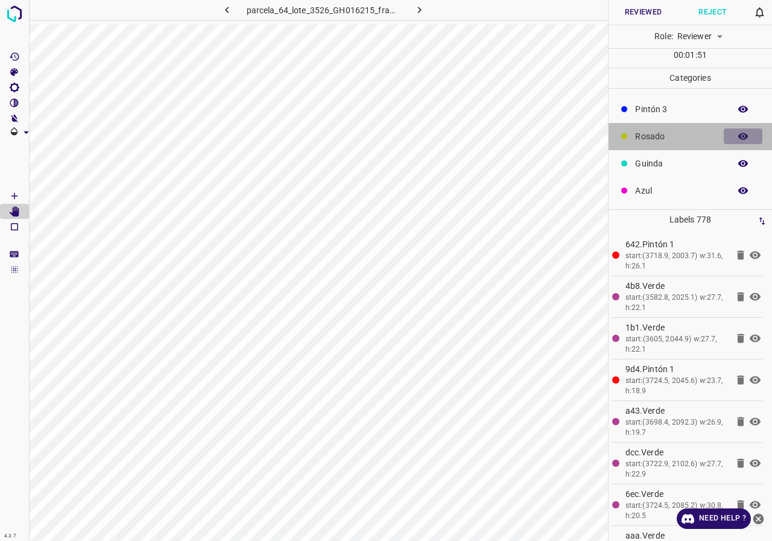
click at [739, 137] on icon "button" at bounding box center [744, 136] width 10 height 7
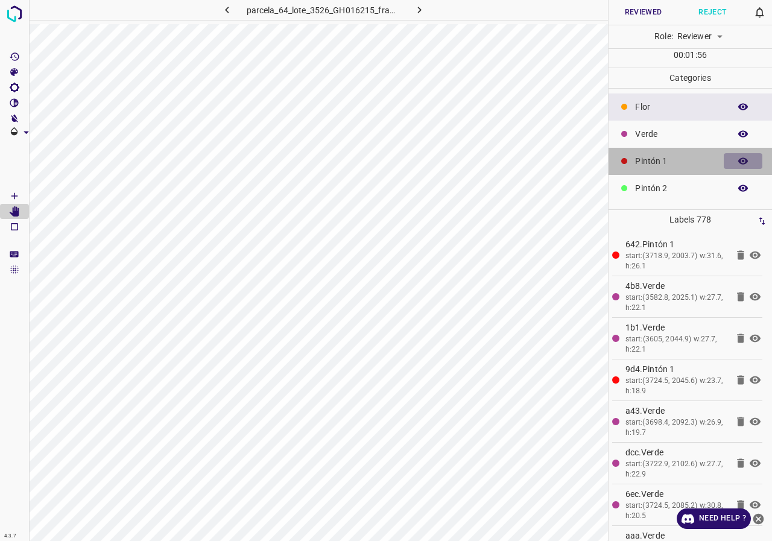
click at [738, 156] on icon "button" at bounding box center [743, 161] width 11 height 11
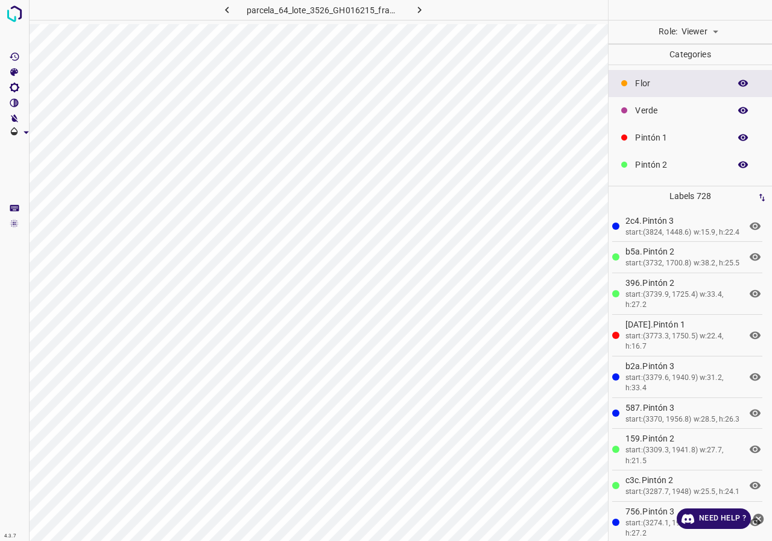
scroll to position [106, 0]
click at [690, 24] on body "4.3.7 parcela_64_lote_3526_GH016215_frame_00191_184784.jpg Role: Viewer viewer …" at bounding box center [386, 270] width 772 height 541
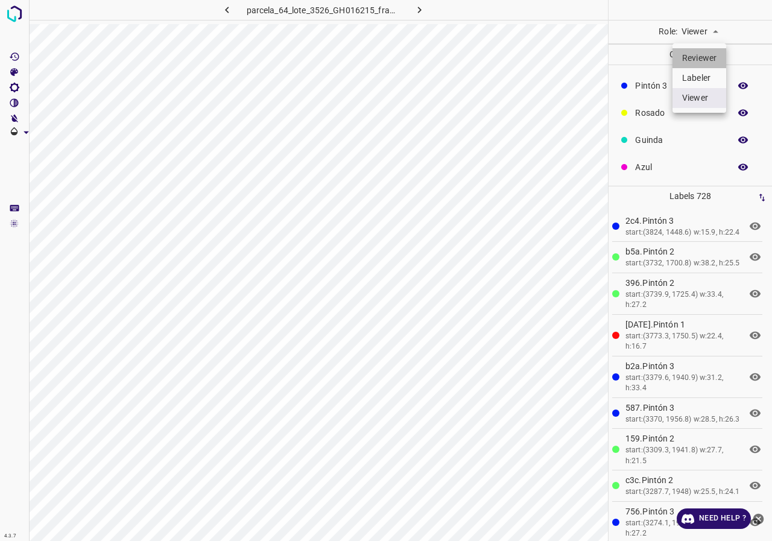
click at [706, 55] on li "Reviewer" at bounding box center [700, 58] width 54 height 20
type input "reviewer"
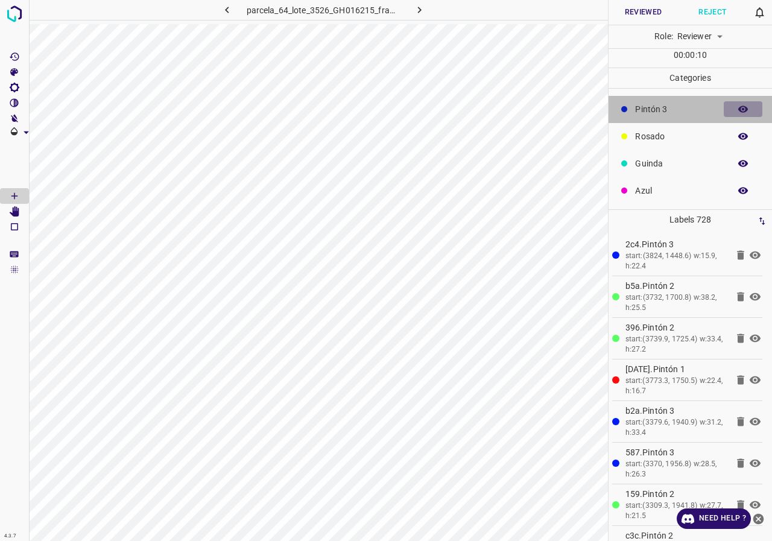
click at [741, 110] on button "button" at bounding box center [743, 109] width 39 height 16
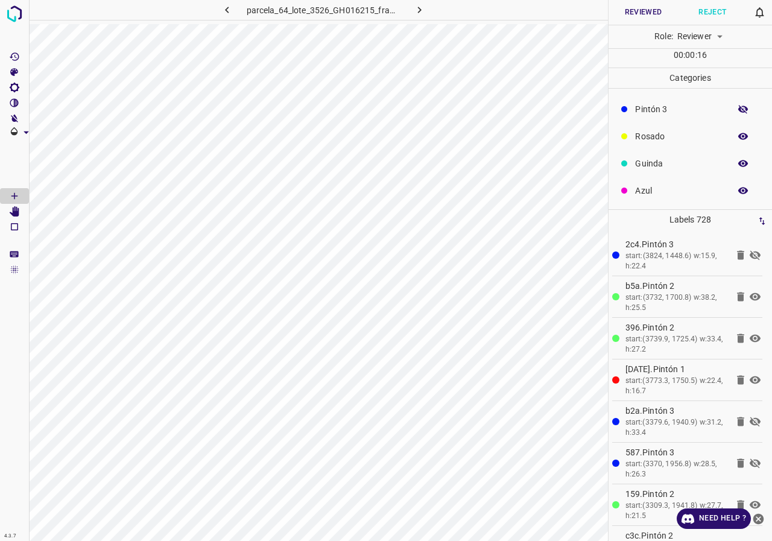
click at [728, 108] on button "button" at bounding box center [743, 109] width 39 height 16
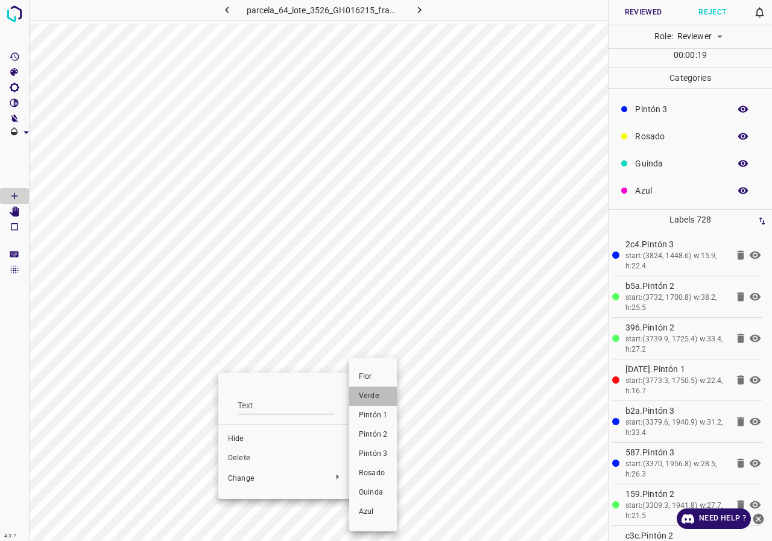
click at [369, 403] on li "Verde" at bounding box center [373, 396] width 48 height 19
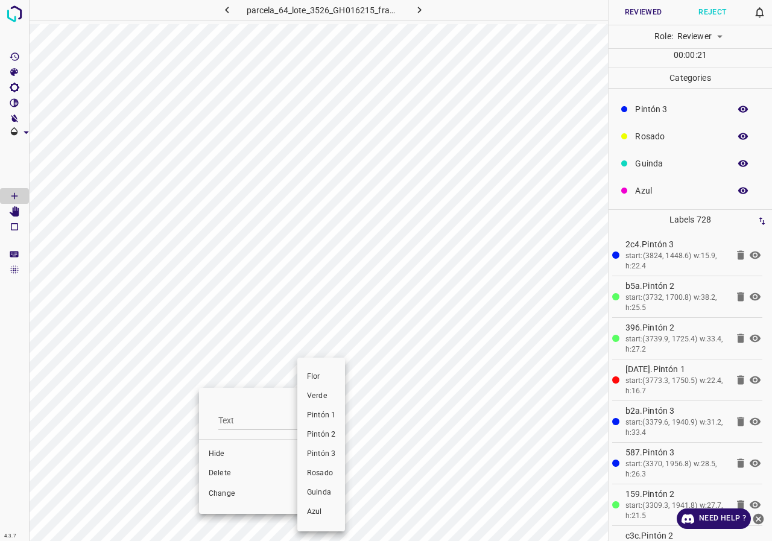
click at [334, 398] on span "Verde" at bounding box center [321, 396] width 28 height 11
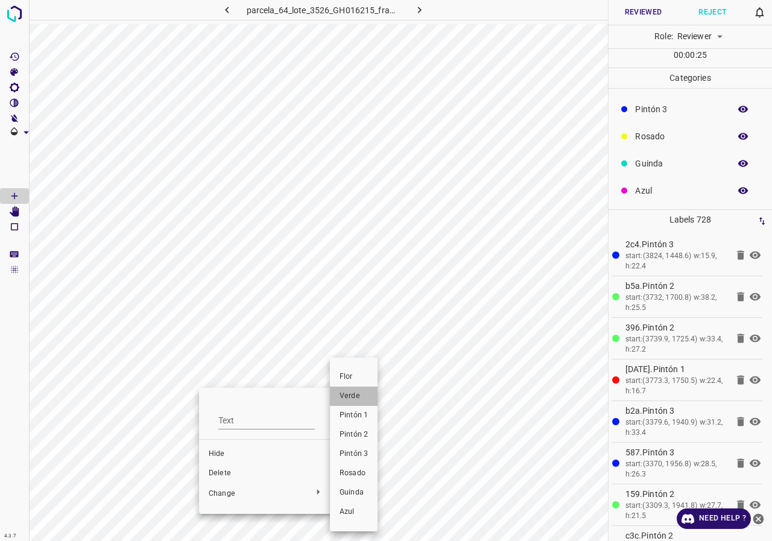
click at [343, 402] on li "Verde" at bounding box center [354, 396] width 48 height 19
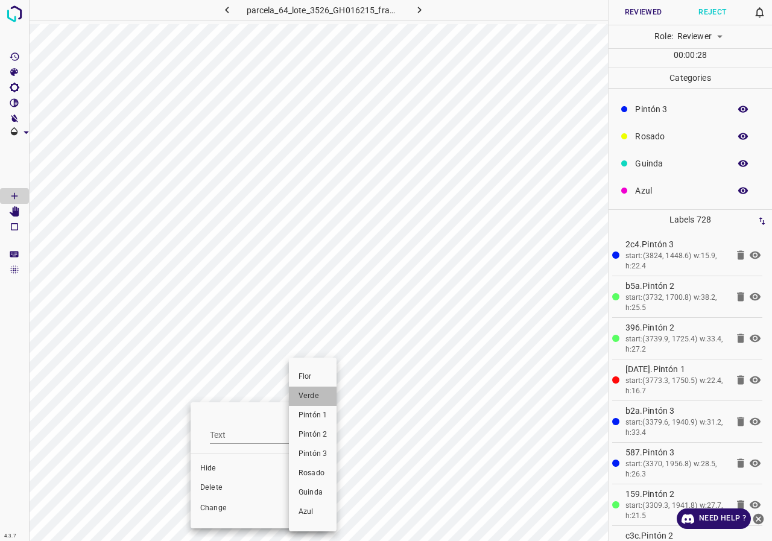
click at [320, 400] on span "Verde" at bounding box center [313, 396] width 28 height 11
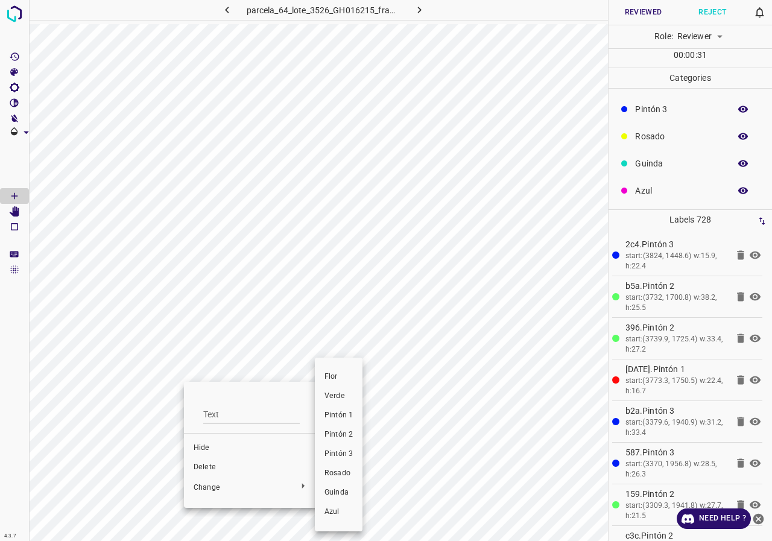
click at [335, 399] on span "Verde" at bounding box center [339, 396] width 28 height 11
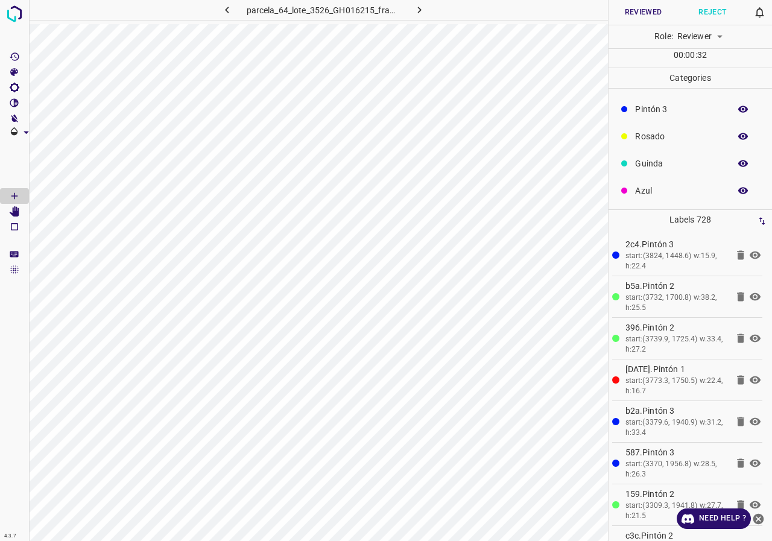
click at [733, 183] on div at bounding box center [386, 270] width 772 height 541
click at [739, 191] on icon "button" at bounding box center [744, 191] width 10 height 7
click at [739, 191] on icon "button" at bounding box center [744, 190] width 10 height 8
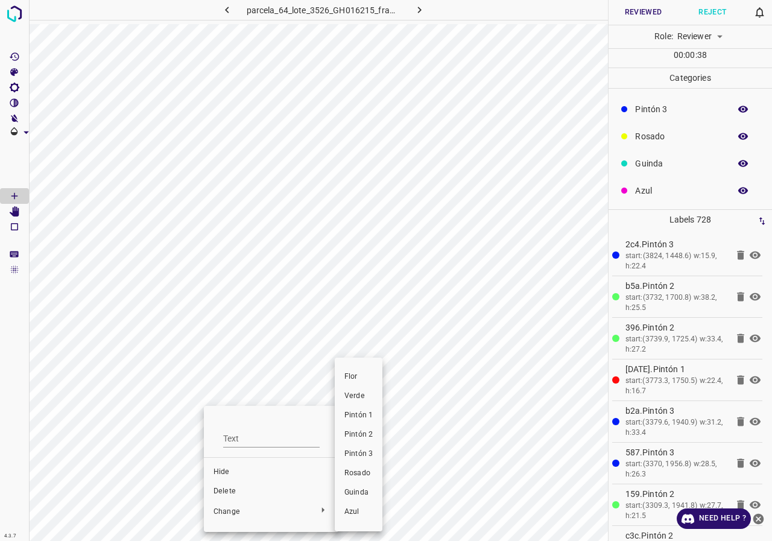
click at [354, 399] on span "Verde" at bounding box center [359, 396] width 28 height 11
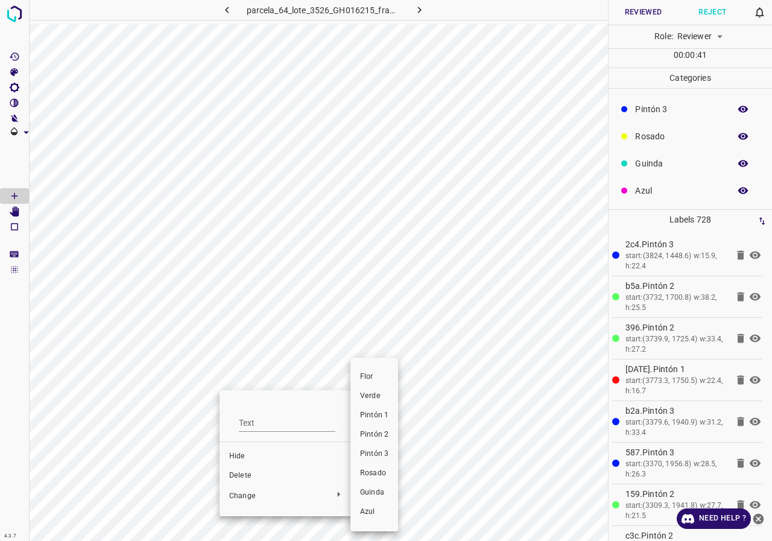
click at [376, 401] on span "Verde" at bounding box center [374, 396] width 28 height 11
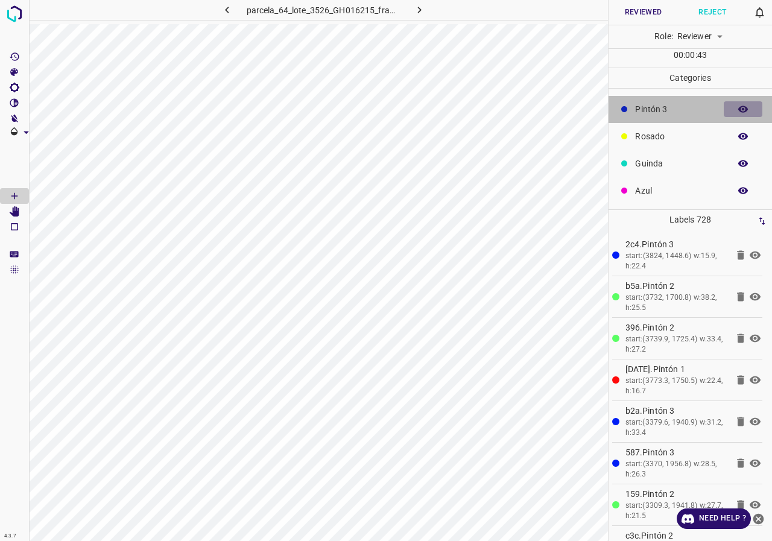
click at [739, 112] on icon "button" at bounding box center [744, 109] width 10 height 7
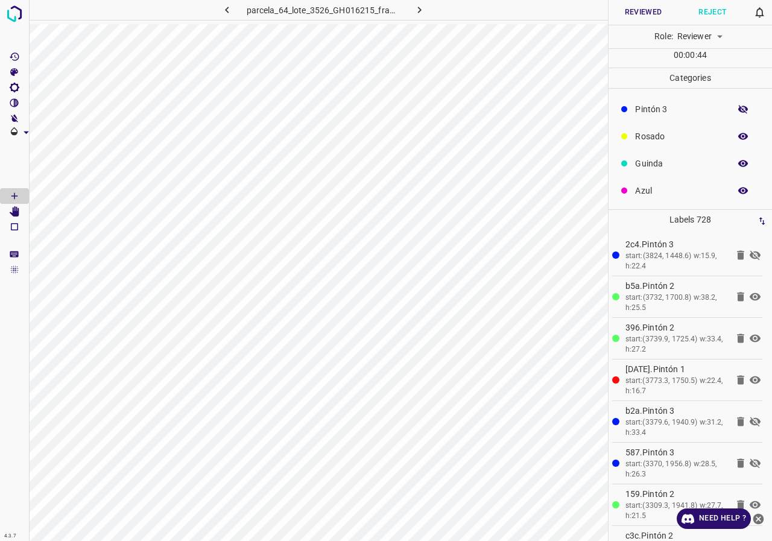
click at [739, 112] on icon "button" at bounding box center [744, 109] width 10 height 8
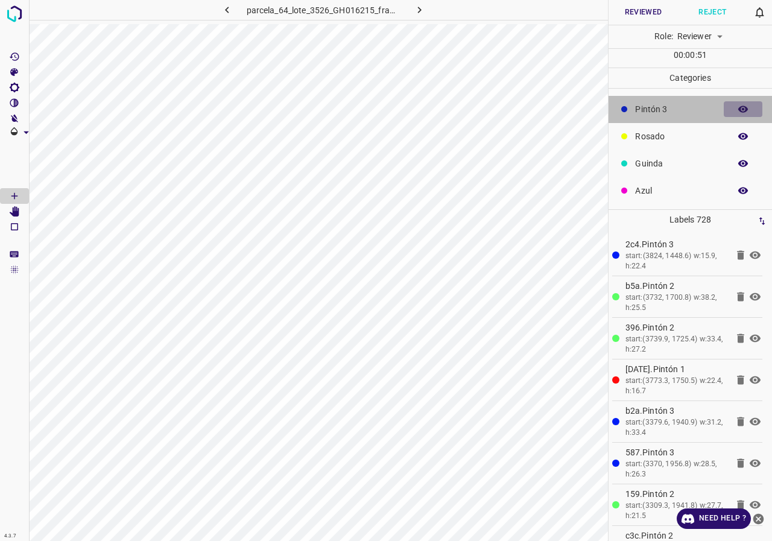
click at [739, 107] on icon "button" at bounding box center [744, 109] width 10 height 7
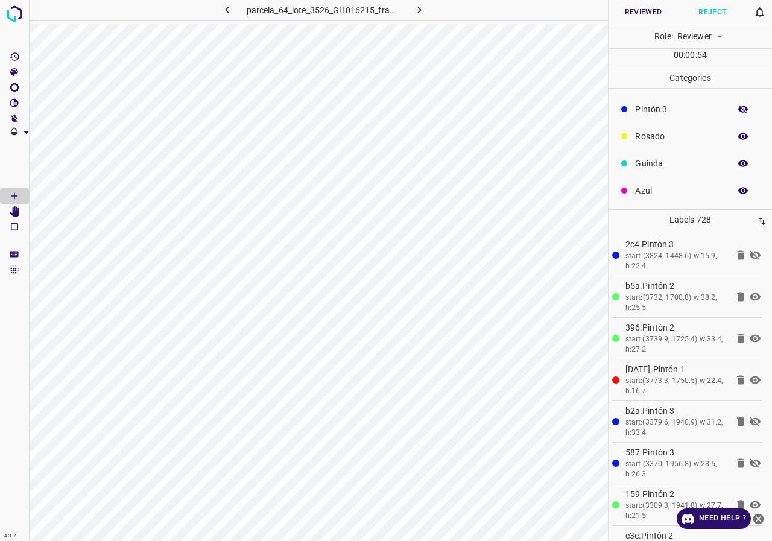
click at [739, 107] on icon "button" at bounding box center [744, 109] width 10 height 8
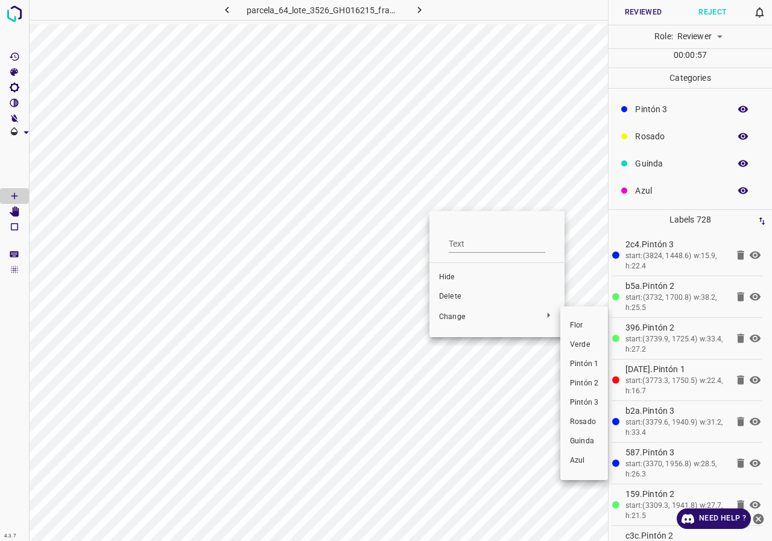
click at [589, 352] on li "Verde" at bounding box center [585, 344] width 48 height 19
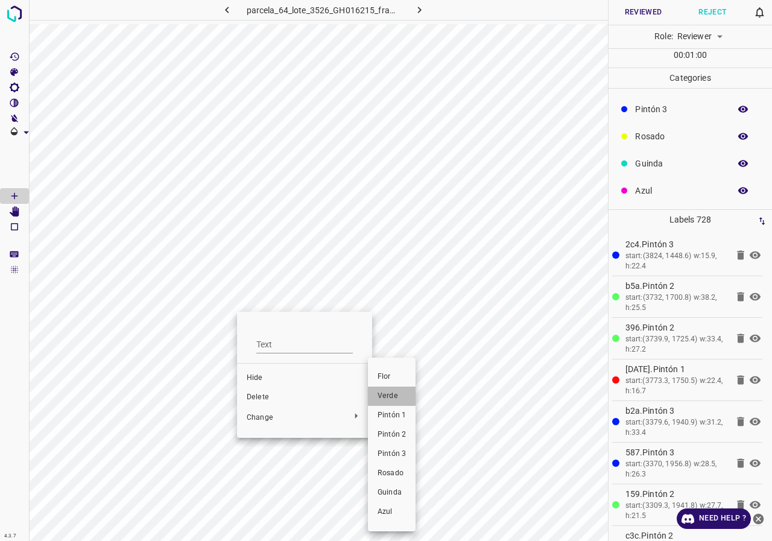
click at [391, 392] on span "Verde" at bounding box center [392, 396] width 28 height 11
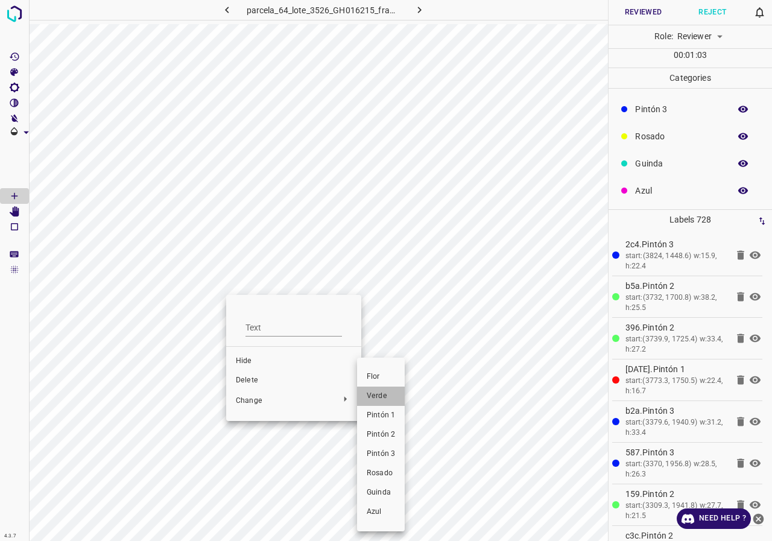
click at [380, 392] on span "Verde" at bounding box center [381, 396] width 28 height 11
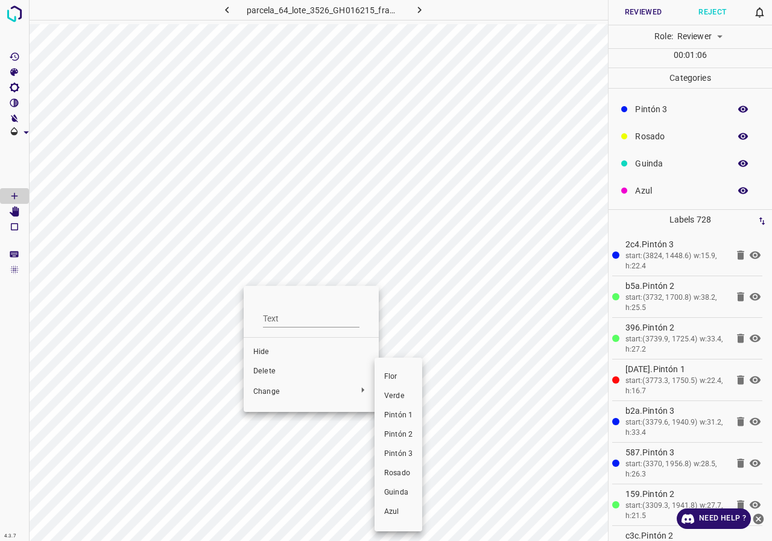
click at [396, 395] on span "Verde" at bounding box center [398, 396] width 28 height 11
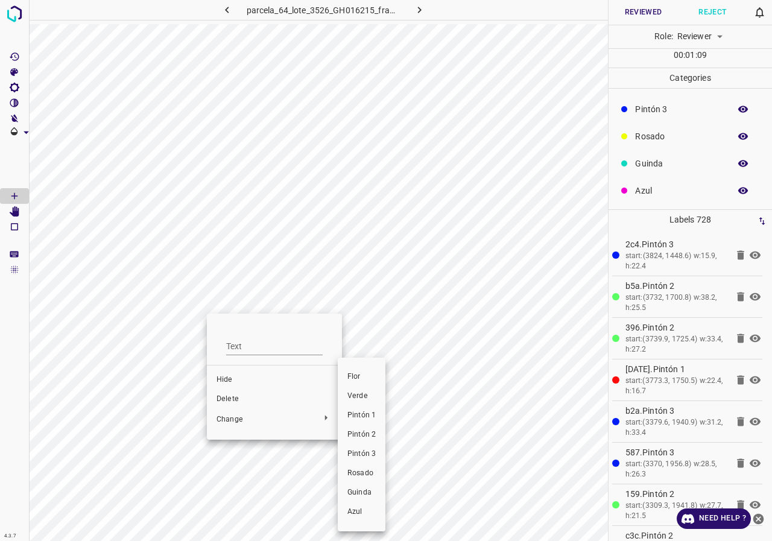
click at [351, 401] on span "Verde" at bounding box center [362, 396] width 28 height 11
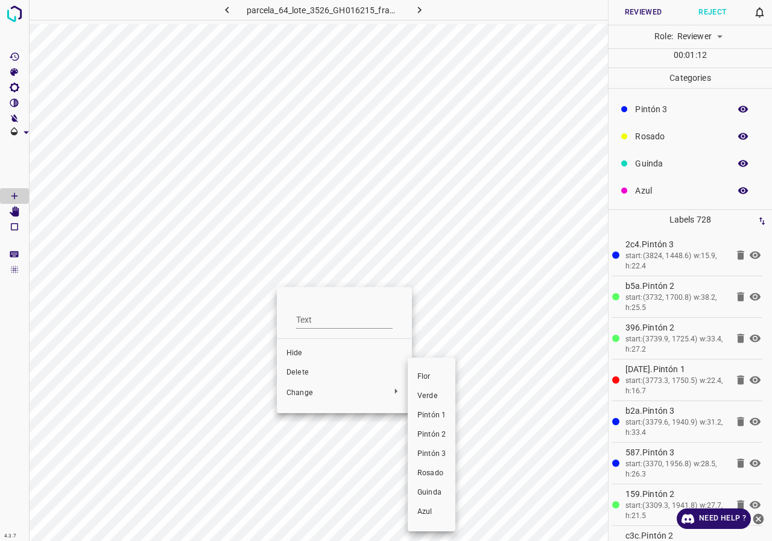
click at [415, 390] on li "Verde" at bounding box center [432, 396] width 48 height 19
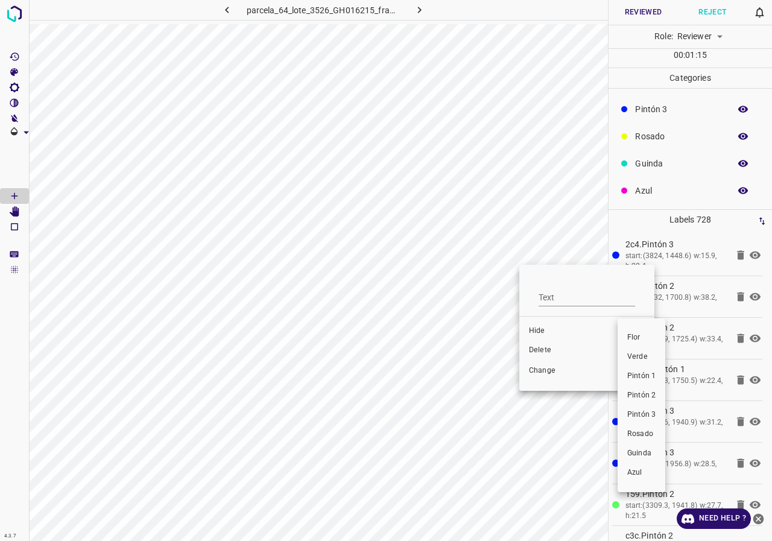
click at [644, 355] on span "Verde" at bounding box center [642, 357] width 28 height 11
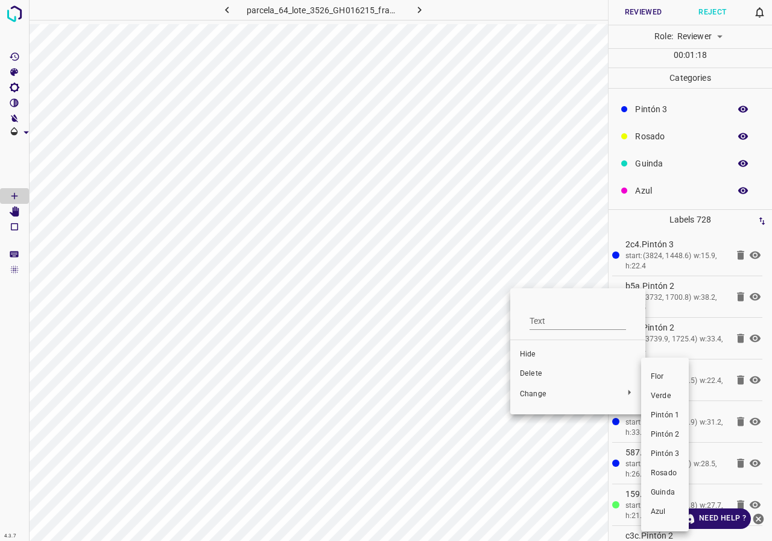
click at [644, 398] on li "Verde" at bounding box center [665, 396] width 48 height 19
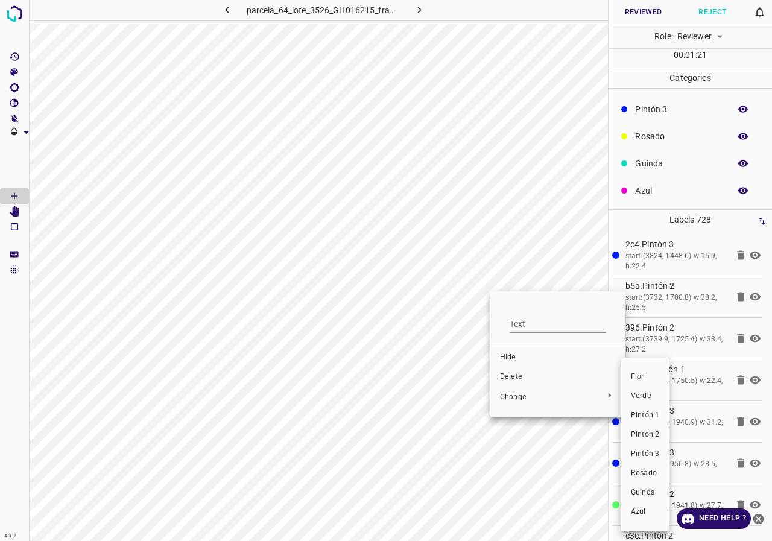
click at [644, 402] on li "Verde" at bounding box center [645, 396] width 48 height 19
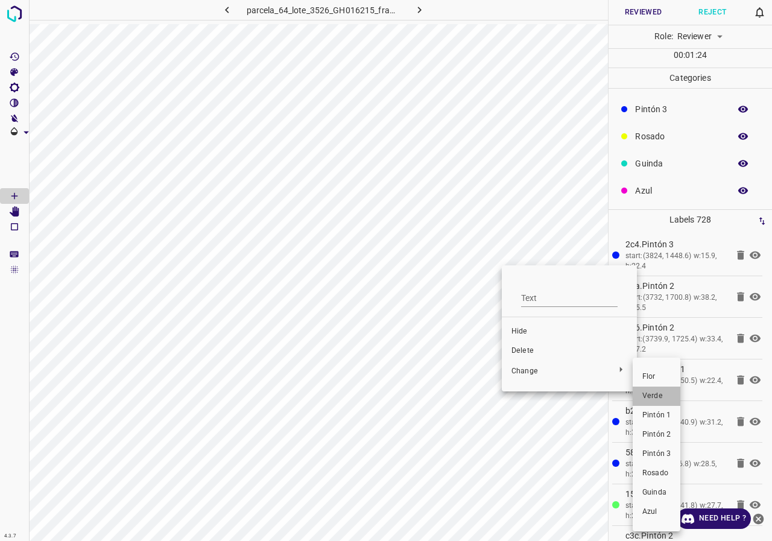
click at [663, 397] on span "Verde" at bounding box center [657, 396] width 28 height 11
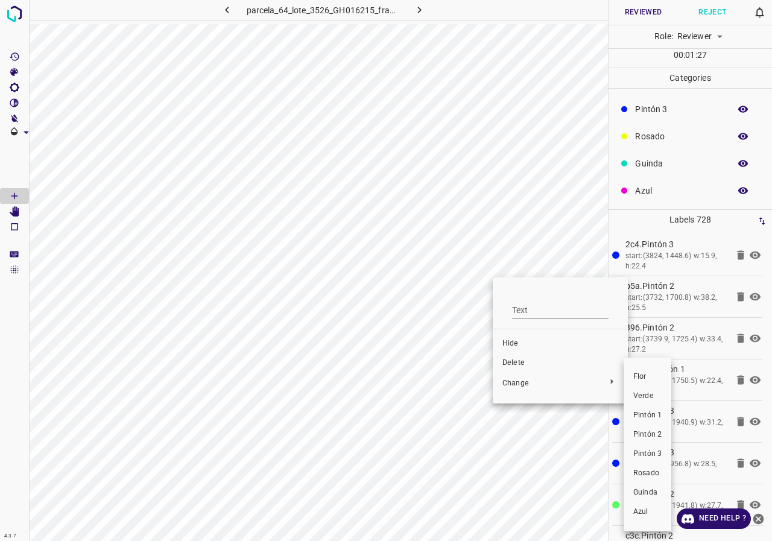
click at [641, 397] on span "Verde" at bounding box center [648, 396] width 28 height 11
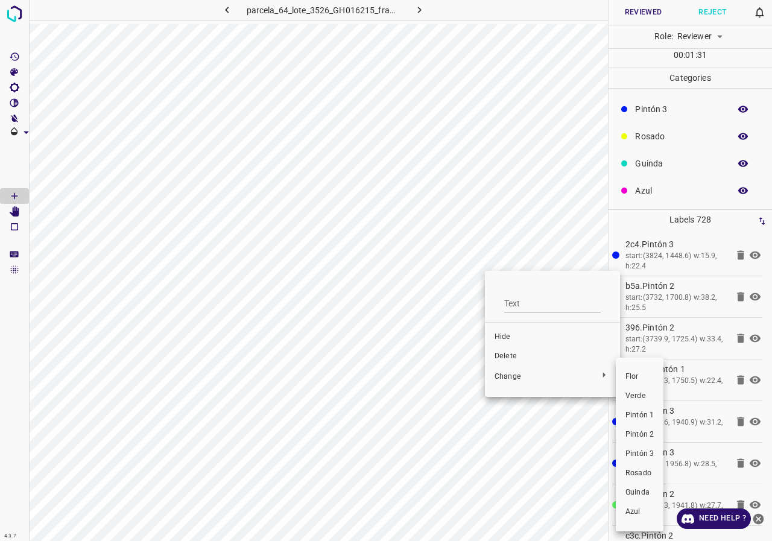
click at [640, 395] on span "Verde" at bounding box center [640, 396] width 28 height 11
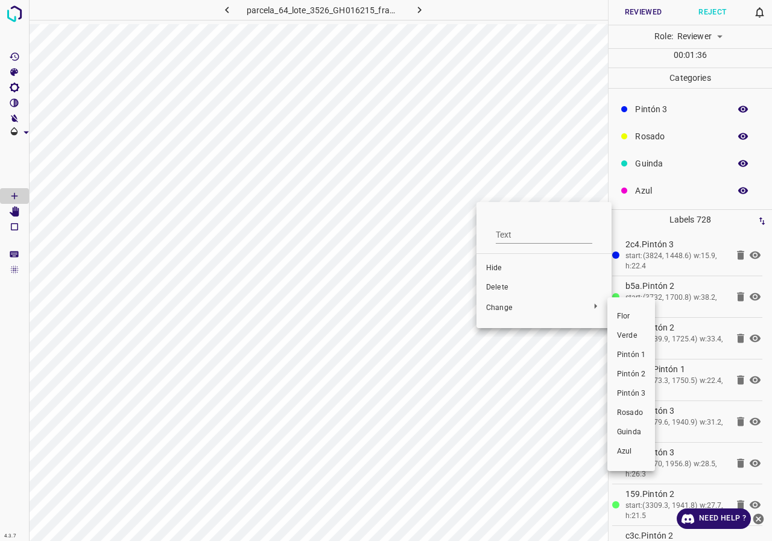
click at [632, 331] on span "Verde" at bounding box center [631, 336] width 28 height 11
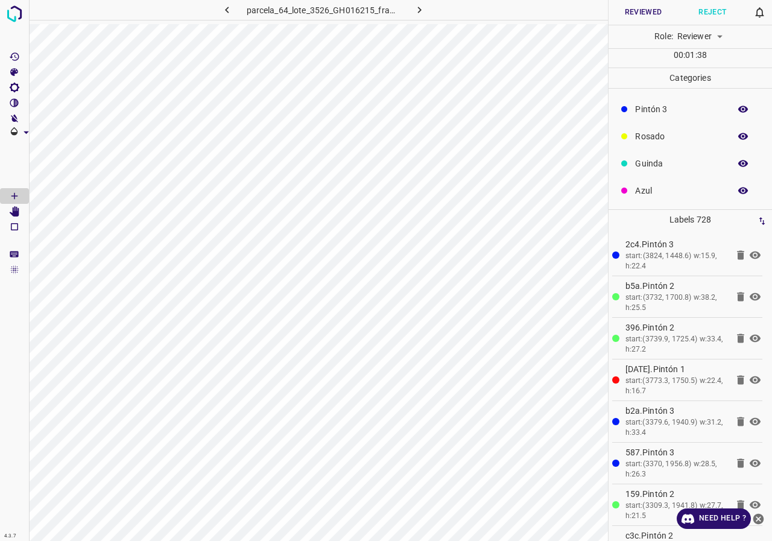
scroll to position [46, 0]
click at [739, 141] on icon "button" at bounding box center [743, 142] width 11 height 11
click at [738, 138] on icon "button" at bounding box center [743, 142] width 11 height 11
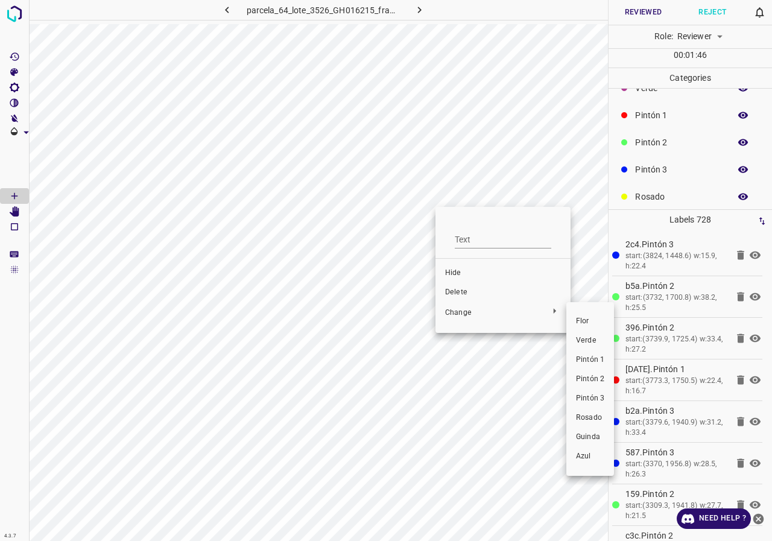
click at [595, 340] on span "Verde" at bounding box center [590, 340] width 28 height 11
click at [434, 254] on div at bounding box center [386, 270] width 772 height 541
click at [432, 225] on div at bounding box center [386, 270] width 772 height 541
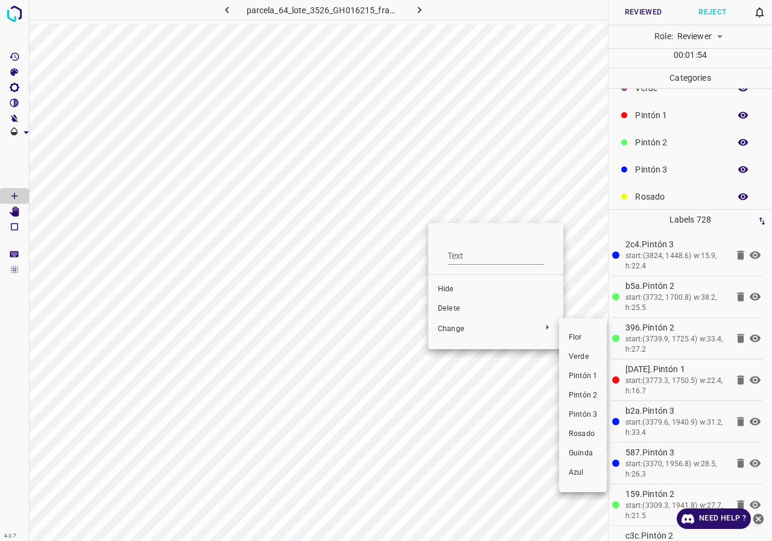
click at [580, 355] on span "Verde" at bounding box center [583, 357] width 28 height 11
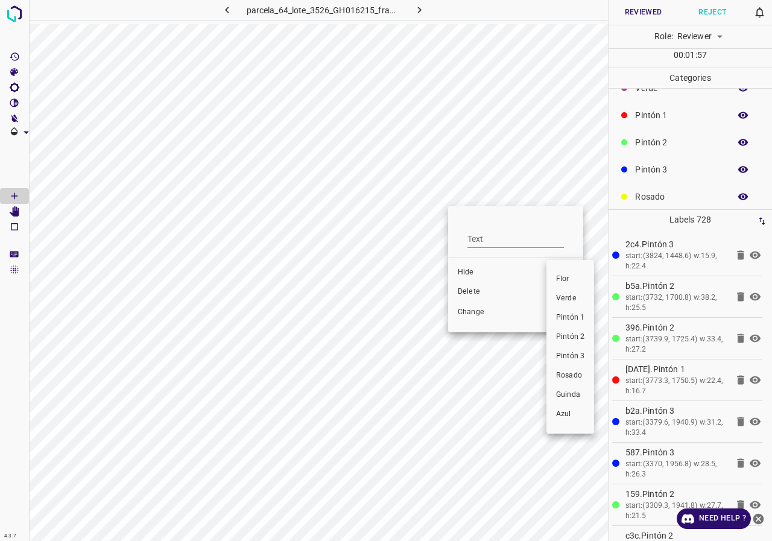
click at [570, 302] on span "Verde" at bounding box center [570, 298] width 28 height 11
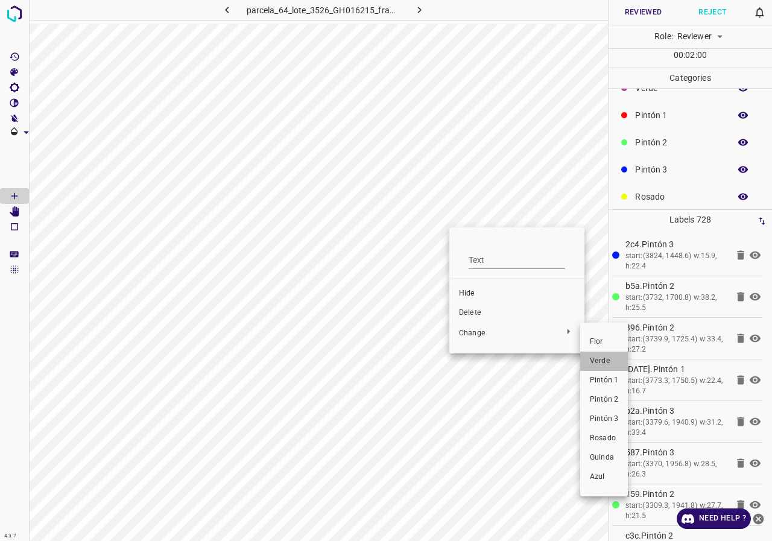
click at [614, 361] on span "Verde" at bounding box center [604, 361] width 28 height 11
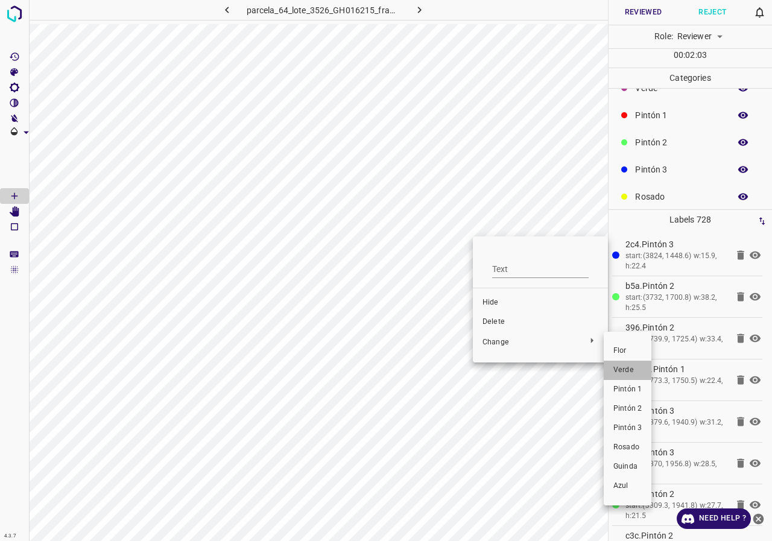
click at [621, 367] on span "Verde" at bounding box center [628, 370] width 28 height 11
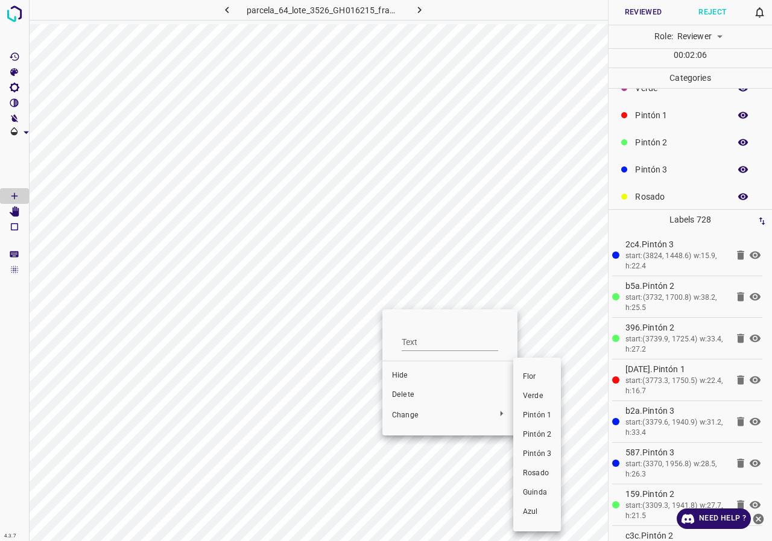
click at [534, 398] on span "Verde" at bounding box center [537, 396] width 28 height 11
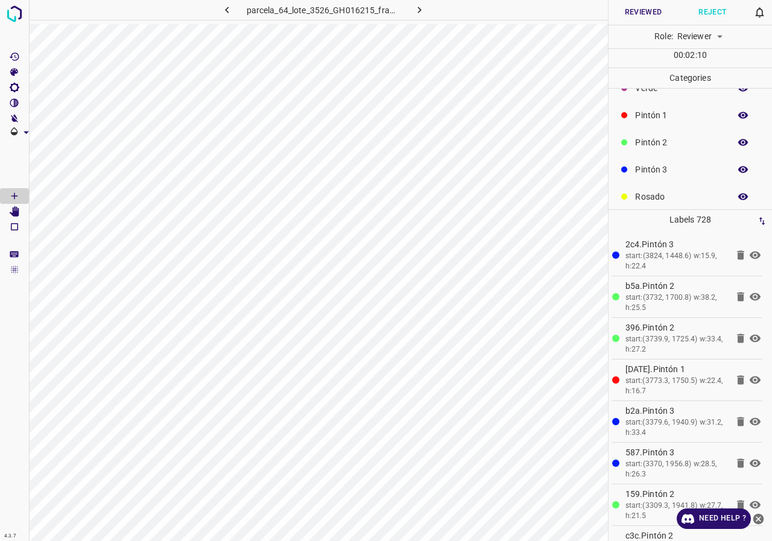
click at [737, 136] on button "button" at bounding box center [743, 143] width 39 height 16
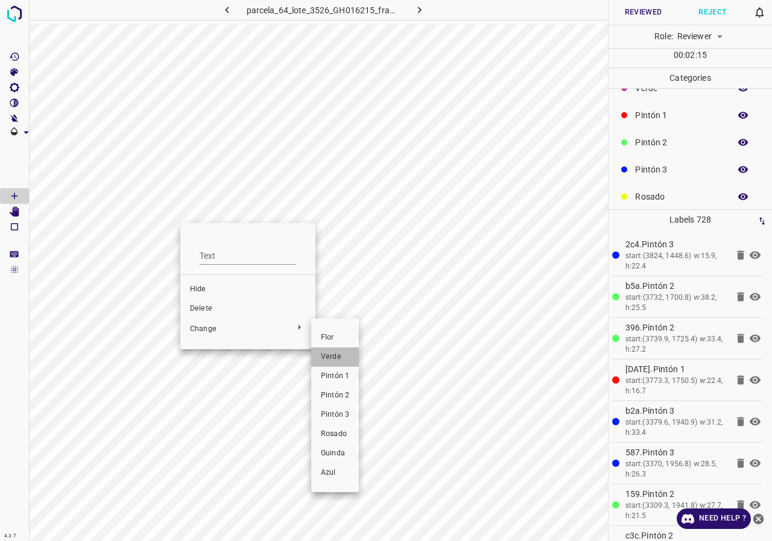
click at [335, 351] on li "Verde" at bounding box center [335, 357] width 48 height 19
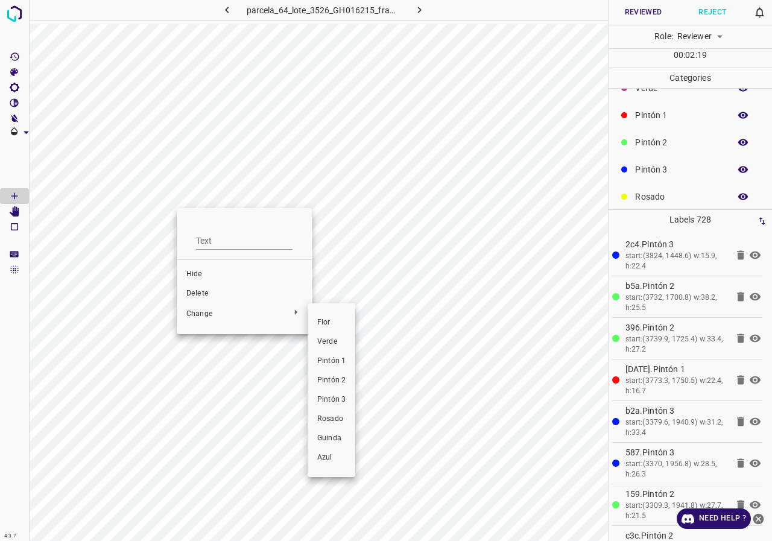
click at [326, 340] on span "Verde" at bounding box center [331, 342] width 28 height 11
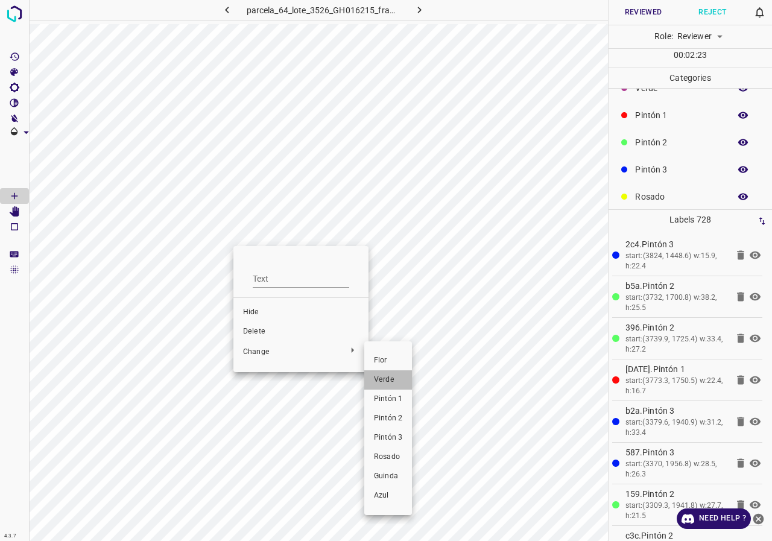
click at [391, 383] on span "Verde" at bounding box center [388, 380] width 28 height 11
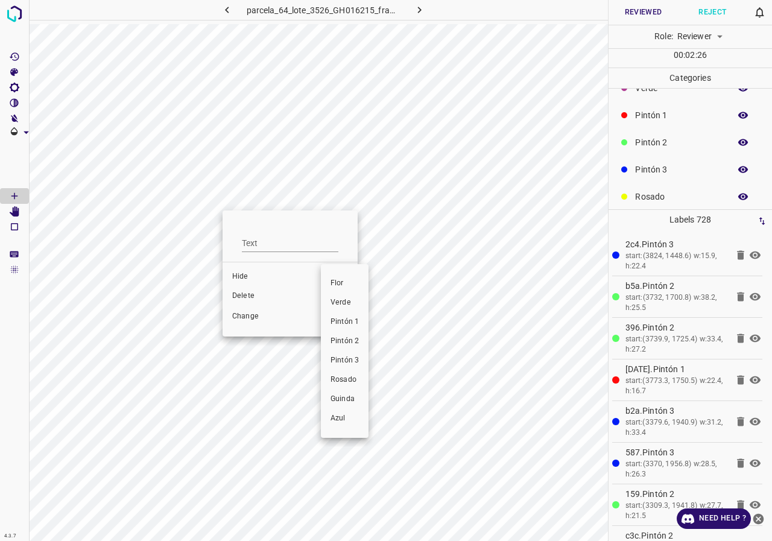
click at [347, 306] on span "Verde" at bounding box center [345, 302] width 28 height 11
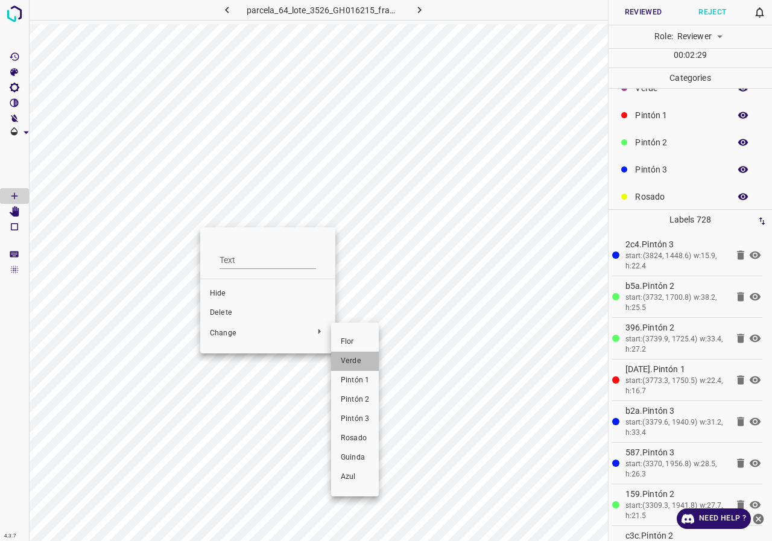
click at [356, 366] on span "Verde" at bounding box center [355, 361] width 28 height 11
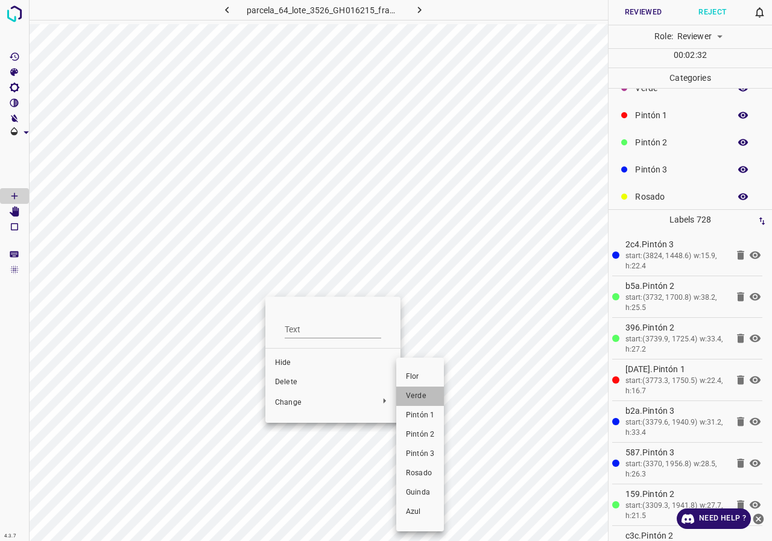
click at [405, 403] on li "Verde" at bounding box center [420, 396] width 48 height 19
click at [412, 401] on span "Verde" at bounding box center [420, 396] width 28 height 11
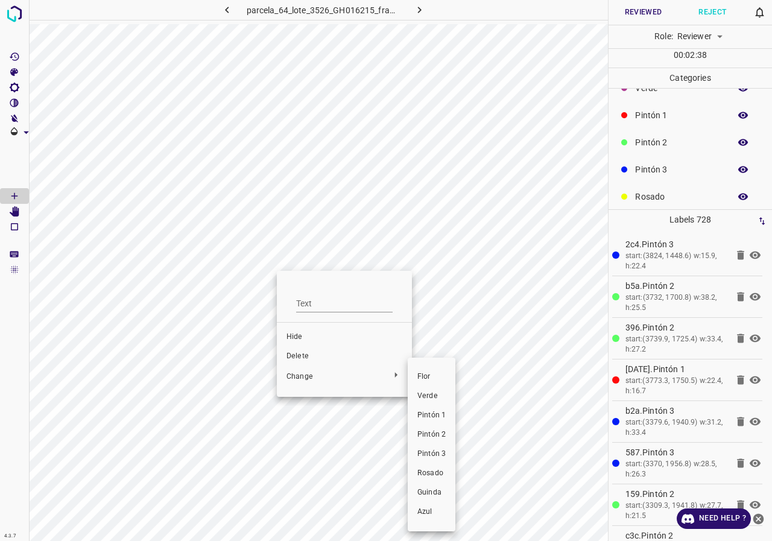
click at [419, 389] on li "Verde" at bounding box center [432, 396] width 48 height 19
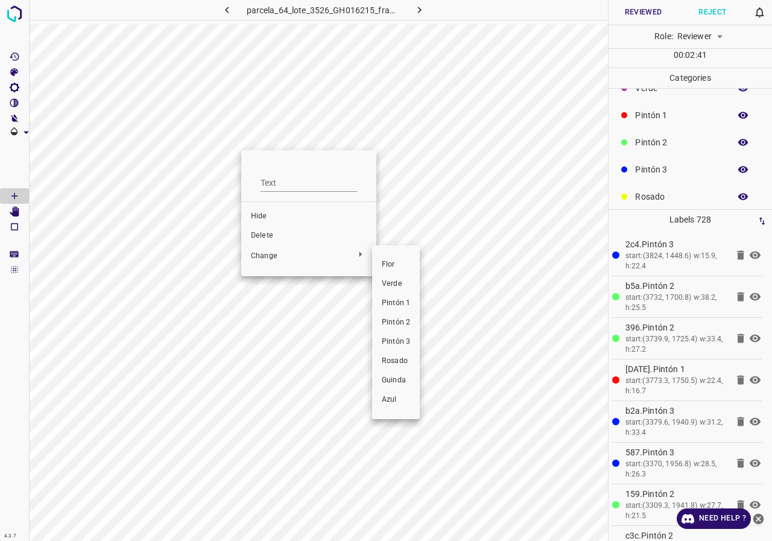
click at [401, 281] on span "Verde" at bounding box center [396, 284] width 28 height 11
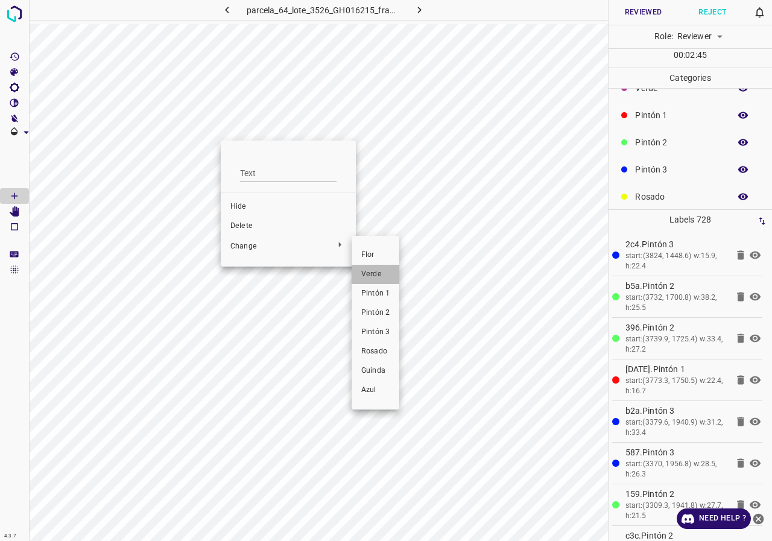
click at [363, 270] on span "Verde" at bounding box center [375, 274] width 28 height 11
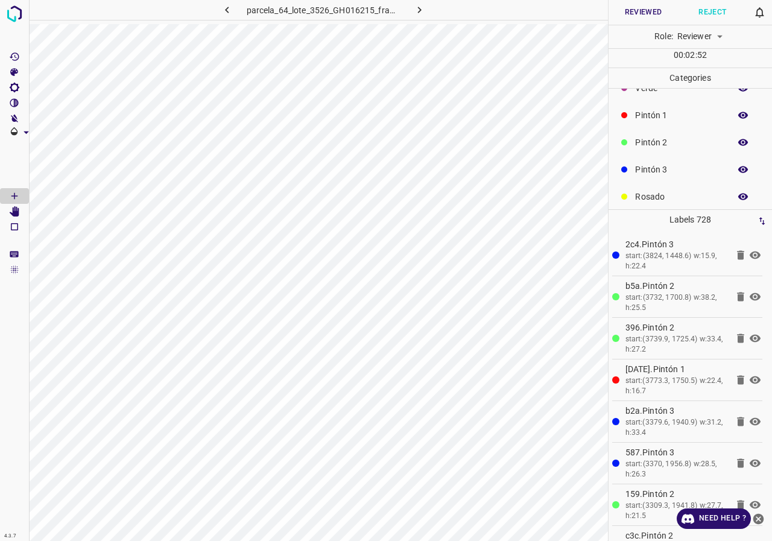
click at [738, 139] on icon "button" at bounding box center [743, 142] width 11 height 11
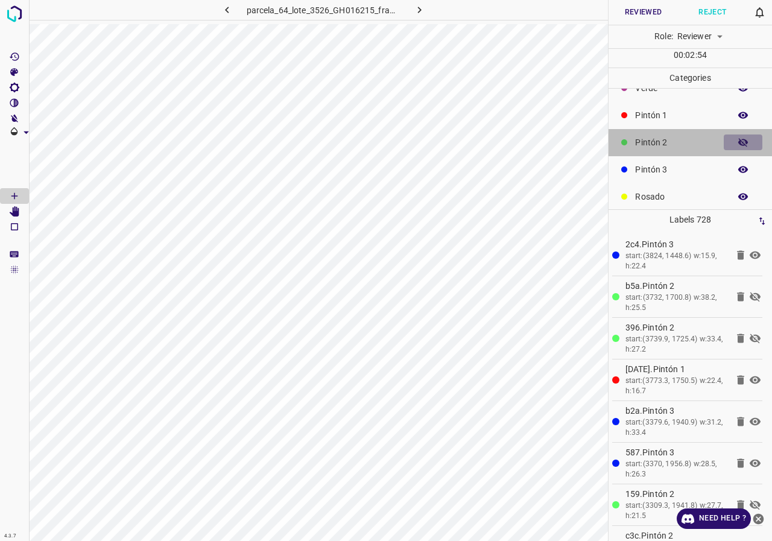
click at [738, 139] on icon "button" at bounding box center [743, 142] width 11 height 11
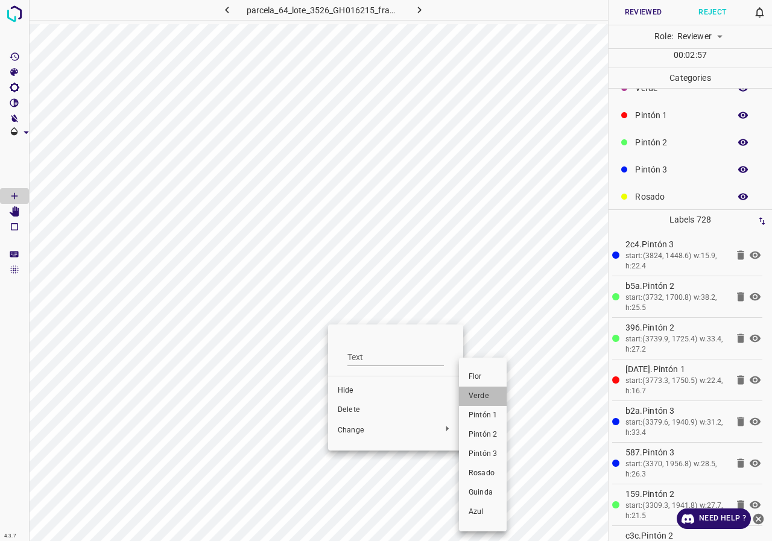
click at [497, 396] on span "Verde" at bounding box center [483, 396] width 28 height 11
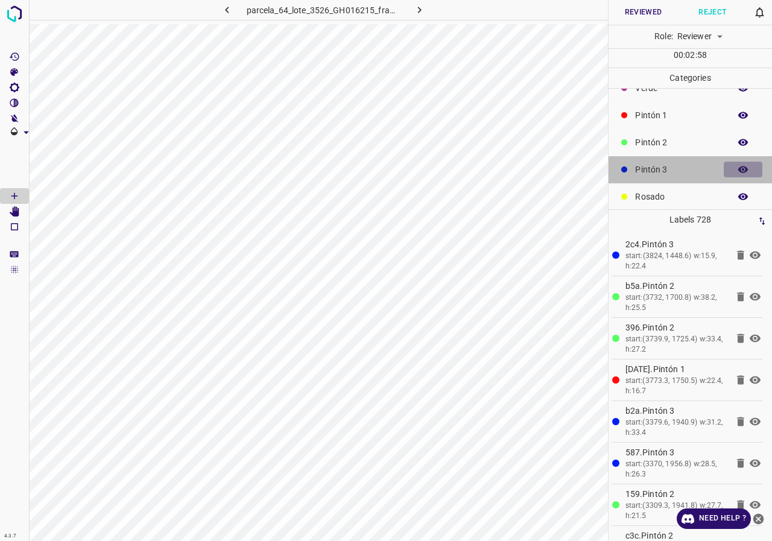
click at [738, 167] on icon "button" at bounding box center [743, 169] width 11 height 11
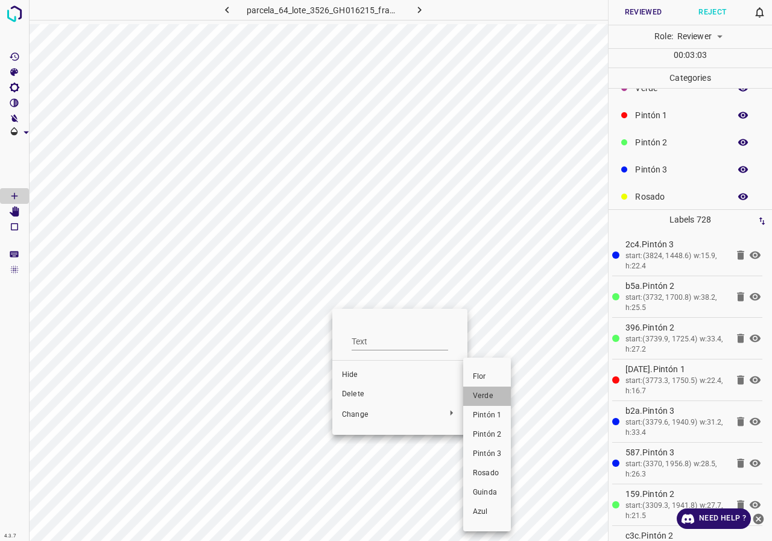
click at [500, 393] on span "Verde" at bounding box center [487, 396] width 28 height 11
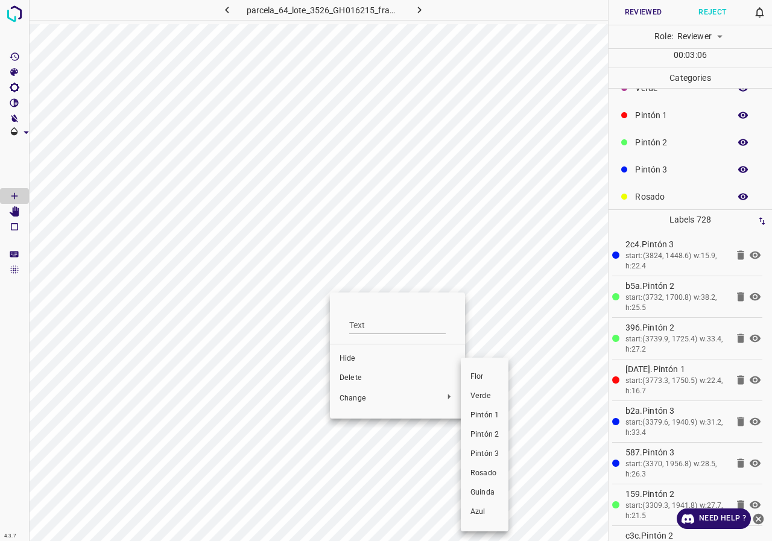
click at [494, 400] on span "Verde" at bounding box center [485, 396] width 28 height 11
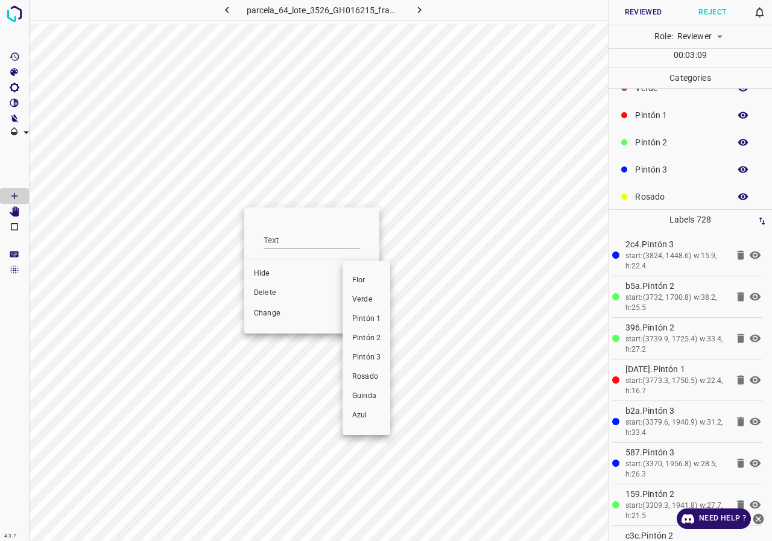
click at [375, 302] on span "Verde" at bounding box center [366, 299] width 28 height 11
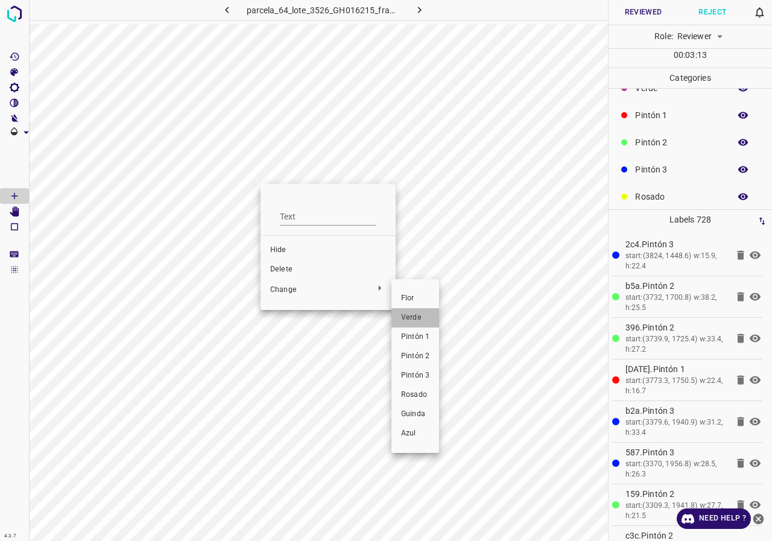
click at [424, 316] on span "Verde" at bounding box center [415, 318] width 28 height 11
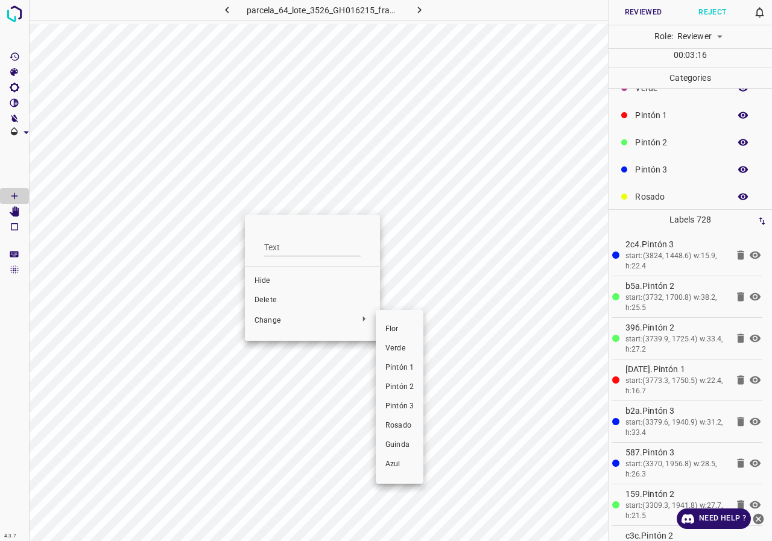
click at [415, 346] on li "Verde" at bounding box center [400, 348] width 48 height 19
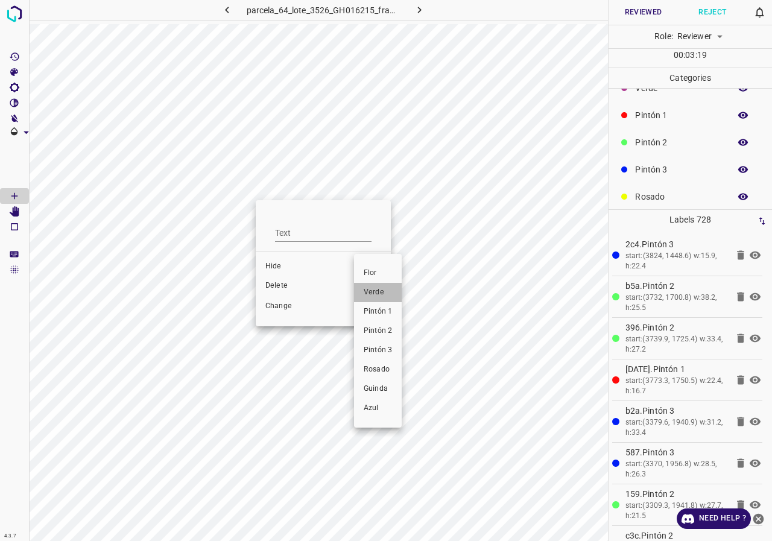
click at [398, 294] on li "Verde" at bounding box center [378, 292] width 48 height 19
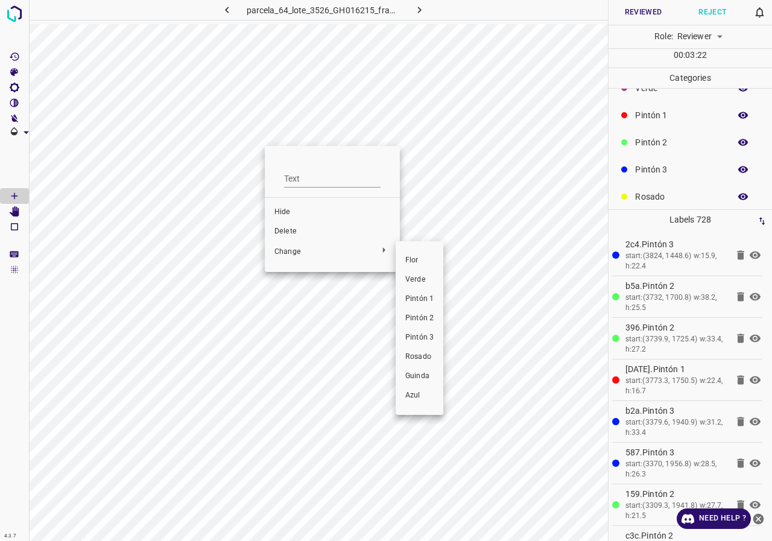
click at [410, 279] on span "Verde" at bounding box center [419, 280] width 28 height 11
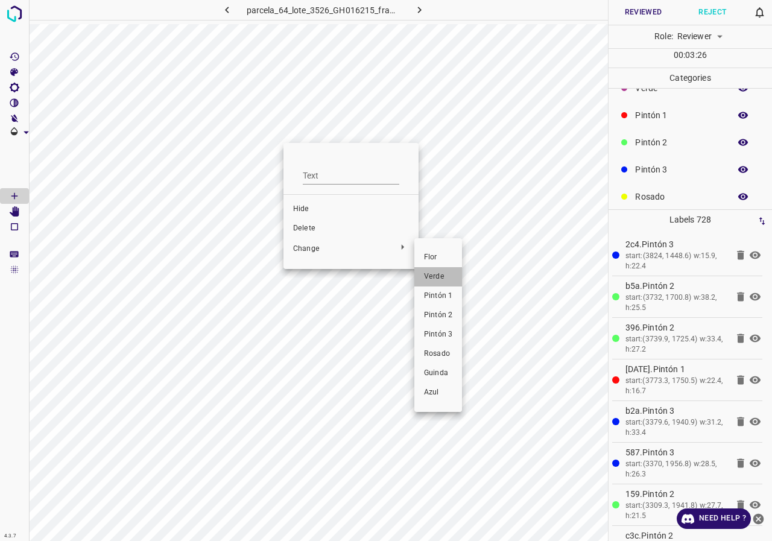
click at [429, 272] on span "Verde" at bounding box center [438, 277] width 28 height 11
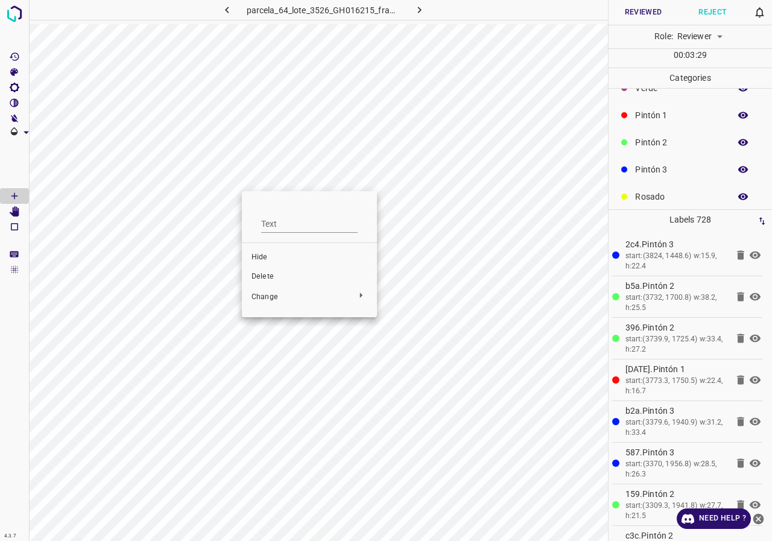
click at [240, 157] on div at bounding box center [386, 270] width 772 height 541
click at [393, 317] on li "Verde" at bounding box center [401, 324] width 48 height 19
click at [743, 168] on button "button" at bounding box center [743, 170] width 39 height 16
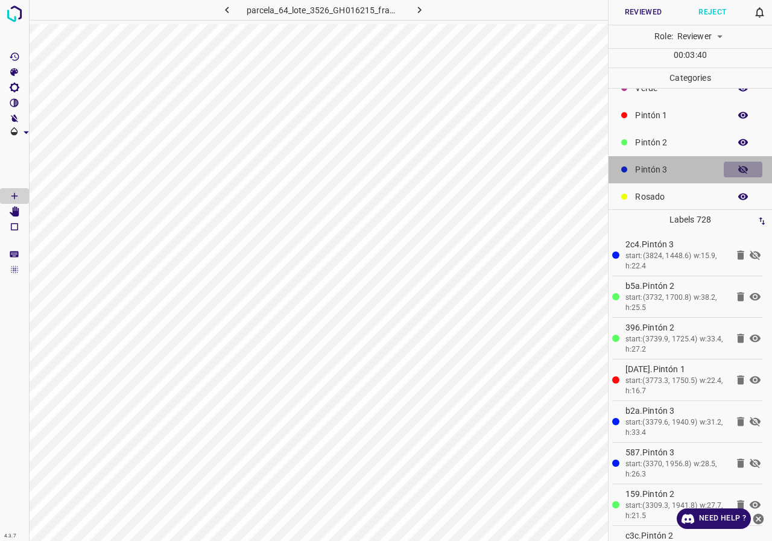
click at [743, 168] on button "button" at bounding box center [743, 170] width 39 height 16
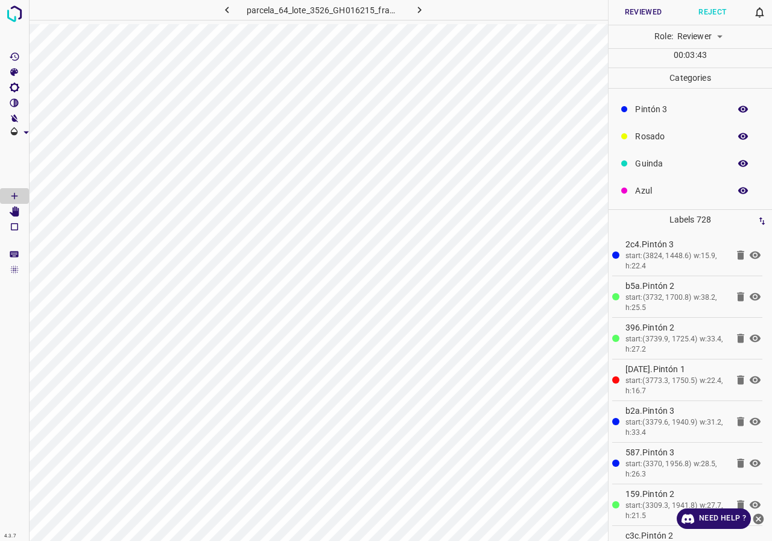
click at [738, 188] on icon "button" at bounding box center [743, 190] width 11 height 11
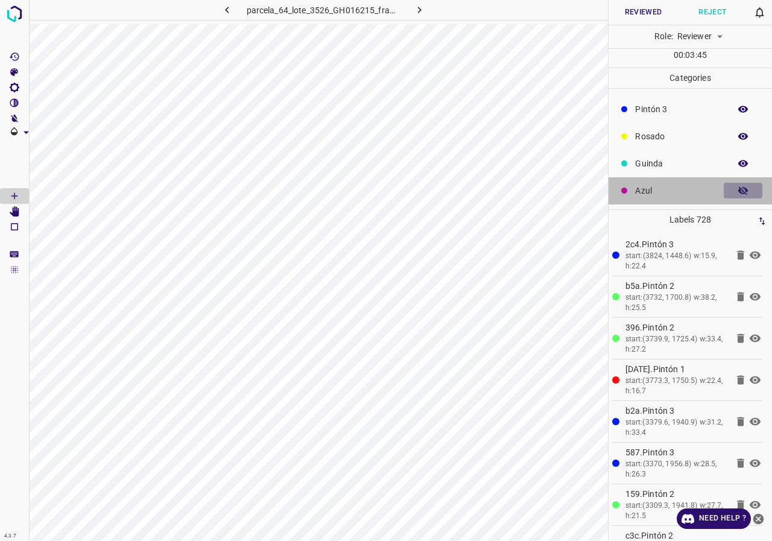
click at [739, 188] on icon "button" at bounding box center [744, 190] width 10 height 8
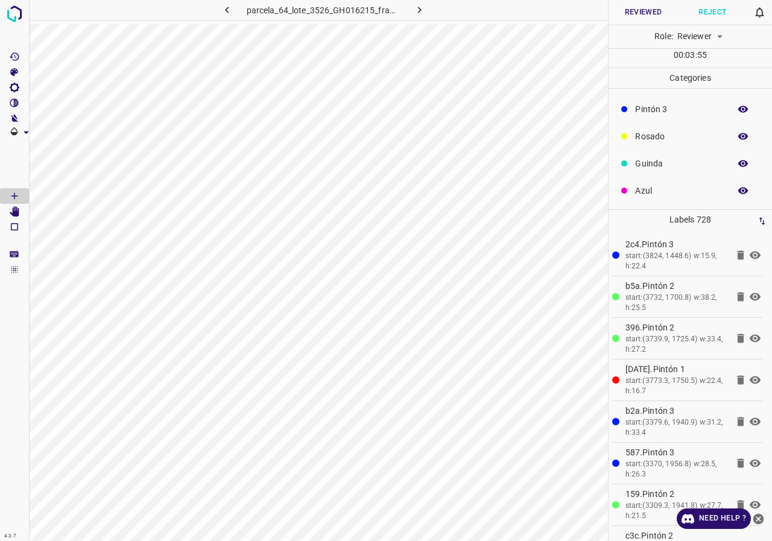
click at [738, 108] on icon "button" at bounding box center [743, 109] width 11 height 11
click at [739, 108] on icon "button" at bounding box center [744, 109] width 10 height 8
click at [738, 108] on icon "button" at bounding box center [743, 109] width 11 height 11
click at [739, 108] on icon "button" at bounding box center [744, 109] width 10 height 8
click at [738, 108] on icon "button" at bounding box center [743, 109] width 11 height 11
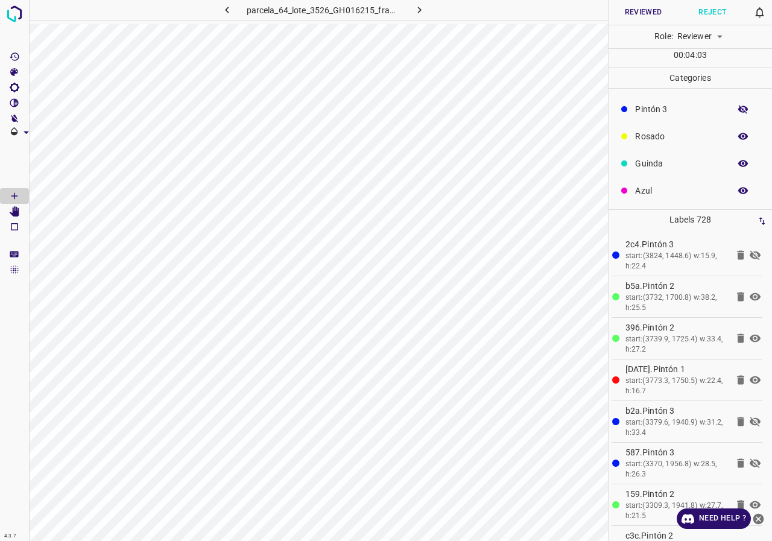
click at [739, 108] on icon "button" at bounding box center [744, 109] width 10 height 8
click at [10, 214] on icon "[Space] Edit" at bounding box center [14, 211] width 11 height 11
click at [14, 214] on icon "[Space] Edit" at bounding box center [15, 211] width 10 height 11
click at [738, 113] on icon "button" at bounding box center [743, 109] width 11 height 11
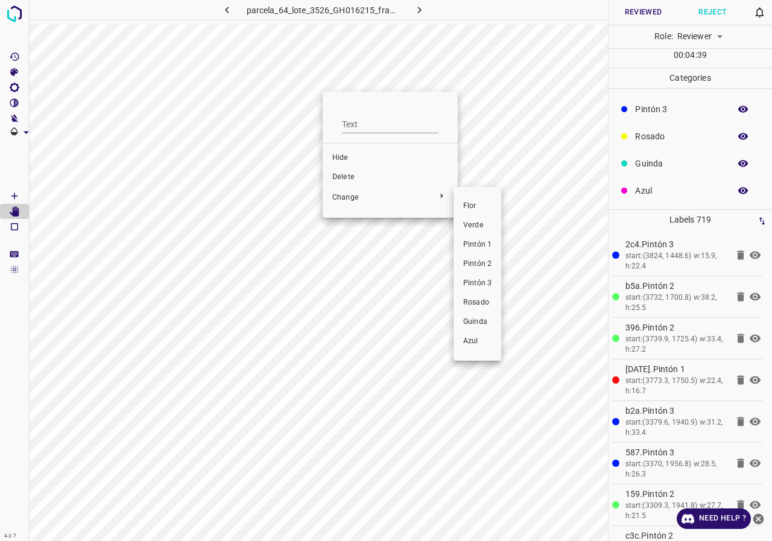
drag, startPoint x: 484, startPoint y: 222, endPoint x: 354, endPoint y: 122, distance: 163.9
click at [484, 223] on span "Verde" at bounding box center [477, 225] width 28 height 11
click at [470, 225] on span "Verde" at bounding box center [484, 223] width 28 height 11
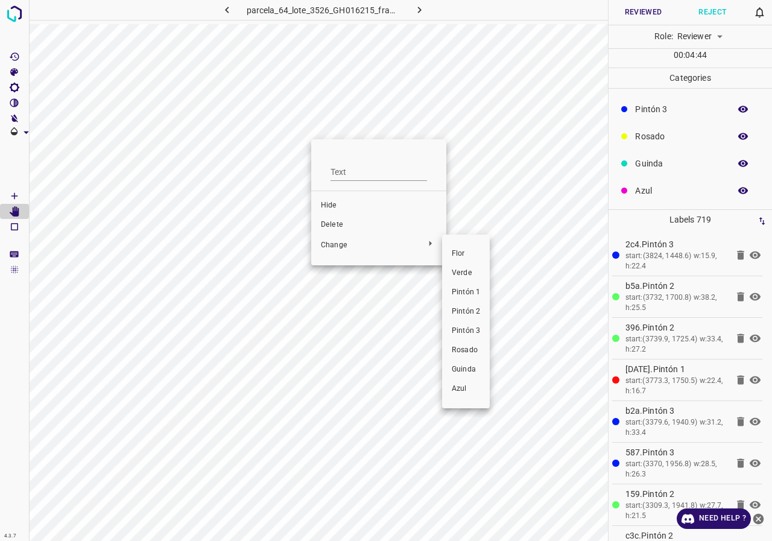
click at [466, 273] on span "Verde" at bounding box center [466, 273] width 28 height 11
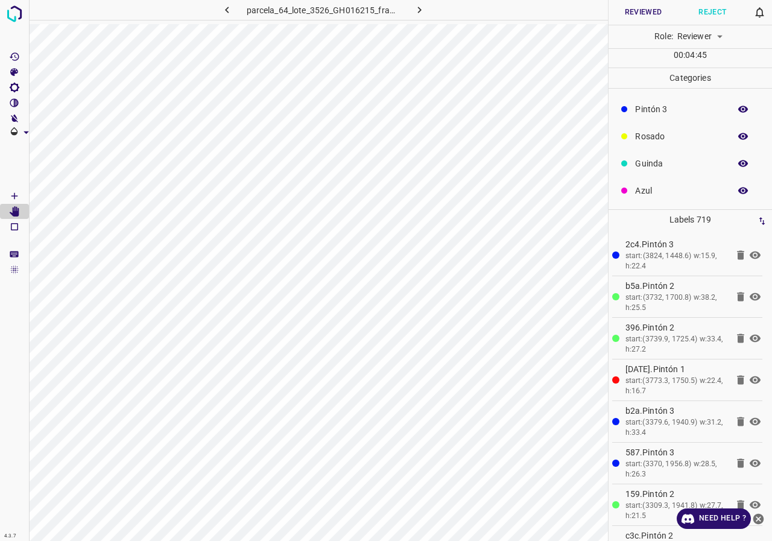
click at [465, 272] on li "Pintón 1" at bounding box center [460, 267] width 36 height 11
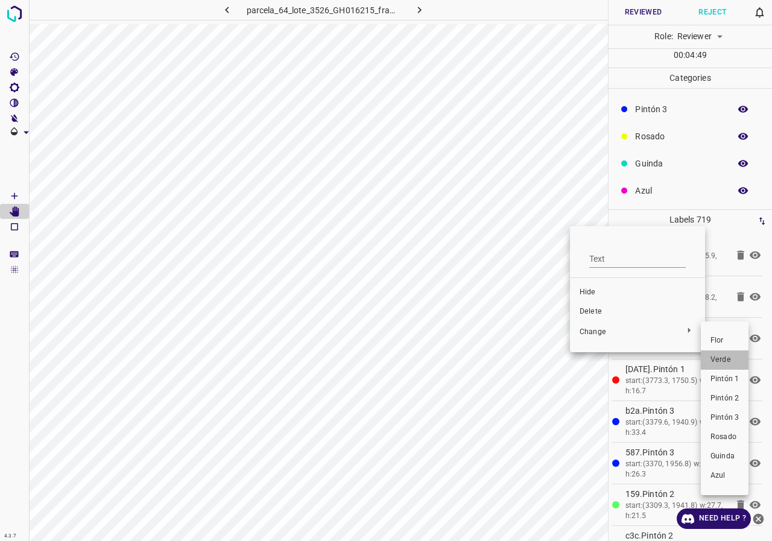
click at [719, 359] on span "Verde" at bounding box center [725, 360] width 28 height 11
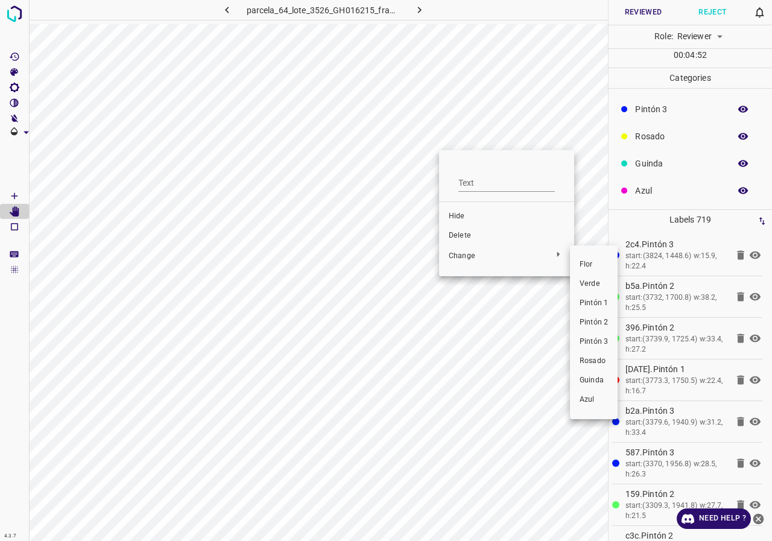
click at [580, 287] on span "Verde" at bounding box center [594, 284] width 28 height 11
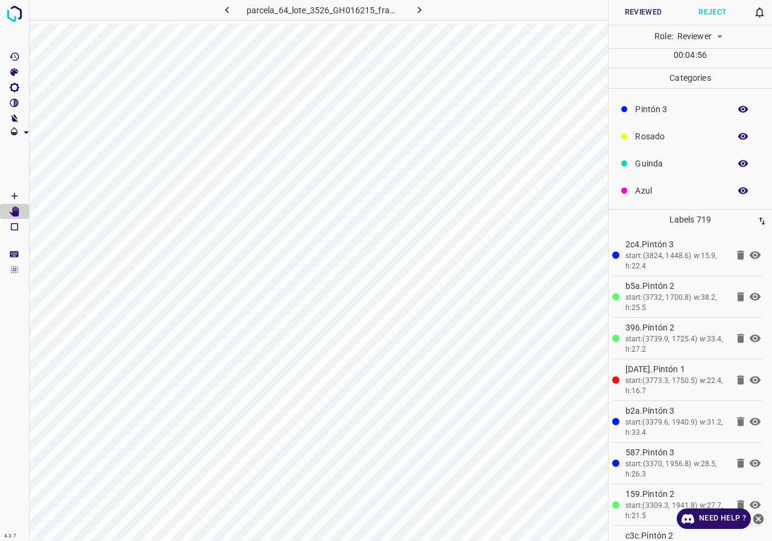
click at [739, 109] on icon "button" at bounding box center [744, 109] width 10 height 7
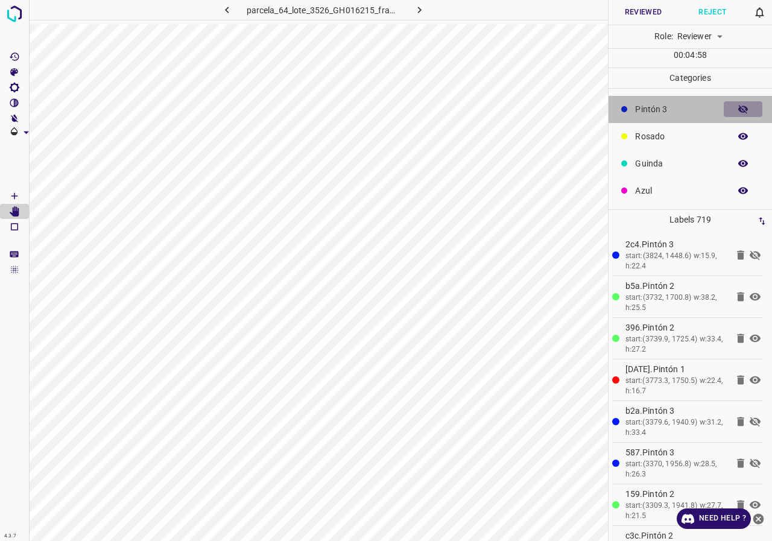
click at [739, 109] on icon "button" at bounding box center [744, 109] width 10 height 8
click at [738, 104] on icon "button" at bounding box center [743, 109] width 11 height 11
click at [741, 107] on button "button" at bounding box center [743, 109] width 39 height 16
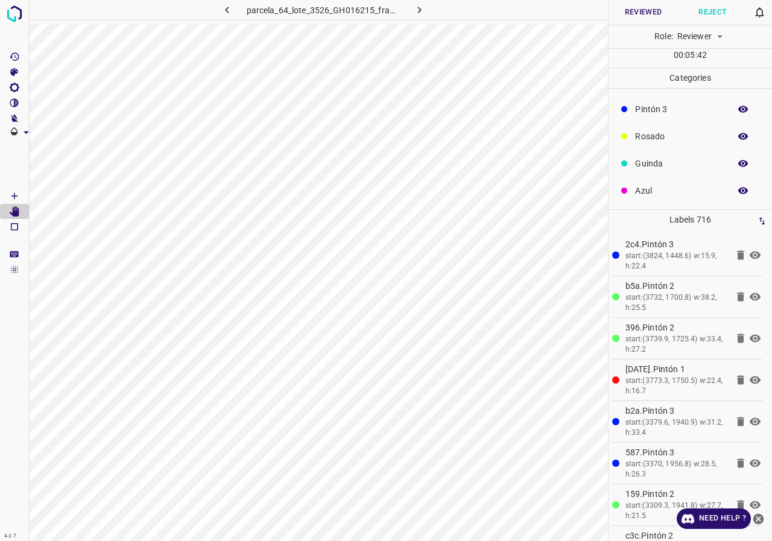
click at [739, 111] on icon "button" at bounding box center [743, 109] width 11 height 11
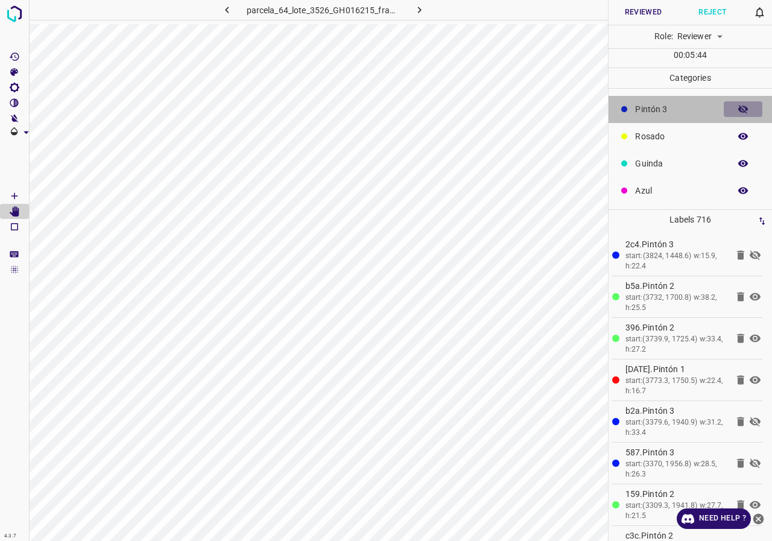
click at [739, 111] on icon "button" at bounding box center [743, 109] width 11 height 11
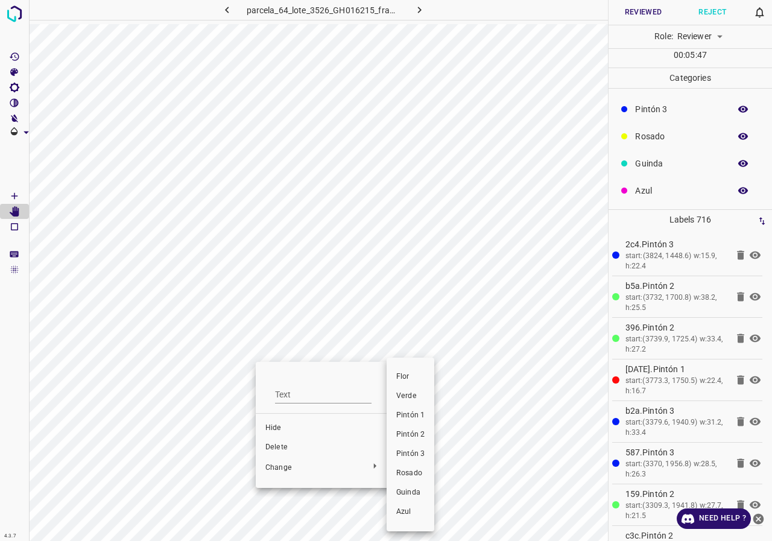
click at [420, 410] on span "Pintón 1" at bounding box center [410, 415] width 28 height 11
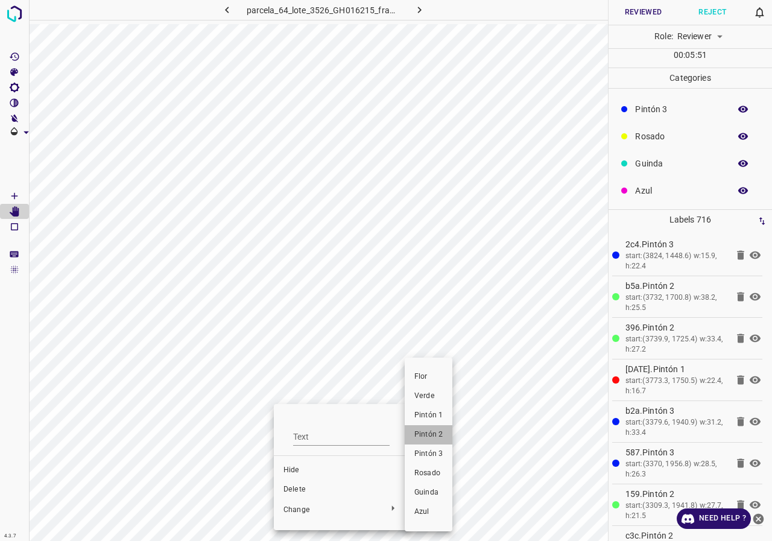
click at [432, 431] on span "Pintón 2" at bounding box center [429, 435] width 28 height 11
click at [296, 289] on div at bounding box center [386, 270] width 772 height 541
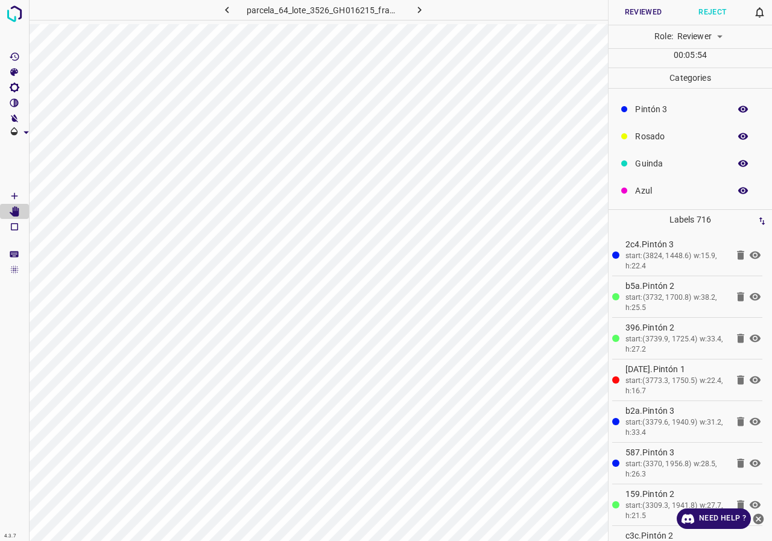
click at [307, 299] on div "Text Hide Delete Change" at bounding box center [386, 270] width 772 height 541
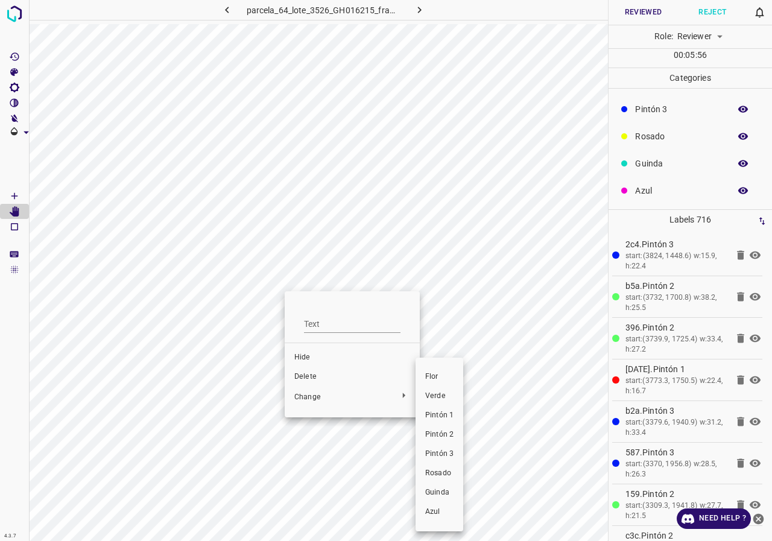
click at [421, 398] on li "Verde" at bounding box center [440, 396] width 48 height 19
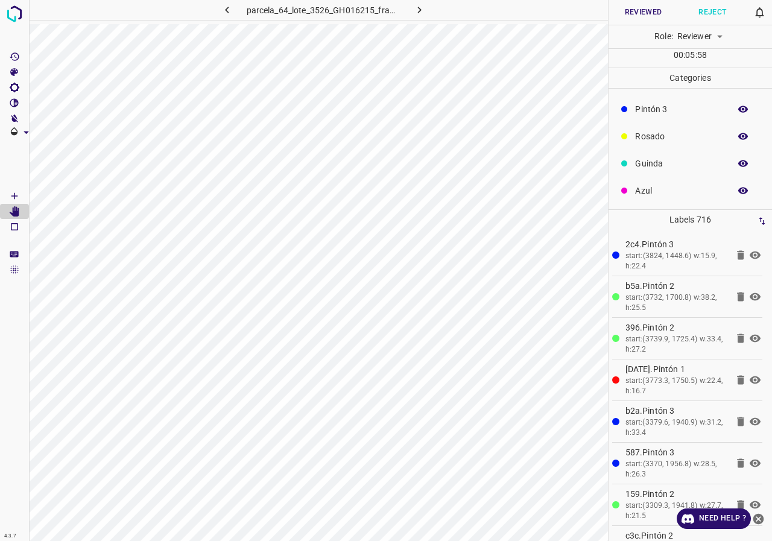
click at [14, 199] on icon "[Space] Draw" at bounding box center [14, 196] width 11 height 11
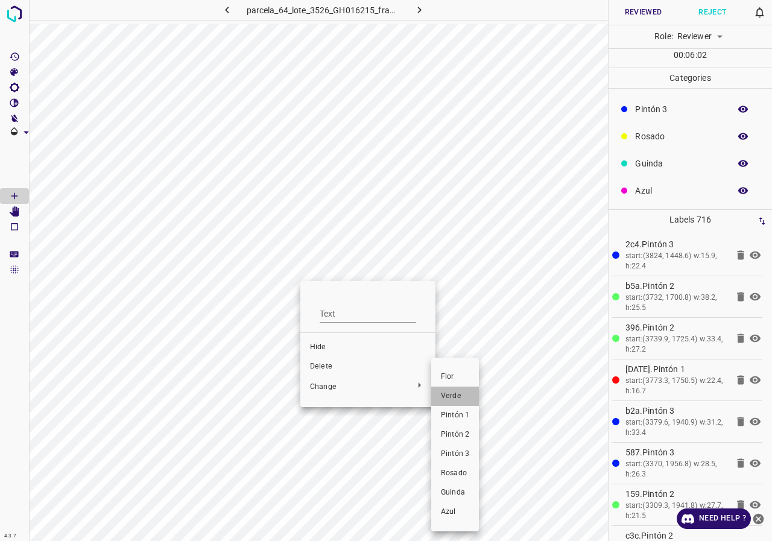
click at [463, 402] on li "Verde" at bounding box center [455, 396] width 48 height 19
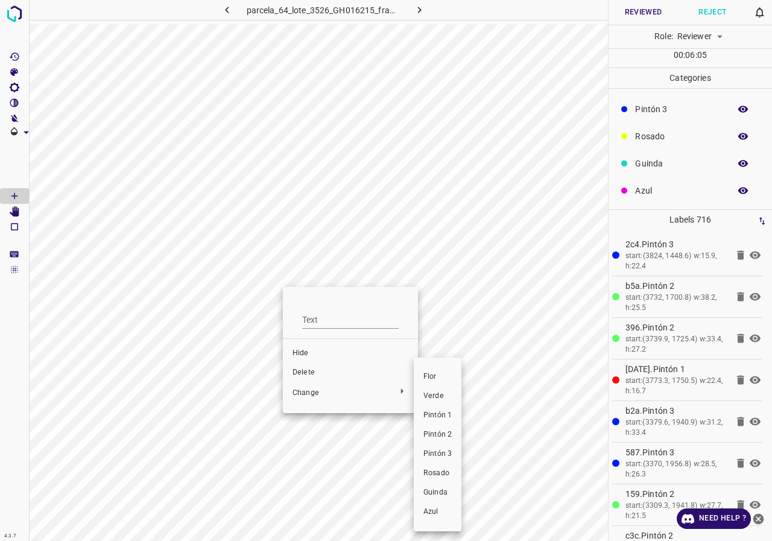
click at [434, 397] on span "Verde" at bounding box center [438, 396] width 28 height 11
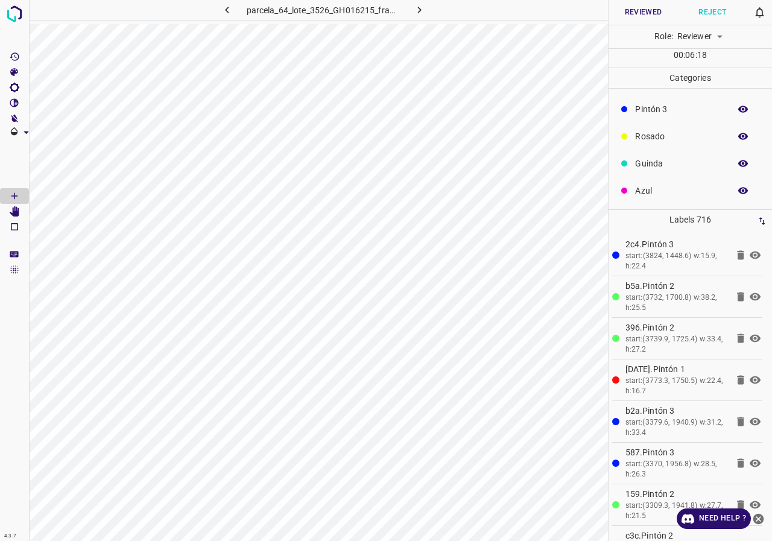
click at [13, 212] on icon "[Space] Edit" at bounding box center [15, 211] width 10 height 11
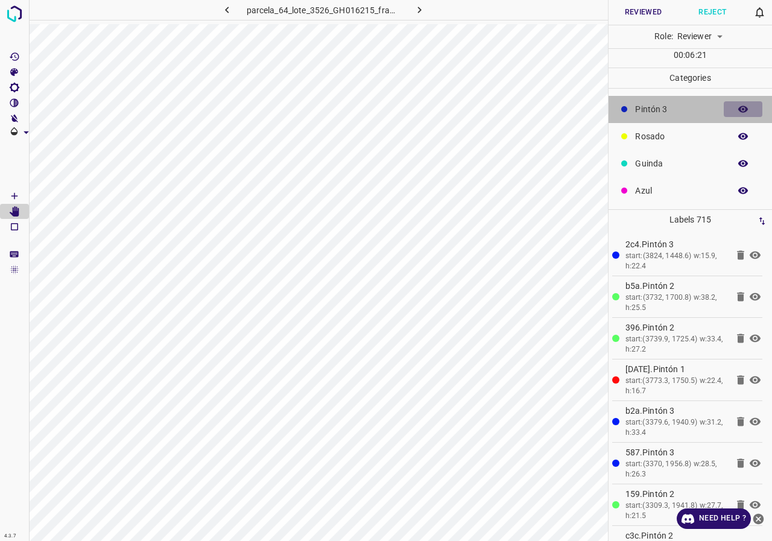
click at [742, 109] on button "button" at bounding box center [743, 109] width 39 height 16
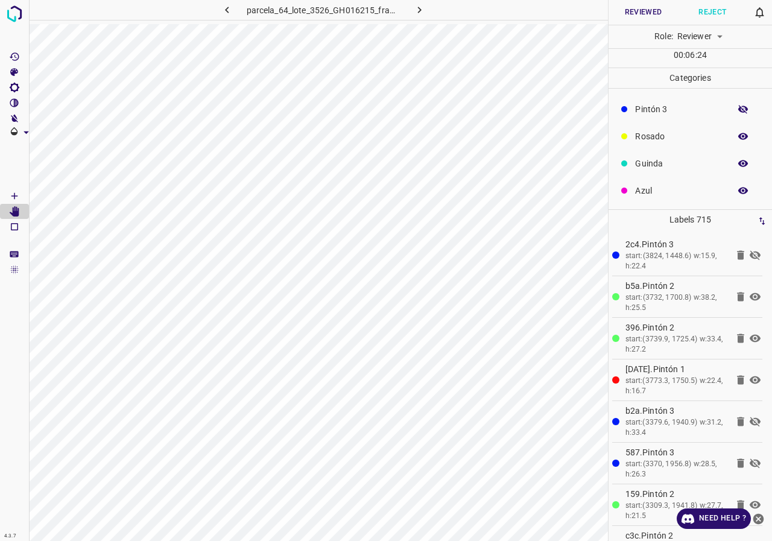
click at [742, 109] on button "button" at bounding box center [743, 109] width 39 height 16
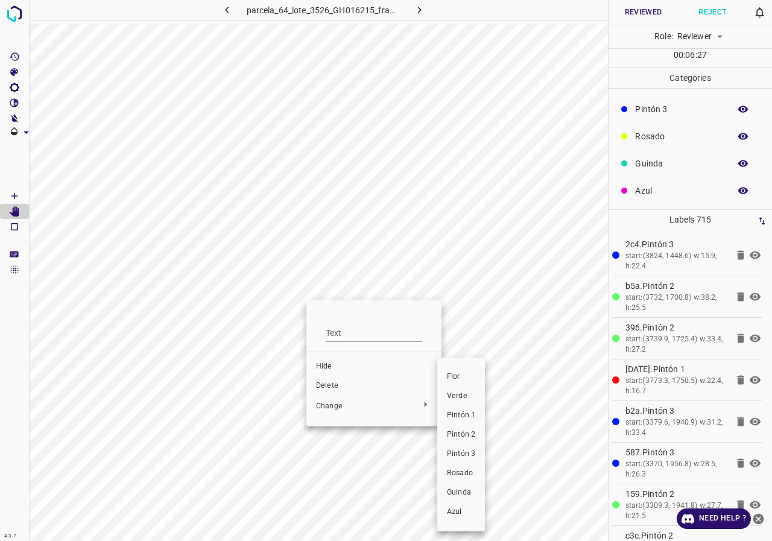
click at [465, 399] on span "Verde" at bounding box center [461, 396] width 28 height 11
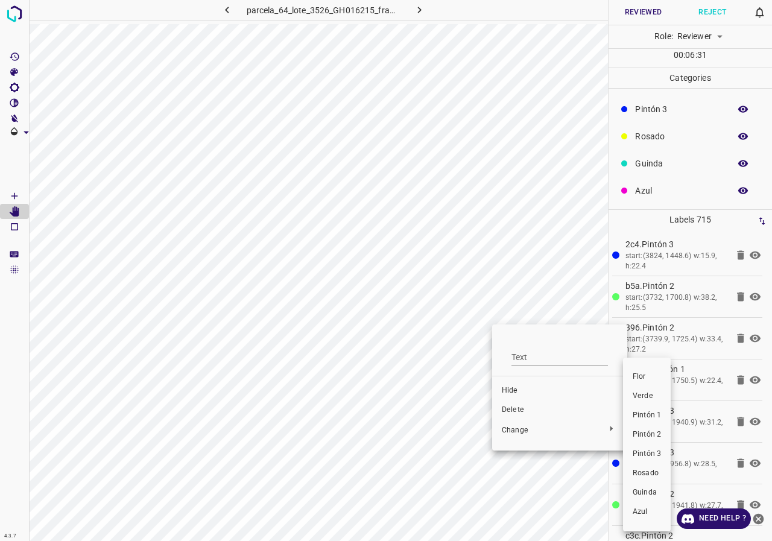
click at [655, 404] on li "Verde" at bounding box center [647, 396] width 48 height 19
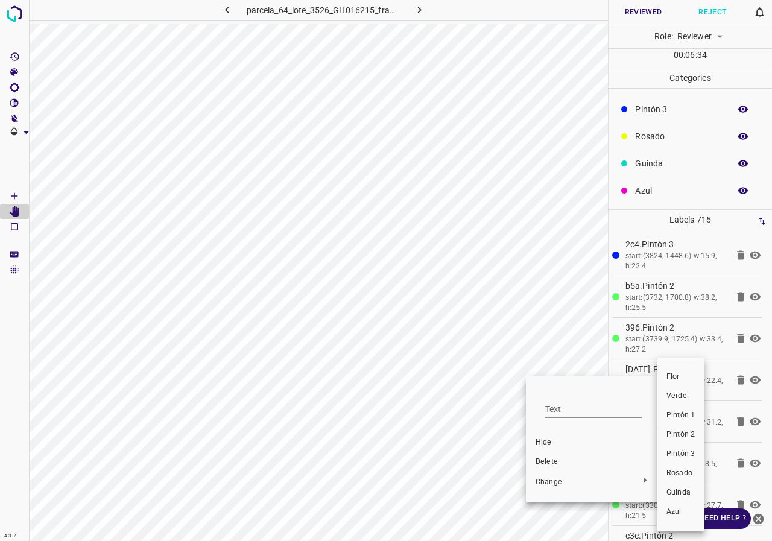
click at [675, 401] on span "Verde" at bounding box center [681, 396] width 28 height 11
click at [687, 399] on span "Verde" at bounding box center [679, 396] width 28 height 11
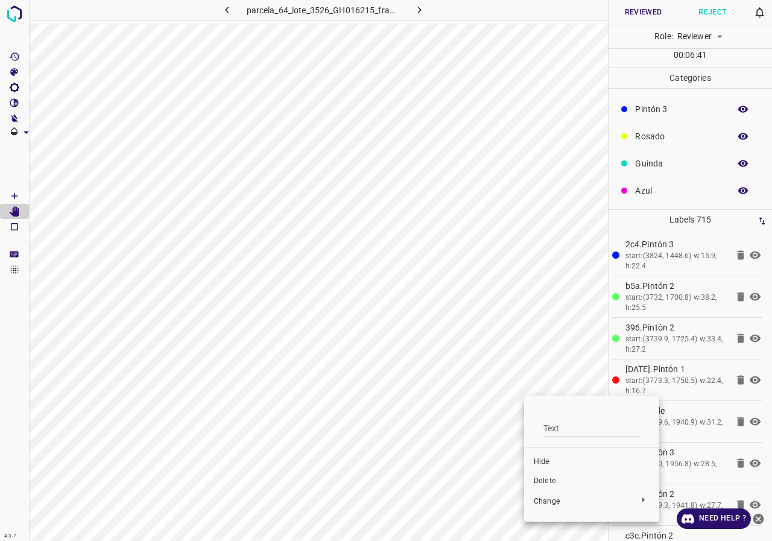
click at [10, 191] on div at bounding box center [386, 270] width 772 height 541
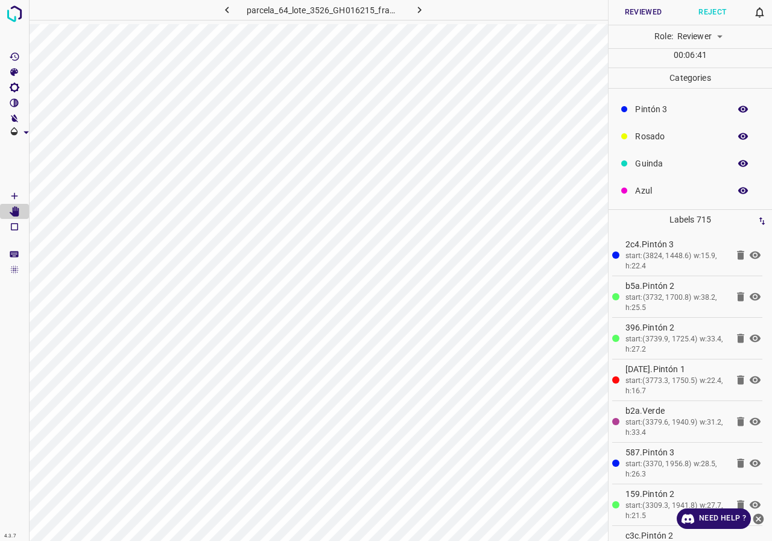
click at [12, 197] on icon "[Space] Draw" at bounding box center [14, 196] width 11 height 11
click at [13, 197] on icon "[Space] Draw" at bounding box center [14, 196] width 11 height 11
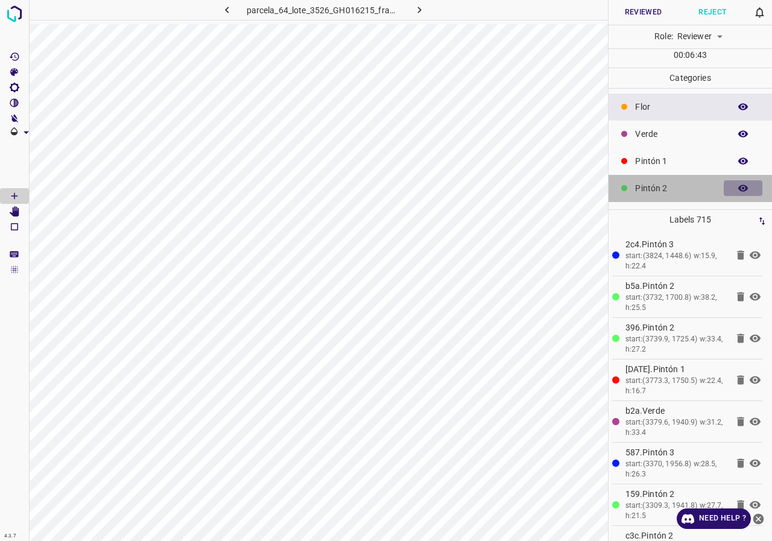
click at [739, 185] on icon "button" at bounding box center [744, 188] width 10 height 7
click at [739, 185] on icon "button" at bounding box center [744, 188] width 10 height 8
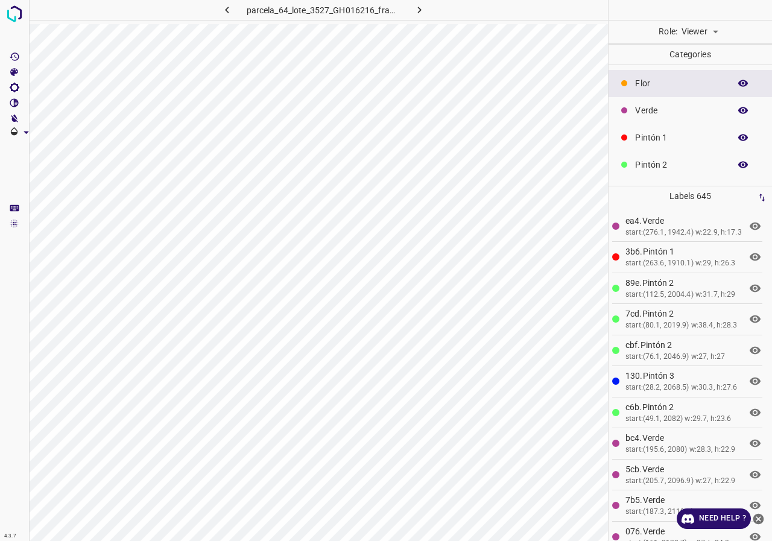
click at [695, 36] on body "4.3.7 parcela_64_lote_3527_GH016216_frame_00221_213813.jpg Role: Viewer viewer …" at bounding box center [386, 270] width 772 height 541
click at [704, 59] on li "Reviewer" at bounding box center [700, 58] width 54 height 20
type input "reviewer"
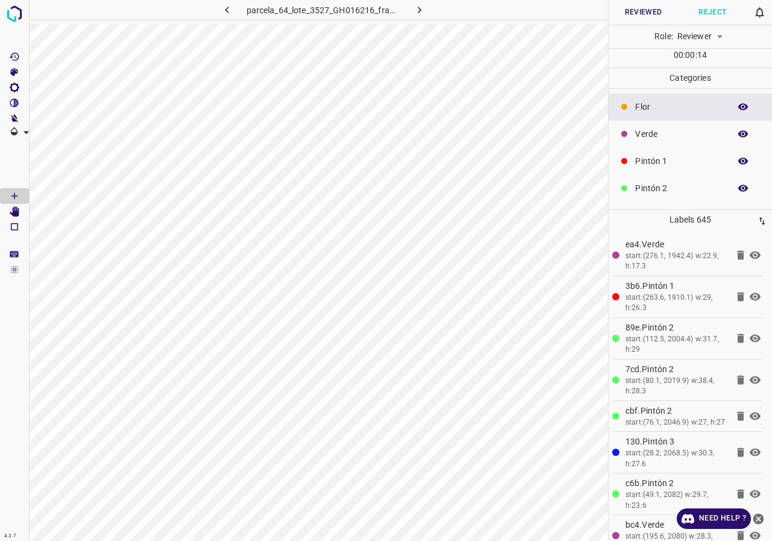
click at [20, 215] on Edit"] "[Space] Edit" at bounding box center [14, 212] width 29 height 16
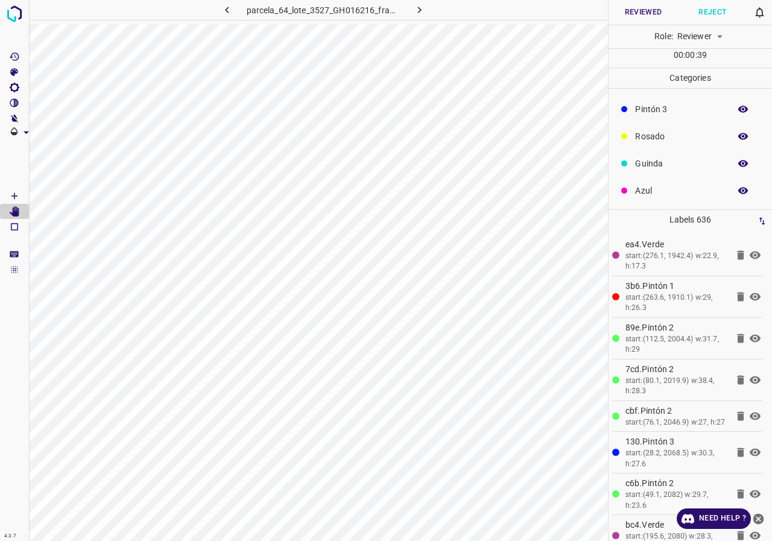
click at [739, 110] on icon "button" at bounding box center [744, 109] width 10 height 7
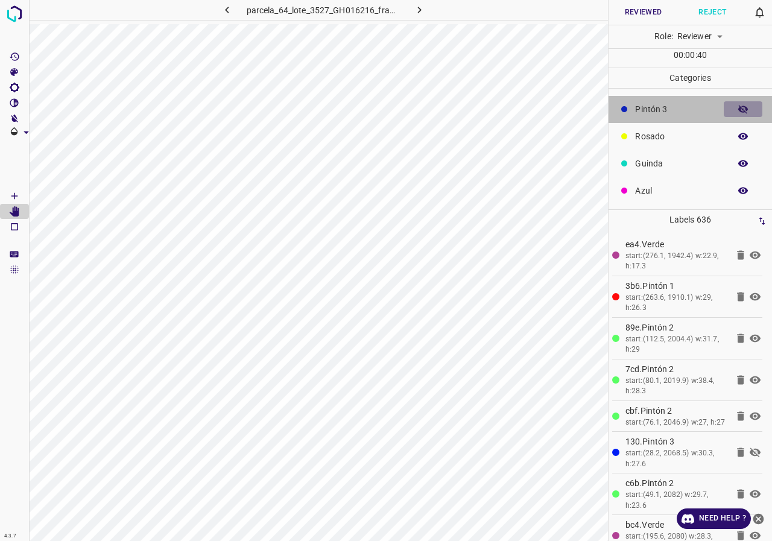
click at [739, 110] on icon "button" at bounding box center [744, 109] width 10 height 8
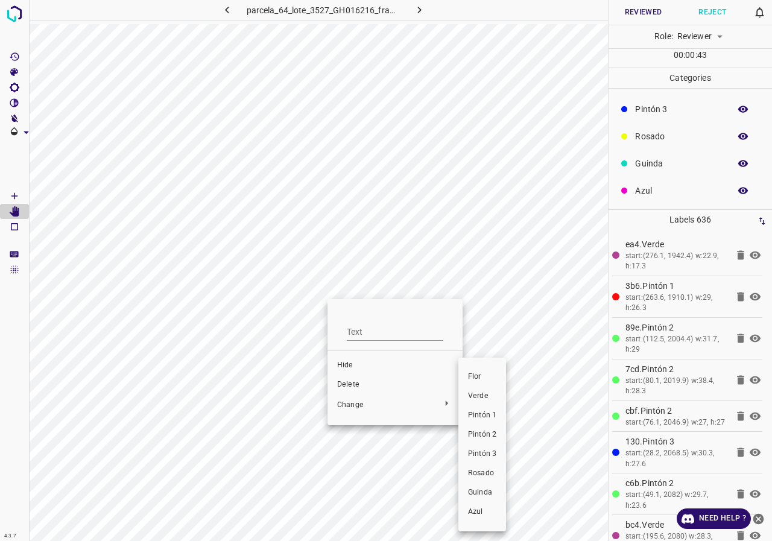
click at [474, 391] on span "Verde" at bounding box center [482, 396] width 28 height 11
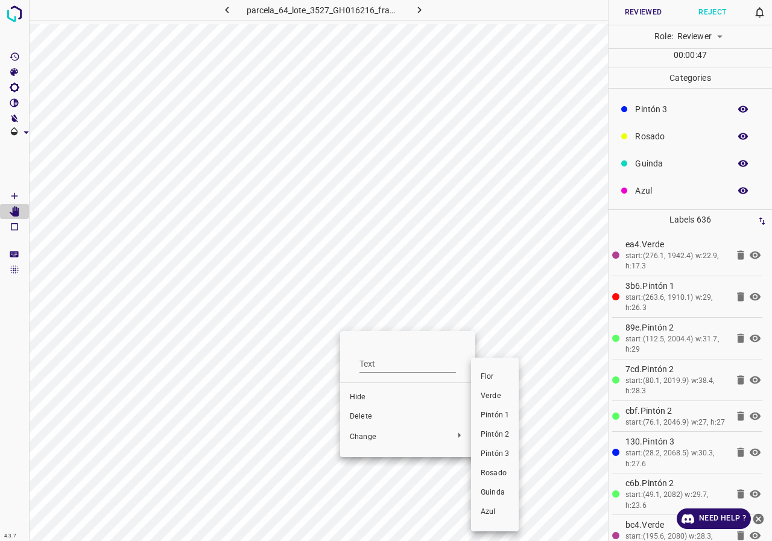
click at [501, 395] on span "Verde" at bounding box center [495, 396] width 28 height 11
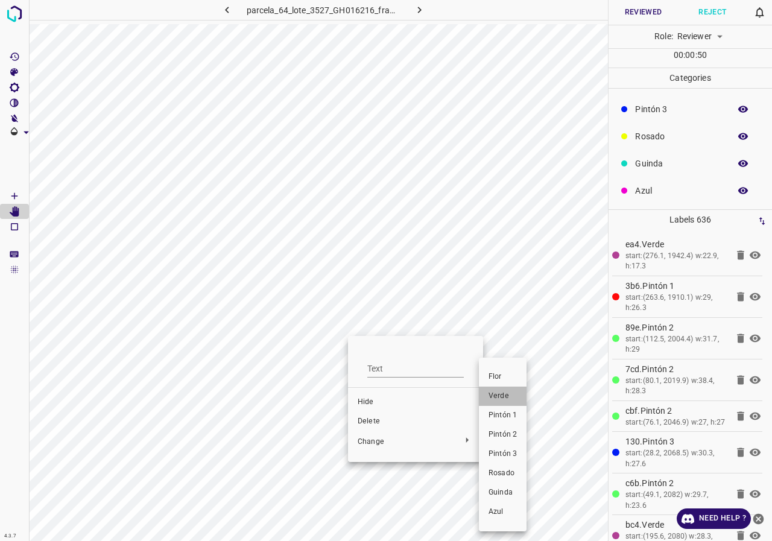
click at [504, 398] on span "Verde" at bounding box center [503, 396] width 28 height 11
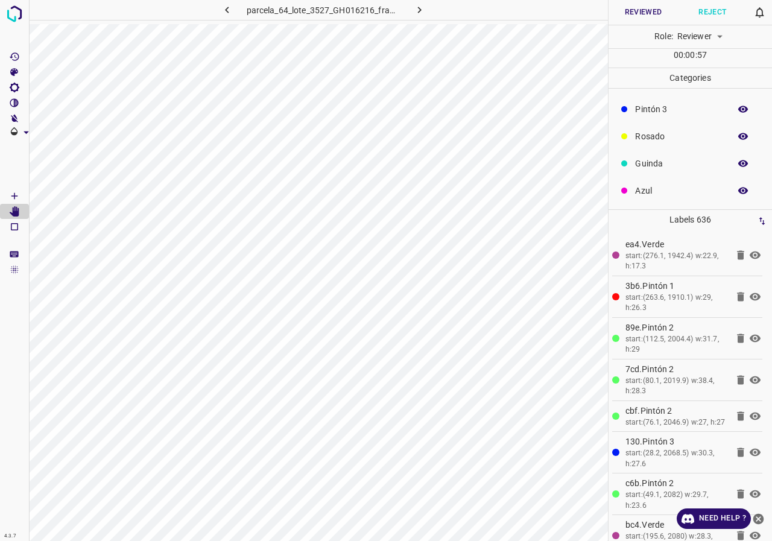
click at [738, 110] on icon "button" at bounding box center [743, 109] width 11 height 11
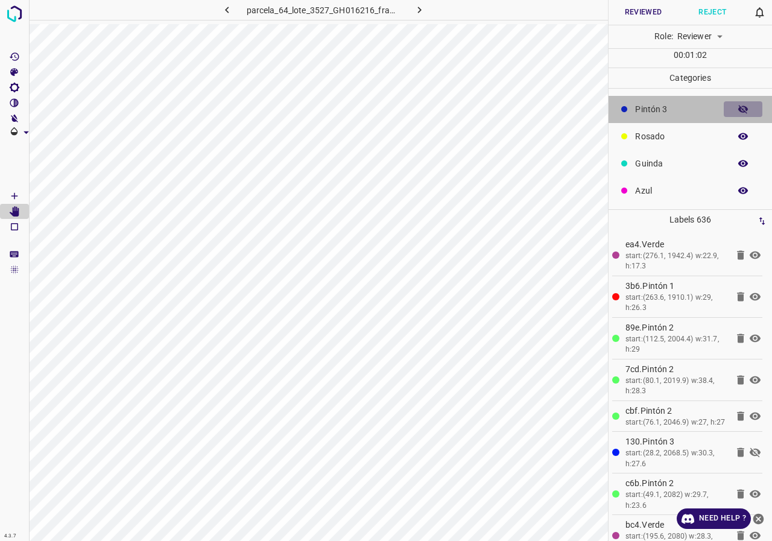
click at [738, 110] on icon "button" at bounding box center [743, 109] width 11 height 11
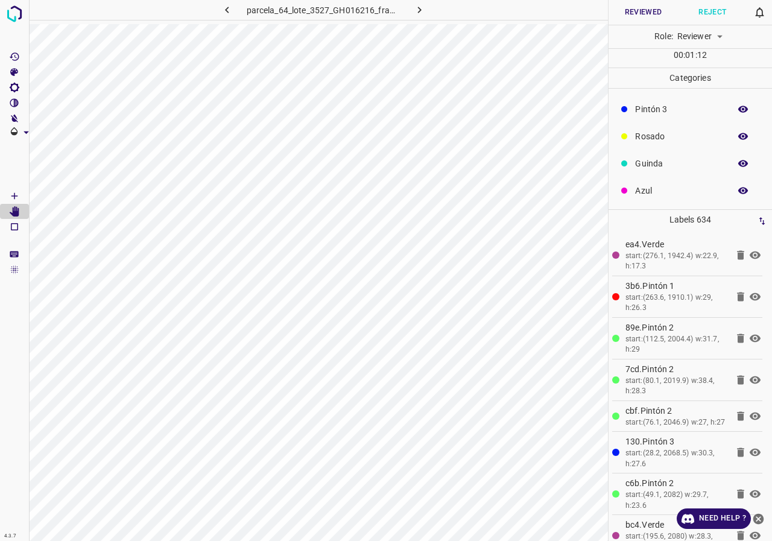
click at [738, 106] on icon "button" at bounding box center [743, 109] width 11 height 11
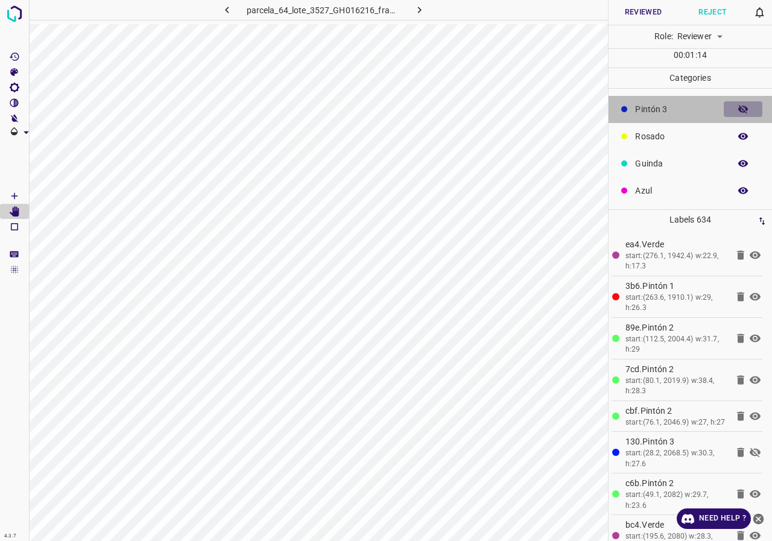
click at [738, 106] on icon "button" at bounding box center [743, 109] width 11 height 11
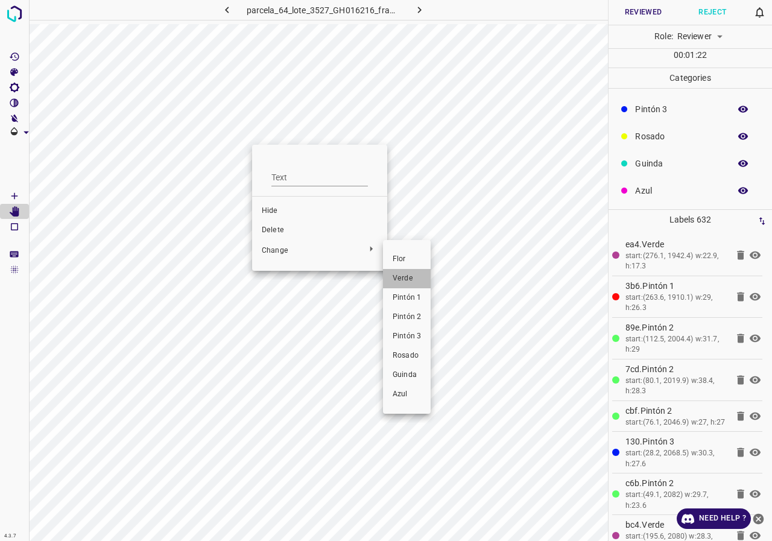
click at [417, 279] on span "Verde" at bounding box center [407, 278] width 28 height 11
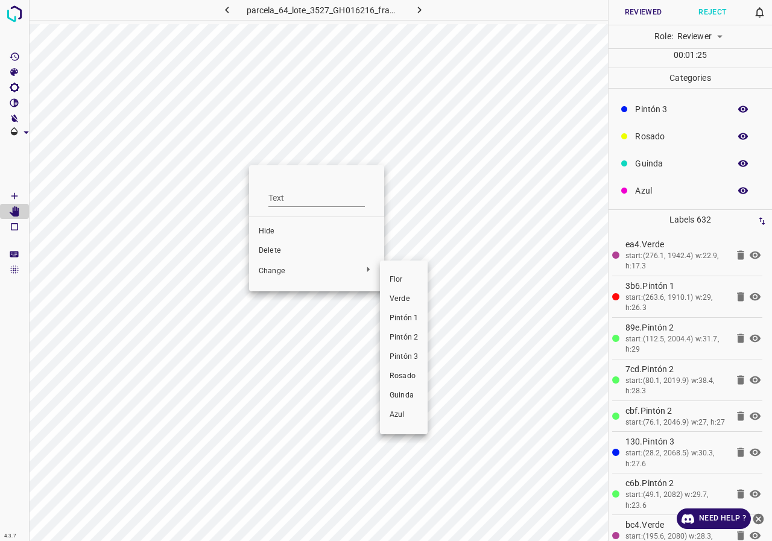
click at [410, 302] on span "Verde" at bounding box center [404, 299] width 28 height 11
click at [392, 296] on span "Verde" at bounding box center [404, 299] width 28 height 11
click at [351, 393] on div at bounding box center [386, 270] width 772 height 541
click at [299, 360] on div "Flor Verde Pintón 1 Pintón 2 Pintón 3 Rosado Guinda Azul" at bounding box center [386, 270] width 772 height 541
click at [282, 330] on div at bounding box center [386, 270] width 772 height 541
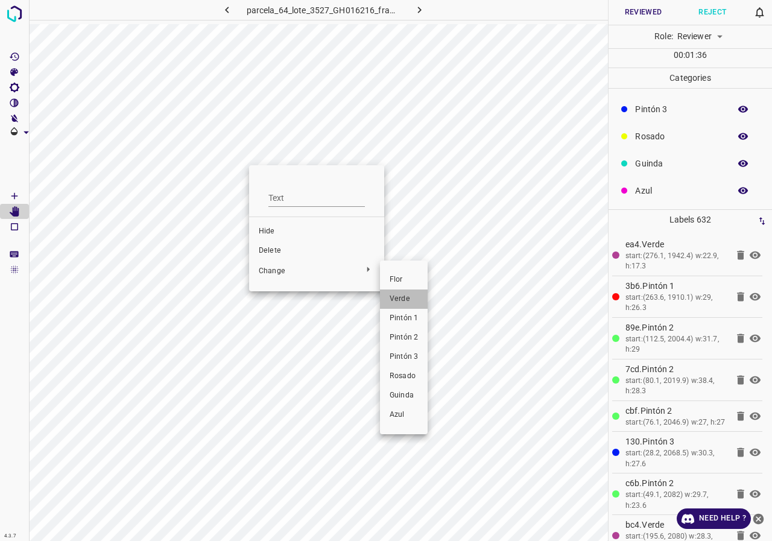
click at [405, 296] on span "Verde" at bounding box center [404, 299] width 28 height 11
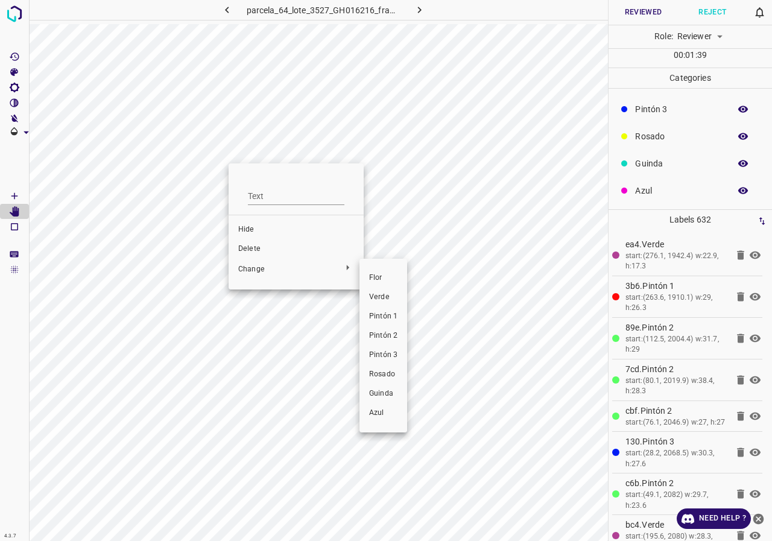
click at [386, 297] on span "Verde" at bounding box center [383, 297] width 28 height 11
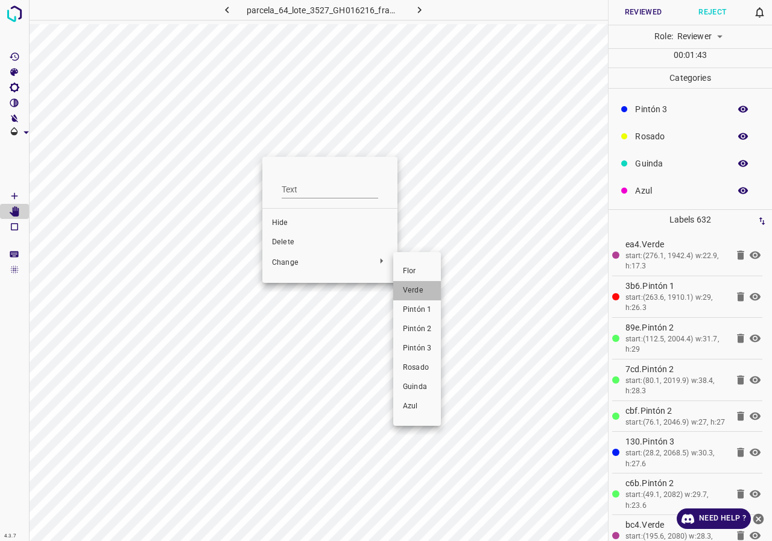
click at [411, 289] on span "Verde" at bounding box center [417, 290] width 28 height 11
click at [238, 299] on div at bounding box center [386, 270] width 772 height 541
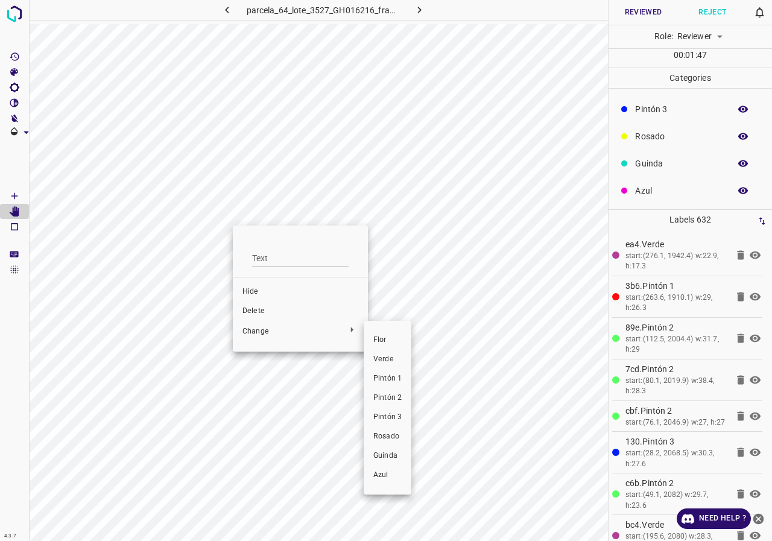
click at [376, 355] on span "Verde" at bounding box center [387, 359] width 28 height 11
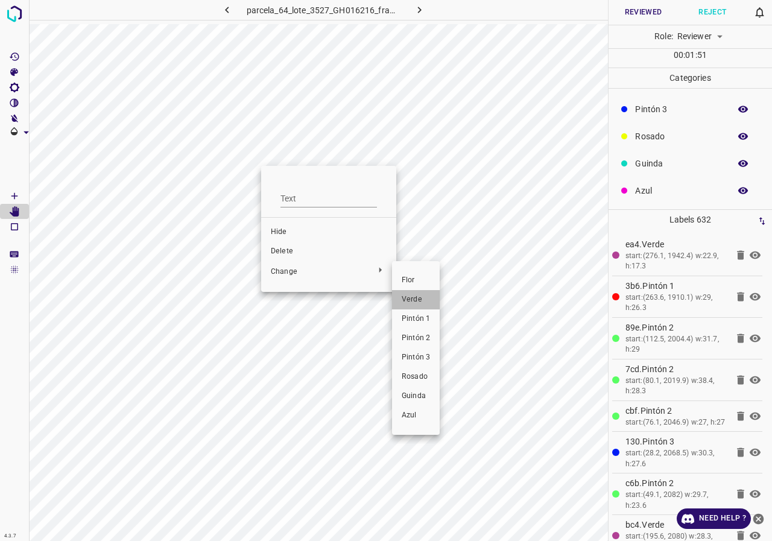
click at [416, 300] on span "Verde" at bounding box center [416, 299] width 28 height 11
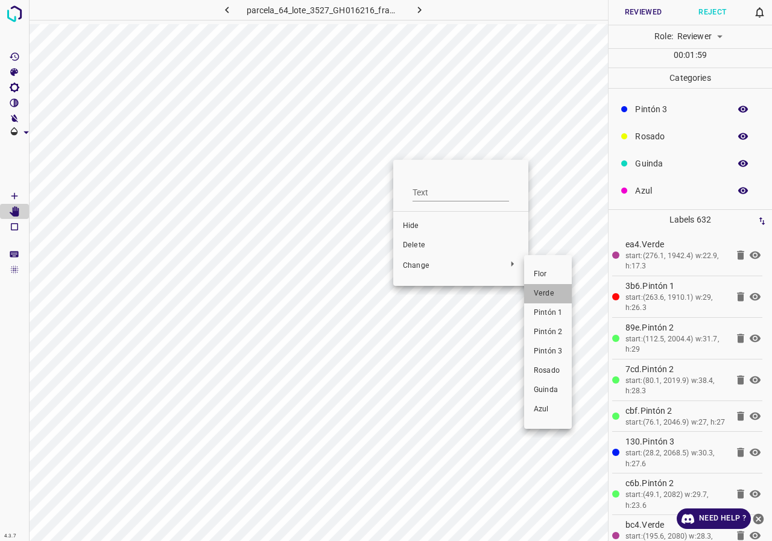
click at [541, 294] on span "Verde" at bounding box center [548, 293] width 28 height 11
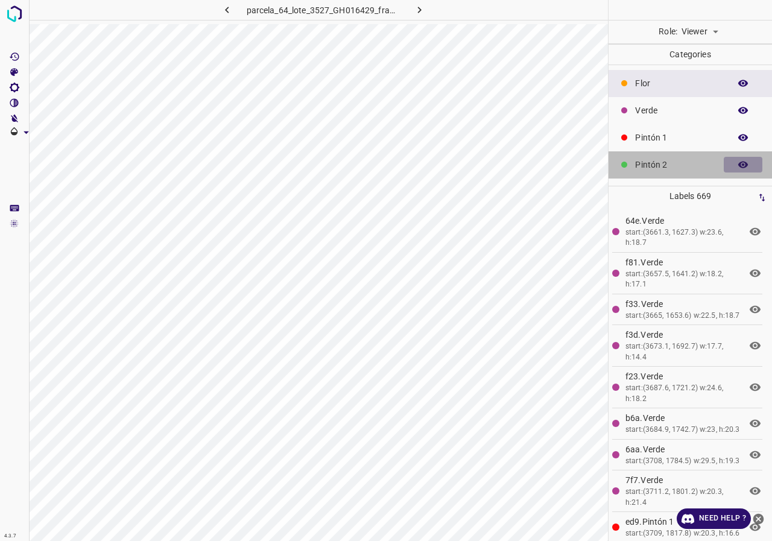
click at [739, 165] on icon "button" at bounding box center [744, 165] width 10 height 7
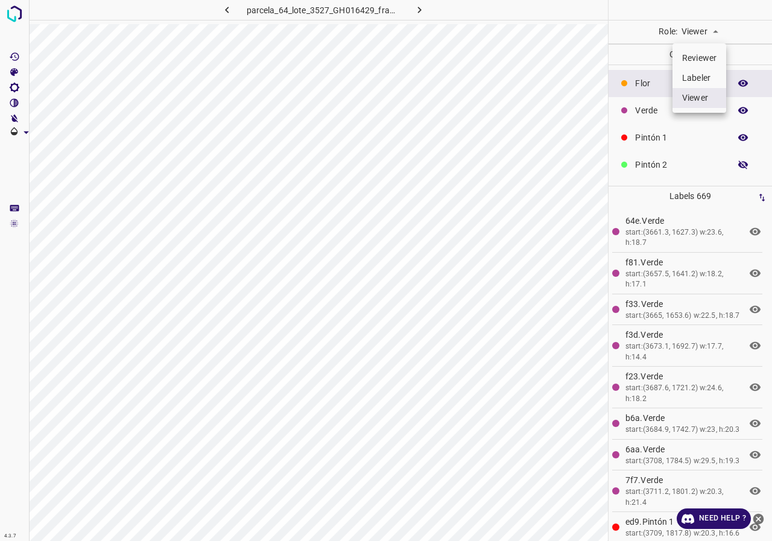
click at [705, 29] on body "4.3.7 parcela_64_lote_3527_GH016429_frame_00168_162529.jpg Role: Viewer viewer …" at bounding box center [386, 270] width 772 height 541
click at [710, 56] on li "Reviewer" at bounding box center [700, 58] width 54 height 20
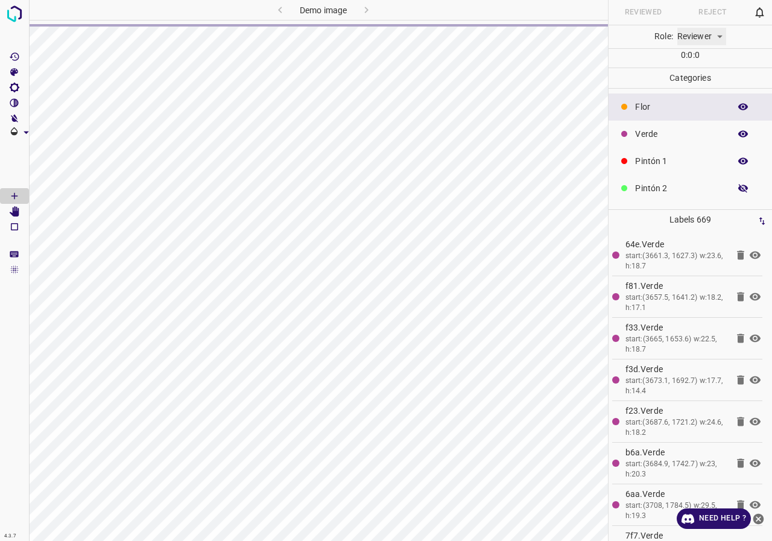
type input "reviewer"
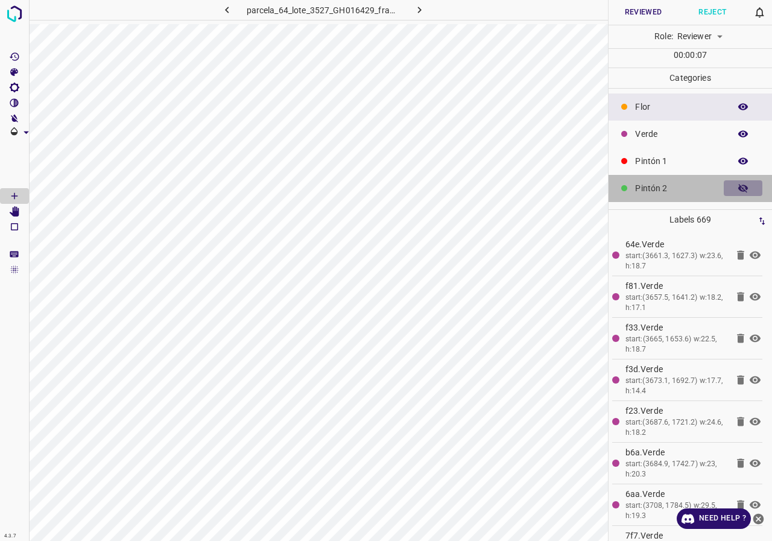
click at [739, 186] on icon "button" at bounding box center [744, 188] width 10 height 8
click at [739, 186] on icon "button" at bounding box center [744, 188] width 10 height 7
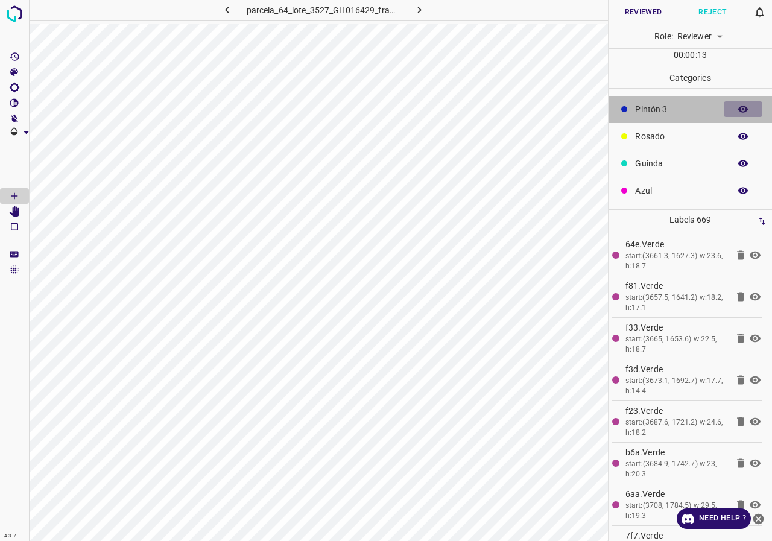
click at [738, 106] on icon "button" at bounding box center [743, 109] width 11 height 11
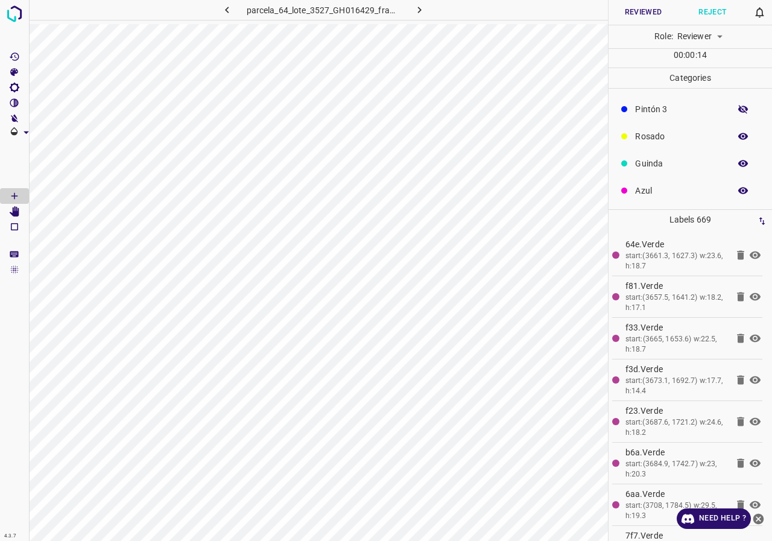
click at [738, 106] on icon "button" at bounding box center [743, 109] width 11 height 11
click at [740, 132] on div "Pintón 2" at bounding box center [691, 142] width 164 height 27
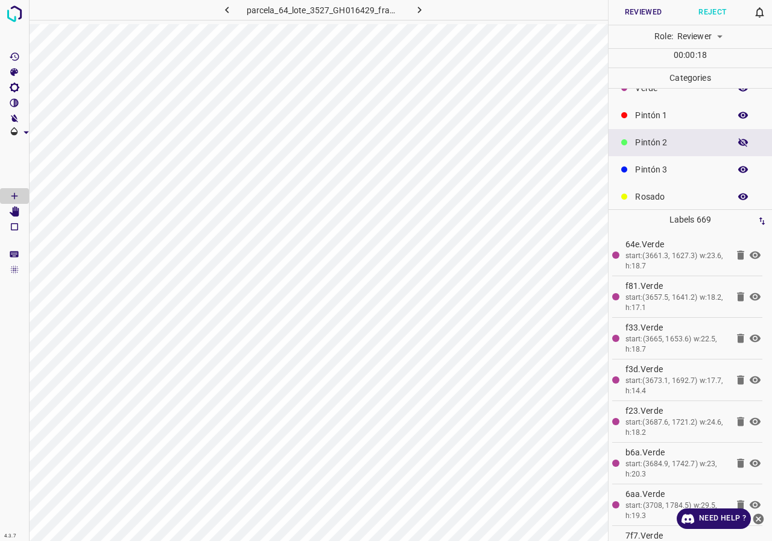
click at [737, 135] on button "button" at bounding box center [743, 143] width 39 height 16
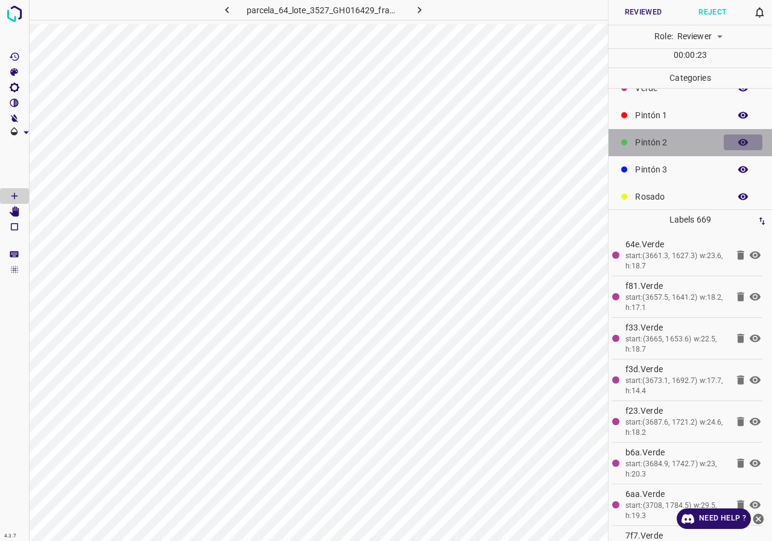
click at [738, 139] on icon "button" at bounding box center [743, 142] width 11 height 11
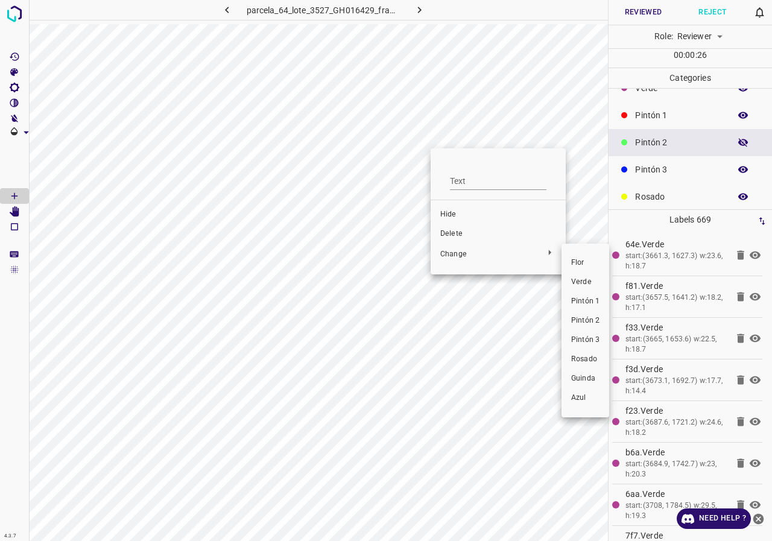
click at [571, 279] on span "Verde" at bounding box center [585, 282] width 28 height 11
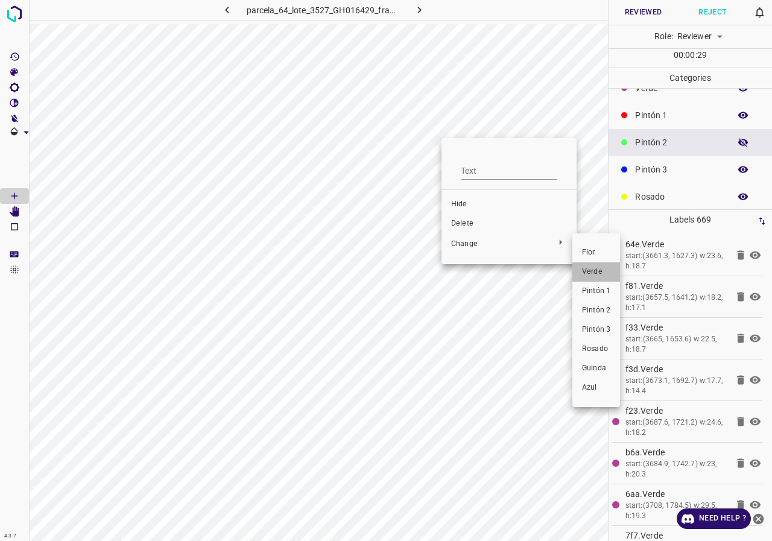
click at [597, 275] on span "Verde" at bounding box center [596, 272] width 28 height 11
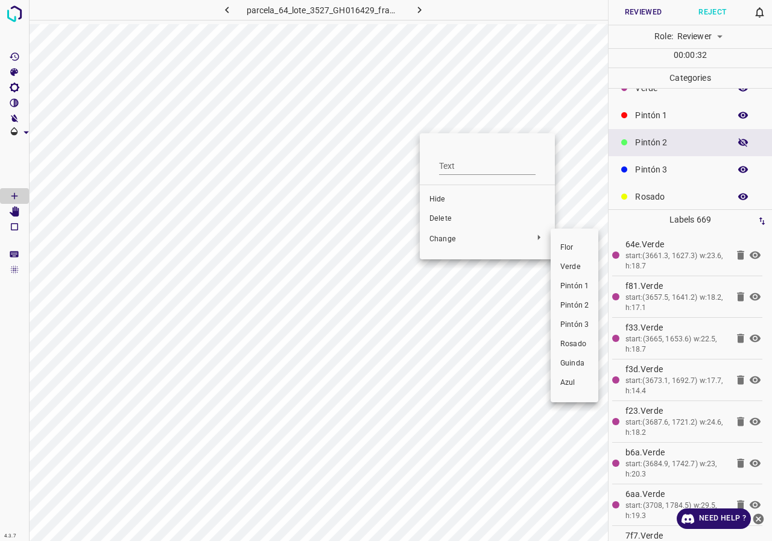
click at [562, 265] on span "Verde" at bounding box center [575, 267] width 28 height 11
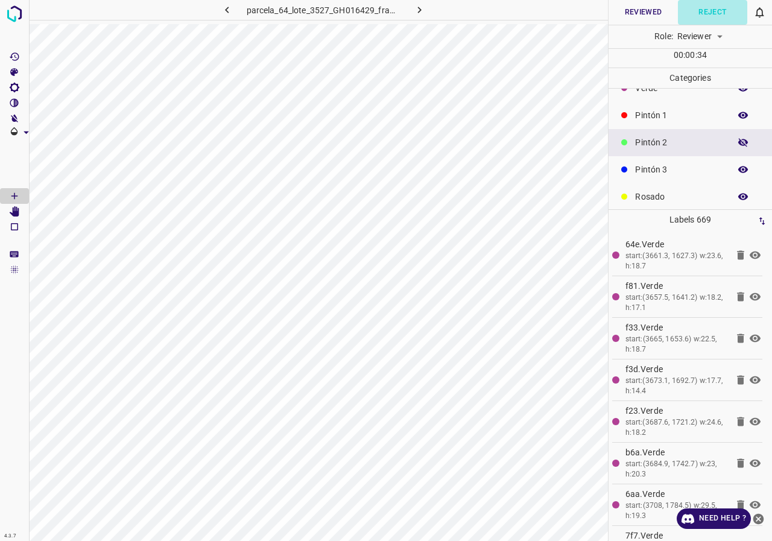
click at [707, 8] on button "Reject" at bounding box center [712, 12] width 69 height 25
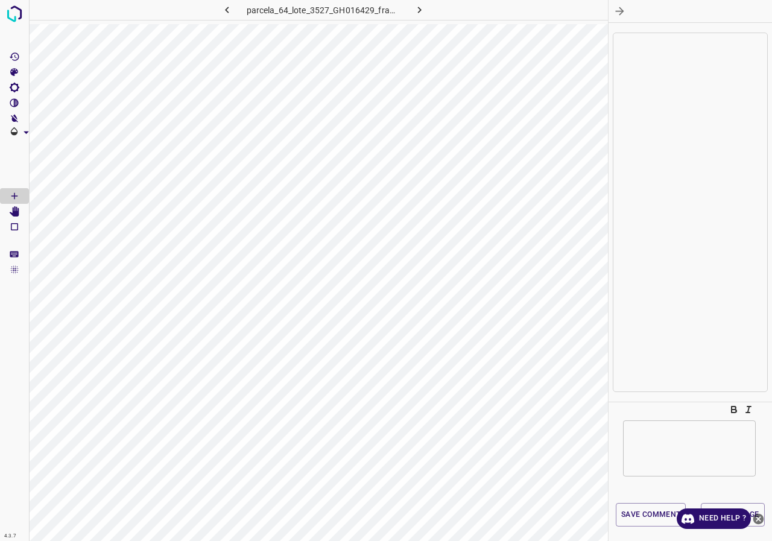
click at [663, 444] on textarea at bounding box center [690, 448] width 116 height 36
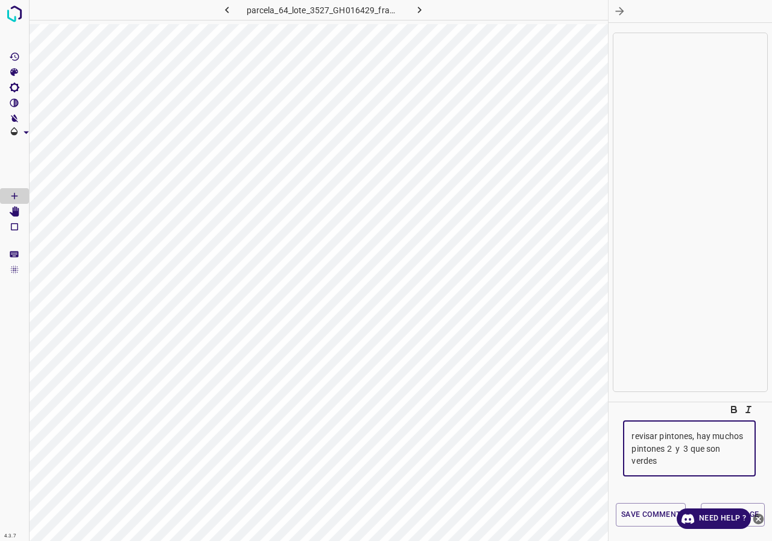
type textarea "revisar pintones, hay muchos pintones 2 y 3 que son verdes"
click at [761, 521] on icon "close-help" at bounding box center [759, 518] width 11 height 11
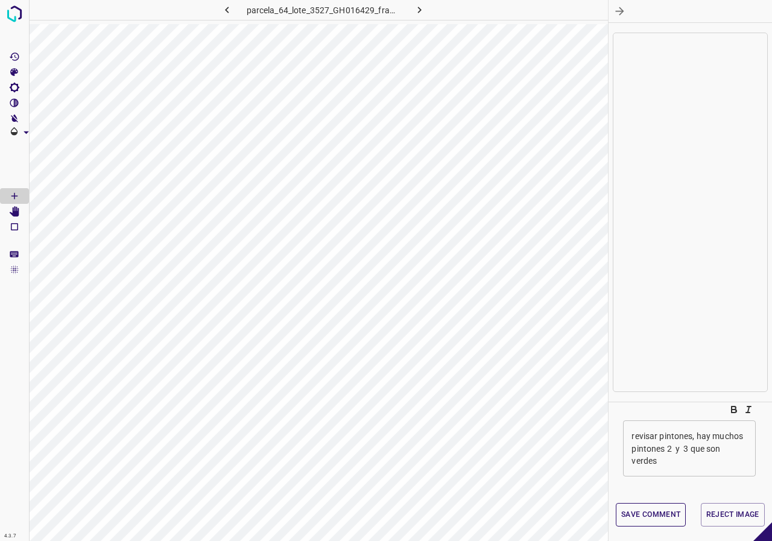
click at [646, 511] on button "Save comment" at bounding box center [651, 515] width 70 height 24
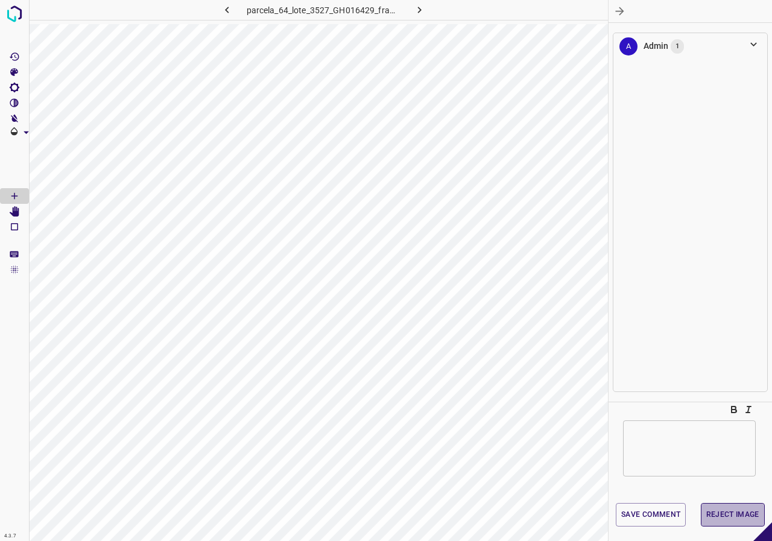
click at [740, 516] on button "Reject Image" at bounding box center [733, 515] width 64 height 24
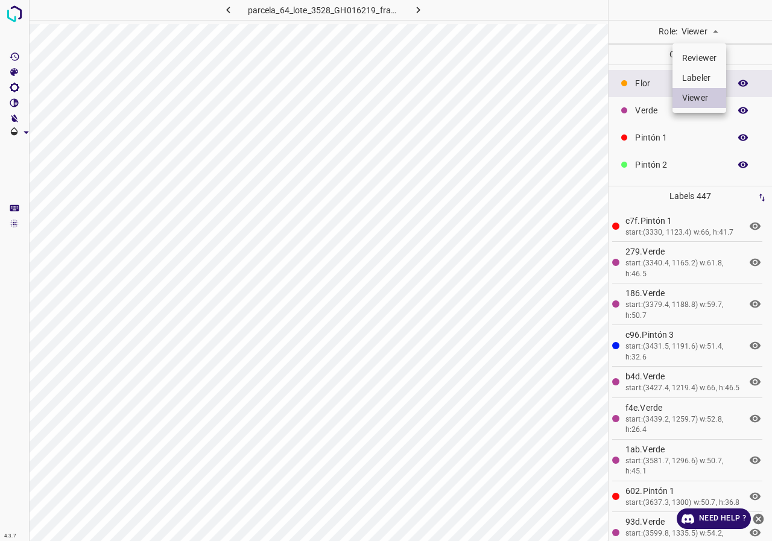
click at [712, 24] on body "4.3.7 parcela_64_lote_3528_GH016219_frame_00025_24157.jpg Role: Viewer viewer C…" at bounding box center [386, 270] width 772 height 541
click at [713, 59] on li "Reviewer" at bounding box center [700, 58] width 54 height 20
type input "reviewer"
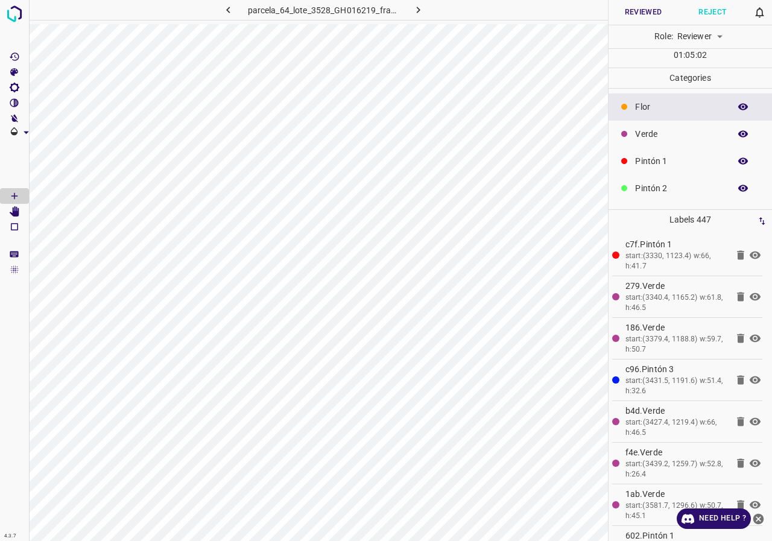
click at [17, 208] on icon "[Space] Edit" at bounding box center [15, 211] width 10 height 11
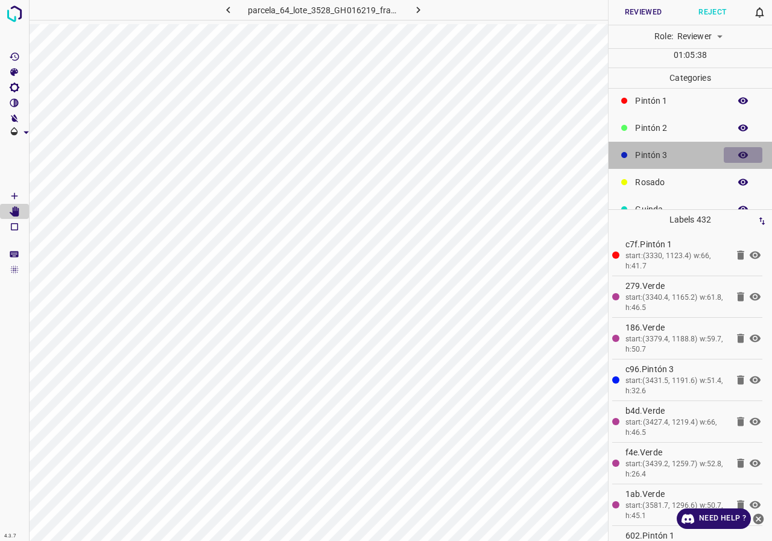
click at [743, 154] on button "button" at bounding box center [743, 155] width 39 height 16
click at [743, 155] on button "button" at bounding box center [743, 155] width 39 height 16
click at [656, 109] on div "Pintón 1" at bounding box center [691, 100] width 164 height 27
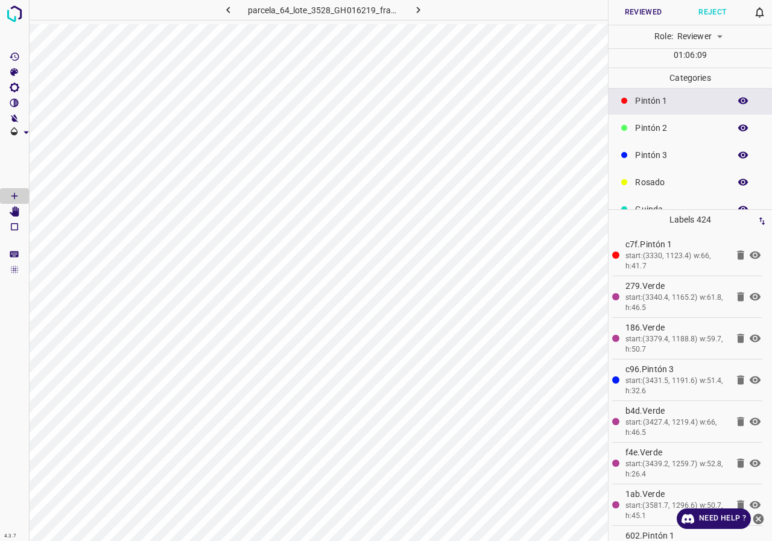
click at [641, 16] on button "Reviewed" at bounding box center [643, 12] width 69 height 25
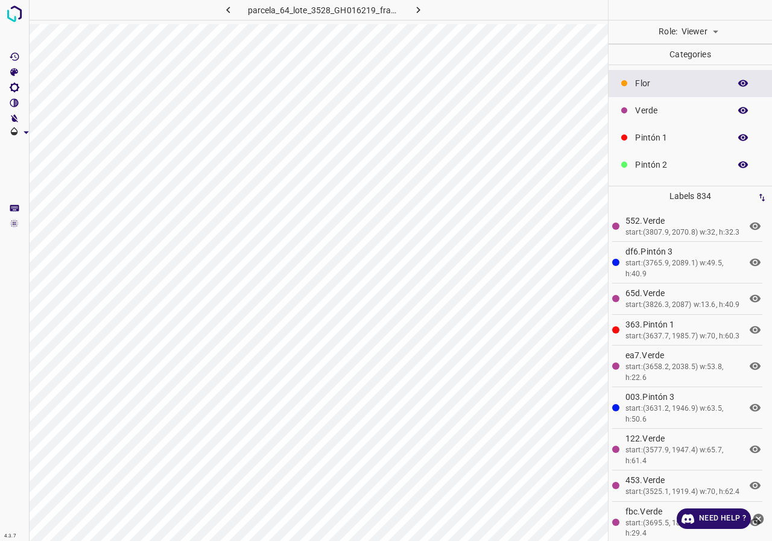
click at [706, 36] on body "4.3.7 parcela_64_lote_3528_GH016219_frame_00031_29963.jpg Role: Viewer viewer C…" at bounding box center [386, 270] width 772 height 541
click at [705, 61] on li "Reviewer" at bounding box center [700, 58] width 54 height 20
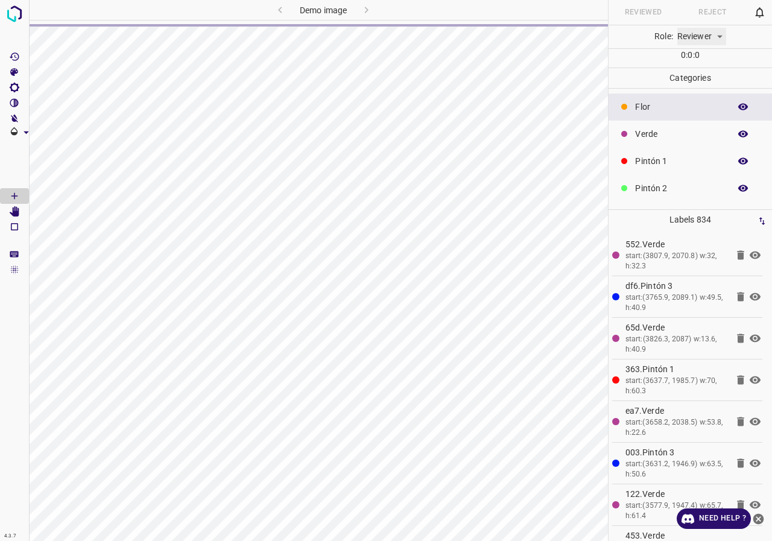
type input "reviewer"
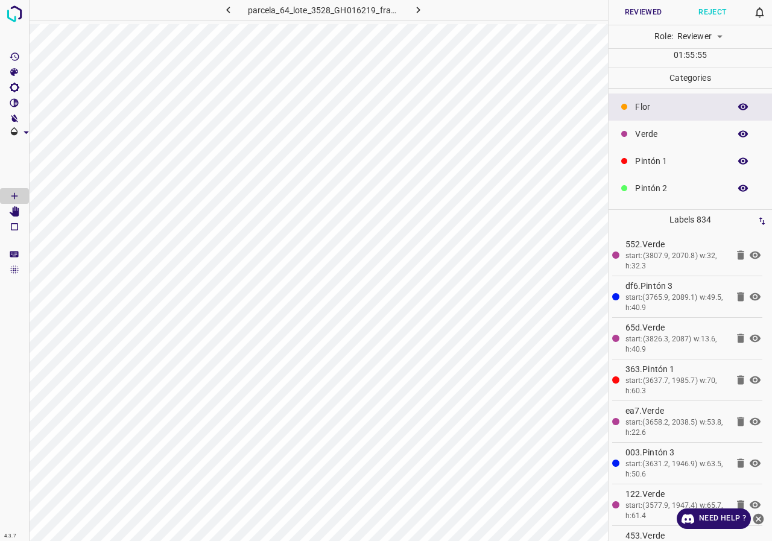
scroll to position [106, 0]
click at [738, 107] on icon "button" at bounding box center [743, 109] width 11 height 11
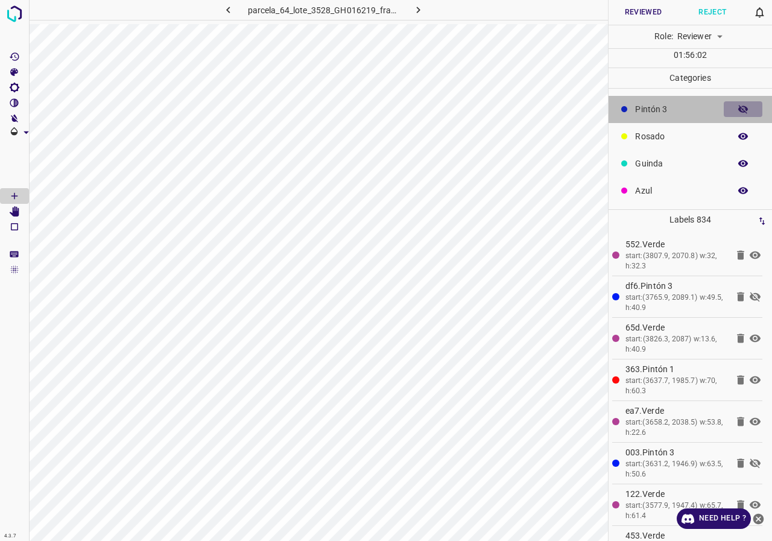
click at [738, 107] on icon "button" at bounding box center [743, 109] width 11 height 11
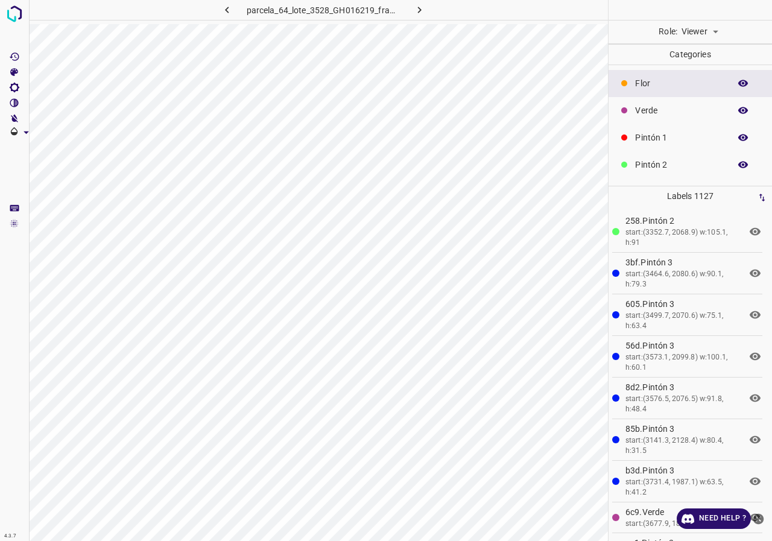
scroll to position [60, 0]
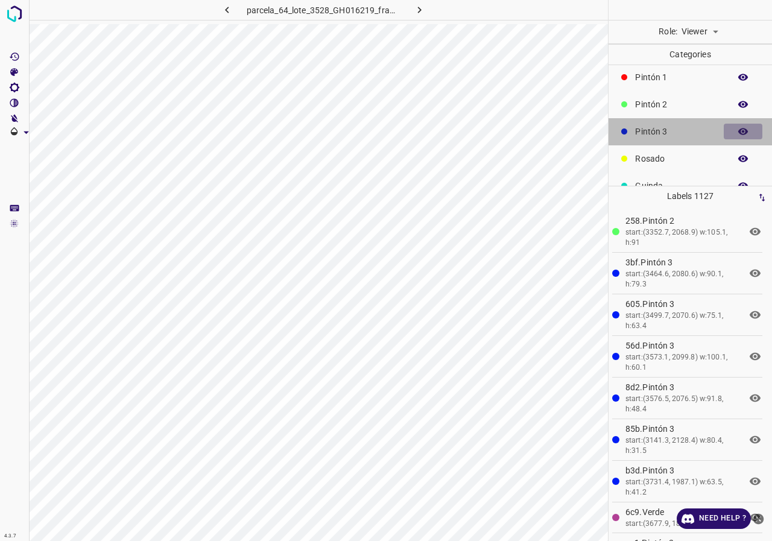
click at [740, 129] on button "button" at bounding box center [743, 132] width 39 height 16
click at [716, 27] on body "4.3.7 parcela_64_lote_3528_GH016219_frame_00133_128661.jpg Role: Viewer viewer …" at bounding box center [386, 270] width 772 height 541
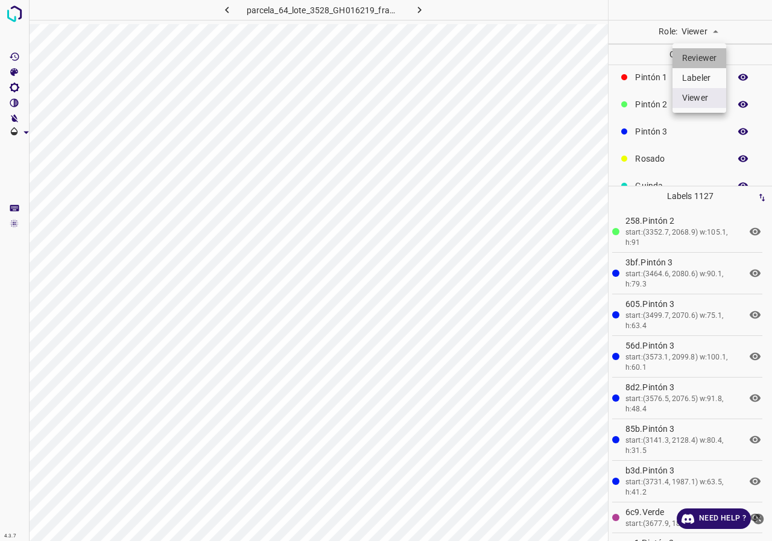
click at [699, 55] on li "Reviewer" at bounding box center [700, 58] width 54 height 20
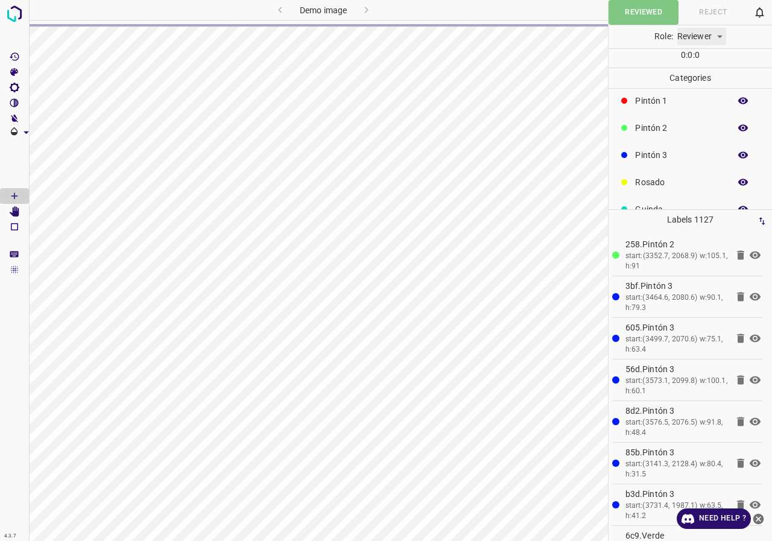
type input "reviewer"
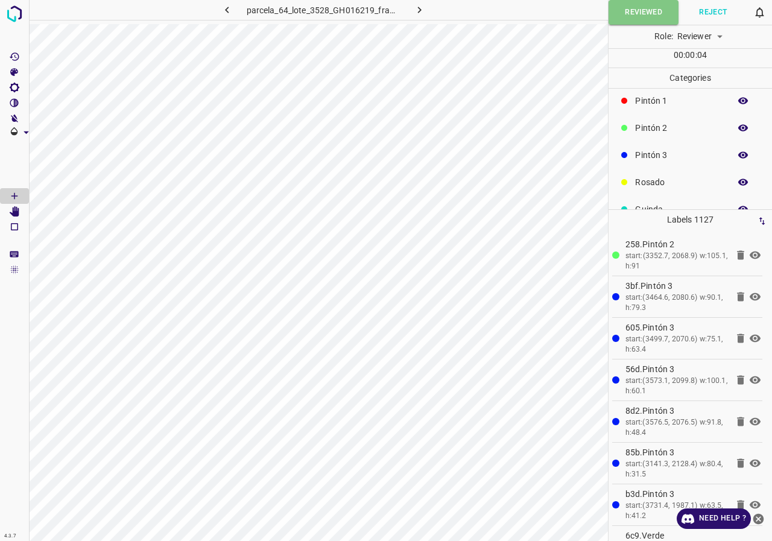
click at [17, 215] on icon "[Space] Edit" at bounding box center [15, 211] width 10 height 11
click at [738, 151] on icon "button" at bounding box center [743, 155] width 11 height 11
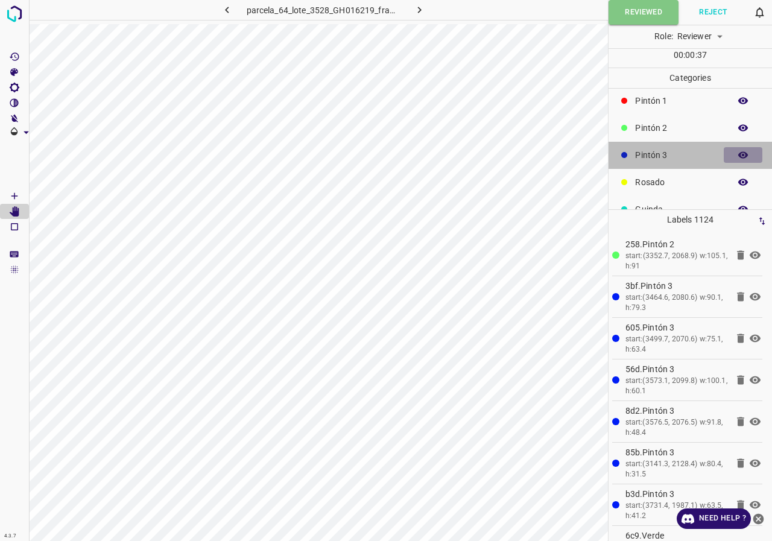
click at [739, 156] on icon "button" at bounding box center [744, 155] width 10 height 7
click at [739, 156] on icon "button" at bounding box center [744, 155] width 10 height 8
click at [739, 153] on icon "button" at bounding box center [744, 155] width 10 height 7
click at [738, 153] on icon "button" at bounding box center [743, 155] width 11 height 11
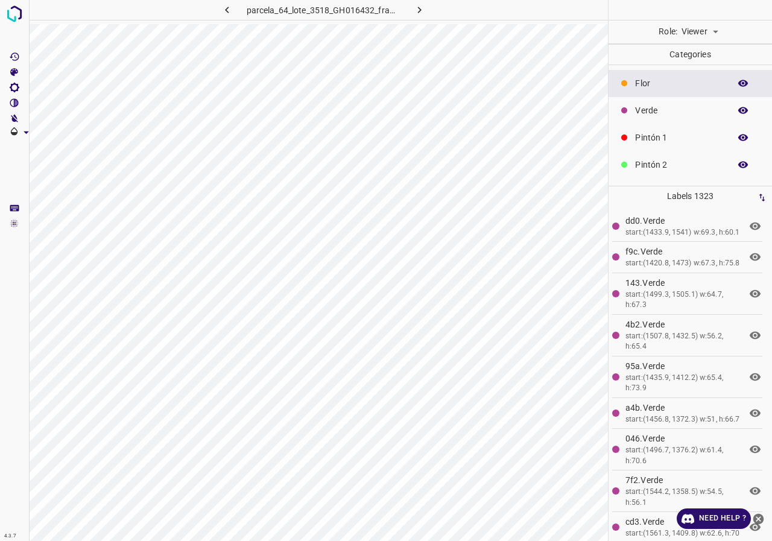
click at [738, 106] on icon "button" at bounding box center [743, 110] width 11 height 11
click at [739, 111] on icon "button" at bounding box center [744, 110] width 10 height 8
click at [739, 111] on icon "button" at bounding box center [744, 110] width 10 height 7
click at [739, 111] on icon "button" at bounding box center [744, 110] width 10 height 8
click at [685, 40] on body "4.3.7 parcela_64_lote_3518_GH016432_frame_00240_232198.jpg Role: Viewer viewer …" at bounding box center [386, 270] width 772 height 541
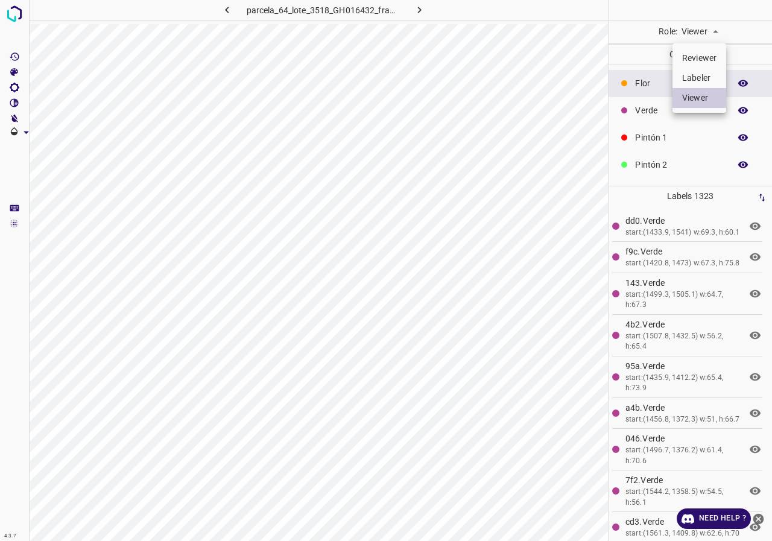
click at [694, 50] on li "Reviewer" at bounding box center [700, 58] width 54 height 20
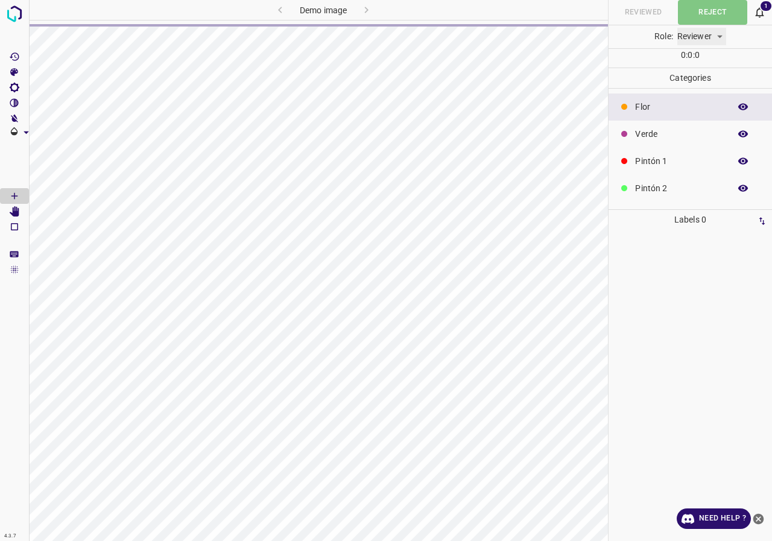
type input "reviewer"
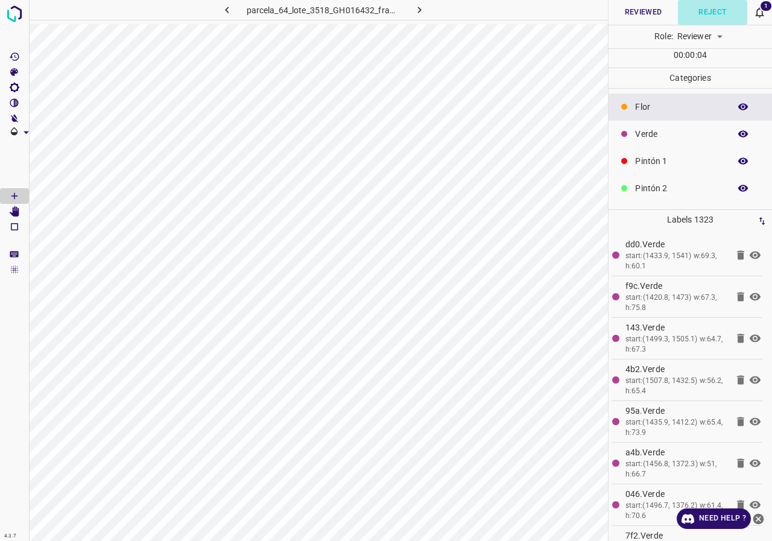
click at [717, 12] on button "Reject" at bounding box center [712, 12] width 69 height 25
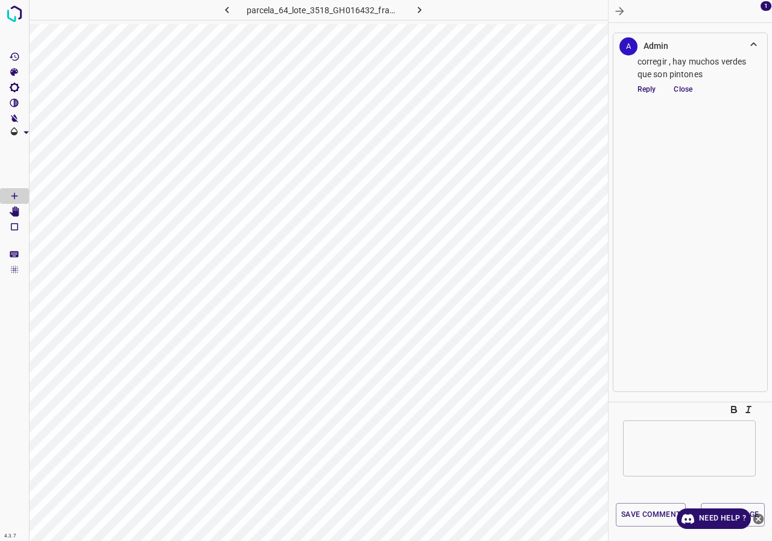
click at [698, 446] on textarea at bounding box center [690, 448] width 116 height 36
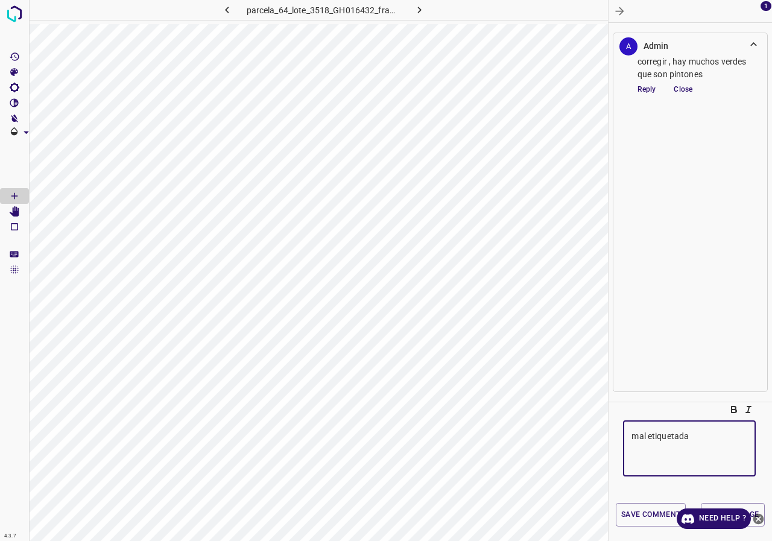
type textarea "mal etiquetada"
click at [760, 516] on icon "close-help" at bounding box center [759, 518] width 11 height 11
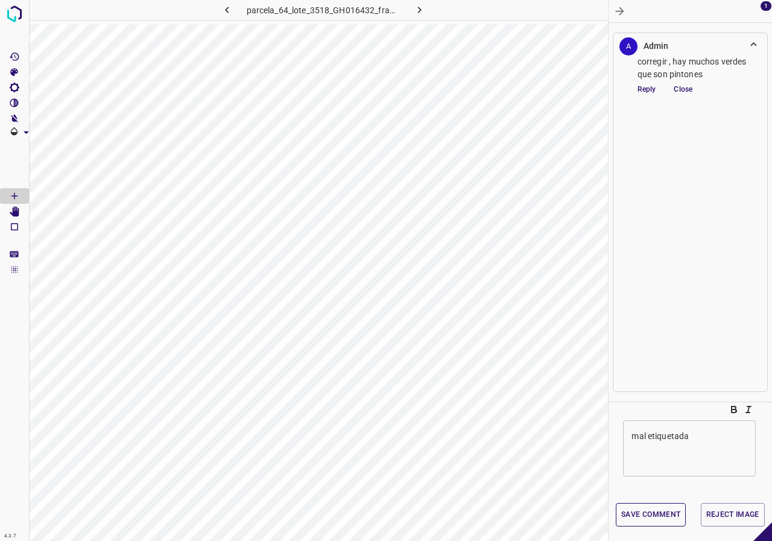
click at [748, 516] on button "Reject Image" at bounding box center [733, 515] width 64 height 24
click at [670, 515] on button "Save comment" at bounding box center [651, 515] width 70 height 24
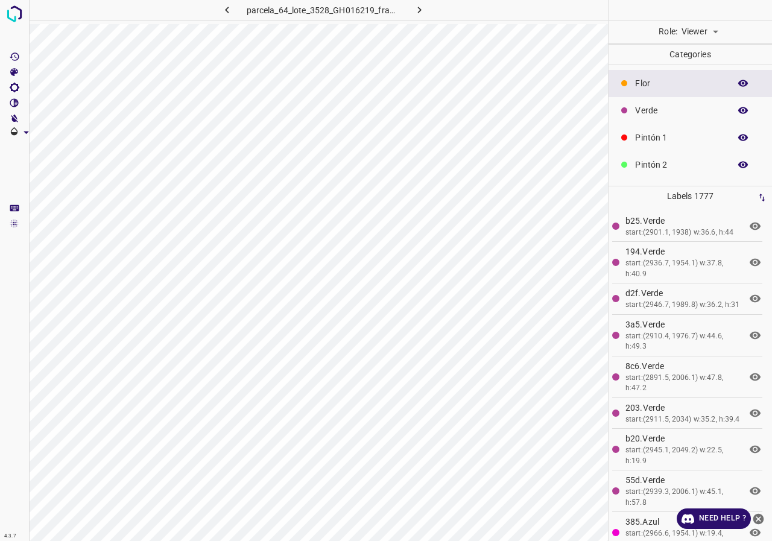
click at [738, 108] on icon "button" at bounding box center [743, 110] width 11 height 11
click at [716, 36] on body "4.3.7 parcela_64_lote_3528_GH016219_frame_00145_140273.jpg Role: Viewer viewer …" at bounding box center [386, 270] width 772 height 541
click at [693, 57] on li "Reviewer" at bounding box center [700, 58] width 54 height 20
type input "reviewer"
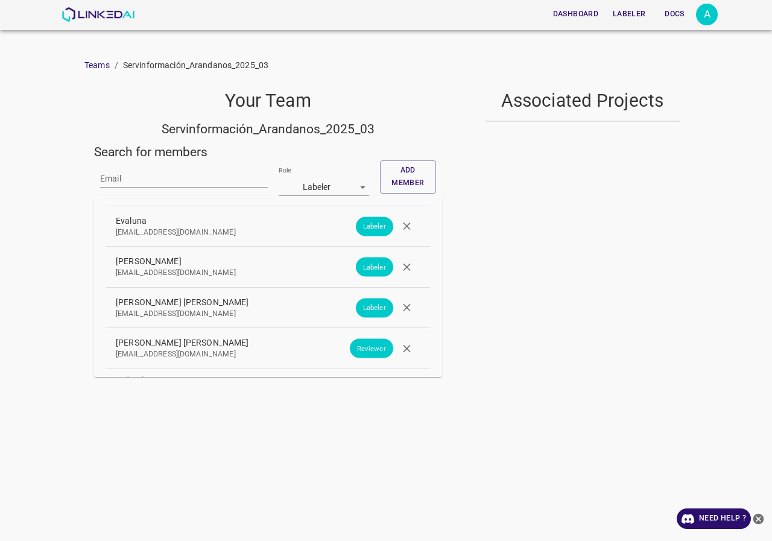
scroll to position [1476, 0]
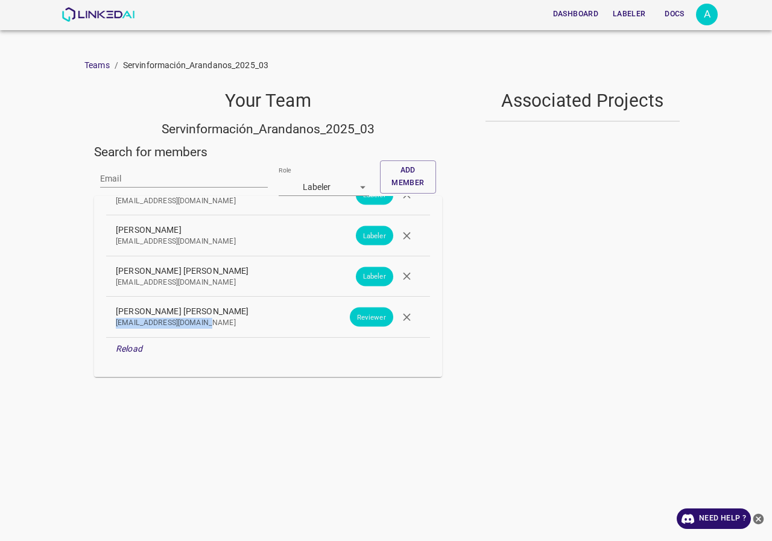
drag, startPoint x: 220, startPoint y: 322, endPoint x: 101, endPoint y: 324, distance: 118.9
click at [101, 324] on div "Your team has 39 members Admin [EMAIL_ADDRESS][DOMAIN_NAME] Admin [PERSON_NAME]…" at bounding box center [268, 286] width 348 height 181
copy p "[EMAIL_ADDRESS][DOMAIN_NAME]"
click at [401, 322] on icon "button" at bounding box center [407, 317] width 13 height 13
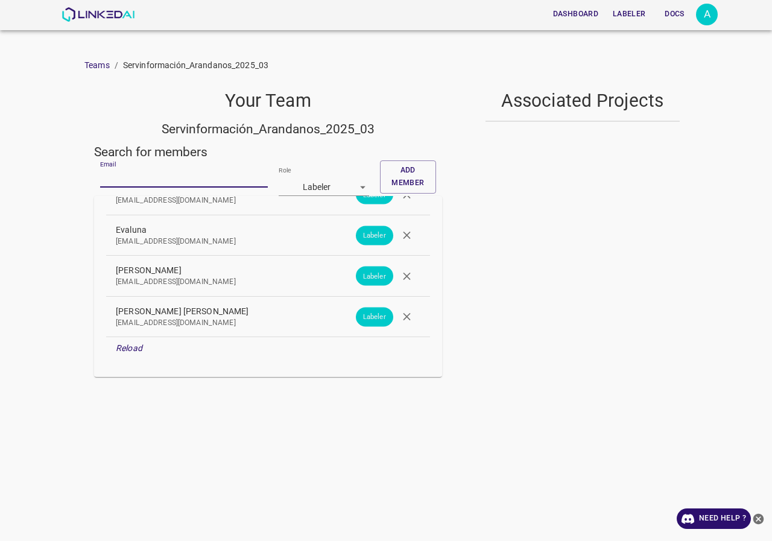
click at [158, 177] on input "Email" at bounding box center [184, 178] width 168 height 17
paste input "[EMAIL_ADDRESS][DOMAIN_NAME]"
type input "[EMAIL_ADDRESS][DOMAIN_NAME]"
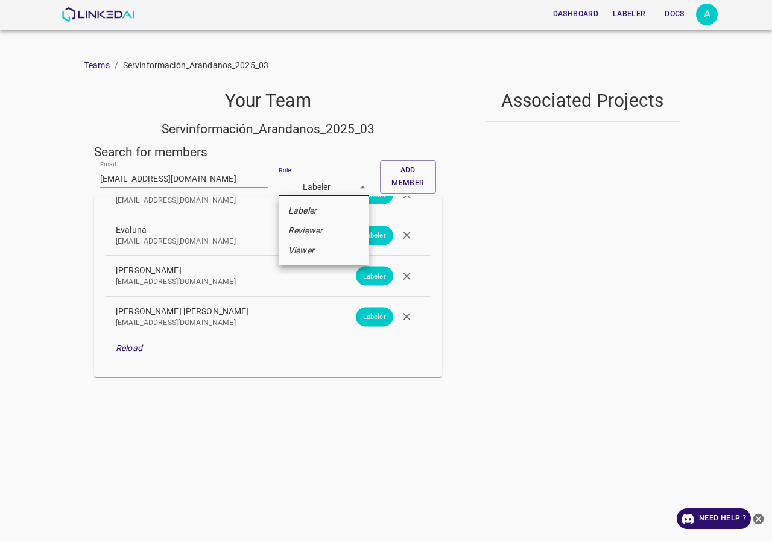
click at [302, 182] on body "Dashboard Labeler Docs A Teams / Servinformación_Arandanos_2025_03 Your Team Se…" at bounding box center [386, 270] width 772 height 541
click at [416, 171] on div at bounding box center [386, 270] width 772 height 541
click at [413, 176] on button "Add member" at bounding box center [408, 176] width 56 height 33
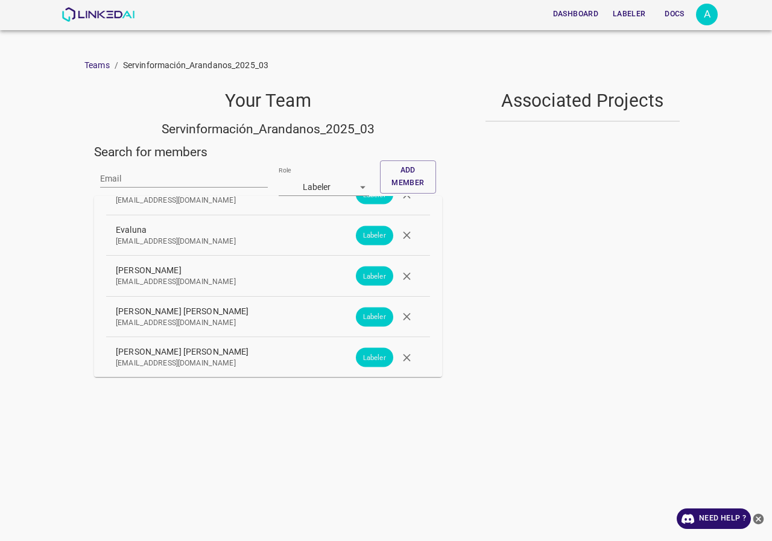
scroll to position [1476, 0]
